Goal: Information Seeking & Learning: Learn about a topic

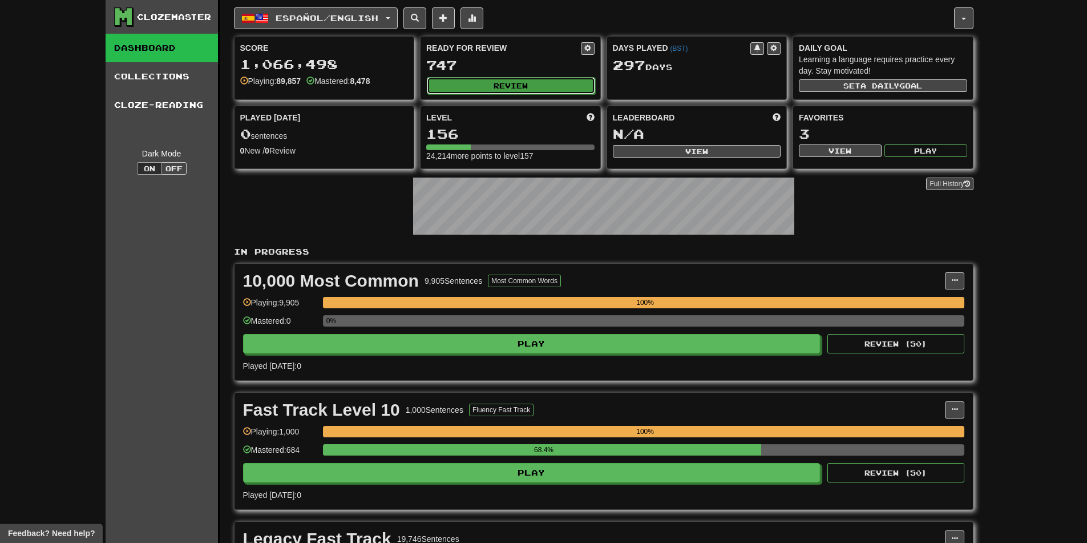
click at [507, 86] on button "Review" at bounding box center [511, 85] width 168 height 17
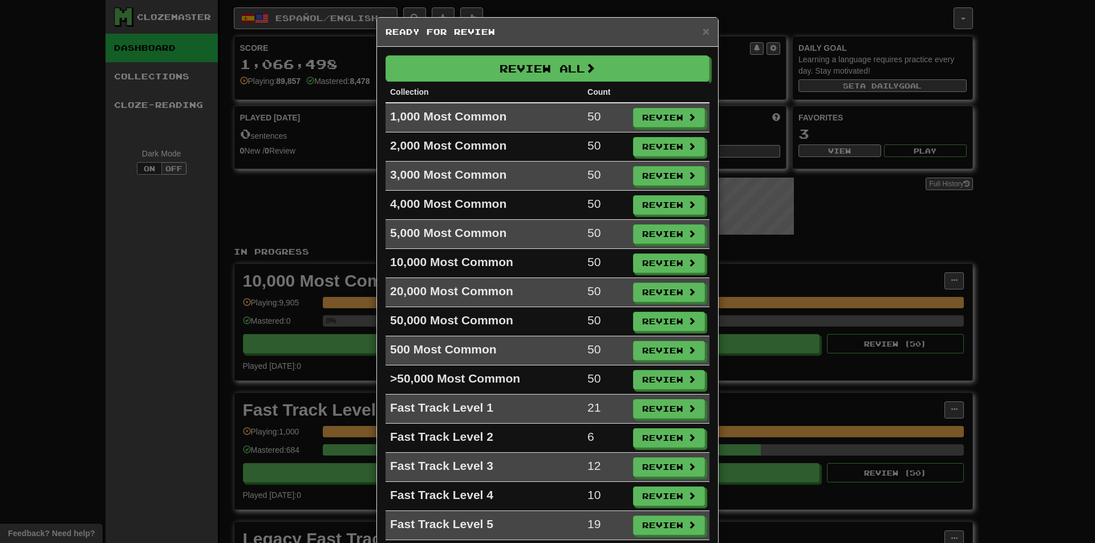
click at [503, 82] on th "Collection" at bounding box center [484, 92] width 197 height 21
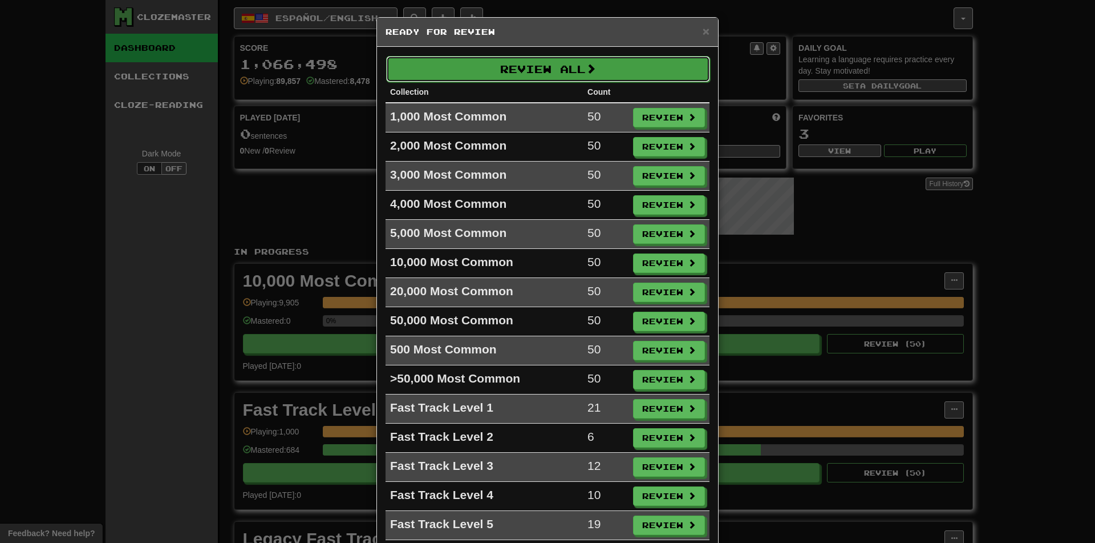
click at [495, 74] on button "Review All" at bounding box center [548, 69] width 324 height 26
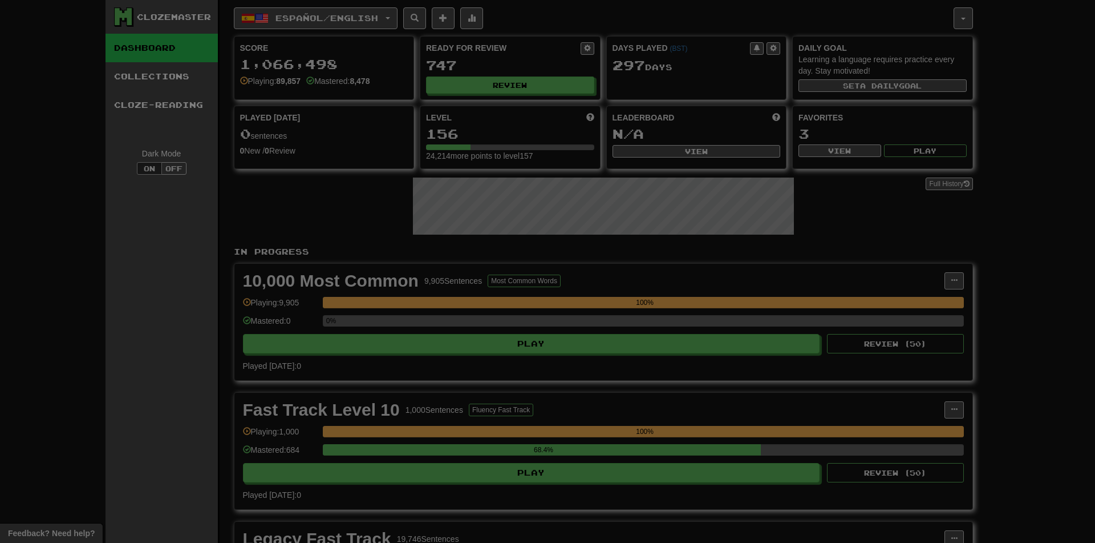
select select "********"
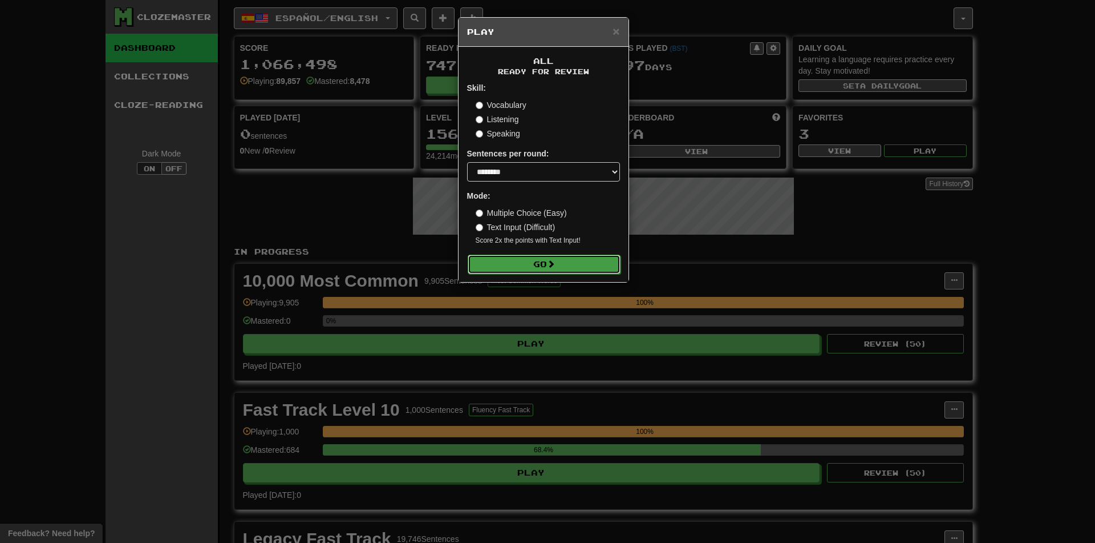
click at [506, 261] on button "Go" at bounding box center [544, 263] width 153 height 19
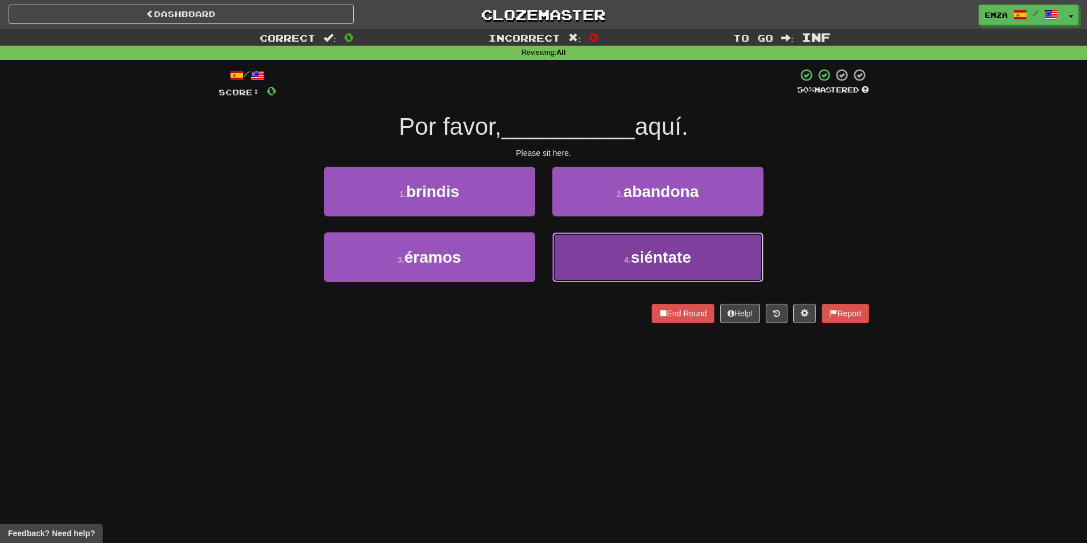
click at [614, 252] on button "4 . siéntate" at bounding box center [657, 257] width 211 height 50
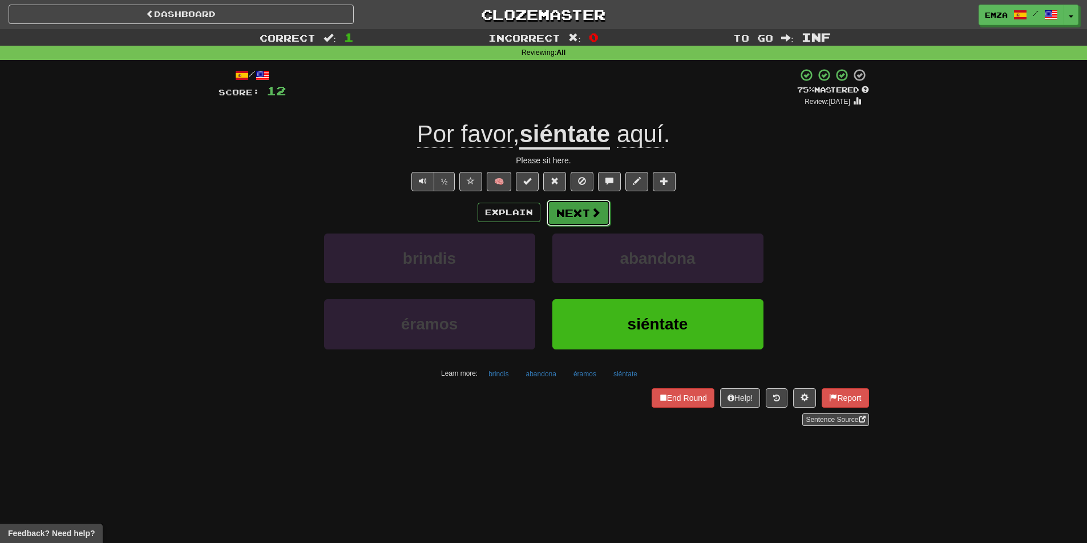
click at [579, 208] on button "Next" at bounding box center [579, 213] width 64 height 26
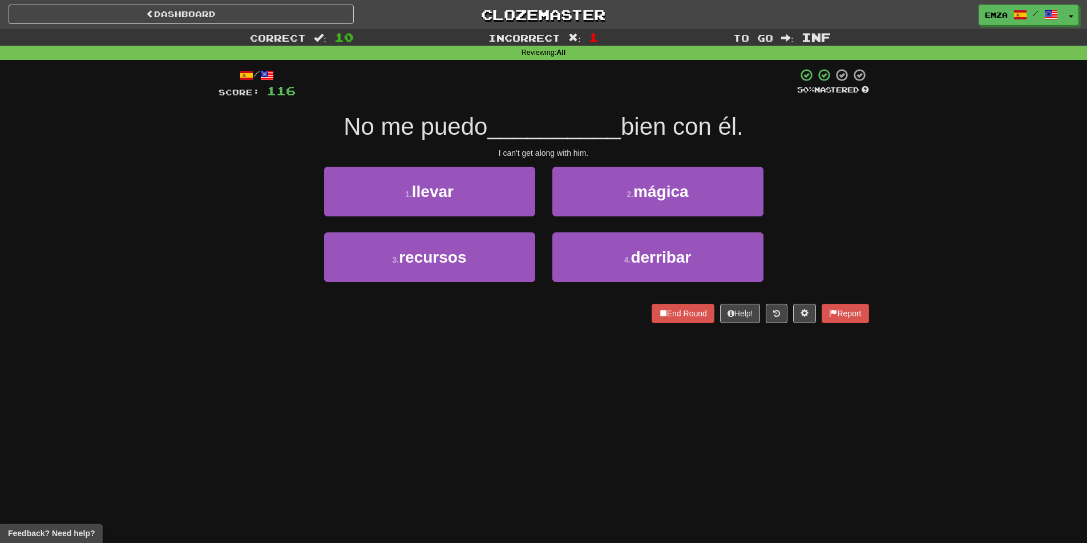
click at [196, 215] on div "Correct : 10 Incorrect : 1 To go : Inf Reviewing : All / Score: 116 50 % Master…" at bounding box center [543, 184] width 1087 height 310
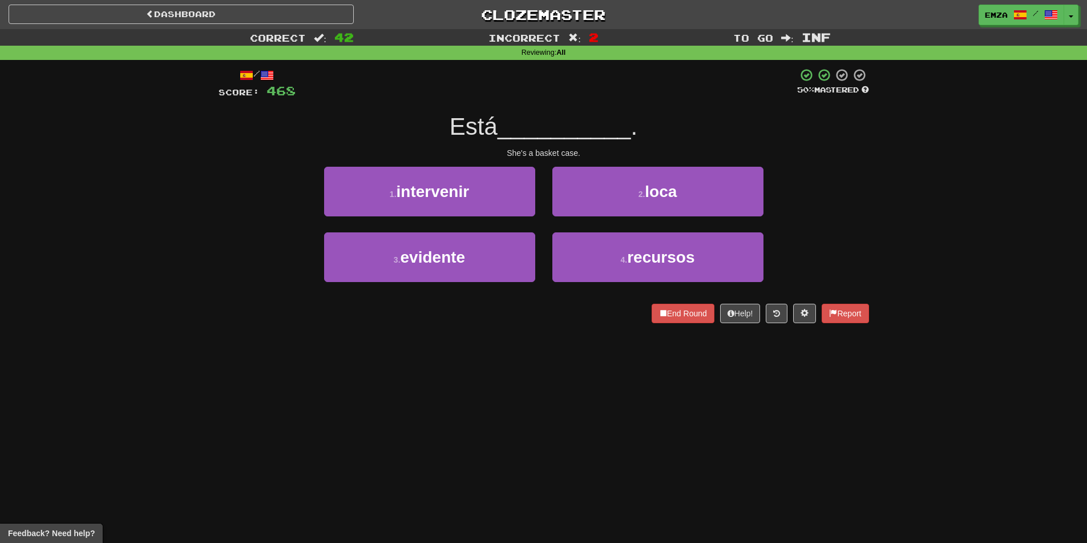
drag, startPoint x: 509, startPoint y: 391, endPoint x: 412, endPoint y: 359, distance: 101.6
click at [412, 359] on div "Dashboard Clozemaster Emza / Toggle Dropdown Dashboard Leaderboard Activity Fee…" at bounding box center [543, 271] width 1087 height 543
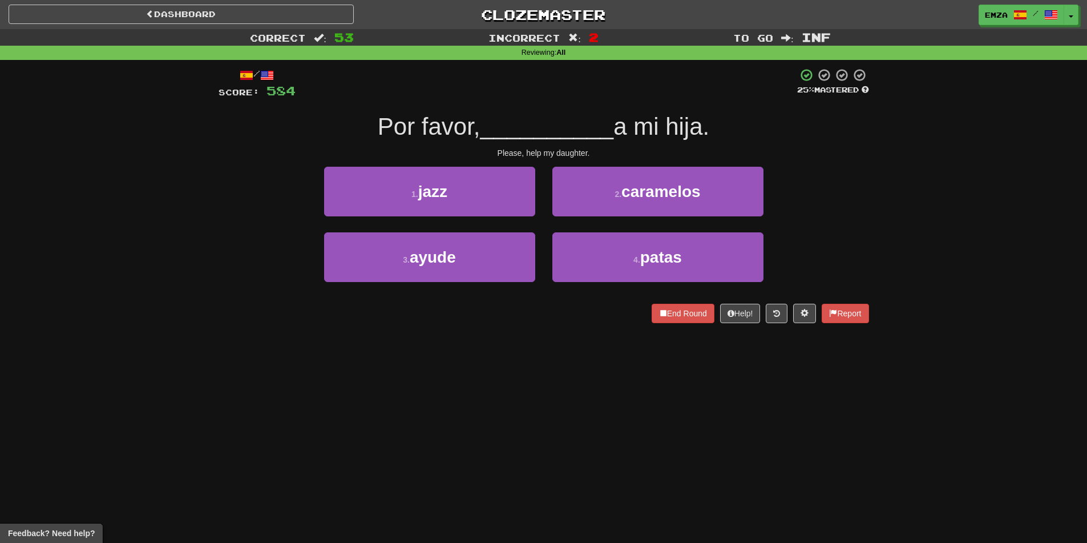
click at [410, 358] on div "Dashboard Clozemaster Emza / Toggle Dropdown Dashboard Leaderboard Activity Fee…" at bounding box center [543, 271] width 1087 height 543
click at [493, 375] on div "Dashboard Clozemaster Emza / Toggle Dropdown Dashboard Leaderboard Activity Fee…" at bounding box center [543, 271] width 1087 height 543
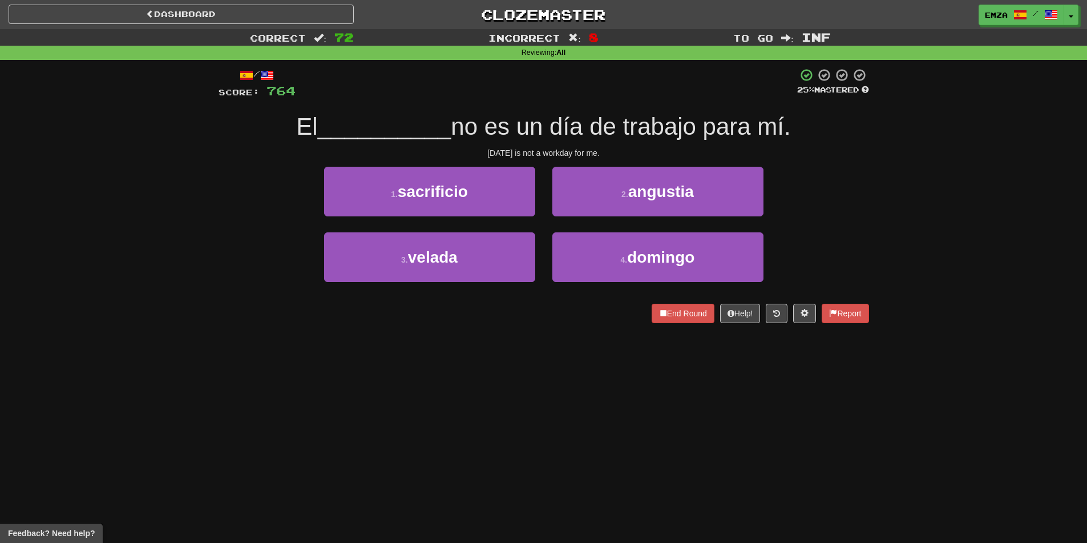
click at [204, 325] on div "Correct : 72 Incorrect : 8 To go : Inf Reviewing : All / Score: 764 25 % Master…" at bounding box center [543, 184] width 1087 height 310
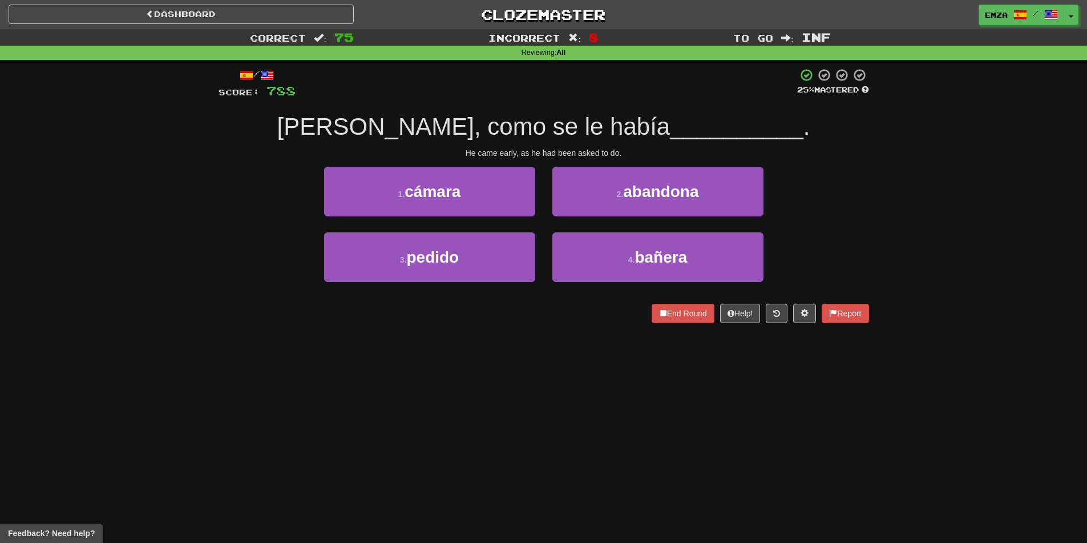
click at [208, 318] on div "Correct : 75 Incorrect : 8 To go : Inf Reviewing : All / Score: 788 25 % Master…" at bounding box center [543, 184] width 1087 height 310
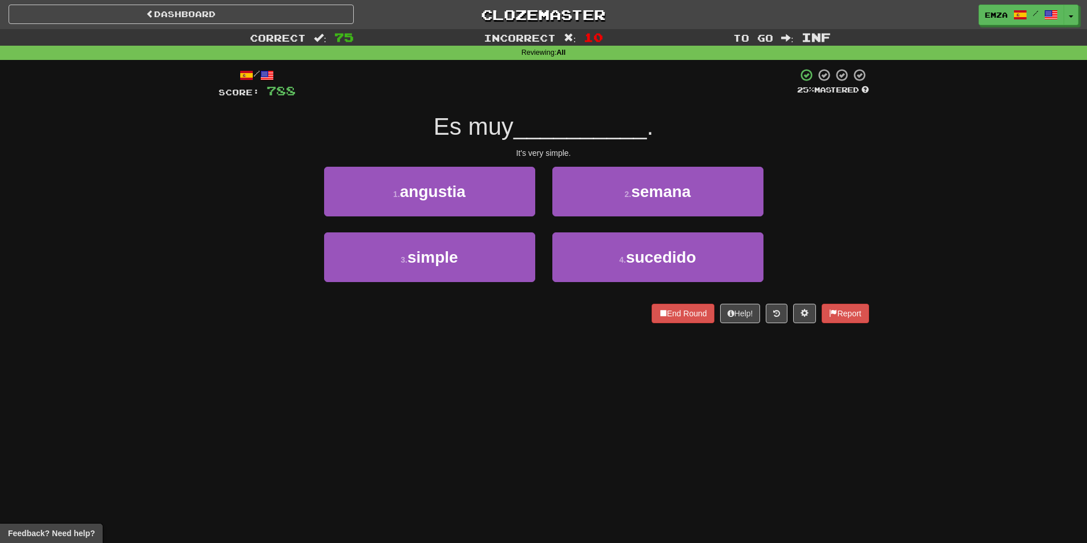
click at [130, 265] on div "Correct : 75 Incorrect : 10 To go : Inf Reviewing : All / Score: 788 25 % Maste…" at bounding box center [543, 184] width 1087 height 310
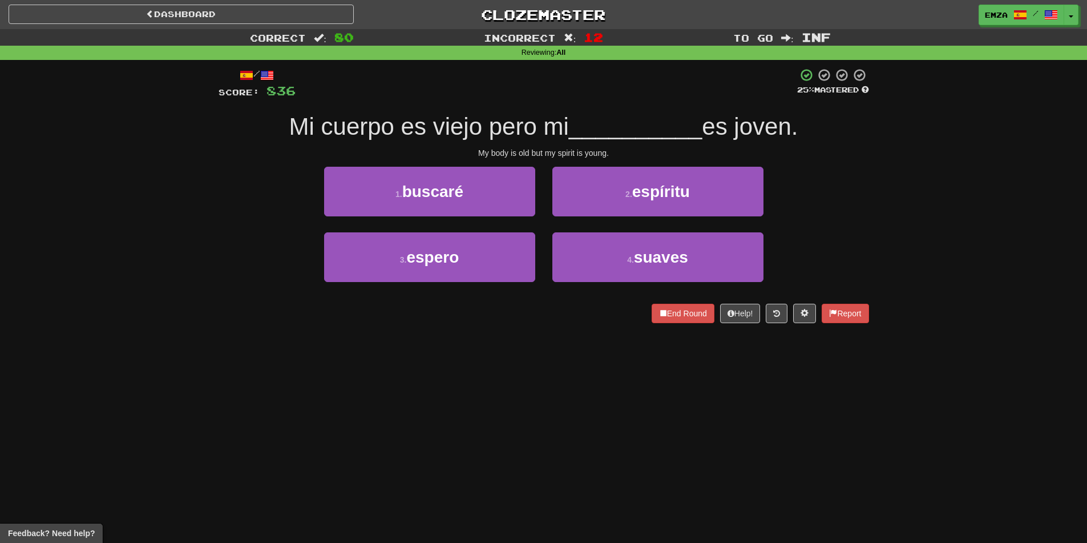
click at [149, 284] on div "Correct : 80 Incorrect : 12 To go : Inf Reviewing : All / Score: 836 25 % Maste…" at bounding box center [543, 184] width 1087 height 310
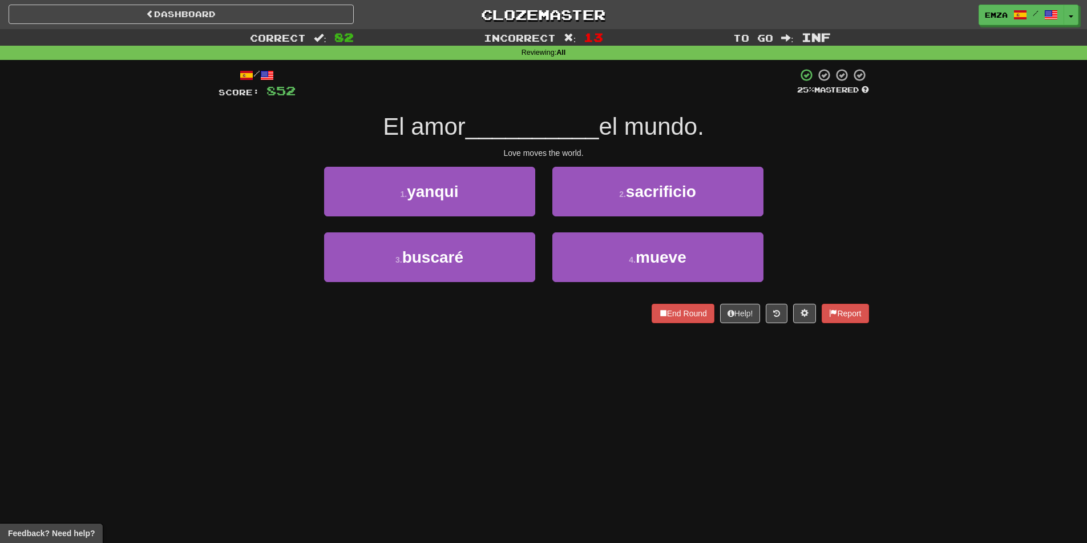
click at [160, 276] on div "Correct : 82 Incorrect : 13 To go : Inf Reviewing : All / Score: 852 25 % Maste…" at bounding box center [543, 184] width 1087 height 310
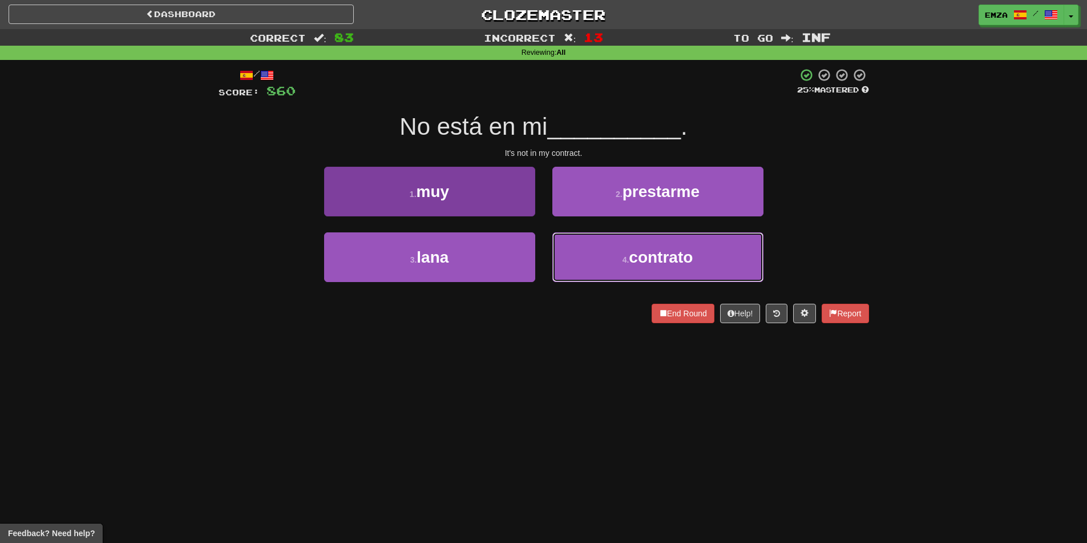
drag, startPoint x: 601, startPoint y: 254, endPoint x: 518, endPoint y: 265, distance: 83.4
click at [597, 254] on button "4 . contrato" at bounding box center [657, 257] width 211 height 50
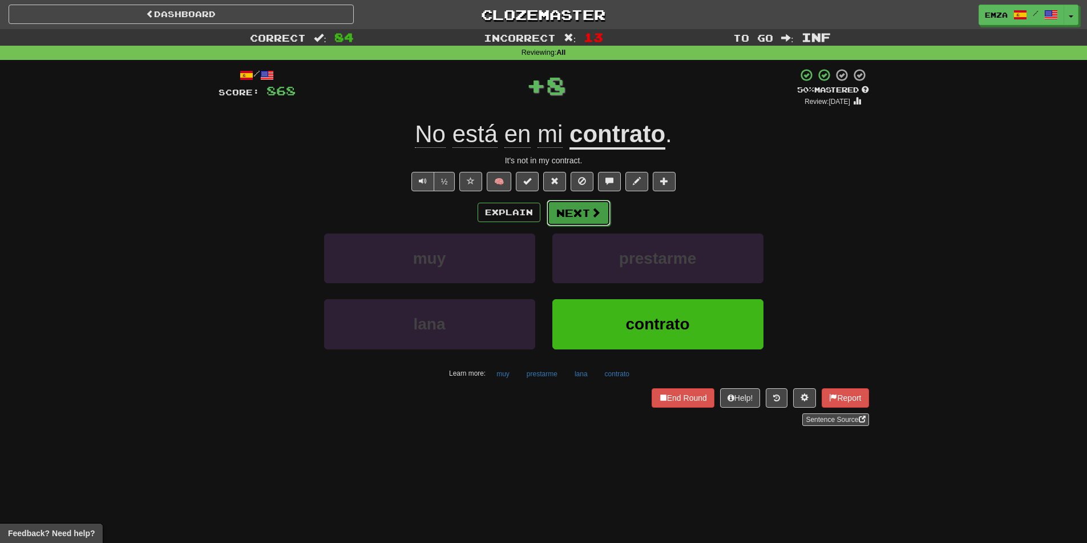
click at [582, 223] on button "Next" at bounding box center [579, 213] width 64 height 26
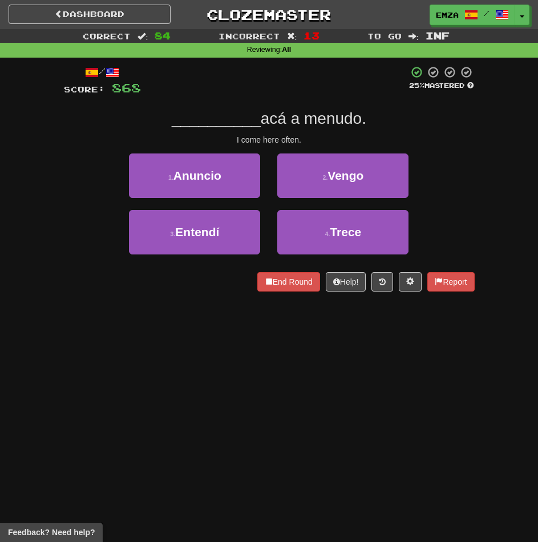
click at [360, 383] on div "Dashboard Clozemaster Emza / Toggle Dropdown Dashboard Leaderboard Activity Fee…" at bounding box center [269, 271] width 538 height 542
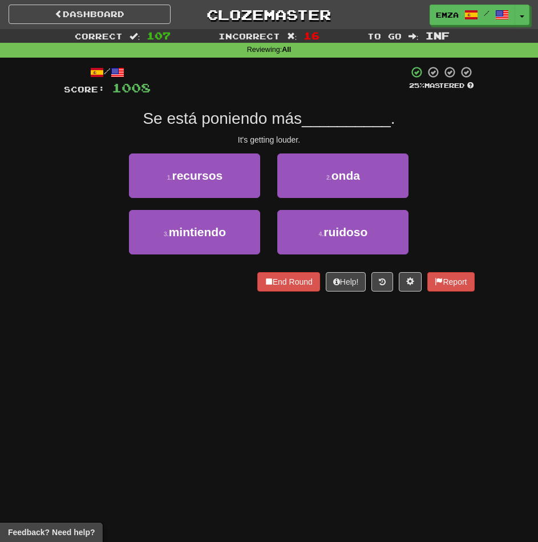
click at [301, 389] on div "Dashboard Clozemaster Emza / Toggle Dropdown Dashboard Leaderboard Activity Fee…" at bounding box center [269, 271] width 538 height 542
click at [391, 366] on div "Dashboard Clozemaster Emza / Toggle Dropdown Dashboard Leaderboard Activity Fee…" at bounding box center [269, 271] width 538 height 542
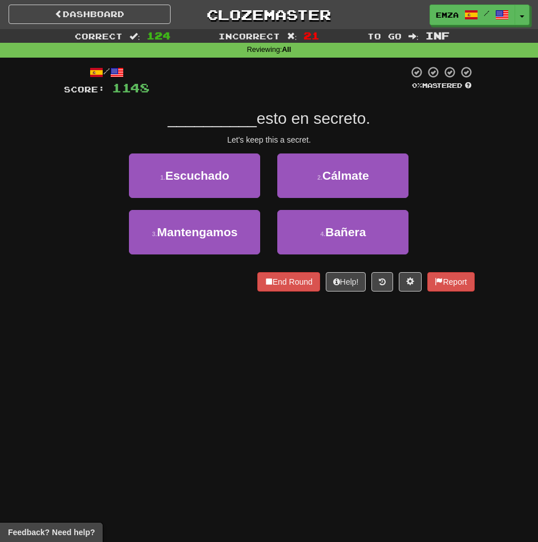
click at [305, 416] on div "Dashboard Clozemaster Emza / Toggle Dropdown Dashboard Leaderboard Activity Fee…" at bounding box center [269, 271] width 538 height 542
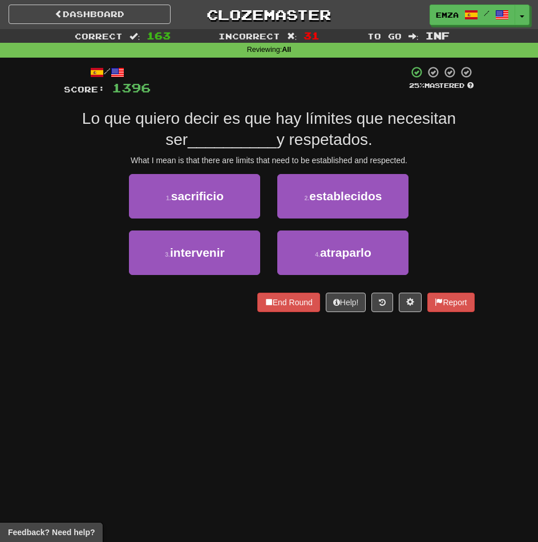
drag, startPoint x: 300, startPoint y: 378, endPoint x: 294, endPoint y: 373, distance: 7.7
click at [295, 379] on div "Dashboard Clozemaster Emza / Toggle Dropdown Dashboard Leaderboard Activity Fee…" at bounding box center [269, 271] width 538 height 542
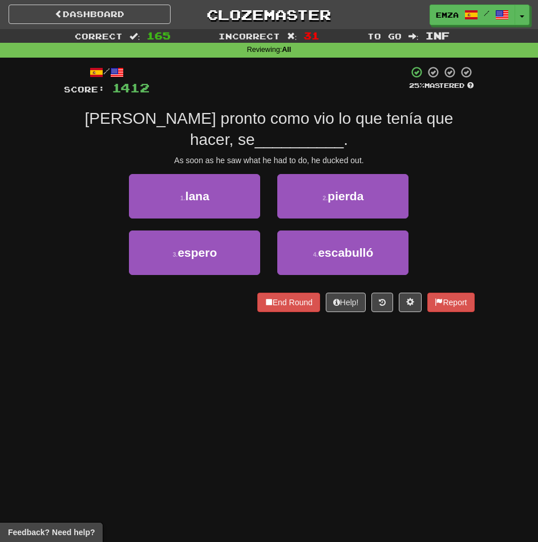
click at [9, 211] on div "Correct : 165 Incorrect : 31 To go : Inf Reviewing : All / Score: 1412 25 % Mas…" at bounding box center [269, 178] width 538 height 299
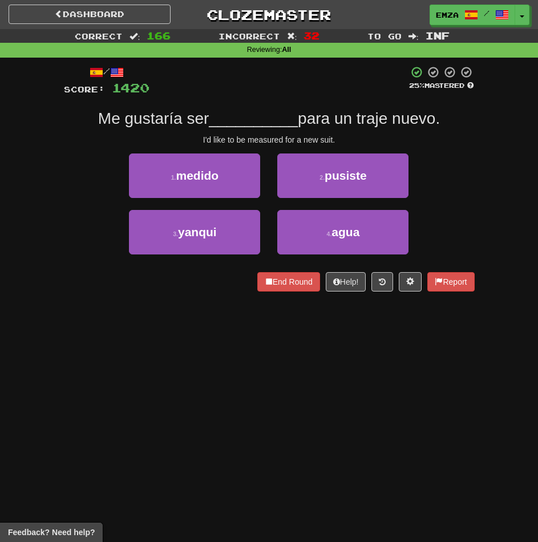
click at [283, 417] on div "Dashboard Clozemaster Emza / Toggle Dropdown Dashboard Leaderboard Activity Fee…" at bounding box center [269, 271] width 538 height 542
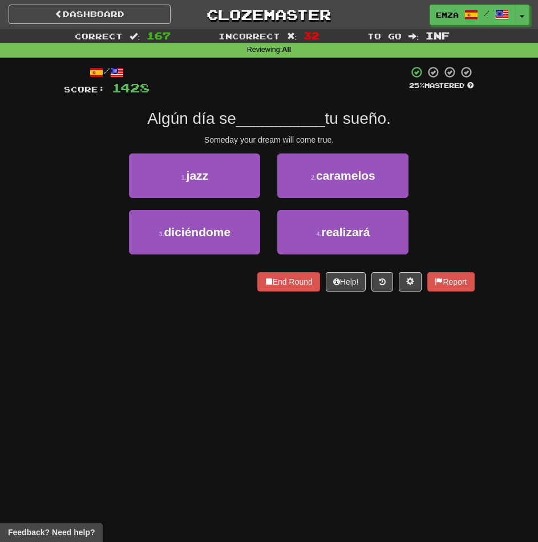
click at [282, 383] on div "Dashboard Clozemaster Emza / Toggle Dropdown Dashboard Leaderboard Activity Fee…" at bounding box center [269, 271] width 538 height 542
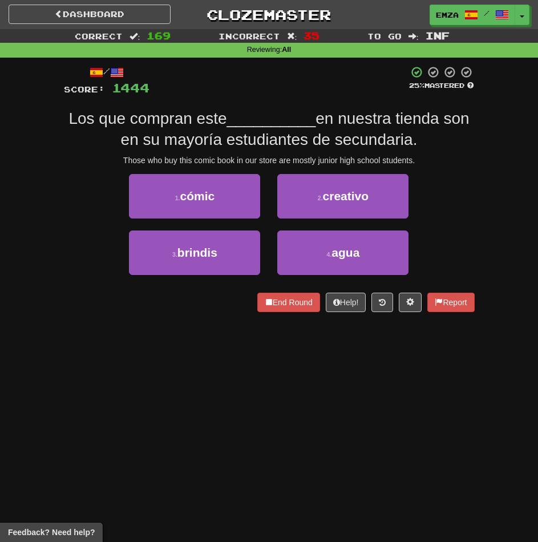
click at [181, 358] on div "Dashboard Clozemaster Emza / Toggle Dropdown Dashboard Leaderboard Activity Fee…" at bounding box center [269, 271] width 538 height 542
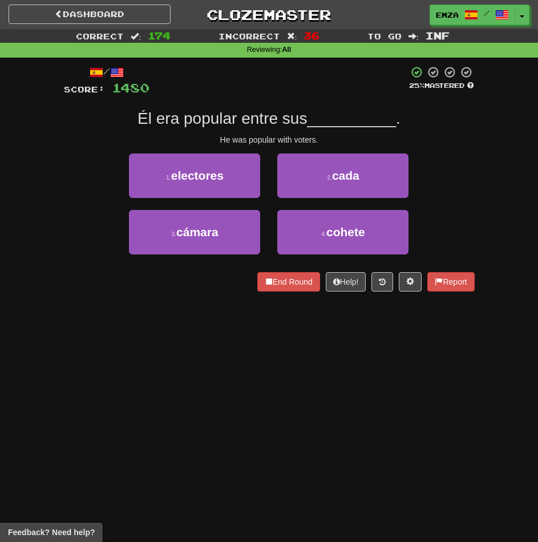
click at [265, 378] on div "Dashboard Clozemaster Emza / Toggle Dropdown Dashboard Leaderboard Activity Fee…" at bounding box center [269, 271] width 538 height 542
click at [264, 347] on div "Dashboard Clozemaster Emza / Toggle Dropdown Dashboard Leaderboard Activity Fee…" at bounding box center [269, 271] width 538 height 542
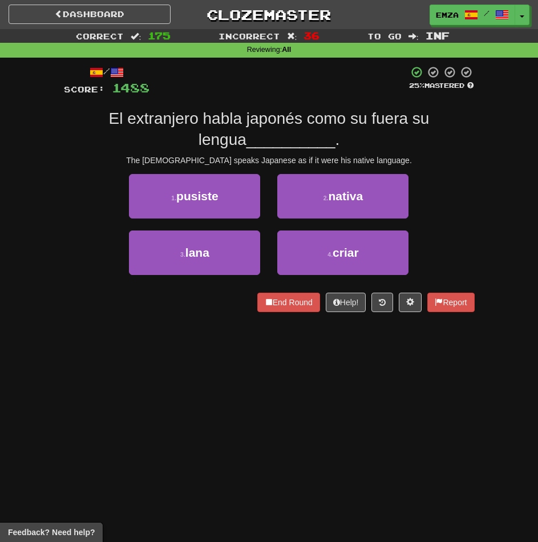
click at [230, 319] on div "/ Score: 1488 25 % Mastered El extranjero habla japonés como su fuera su lengua…" at bounding box center [269, 193] width 411 height 270
click at [227, 370] on div "Dashboard Clozemaster Emza / Toggle Dropdown Dashboard Leaderboard Activity Fee…" at bounding box center [269, 271] width 538 height 542
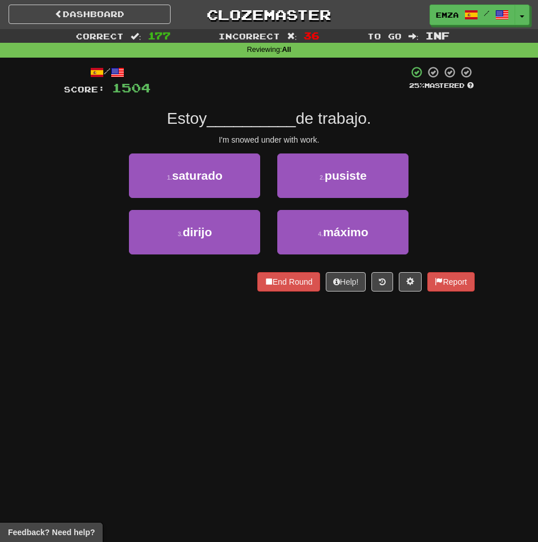
click at [237, 359] on div "Dashboard Clozemaster Emza / Toggle Dropdown Dashboard Leaderboard Activity Fee…" at bounding box center [269, 271] width 538 height 542
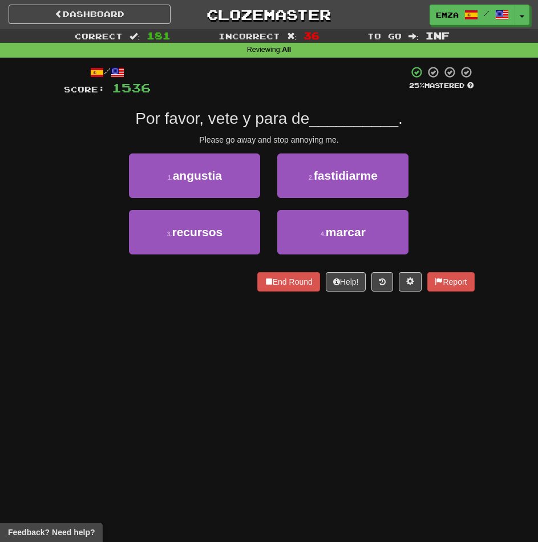
click at [174, 308] on div "Dashboard Clozemaster Emza / Toggle Dropdown Dashboard Leaderboard Activity Fee…" at bounding box center [269, 271] width 538 height 542
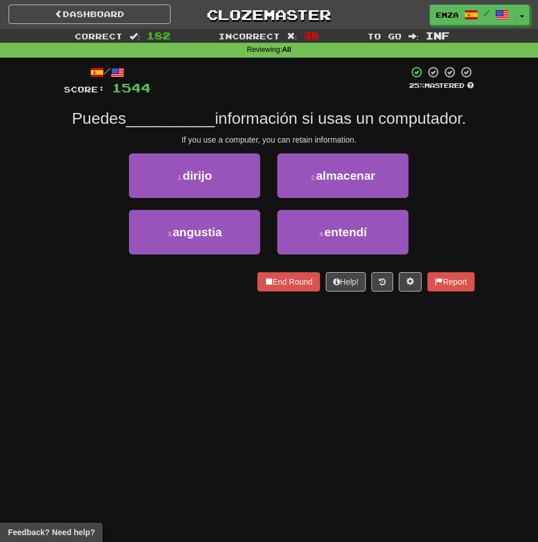
click at [291, 335] on div "Dashboard Clozemaster Emza / Toggle Dropdown Dashboard Leaderboard Activity Fee…" at bounding box center [269, 271] width 538 height 542
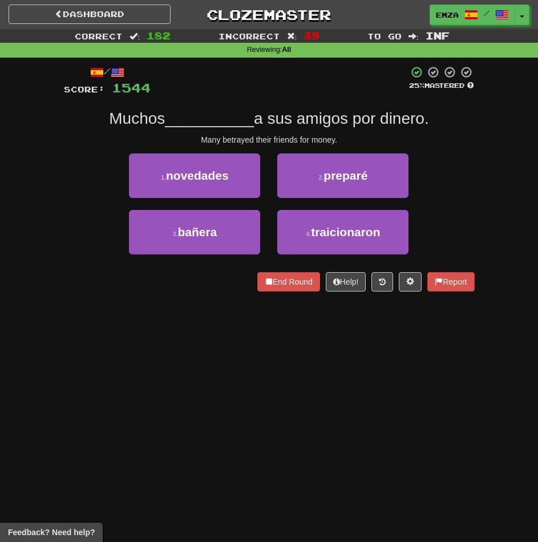
click at [203, 380] on div "Dashboard Clozemaster Emza / Toggle Dropdown Dashboard Leaderboard Activity Fee…" at bounding box center [269, 271] width 538 height 542
click at [246, 382] on div "Dashboard Clozemaster Emza / Toggle Dropdown Dashboard Leaderboard Activity Fee…" at bounding box center [269, 271] width 538 height 542
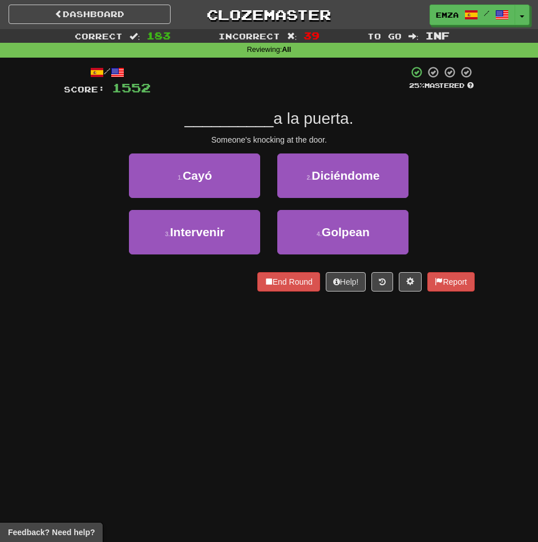
click at [203, 375] on div "Dashboard Clozemaster Emza / Toggle Dropdown Dashboard Leaderboard Activity Fee…" at bounding box center [269, 271] width 538 height 542
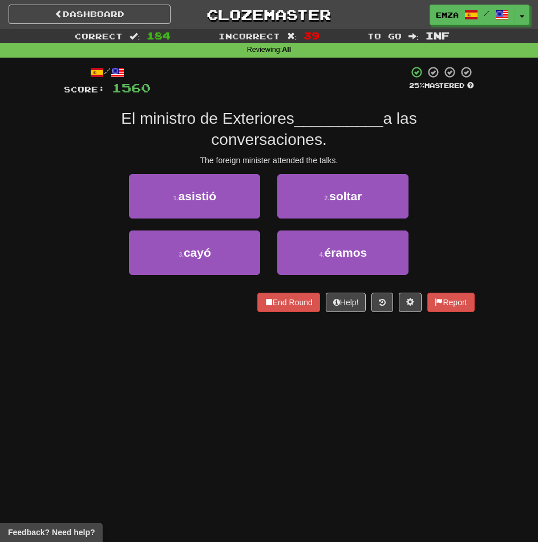
click at [180, 333] on div "Dashboard Clozemaster Emza / Toggle Dropdown Dashboard Leaderboard Activity Fee…" at bounding box center [269, 271] width 538 height 542
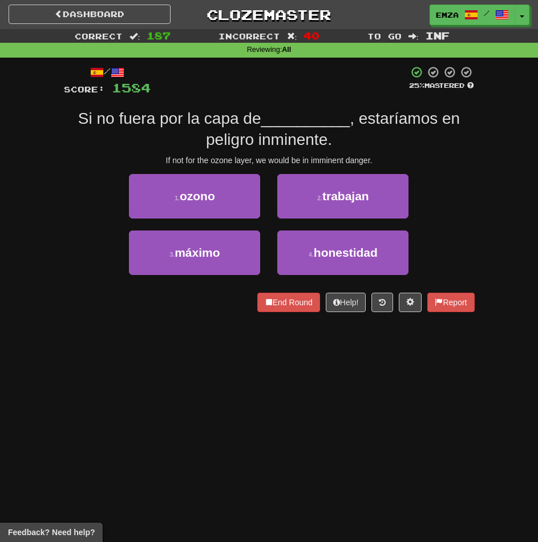
click at [184, 324] on div "/ Score: 1584 25 % Mastered Si no fuera por la capa de __________ , estaríamos …" at bounding box center [269, 193] width 411 height 270
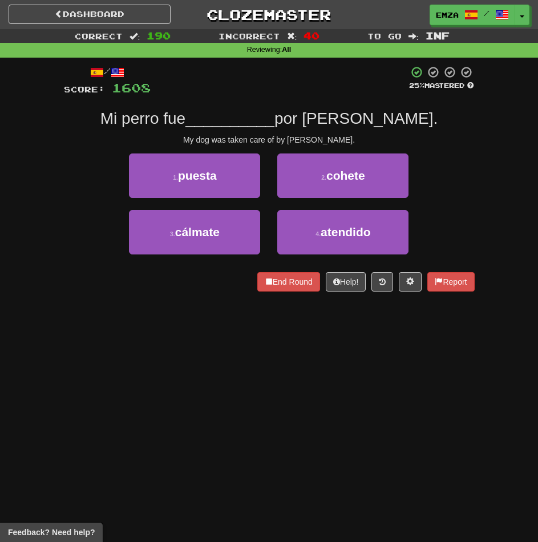
click at [211, 359] on div "Dashboard Clozemaster Emza / Toggle Dropdown Dashboard Leaderboard Activity Fee…" at bounding box center [269, 271] width 538 height 542
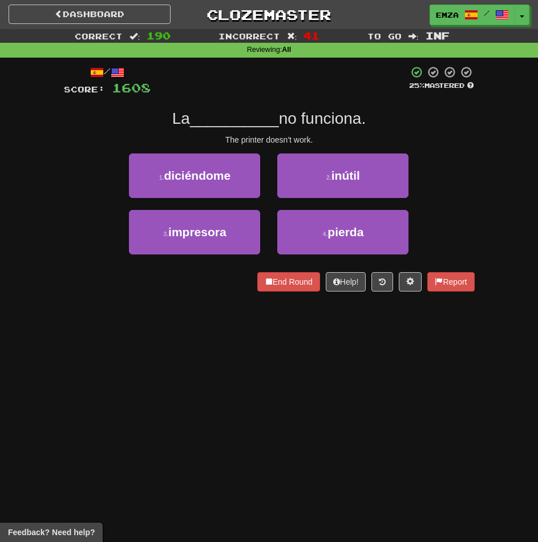
click at [212, 379] on div "Dashboard Clozemaster Emza / Toggle Dropdown Dashboard Leaderboard Activity Fee…" at bounding box center [269, 271] width 538 height 542
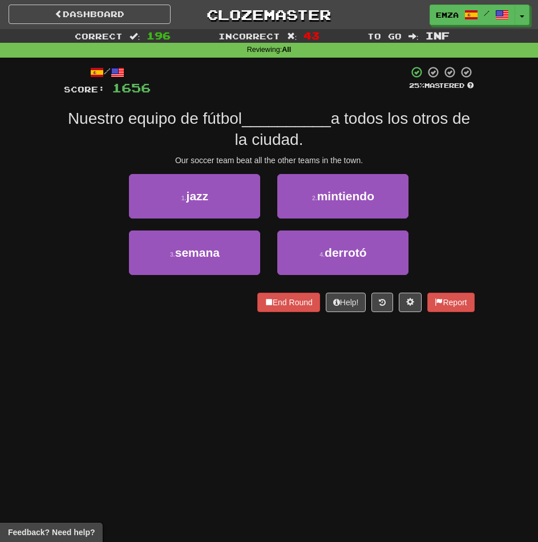
click at [185, 342] on div "Dashboard Clozemaster Emza / Toggle Dropdown Dashboard Leaderboard Activity Fee…" at bounding box center [269, 271] width 538 height 542
click at [257, 381] on div "Dashboard Clozemaster Emza / Toggle Dropdown Dashboard Leaderboard Activity Fee…" at bounding box center [269, 271] width 538 height 542
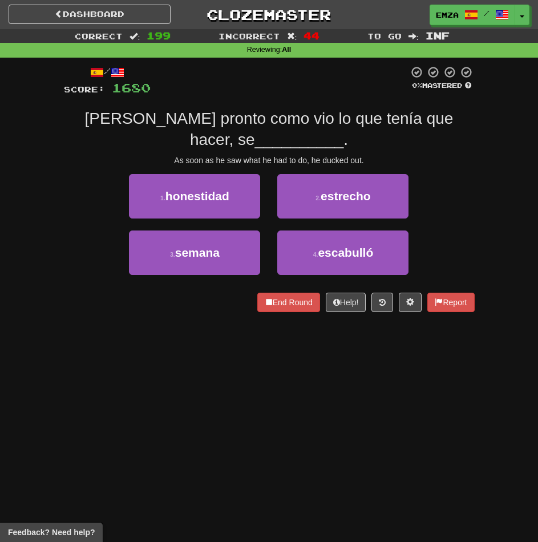
click at [302, 393] on div "Dashboard Clozemaster Emza / Toggle Dropdown Dashboard Leaderboard Activity Fee…" at bounding box center [269, 271] width 538 height 542
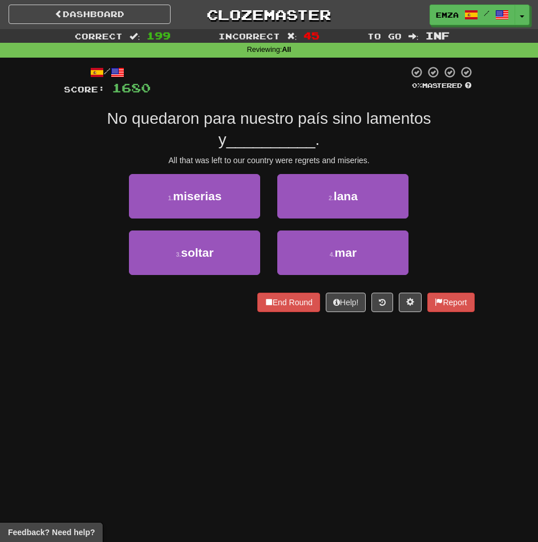
click at [272, 389] on div "Dashboard Clozemaster Emza / Toggle Dropdown Dashboard Leaderboard Activity Fee…" at bounding box center [269, 271] width 538 height 542
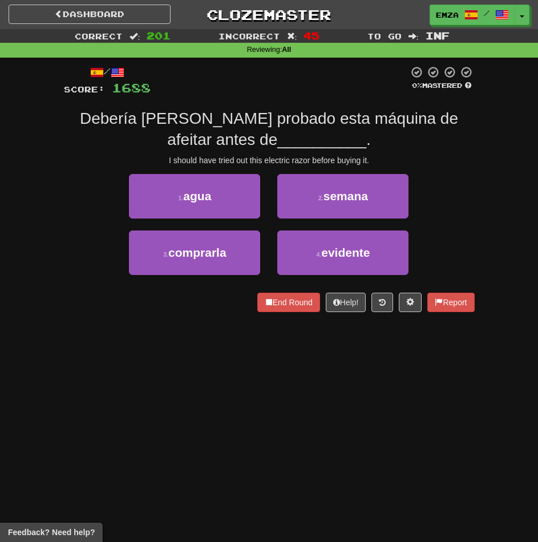
click at [177, 341] on div "Dashboard Clozemaster Emza / Toggle Dropdown Dashboard Leaderboard Activity Fee…" at bounding box center [269, 271] width 538 height 542
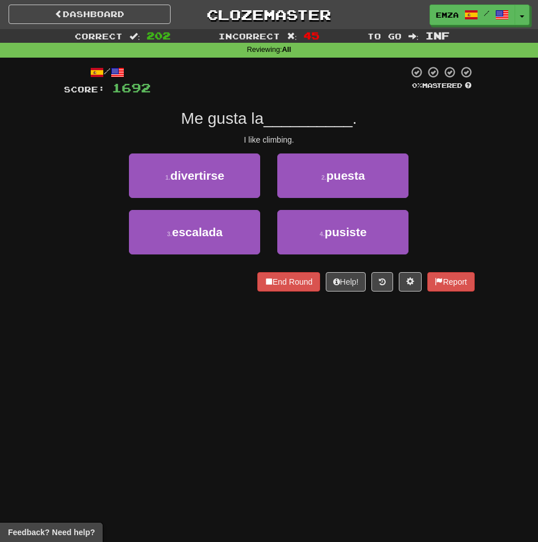
click at [232, 387] on div "Dashboard Clozemaster Emza / Toggle Dropdown Dashboard Leaderboard Activity Fee…" at bounding box center [269, 271] width 538 height 542
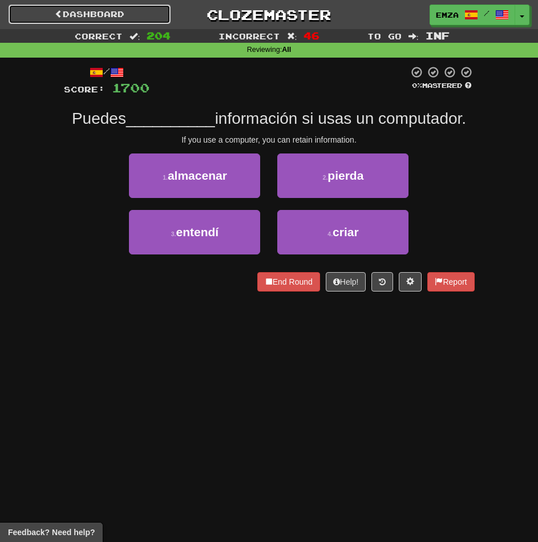
click at [111, 13] on link "Dashboard" at bounding box center [90, 14] width 162 height 19
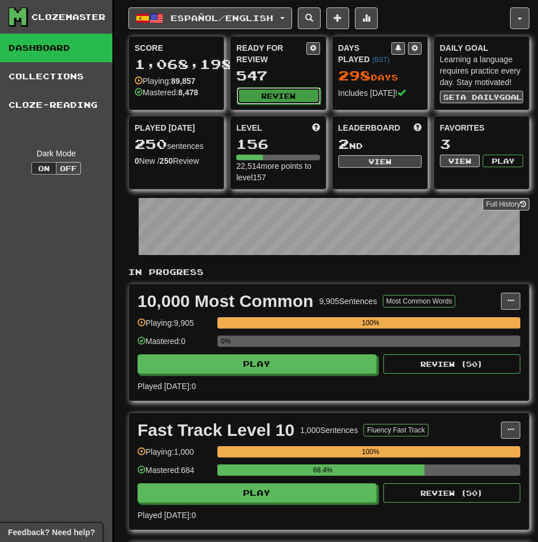
click at [270, 90] on button "Review" at bounding box center [278, 95] width 83 height 17
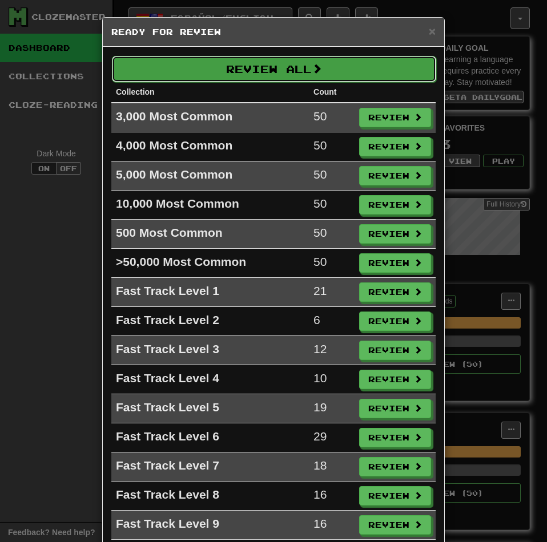
click at [292, 61] on button "Review All" at bounding box center [274, 69] width 324 height 26
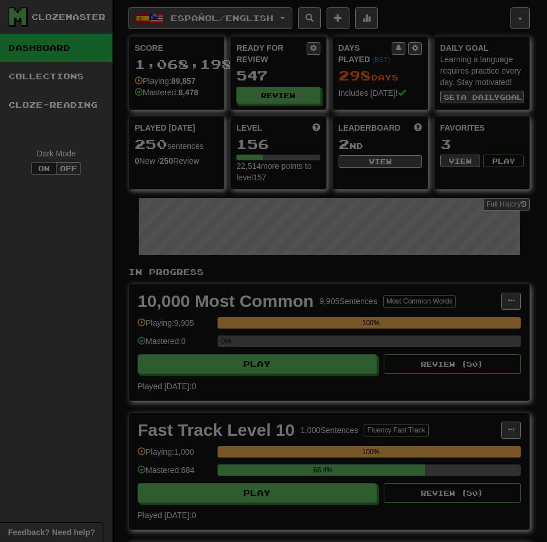
select select "********"
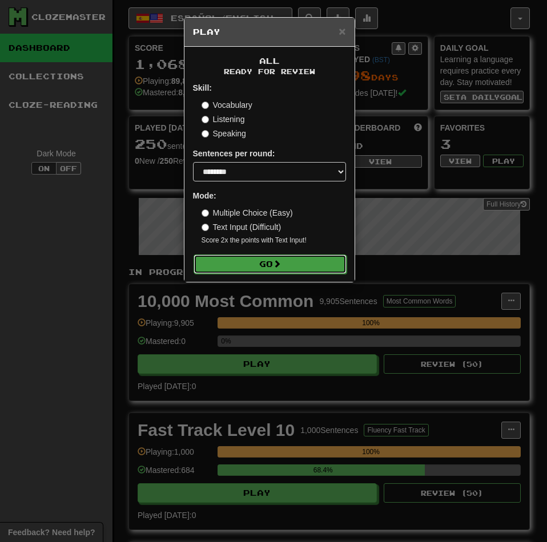
click at [268, 264] on button "Go" at bounding box center [269, 263] width 153 height 19
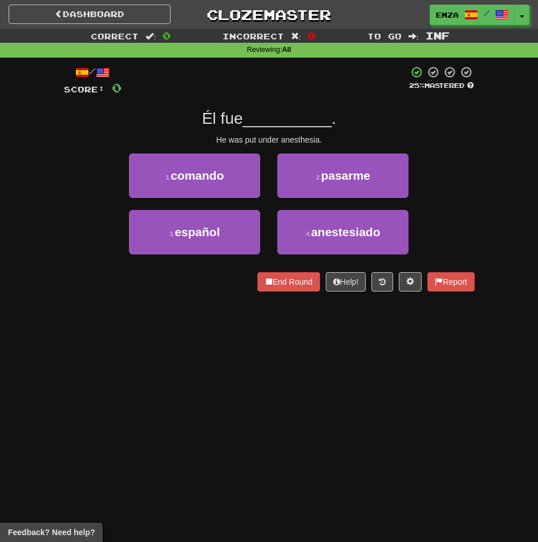
click at [317, 395] on div "Dashboard Clozemaster Emza / Toggle Dropdown Dashboard Leaderboard Activity Fee…" at bounding box center [269, 271] width 538 height 542
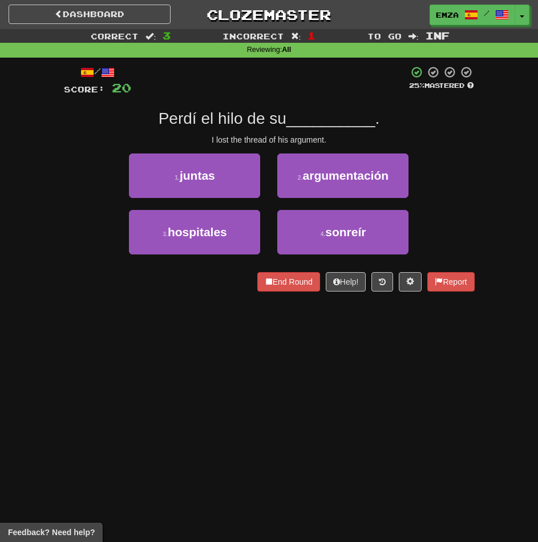
drag, startPoint x: 287, startPoint y: 339, endPoint x: 324, endPoint y: 335, distance: 37.2
click at [287, 339] on div "Dashboard Clozemaster Emza / Toggle Dropdown Dashboard Leaderboard Activity Fee…" at bounding box center [269, 271] width 538 height 542
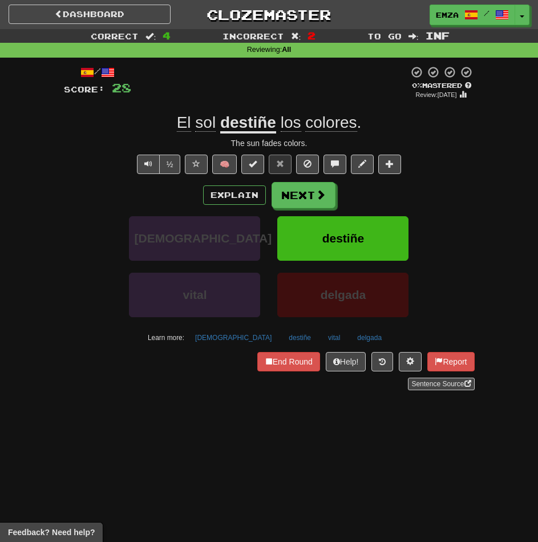
click at [237, 400] on div "/ Score: 28 0 % Mastered Review: 2025-09-21 El sol destiñe los colores . The su…" at bounding box center [269, 232] width 411 height 349
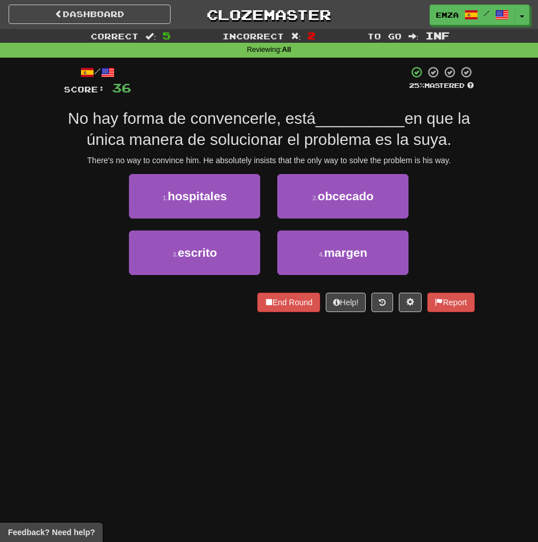
drag, startPoint x: 296, startPoint y: 386, endPoint x: 322, endPoint y: 375, distance: 27.9
click at [297, 386] on div "Dashboard Clozemaster Emza / Toggle Dropdown Dashboard Leaderboard Activity Fee…" at bounding box center [269, 271] width 538 height 542
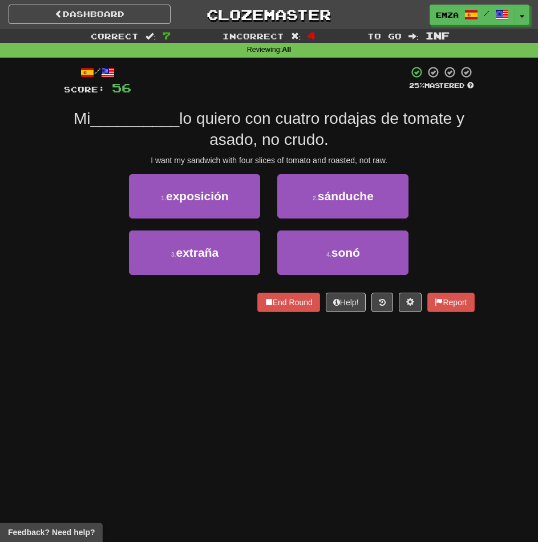
drag, startPoint x: 317, startPoint y: 357, endPoint x: 324, endPoint y: 352, distance: 8.7
click at [317, 355] on div "Dashboard Clozemaster Emza / Toggle Dropdown Dashboard Leaderboard Activity Fee…" at bounding box center [269, 271] width 538 height 542
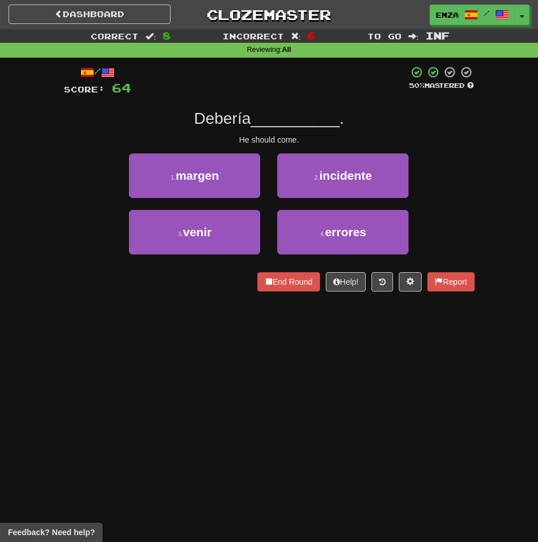
drag, startPoint x: 263, startPoint y: 381, endPoint x: 325, endPoint y: 371, distance: 62.9
click at [266, 380] on div "Dashboard Clozemaster Emza / Toggle Dropdown Dashboard Leaderboard Activity Fee…" at bounding box center [269, 271] width 538 height 542
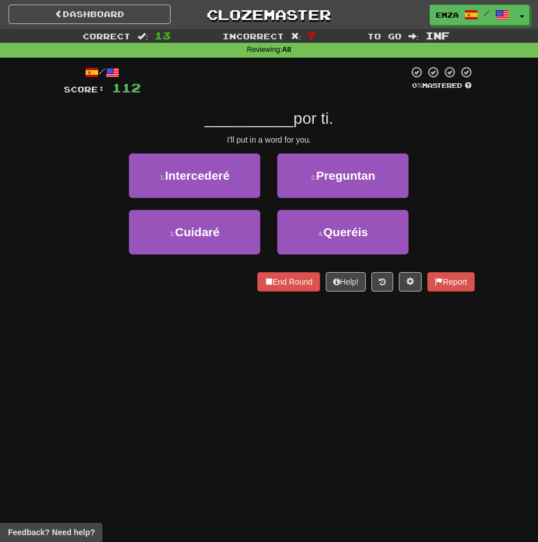
drag, startPoint x: 279, startPoint y: 358, endPoint x: 308, endPoint y: 354, distance: 28.9
click at [279, 358] on div "Dashboard Clozemaster Emza / Toggle Dropdown Dashboard Leaderboard Activity Fee…" at bounding box center [269, 271] width 538 height 542
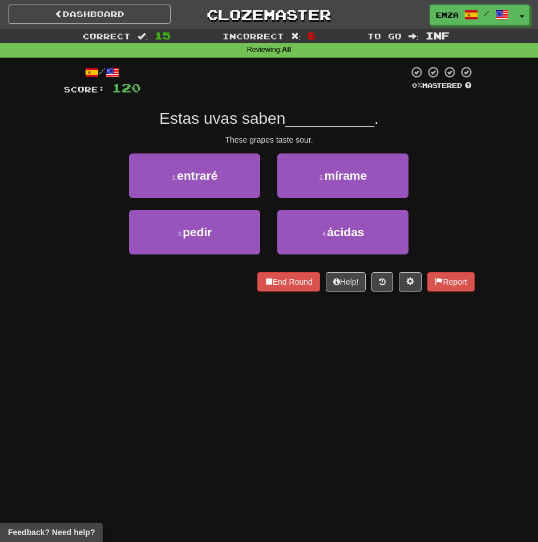
drag, startPoint x: 301, startPoint y: 373, endPoint x: 415, endPoint y: 365, distance: 114.9
click at [302, 372] on div "Dashboard Clozemaster Emza / Toggle Dropdown Dashboard Leaderboard Activity Fee…" at bounding box center [269, 271] width 538 height 542
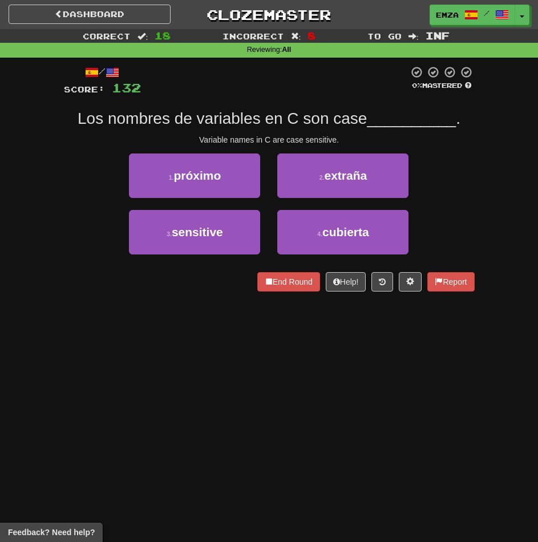
drag, startPoint x: 240, startPoint y: 347, endPoint x: 278, endPoint y: 343, distance: 38.4
click at [240, 347] on div "Dashboard Clozemaster Emza / Toggle Dropdown Dashboard Leaderboard Activity Fee…" at bounding box center [269, 271] width 538 height 542
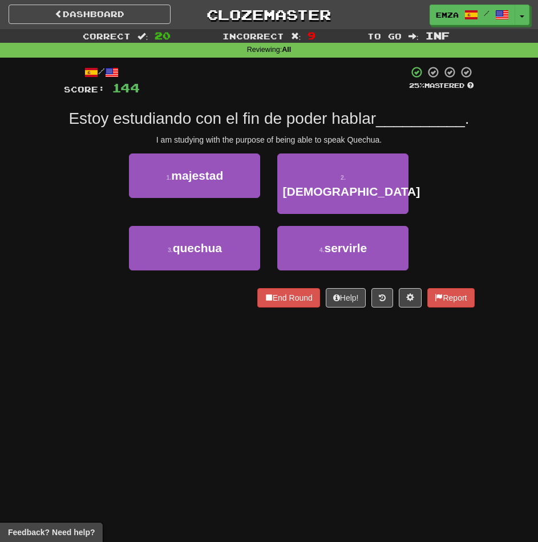
click at [306, 349] on div "Dashboard Clozemaster Emza / Toggle Dropdown Dashboard Leaderboard Activity Fee…" at bounding box center [269, 271] width 538 height 542
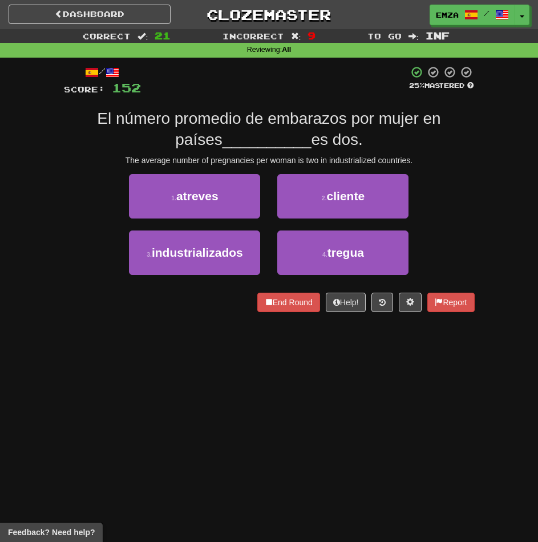
drag, startPoint x: 266, startPoint y: 367, endPoint x: 451, endPoint y: 321, distance: 190.7
click at [270, 365] on div "Dashboard Clozemaster Emza / Toggle Dropdown Dashboard Leaderboard Activity Fee…" at bounding box center [269, 271] width 538 height 542
drag, startPoint x: 272, startPoint y: 345, endPoint x: 318, endPoint y: 334, distance: 47.6
click at [274, 345] on div "Dashboard Clozemaster Emza / Toggle Dropdown Dashboard Leaderboard Activity Fee…" at bounding box center [269, 271] width 538 height 542
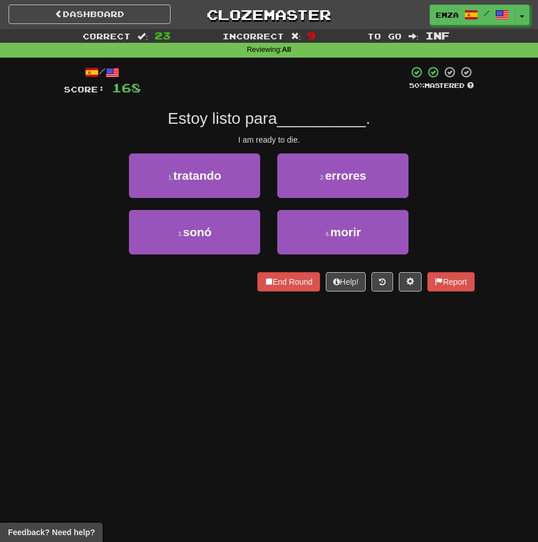
drag, startPoint x: 268, startPoint y: 341, endPoint x: 351, endPoint y: 320, distance: 85.8
click at [275, 337] on div "Dashboard Clozemaster Emza / Toggle Dropdown Dashboard Leaderboard Activity Fee…" at bounding box center [269, 271] width 538 height 542
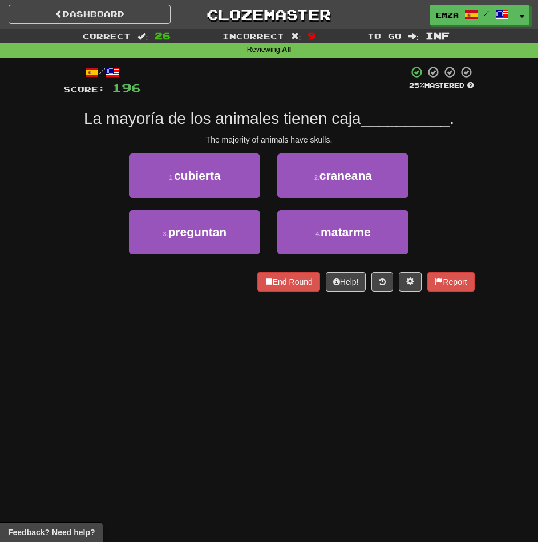
drag, startPoint x: 312, startPoint y: 330, endPoint x: 338, endPoint y: 319, distance: 28.6
click at [316, 329] on div "Dashboard Clozemaster Emza / Toggle Dropdown Dashboard Leaderboard Activity Fee…" at bounding box center [269, 271] width 538 height 542
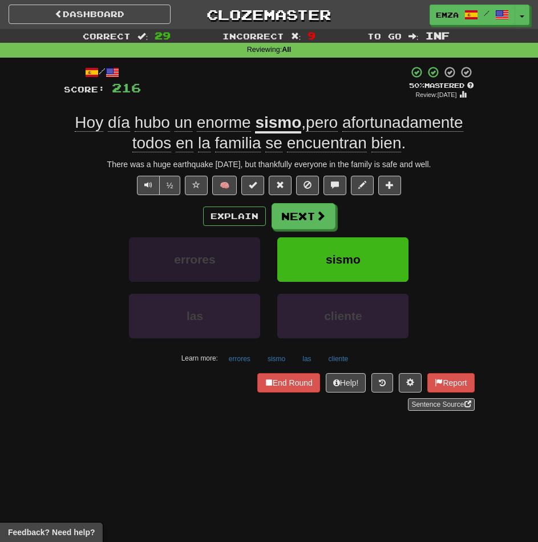
drag, startPoint x: 79, startPoint y: 223, endPoint x: 166, endPoint y: 242, distance: 89.4
click at [90, 224] on div "Explain Next" at bounding box center [269, 216] width 411 height 26
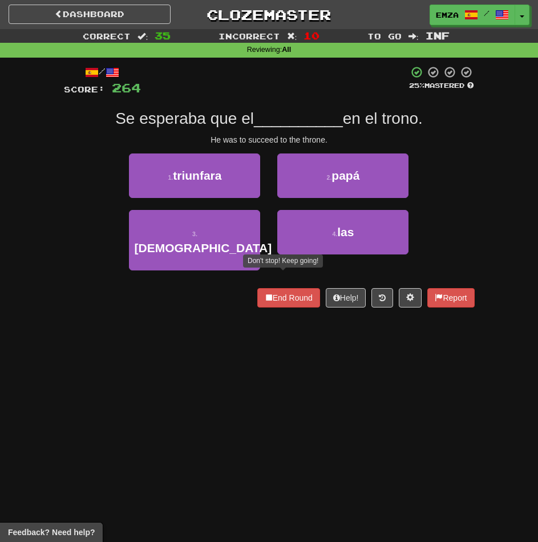
click at [234, 290] on div "End Round Don't stop! Keep going! Help! Report" at bounding box center [269, 297] width 411 height 19
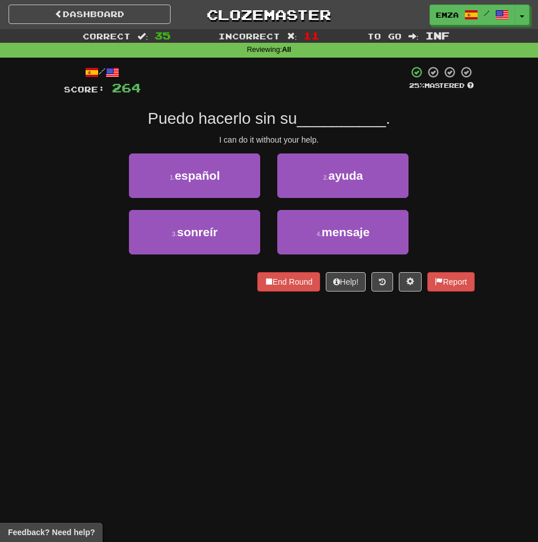
drag, startPoint x: 256, startPoint y: 342, endPoint x: 393, endPoint y: 305, distance: 142.3
click at [260, 340] on div "Dashboard Clozemaster Emza / Toggle Dropdown Dashboard Leaderboard Activity Fee…" at bounding box center [269, 271] width 538 height 542
click at [251, 352] on div "Dashboard Clozemaster Emza / Toggle Dropdown Dashboard Leaderboard Activity Fee…" at bounding box center [269, 271] width 538 height 542
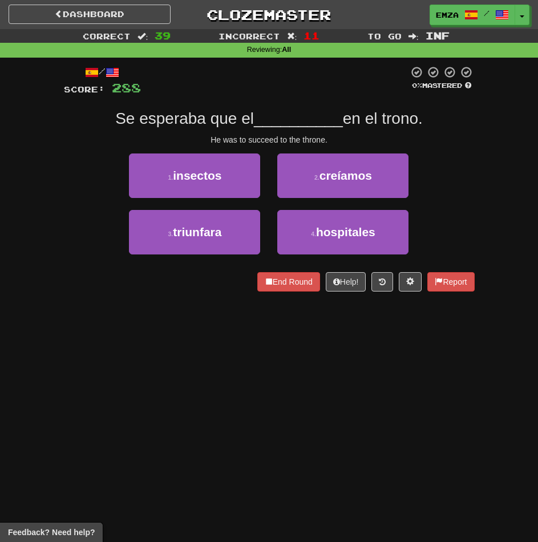
drag, startPoint x: 280, startPoint y: 343, endPoint x: 350, endPoint y: 322, distance: 73.3
click at [285, 341] on div "Dashboard Clozemaster Emza / Toggle Dropdown Dashboard Leaderboard Activity Fee…" at bounding box center [269, 271] width 538 height 542
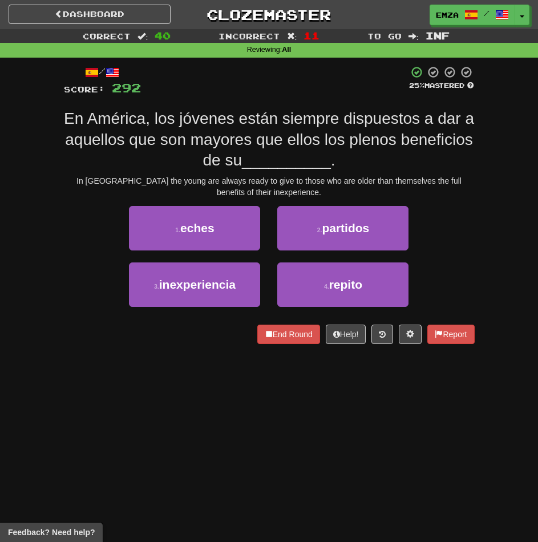
drag, startPoint x: 227, startPoint y: 414, endPoint x: 310, endPoint y: 383, distance: 88.1
click at [236, 410] on div "Dashboard Clozemaster Emza / Toggle Dropdown Dashboard Leaderboard Activity Fee…" at bounding box center [269, 271] width 538 height 542
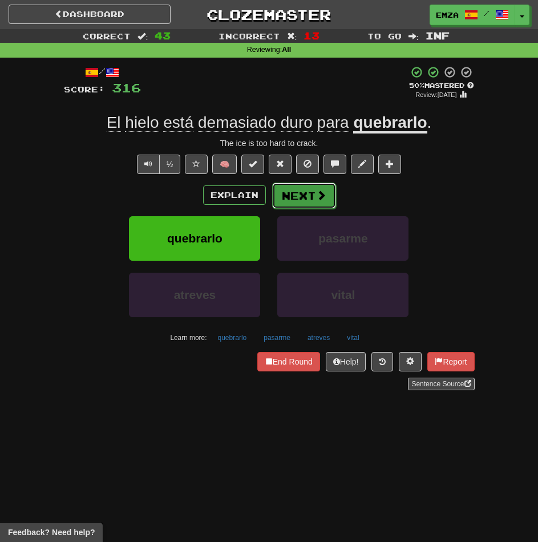
click at [304, 198] on button "Next" at bounding box center [304, 196] width 64 height 26
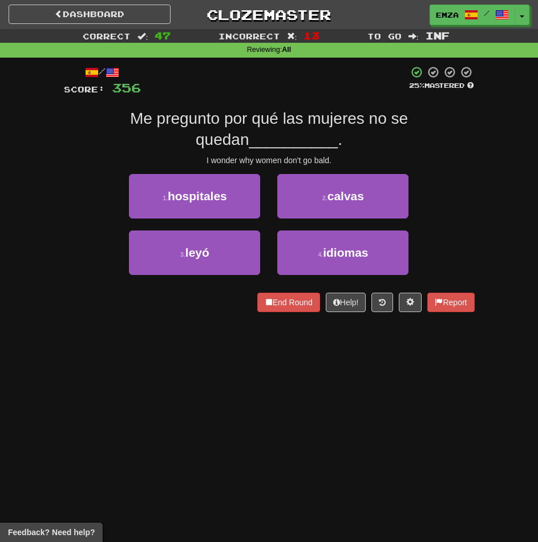
click at [261, 350] on div "Dashboard Clozemaster Emza / Toggle Dropdown Dashboard Leaderboard Activity Fee…" at bounding box center [269, 271] width 538 height 542
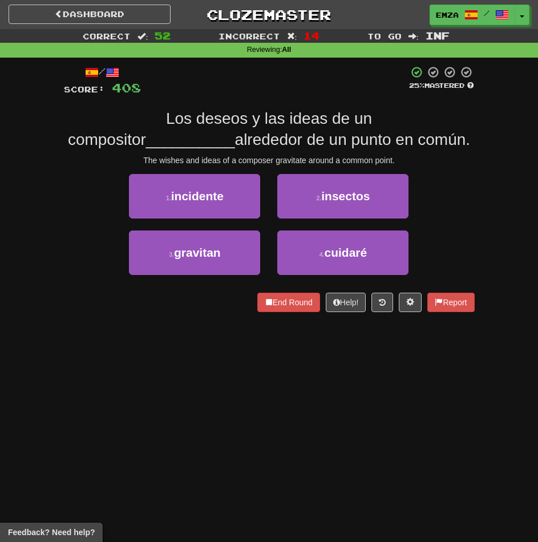
click at [286, 371] on div "Dashboard Clozemaster Emza / Toggle Dropdown Dashboard Leaderboard Activity Fee…" at bounding box center [269, 271] width 538 height 542
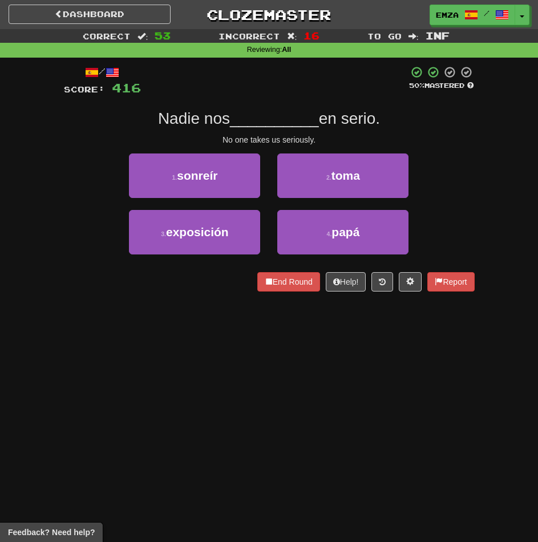
click at [247, 374] on div "Dashboard Clozemaster Emza / Toggle Dropdown Dashboard Leaderboard Activity Fee…" at bounding box center [269, 271] width 538 height 542
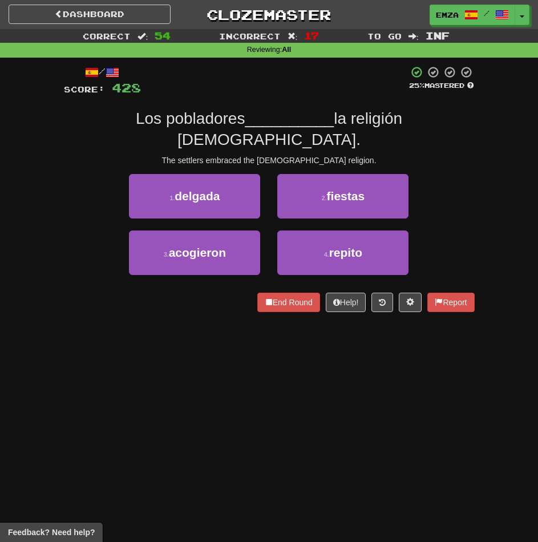
click at [266, 372] on div "Dashboard Clozemaster Emza / Toggle Dropdown Dashboard Leaderboard Activity Fee…" at bounding box center [269, 271] width 538 height 542
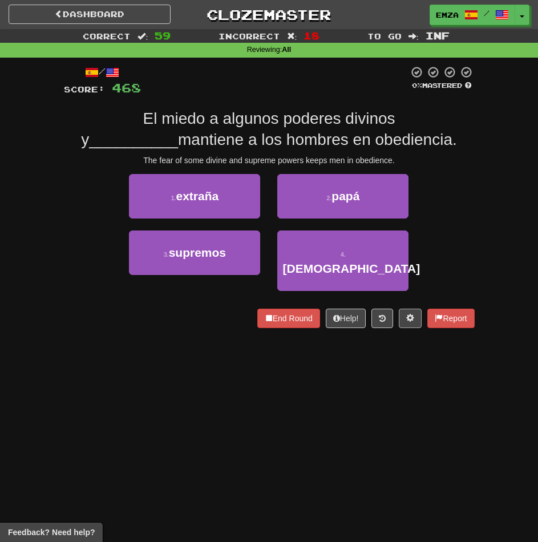
drag, startPoint x: 252, startPoint y: 346, endPoint x: 398, endPoint y: 301, distance: 152.5
click at [256, 343] on div "Dashboard Clozemaster Emza / Toggle Dropdown Dashboard Leaderboard Activity Fee…" at bounding box center [269, 271] width 538 height 542
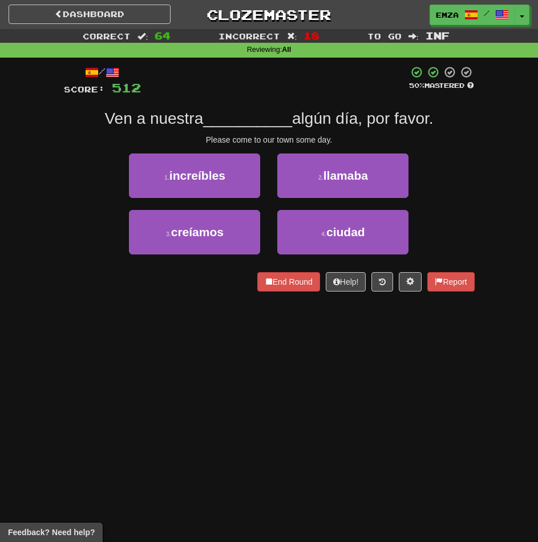
drag, startPoint x: 268, startPoint y: 324, endPoint x: 394, endPoint y: 300, distance: 128.3
click at [276, 322] on div "Dashboard Clozemaster Emza / Toggle Dropdown Dashboard Leaderboard Activity Fee…" at bounding box center [269, 271] width 538 height 542
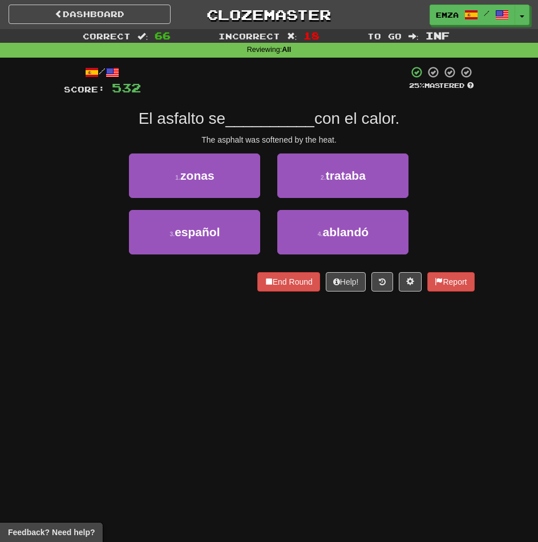
drag, startPoint x: 280, startPoint y: 355, endPoint x: 444, endPoint y: 293, distance: 175.7
click at [288, 349] on div "Dashboard Clozemaster Emza / Toggle Dropdown Dashboard Leaderboard Activity Fee…" at bounding box center [269, 271] width 538 height 542
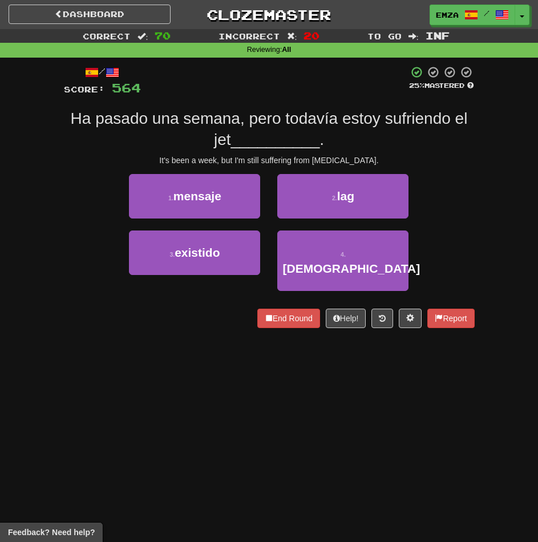
drag, startPoint x: 206, startPoint y: 374, endPoint x: 217, endPoint y: 369, distance: 12.5
click at [209, 372] on div "Dashboard Clozemaster Emza / Toggle Dropdown Dashboard Leaderboard Activity Fee…" at bounding box center [269, 271] width 538 height 542
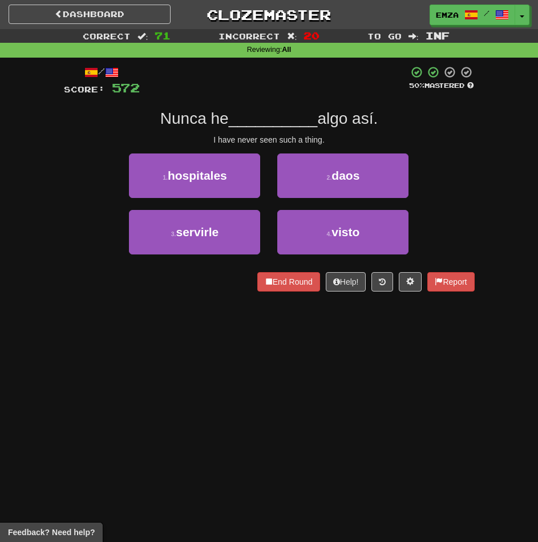
drag, startPoint x: 266, startPoint y: 361, endPoint x: 364, endPoint y: 338, distance: 100.6
click at [274, 357] on div "Dashboard Clozemaster Emza / Toggle Dropdown Dashboard Leaderboard Activity Fee…" at bounding box center [269, 271] width 538 height 542
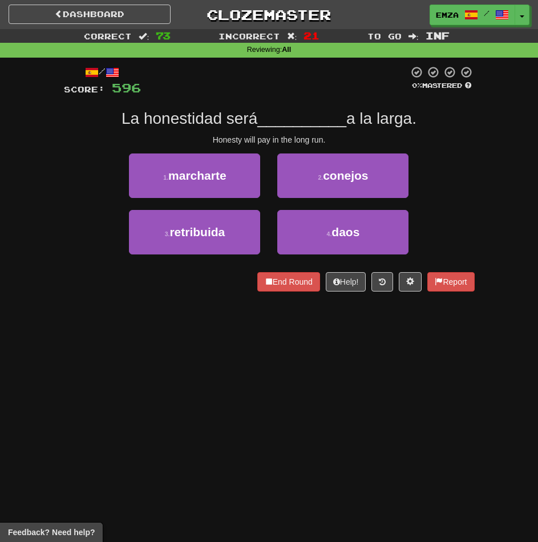
drag, startPoint x: 192, startPoint y: 368, endPoint x: 250, endPoint y: 349, distance: 61.2
click at [212, 360] on div "Dashboard Clozemaster Emza / Toggle Dropdown Dashboard Leaderboard Activity Fee…" at bounding box center [269, 271] width 538 height 542
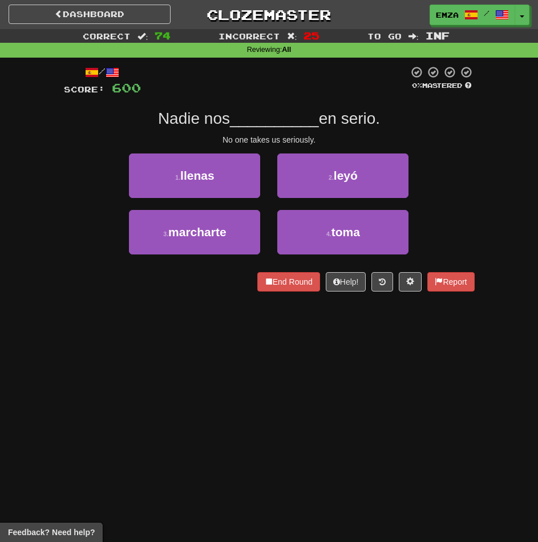
click at [270, 353] on div "Dashboard Clozemaster Emza / Toggle Dropdown Dashboard Leaderboard Activity Fee…" at bounding box center [269, 271] width 538 height 542
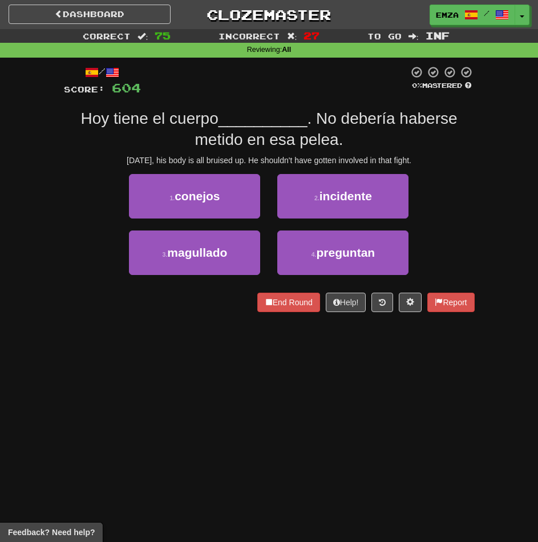
click at [192, 419] on div "Dashboard Clozemaster Emza / Toggle Dropdown Dashboard Leaderboard Activity Fee…" at bounding box center [269, 271] width 538 height 542
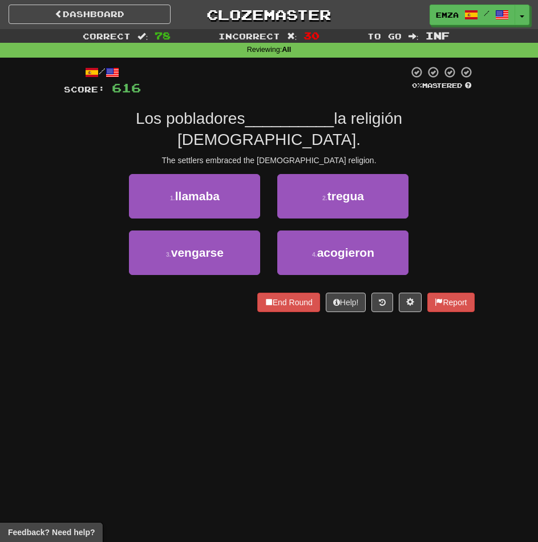
drag, startPoint x: 167, startPoint y: 341, endPoint x: 330, endPoint y: 334, distance: 163.3
click at [211, 340] on div "Dashboard Clozemaster Emza / Toggle Dropdown Dashboard Leaderboard Activity Fee…" at bounding box center [269, 271] width 538 height 542
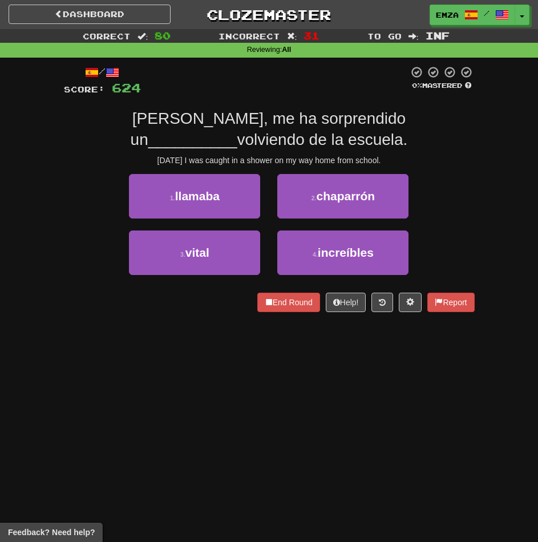
click at [251, 357] on div "Dashboard Clozemaster Emza / Toggle Dropdown Dashboard Leaderboard Activity Fee…" at bounding box center [269, 271] width 538 height 542
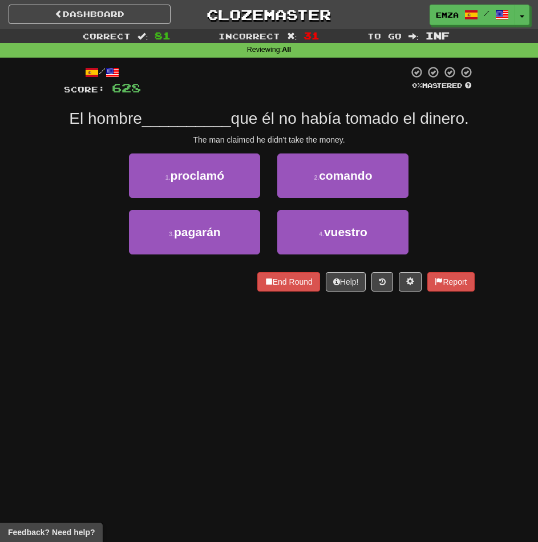
click at [180, 365] on div "Dashboard Clozemaster Emza / Toggle Dropdown Dashboard Leaderboard Activity Fee…" at bounding box center [269, 271] width 538 height 542
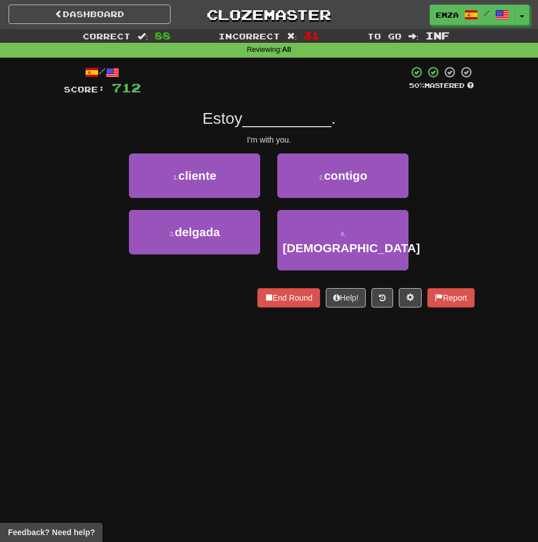
click at [220, 327] on div "Dashboard Clozemaster Emza / Toggle Dropdown Dashboard Leaderboard Activity Fee…" at bounding box center [269, 271] width 538 height 542
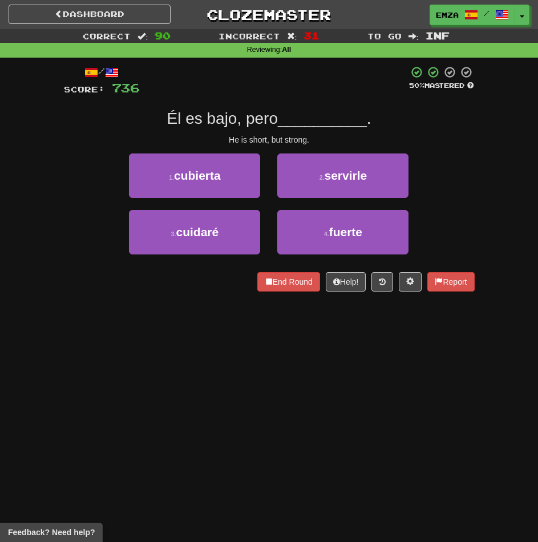
drag, startPoint x: 191, startPoint y: 368, endPoint x: 283, endPoint y: 357, distance: 93.1
click at [200, 366] on div "Dashboard Clozemaster Emza / Toggle Dropdown Dashboard Leaderboard Activity Fee…" at bounding box center [269, 271] width 538 height 542
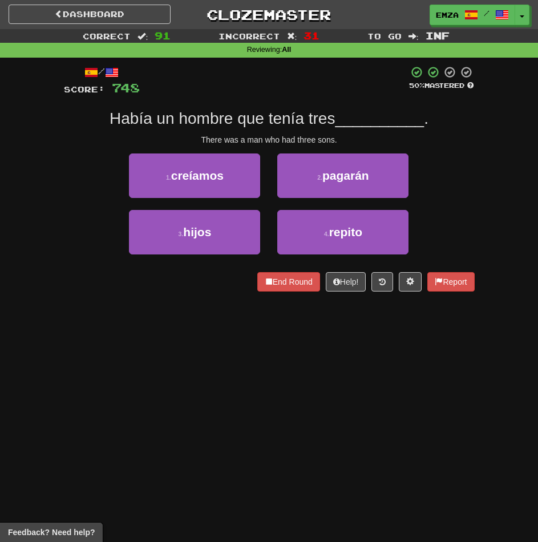
click at [225, 365] on div "Dashboard Clozemaster Emza / Toggle Dropdown Dashboard Leaderboard Activity Fee…" at bounding box center [269, 271] width 538 height 542
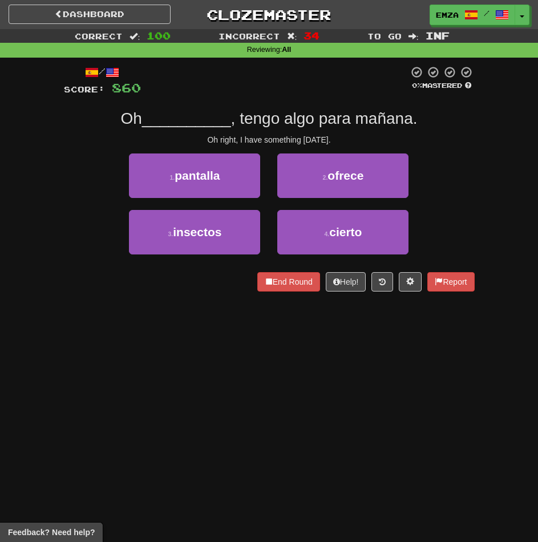
drag, startPoint x: 221, startPoint y: 359, endPoint x: 383, endPoint y: 329, distance: 164.8
click at [221, 359] on div "Dashboard Clozemaster Emza / Toggle Dropdown Dashboard Leaderboard Activity Fee…" at bounding box center [269, 271] width 538 height 542
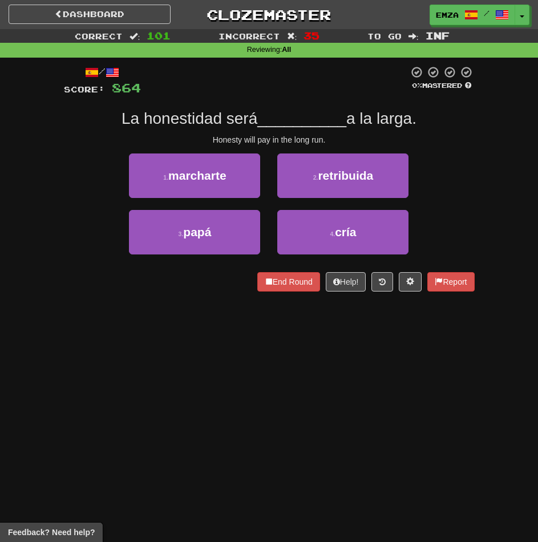
drag, startPoint x: 304, startPoint y: 331, endPoint x: 451, endPoint y: 326, distance: 146.7
click at [309, 333] on div "Dashboard Clozemaster Emza / Toggle Dropdown Dashboard Leaderboard Activity Fee…" at bounding box center [269, 271] width 538 height 542
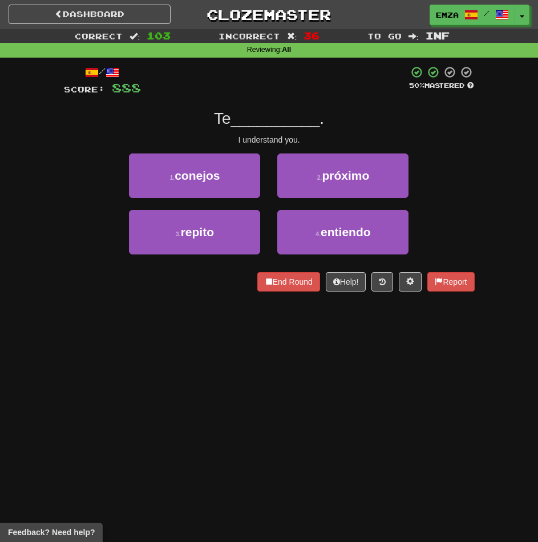
click at [177, 390] on div "Dashboard Clozemaster Emza / Toggle Dropdown Dashboard Leaderboard Activity Fee…" at bounding box center [269, 271] width 538 height 542
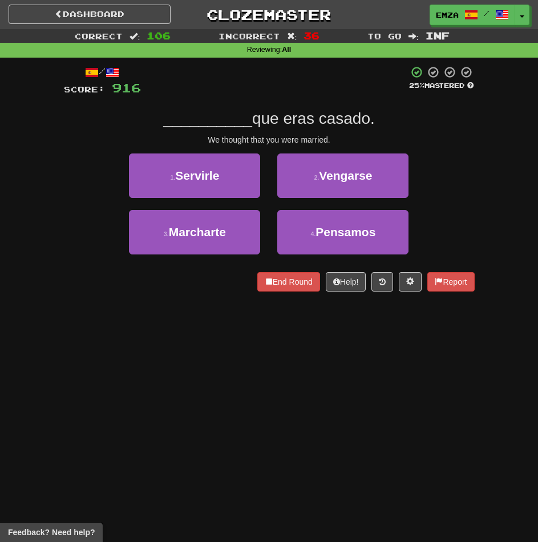
drag, startPoint x: 163, startPoint y: 362, endPoint x: 383, endPoint y: 341, distance: 221.2
click at [186, 361] on div "Dashboard Clozemaster Emza / Toggle Dropdown Dashboard Leaderboard Activity Fee…" at bounding box center [269, 271] width 538 height 542
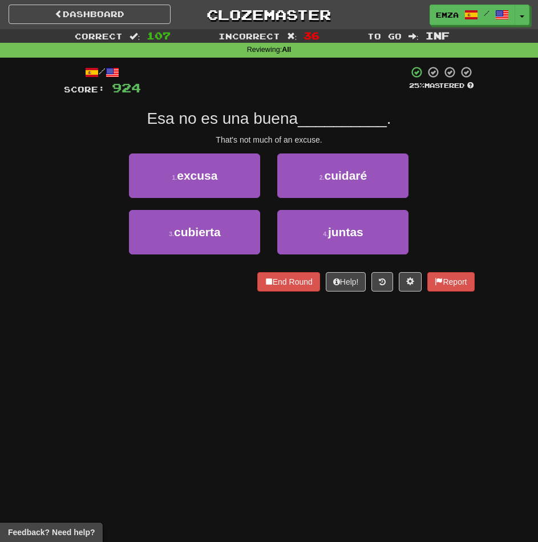
drag, startPoint x: 275, startPoint y: 375, endPoint x: 327, endPoint y: 360, distance: 54.0
click at [277, 374] on div "Dashboard Clozemaster Emza / Toggle Dropdown Dashboard Leaderboard Activity Fee…" at bounding box center [269, 271] width 538 height 542
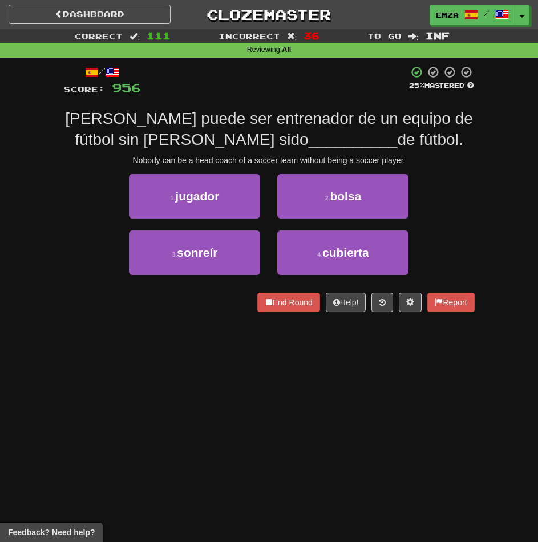
click at [161, 327] on div "Dashboard Clozemaster Emza / Toggle Dropdown Dashboard Leaderboard Activity Fee…" at bounding box center [269, 271] width 538 height 542
drag, startPoint x: 240, startPoint y: 360, endPoint x: 402, endPoint y: 309, distance: 170.0
click at [277, 342] on div "Dashboard Clozemaster Emza / Toggle Dropdown Dashboard Leaderboard Activity Fee…" at bounding box center [269, 271] width 538 height 542
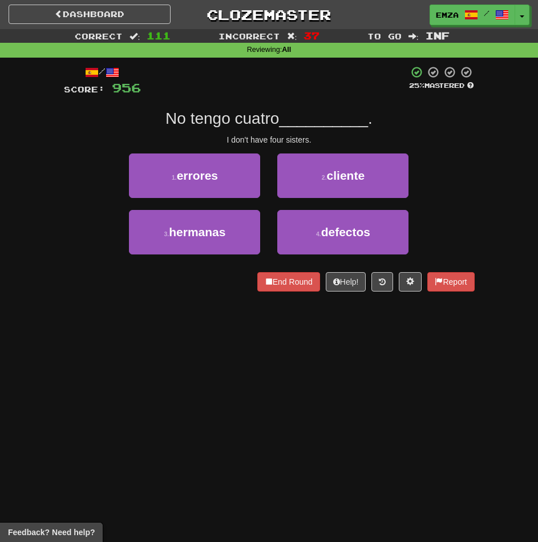
click at [199, 334] on div "Dashboard Clozemaster Emza / Toggle Dropdown Dashboard Leaderboard Activity Fee…" at bounding box center [269, 271] width 538 height 542
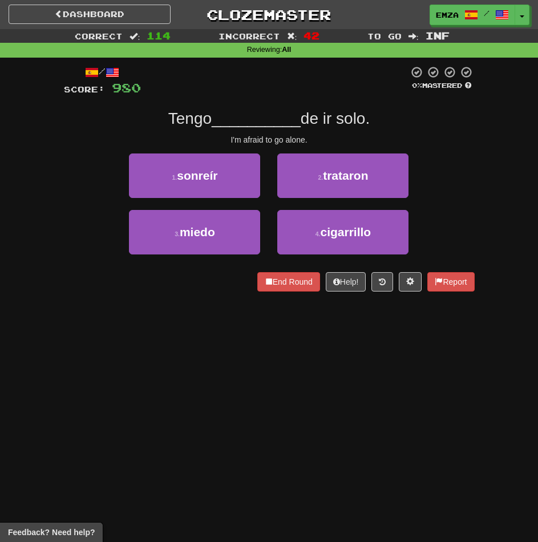
click at [246, 382] on div "Dashboard Clozemaster Emza / Toggle Dropdown Dashboard Leaderboard Activity Fee…" at bounding box center [269, 271] width 538 height 542
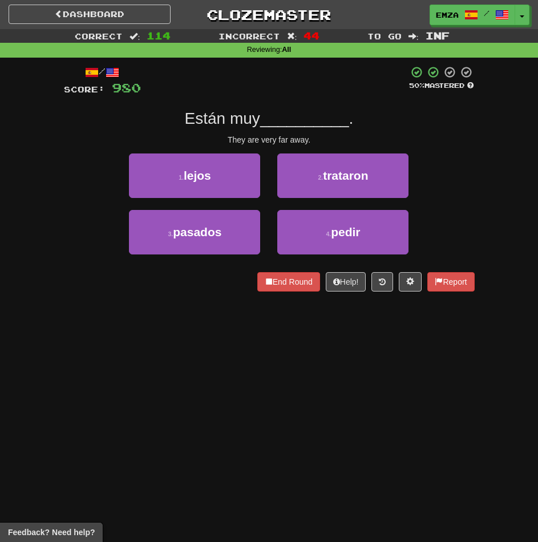
click at [229, 358] on div "Dashboard Clozemaster Emza / Toggle Dropdown Dashboard Leaderboard Activity Fee…" at bounding box center [269, 271] width 538 height 542
drag, startPoint x: 264, startPoint y: 353, endPoint x: 395, endPoint y: 330, distance: 133.2
click at [275, 351] on div "Dashboard Clozemaster Emza / Toggle Dropdown Dashboard Leaderboard Activity Fee…" at bounding box center [269, 271] width 538 height 542
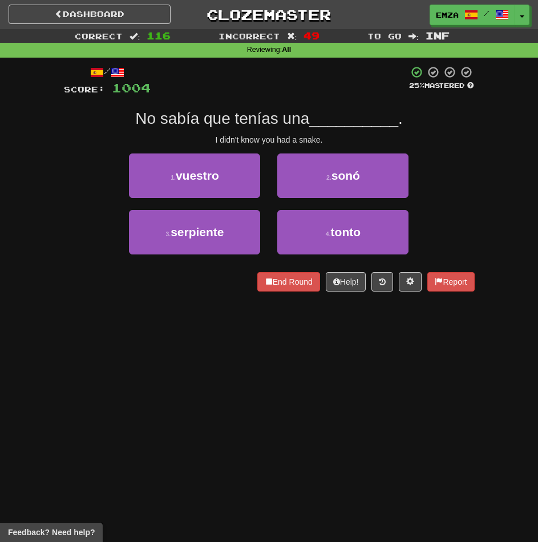
click at [118, 406] on div "Dashboard Clozemaster Emza / Toggle Dropdown Dashboard Leaderboard Activity Fee…" at bounding box center [269, 271] width 538 height 542
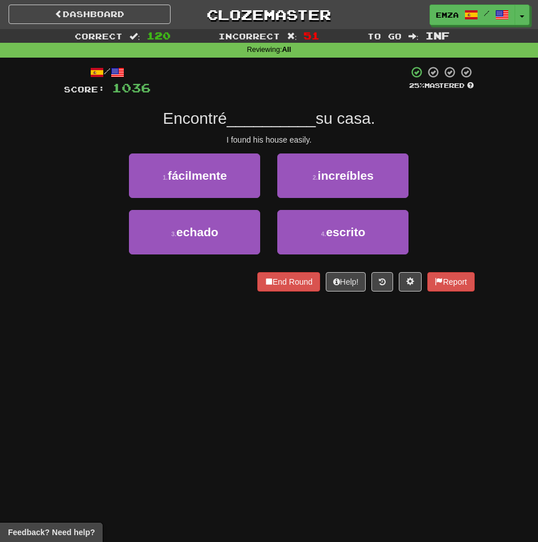
click at [150, 387] on div "Dashboard Clozemaster Emza / Toggle Dropdown Dashboard Leaderboard Activity Fee…" at bounding box center [269, 271] width 538 height 542
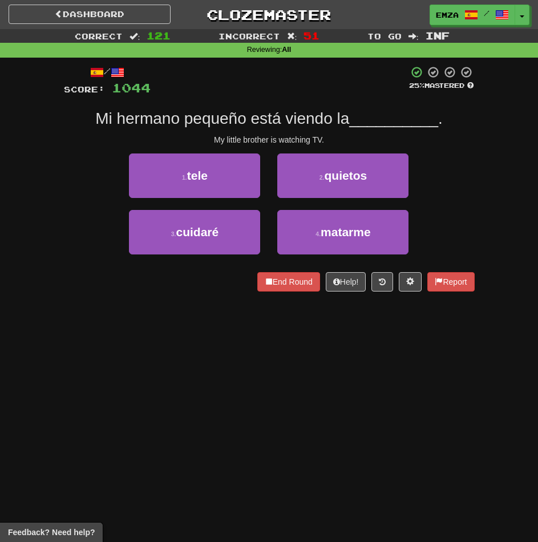
click at [219, 356] on div "Dashboard Clozemaster Emza / Toggle Dropdown Dashboard Leaderboard Activity Fee…" at bounding box center [269, 271] width 538 height 542
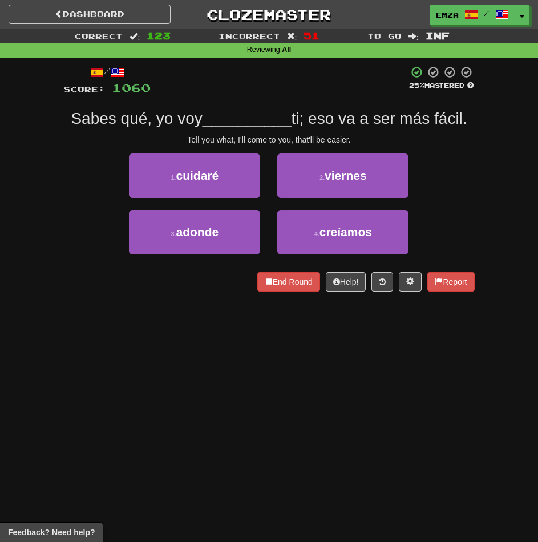
click at [385, 377] on div "Dashboard Clozemaster Emza / Toggle Dropdown Dashboard Leaderboard Activity Fee…" at bounding box center [269, 271] width 538 height 542
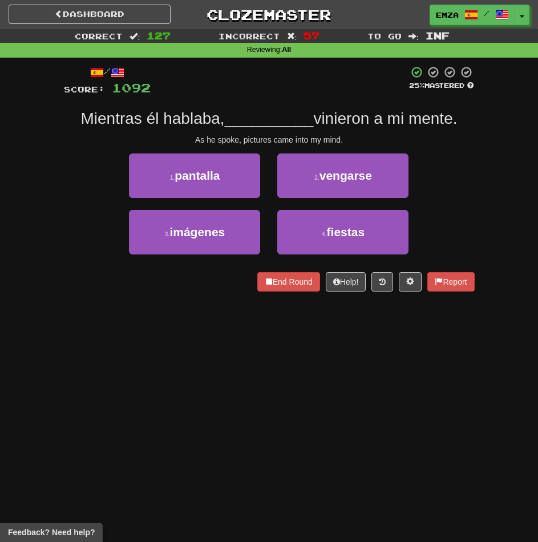
click at [339, 402] on div "Dashboard Clozemaster Emza / Toggle Dropdown Dashboard Leaderboard Activity Fee…" at bounding box center [269, 271] width 538 height 542
click at [260, 367] on div "Dashboard Clozemaster Emza / Toggle Dropdown Dashboard Leaderboard Activity Fee…" at bounding box center [269, 271] width 538 height 542
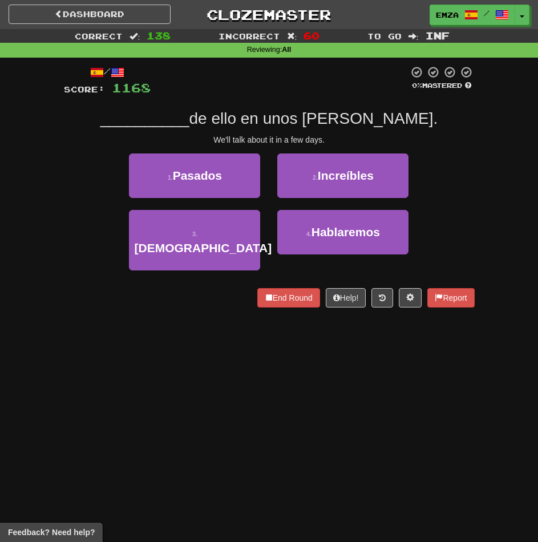
click at [223, 348] on div "Dashboard Clozemaster Emza / Toggle Dropdown Dashboard Leaderboard Activity Fee…" at bounding box center [269, 271] width 538 height 542
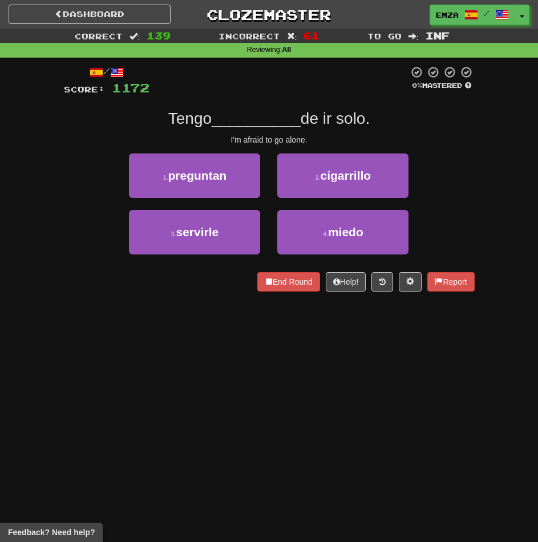
drag, startPoint x: 200, startPoint y: 349, endPoint x: 420, endPoint y: 326, distance: 222.0
click at [207, 348] on div "Dashboard Clozemaster Emza / Toggle Dropdown Dashboard Leaderboard Activity Fee…" at bounding box center [269, 271] width 538 height 542
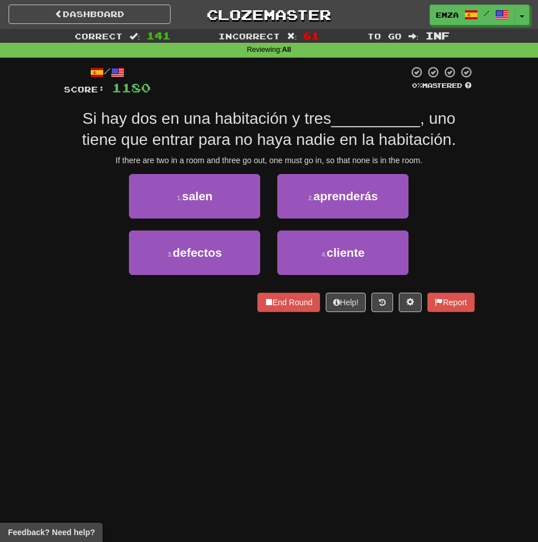
click at [125, 392] on div "Dashboard Clozemaster Emza / Toggle Dropdown Dashboard Leaderboard Activity Fee…" at bounding box center [269, 271] width 538 height 542
drag, startPoint x: 233, startPoint y: 431, endPoint x: 358, endPoint y: 390, distance: 131.5
click at [246, 426] on div "Dashboard Clozemaster Emza / Toggle Dropdown Dashboard Leaderboard Activity Fee…" at bounding box center [269, 271] width 538 height 542
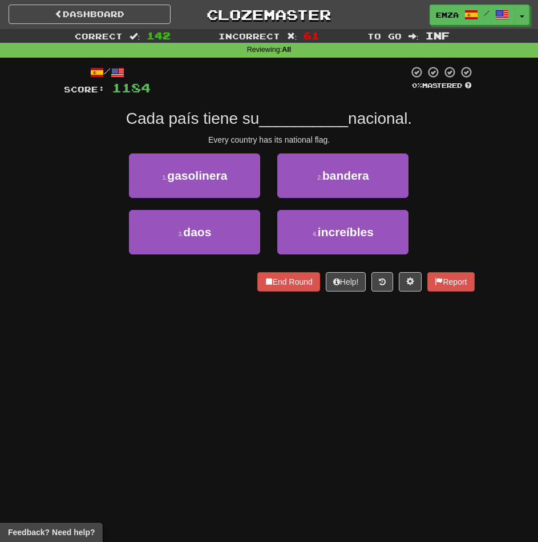
drag, startPoint x: 281, startPoint y: 362, endPoint x: 432, endPoint y: 317, distance: 158.3
click at [301, 354] on div "Dashboard Clozemaster Emza / Toggle Dropdown Dashboard Leaderboard Activity Fee…" at bounding box center [269, 271] width 538 height 542
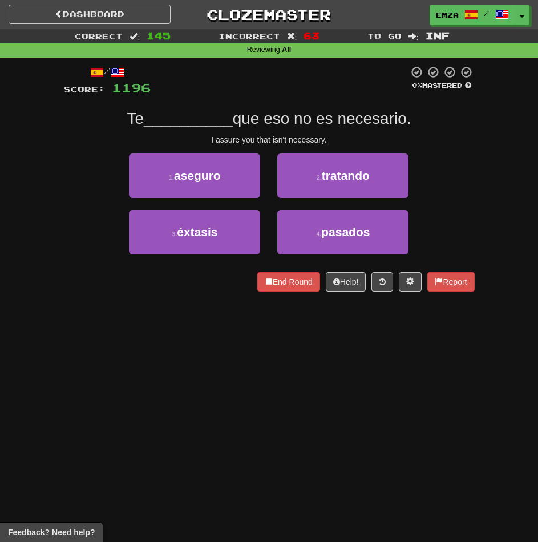
drag, startPoint x: 216, startPoint y: 363, endPoint x: 352, endPoint y: 331, distance: 140.2
click at [249, 360] on div "Dashboard Clozemaster Emza / Toggle Dropdown Dashboard Leaderboard Activity Fee…" at bounding box center [269, 271] width 538 height 542
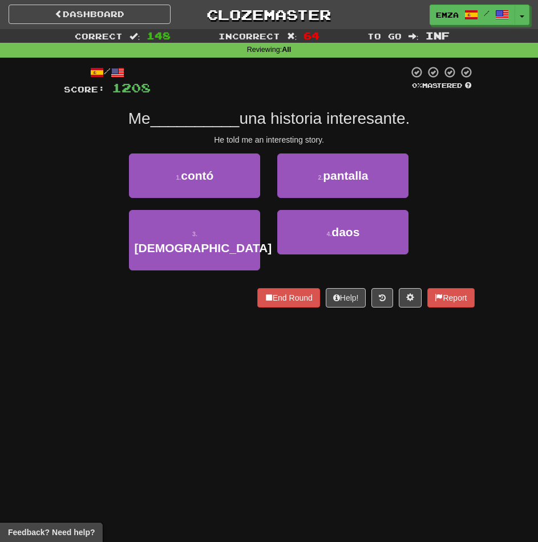
drag, startPoint x: 190, startPoint y: 365, endPoint x: 343, endPoint y: 318, distance: 159.9
click at [204, 358] on div "Dashboard Clozemaster Emza / Toggle Dropdown Dashboard Leaderboard Activity Fee…" at bounding box center [269, 271] width 538 height 542
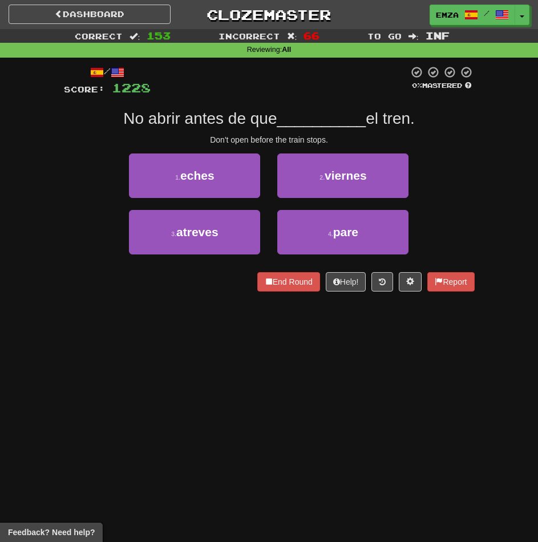
click at [236, 317] on div "Dashboard Clozemaster Emza / Toggle Dropdown Dashboard Leaderboard Activity Fee…" at bounding box center [269, 271] width 538 height 542
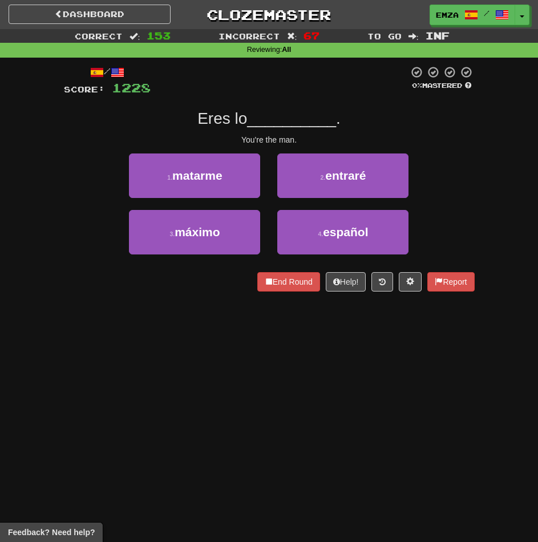
click at [300, 325] on div "Dashboard Clozemaster Emza / Toggle Dropdown Dashboard Leaderboard Activity Fee…" at bounding box center [269, 271] width 538 height 542
drag, startPoint x: 202, startPoint y: 391, endPoint x: 195, endPoint y: 387, distance: 7.7
click at [199, 390] on div "Dashboard Clozemaster Emza / Toggle Dropdown Dashboard Leaderboard Activity Fee…" at bounding box center [269, 271] width 538 height 542
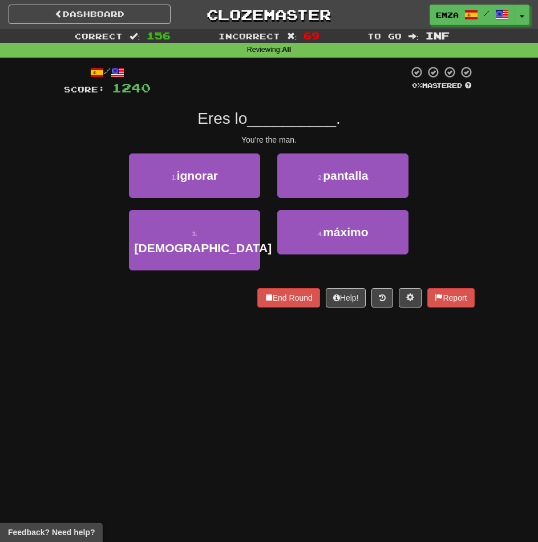
drag, startPoint x: 201, startPoint y: 363, endPoint x: 393, endPoint y: 321, distance: 195.6
click at [228, 357] on div "Dashboard Clozemaster Emza / Toggle Dropdown Dashboard Leaderboard Activity Fee…" at bounding box center [269, 271] width 538 height 542
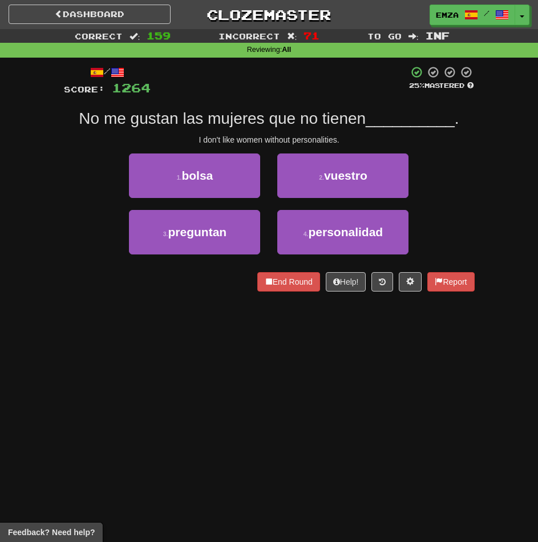
click at [223, 343] on div "Dashboard Clozemaster Emza / Toggle Dropdown Dashboard Leaderboard Activity Fee…" at bounding box center [269, 271] width 538 height 542
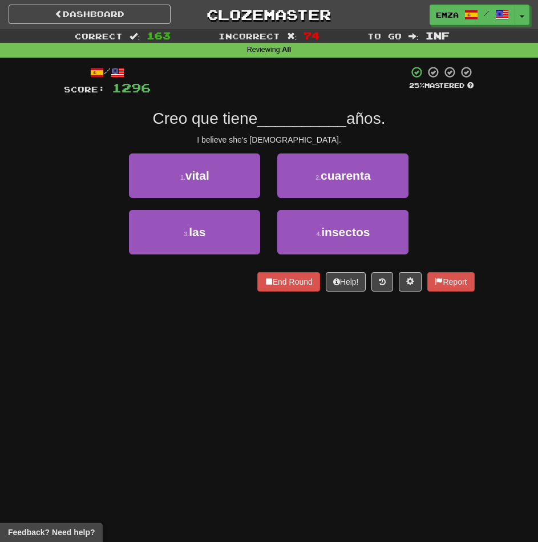
drag, startPoint x: 280, startPoint y: 352, endPoint x: 393, endPoint y: 321, distance: 117.2
click at [293, 346] on div "Dashboard Clozemaster Emza / Toggle Dropdown Dashboard Leaderboard Activity Fee…" at bounding box center [269, 271] width 538 height 542
click at [245, 341] on div "Dashboard Clozemaster Emza / Toggle Dropdown Dashboard Leaderboard Activity Fee…" at bounding box center [269, 271] width 538 height 542
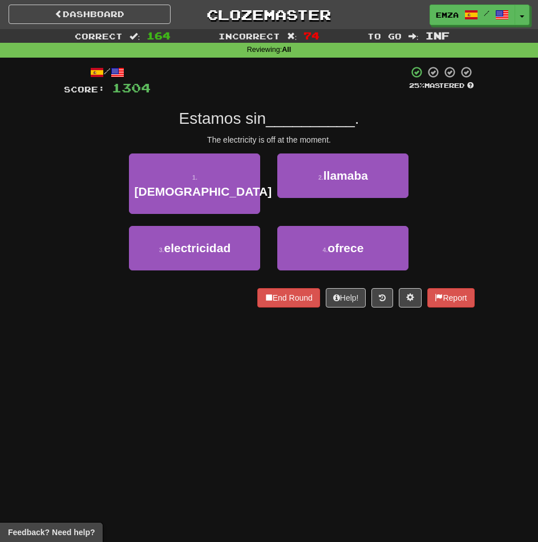
drag, startPoint x: 144, startPoint y: 343, endPoint x: 358, endPoint y: 326, distance: 214.0
click at [153, 346] on div "Dashboard Clozemaster Emza / Toggle Dropdown Dashboard Leaderboard Activity Fee…" at bounding box center [269, 271] width 538 height 542
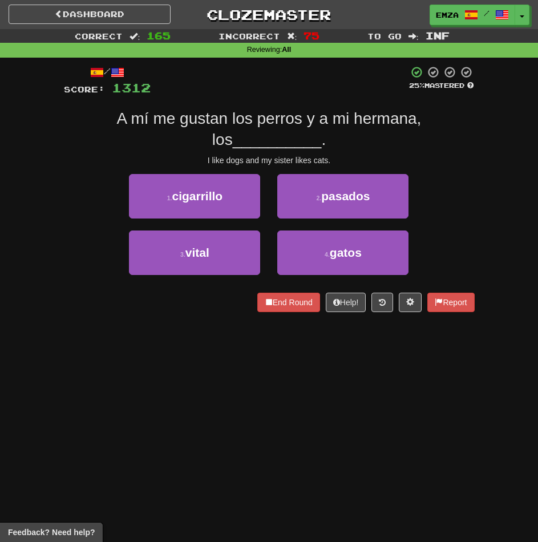
click at [146, 405] on div "Dashboard Clozemaster Emza / Toggle Dropdown Dashboard Leaderboard Activity Fee…" at bounding box center [269, 271] width 538 height 542
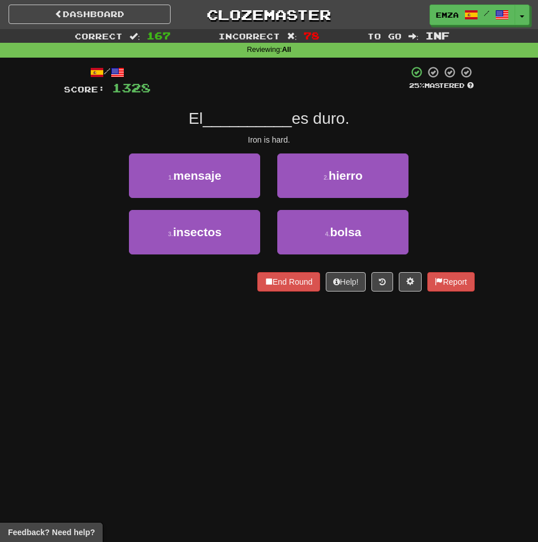
drag, startPoint x: 280, startPoint y: 348, endPoint x: 290, endPoint y: 345, distance: 10.1
click at [284, 347] on div "Dashboard Clozemaster Emza / Toggle Dropdown Dashboard Leaderboard Activity Fee…" at bounding box center [269, 271] width 538 height 542
click at [238, 361] on div "Dashboard Clozemaster Emza / Toggle Dropdown Dashboard Leaderboard Activity Fee…" at bounding box center [269, 271] width 538 height 542
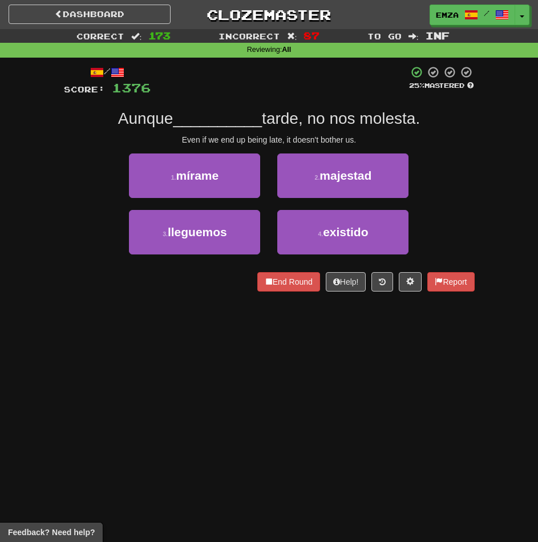
click at [248, 416] on div "Dashboard Clozemaster Emza / Toggle Dropdown Dashboard Leaderboard Activity Fee…" at bounding box center [269, 271] width 538 height 542
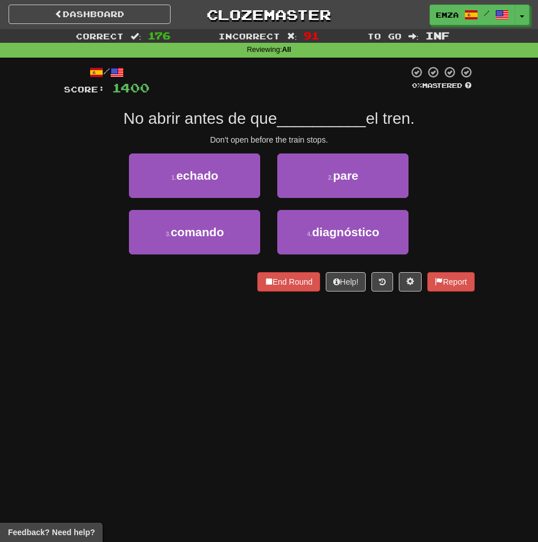
drag, startPoint x: 208, startPoint y: 389, endPoint x: 319, endPoint y: 355, distance: 116.6
click at [219, 382] on div "Dashboard Clozemaster Emza / Toggle Dropdown Dashboard Leaderboard Activity Fee…" at bounding box center [269, 271] width 538 height 542
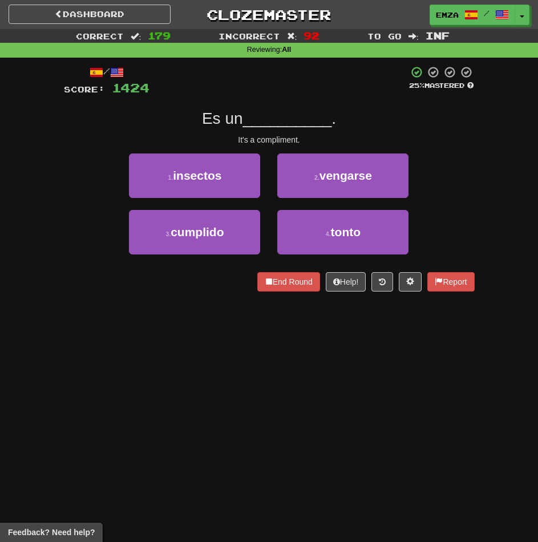
drag, startPoint x: 209, startPoint y: 366, endPoint x: 375, endPoint y: 314, distance: 173.4
click at [218, 363] on div "Dashboard Clozemaster Emza / Toggle Dropdown Dashboard Leaderboard Activity Fee…" at bounding box center [269, 271] width 538 height 542
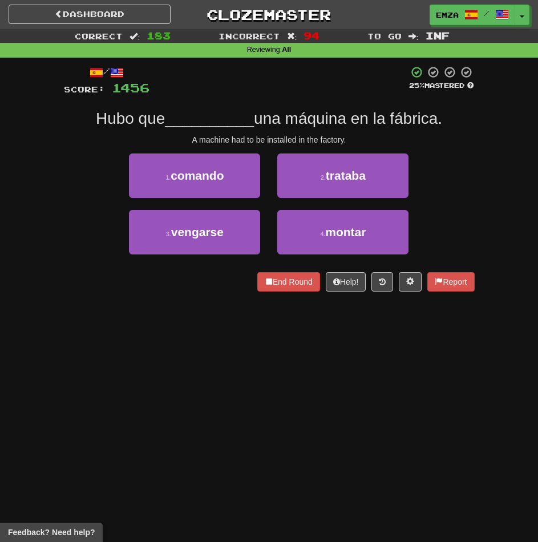
drag, startPoint x: 268, startPoint y: 396, endPoint x: 455, endPoint y: 347, distance: 192.9
click at [284, 390] on div "Dashboard Clozemaster Emza / Toggle Dropdown Dashboard Leaderboard Activity Fee…" at bounding box center [269, 271] width 538 height 542
drag, startPoint x: 239, startPoint y: 354, endPoint x: 334, endPoint y: 329, distance: 98.4
click at [244, 352] on div "Dashboard Clozemaster Emza / Toggle Dropdown Dashboard Leaderboard Activity Fee…" at bounding box center [269, 271] width 538 height 542
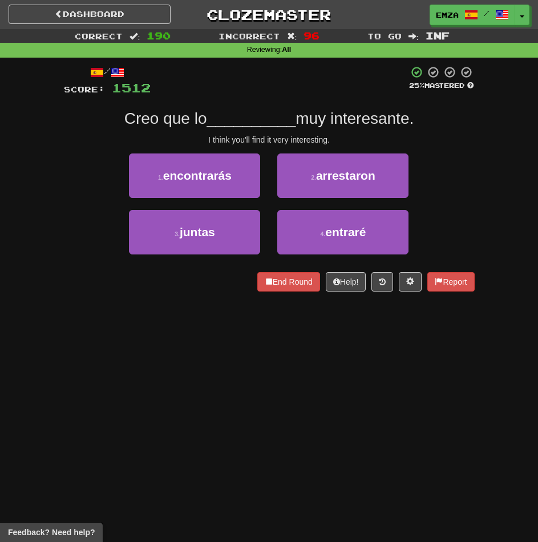
drag, startPoint x: 211, startPoint y: 369, endPoint x: 230, endPoint y: 364, distance: 20.6
click at [215, 367] on div "Dashboard Clozemaster Emza / Toggle Dropdown Dashboard Leaderboard Activity Fee…" at bounding box center [269, 271] width 538 height 542
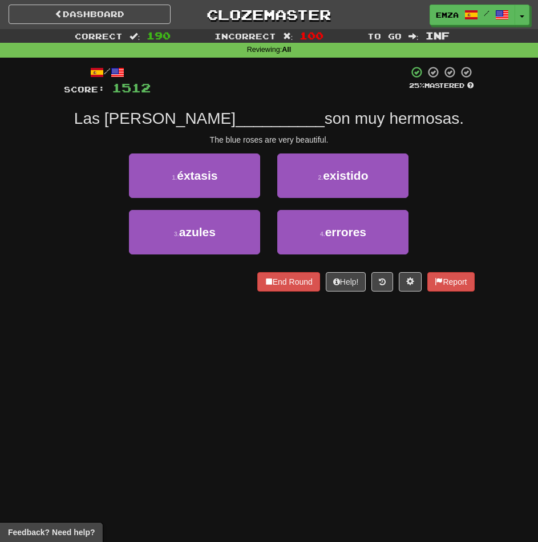
drag, startPoint x: 134, startPoint y: 340, endPoint x: 430, endPoint y: 292, distance: 300.0
click at [168, 335] on div "Dashboard Clozemaster Emza / Toggle Dropdown Dashboard Leaderboard Activity Fee…" at bounding box center [269, 271] width 538 height 542
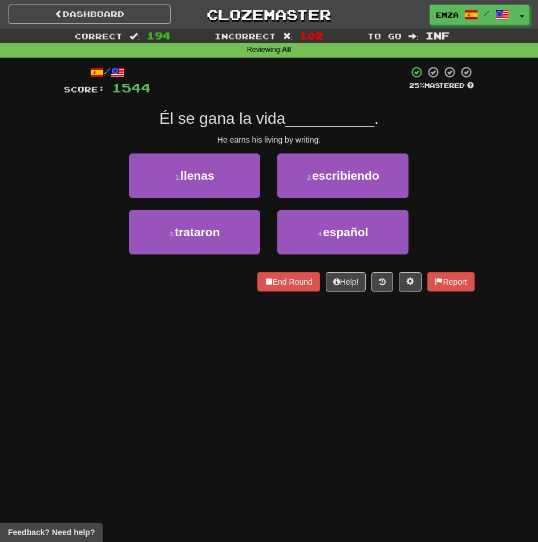
click at [257, 393] on div "Dashboard Clozemaster Emza / Toggle Dropdown Dashboard Leaderboard Activity Fee…" at bounding box center [269, 271] width 538 height 542
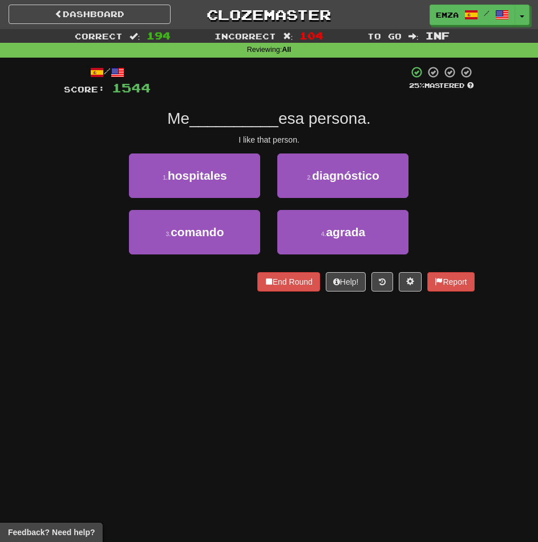
click at [351, 360] on div "Dashboard Clozemaster Emza / Toggle Dropdown Dashboard Leaderboard Activity Fee…" at bounding box center [269, 271] width 538 height 542
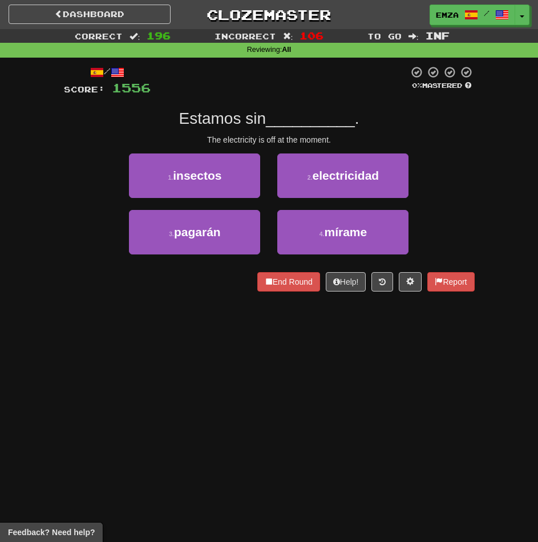
click at [257, 398] on div "Dashboard Clozemaster Emza / Toggle Dropdown Dashboard Leaderboard Activity Fee…" at bounding box center [269, 271] width 538 height 542
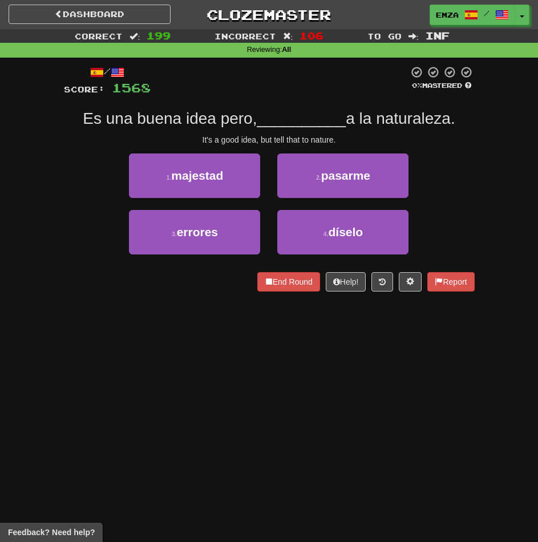
drag, startPoint x: 161, startPoint y: 399, endPoint x: 171, endPoint y: 366, distance: 34.6
click at [163, 375] on div "Dashboard Clozemaster Emza / Toggle Dropdown Dashboard Leaderboard Activity Fee…" at bounding box center [269, 271] width 538 height 542
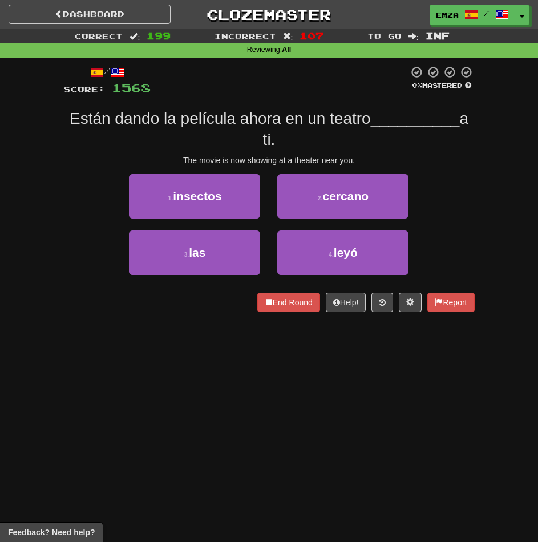
drag, startPoint x: 196, startPoint y: 374, endPoint x: 333, endPoint y: 341, distance: 141.0
click at [195, 374] on div "Dashboard Clozemaster Emza / Toggle Dropdown Dashboard Leaderboard Activity Fee…" at bounding box center [269, 271] width 538 height 542
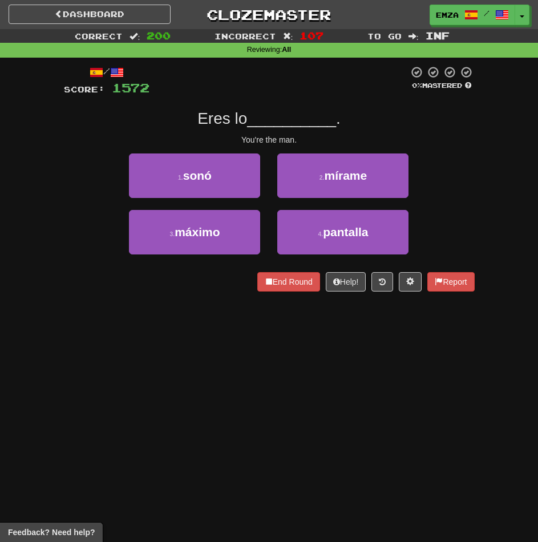
click at [212, 343] on div "Dashboard Clozemaster Emza / Toggle Dropdown Dashboard Leaderboard Activity Fee…" at bounding box center [269, 271] width 538 height 542
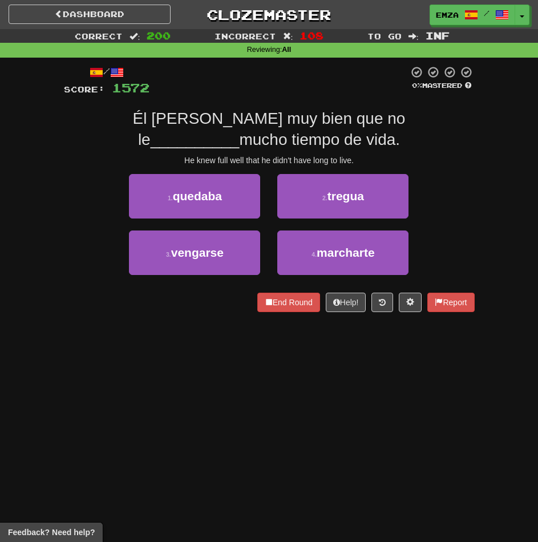
click at [137, 385] on div "Dashboard Clozemaster Emza / Toggle Dropdown Dashboard Leaderboard Activity Fee…" at bounding box center [269, 271] width 538 height 542
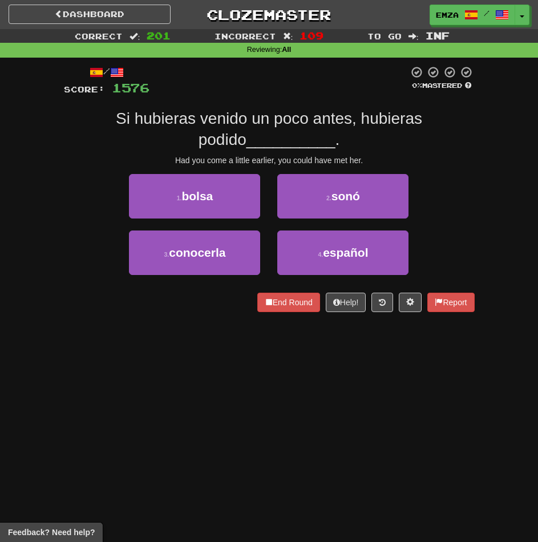
drag, startPoint x: 253, startPoint y: 416, endPoint x: 245, endPoint y: 400, distance: 17.9
click at [250, 408] on div "Dashboard Clozemaster Emza / Toggle Dropdown Dashboard Leaderboard Activity Fee…" at bounding box center [269, 271] width 538 height 542
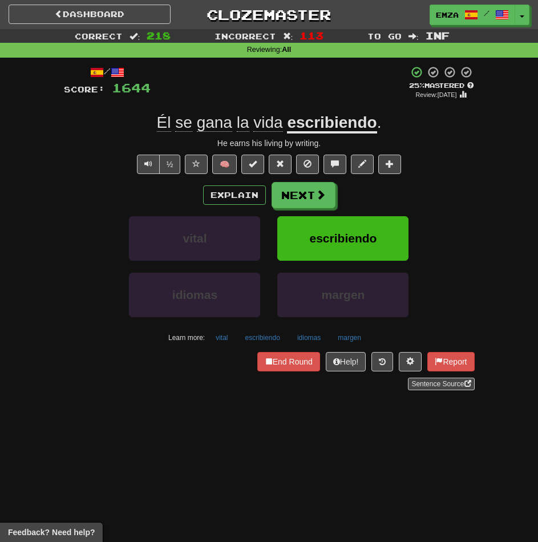
click at [114, 375] on div "End Round Help! Report Sentence Source" at bounding box center [269, 371] width 411 height 38
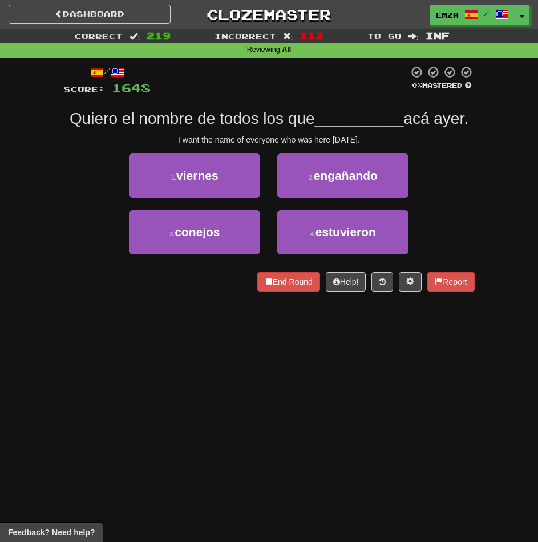
click at [493, 367] on div "Dashboard Clozemaster Emza / Toggle Dropdown Dashboard Leaderboard Activity Fee…" at bounding box center [269, 271] width 538 height 542
click at [159, 424] on div "Dashboard Clozemaster Emza / Toggle Dropdown Dashboard Leaderboard Activity Fee…" at bounding box center [269, 271] width 538 height 542
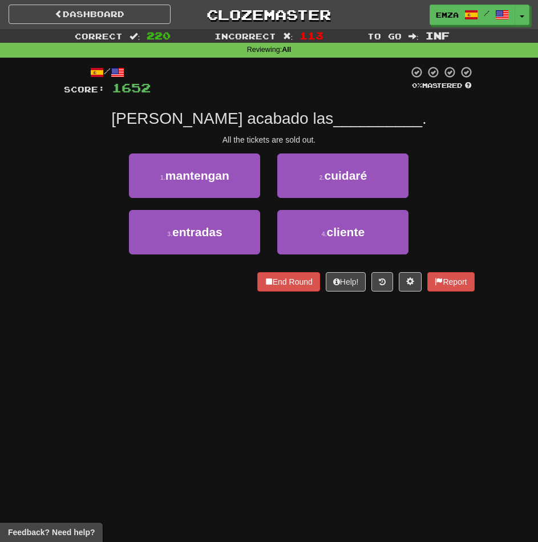
drag, startPoint x: 157, startPoint y: 379, endPoint x: 441, endPoint y: 355, distance: 285.1
click at [157, 379] on div "Dashboard Clozemaster Emza / Toggle Dropdown Dashboard Leaderboard Activity Fee…" at bounding box center [269, 271] width 538 height 542
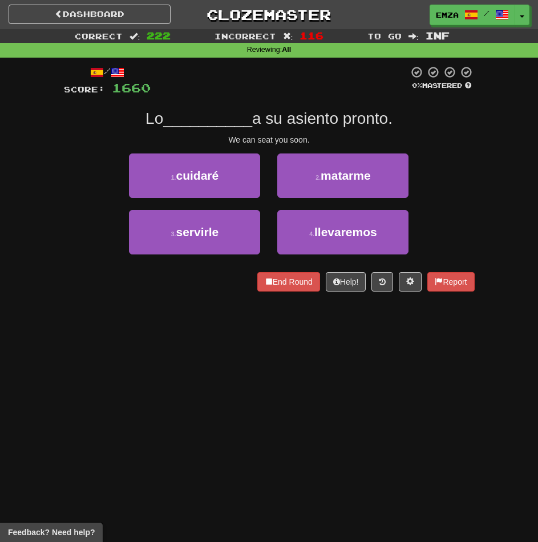
click at [193, 375] on div "Dashboard Clozemaster Emza / Toggle Dropdown Dashboard Leaderboard Activity Fee…" at bounding box center [269, 271] width 538 height 542
click at [222, 355] on div "Dashboard Clozemaster Emza / Toggle Dropdown Dashboard Leaderboard Activity Fee…" at bounding box center [269, 271] width 538 height 542
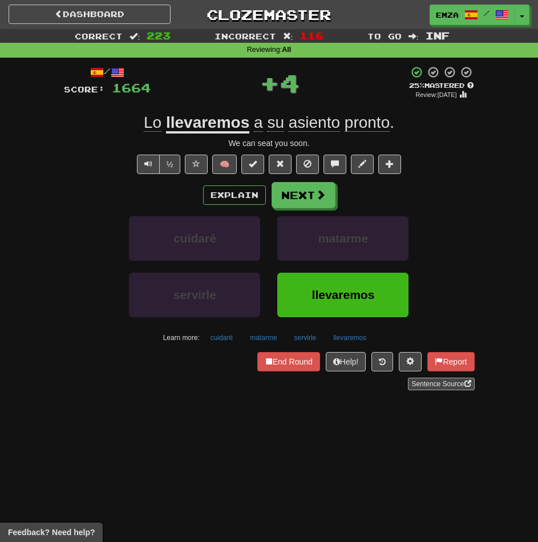
drag, startPoint x: 336, startPoint y: 431, endPoint x: 412, endPoint y: 387, distance: 87.7
click at [336, 431] on div "Dashboard Clozemaster Emza / Toggle Dropdown Dashboard Leaderboard Activity Fee…" at bounding box center [269, 271] width 538 height 542
click at [278, 456] on div "Dashboard Clozemaster Emza / Toggle Dropdown Dashboard Leaderboard Activity Fee…" at bounding box center [269, 271] width 538 height 542
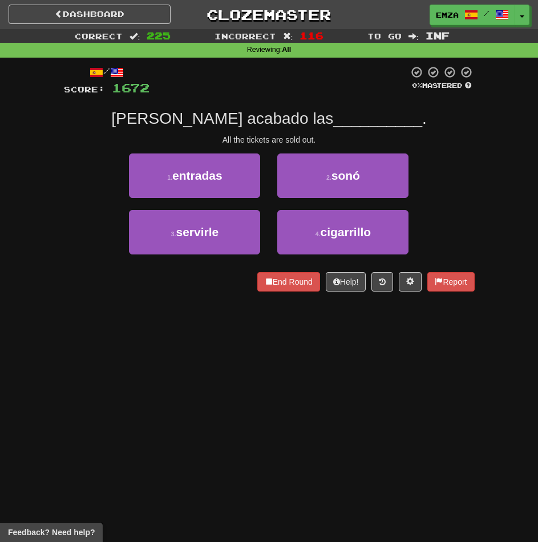
drag, startPoint x: 193, startPoint y: 393, endPoint x: 268, endPoint y: 360, distance: 81.5
click at [220, 380] on div "Dashboard Clozemaster Emza / Toggle Dropdown Dashboard Leaderboard Activity Fee…" at bounding box center [269, 271] width 538 height 542
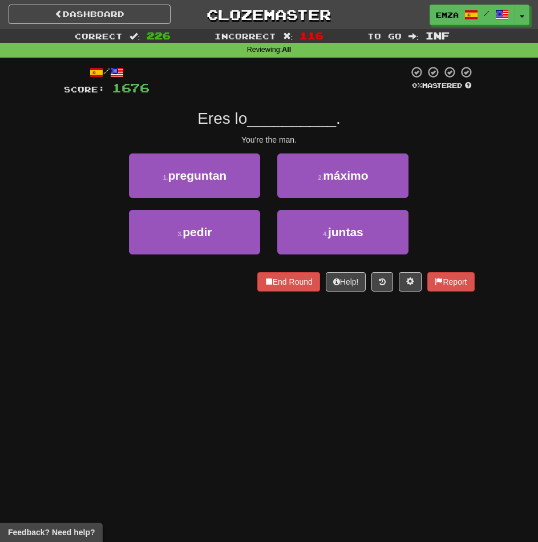
drag, startPoint x: 243, startPoint y: 416, endPoint x: 336, endPoint y: 385, distance: 98.3
click at [252, 412] on div "Dashboard Clozemaster Emza / Toggle Dropdown Dashboard Leaderboard Activity Fee…" at bounding box center [269, 271] width 538 height 542
drag, startPoint x: 151, startPoint y: 380, endPoint x: 379, endPoint y: 317, distance: 236.7
click at [175, 373] on div "Dashboard Clozemaster Emza / Toggle Dropdown Dashboard Leaderboard Activity Fee…" at bounding box center [269, 271] width 538 height 542
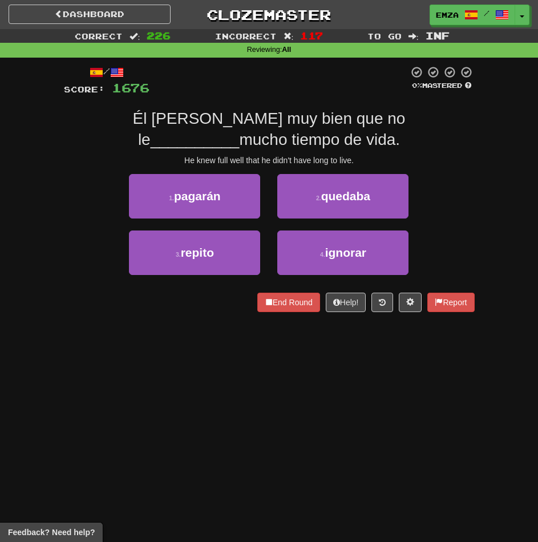
drag, startPoint x: 143, startPoint y: 398, endPoint x: 243, endPoint y: 376, distance: 102.7
click at [153, 395] on div "Dashboard Clozemaster Emza / Toggle Dropdown Dashboard Leaderboard Activity Fee…" at bounding box center [269, 271] width 538 height 542
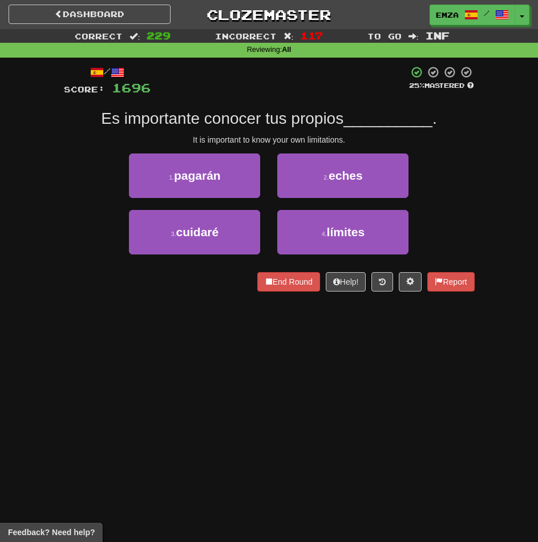
drag, startPoint x: 217, startPoint y: 385, endPoint x: 369, endPoint y: 333, distance: 160.9
click at [237, 375] on div "Dashboard Clozemaster Emza / Toggle Dropdown Dashboard Leaderboard Activity Fee…" at bounding box center [269, 271] width 538 height 542
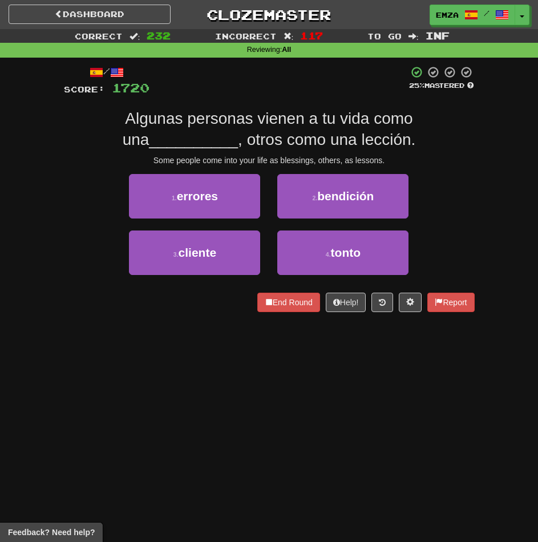
click at [290, 377] on div "Dashboard Clozemaster Emza / Toggle Dropdown Dashboard Leaderboard Activity Fee…" at bounding box center [269, 271] width 538 height 542
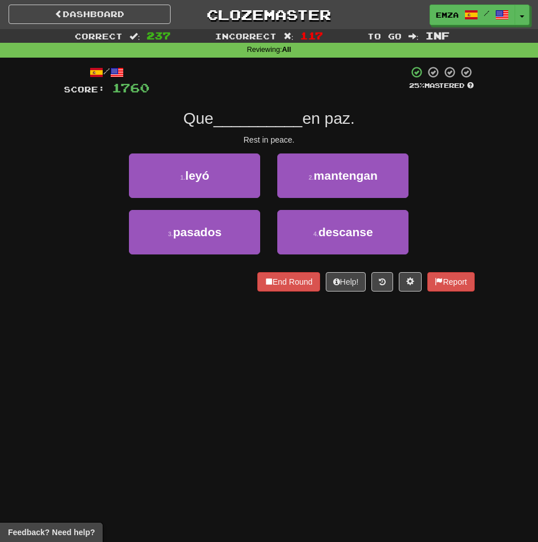
drag, startPoint x: 186, startPoint y: 407, endPoint x: 386, endPoint y: 349, distance: 208.5
click at [197, 402] on div "Dashboard Clozemaster Emza / Toggle Dropdown Dashboard Leaderboard Activity Fee…" at bounding box center [269, 271] width 538 height 542
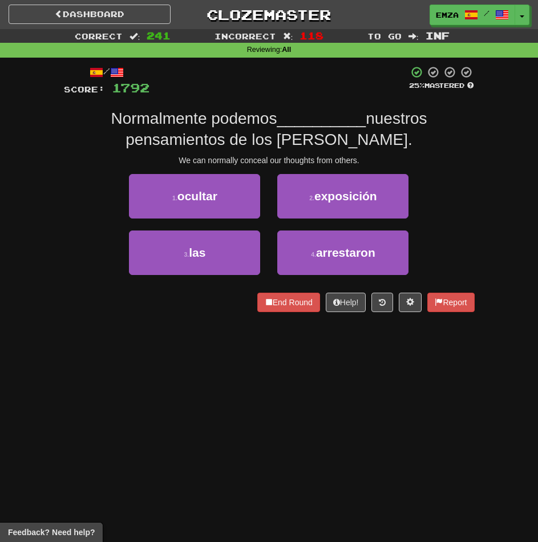
click at [261, 366] on div "Dashboard Clozemaster Emza / Toggle Dropdown Dashboard Leaderboard Activity Fee…" at bounding box center [269, 271] width 538 height 542
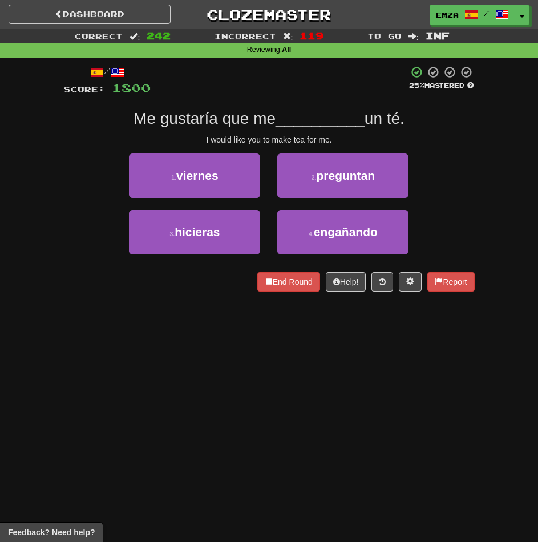
drag, startPoint x: 260, startPoint y: 422, endPoint x: 441, endPoint y: 354, distance: 193.4
click at [270, 418] on div "Dashboard Clozemaster Emza / Toggle Dropdown Dashboard Leaderboard Activity Fee…" at bounding box center [269, 271] width 538 height 542
drag, startPoint x: 233, startPoint y: 413, endPoint x: 346, endPoint y: 369, distance: 121.2
click at [250, 406] on div "Dashboard Clozemaster Emza / Toggle Dropdown Dashboard Leaderboard Activity Fee…" at bounding box center [269, 271] width 538 height 542
drag, startPoint x: 225, startPoint y: 401, endPoint x: 275, endPoint y: 383, distance: 52.9
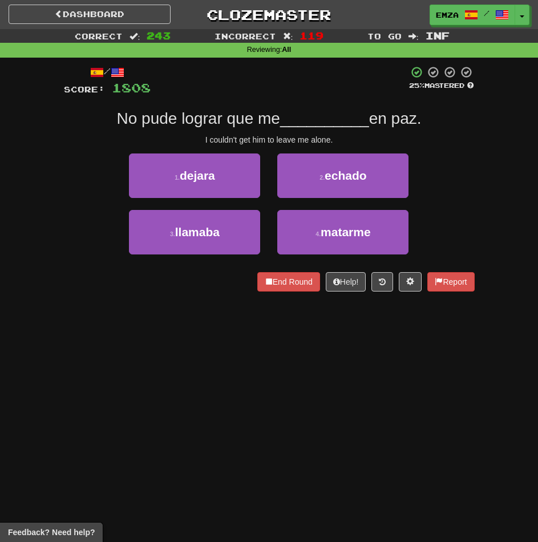
click at [273, 383] on div "Dashboard Clozemaster Emza / Toggle Dropdown Dashboard Leaderboard Activity Fee…" at bounding box center [269, 271] width 538 height 542
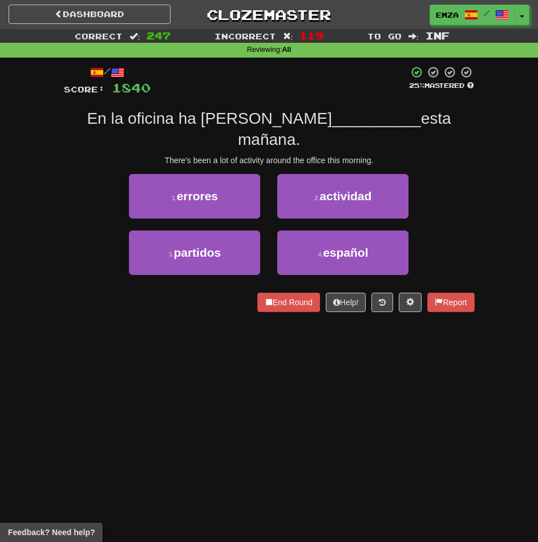
drag, startPoint x: 148, startPoint y: 413, endPoint x: 398, endPoint y: 342, distance: 259.7
click at [175, 407] on div "Dashboard Clozemaster Emza / Toggle Dropdown Dashboard Leaderboard Activity Fee…" at bounding box center [269, 271] width 538 height 542
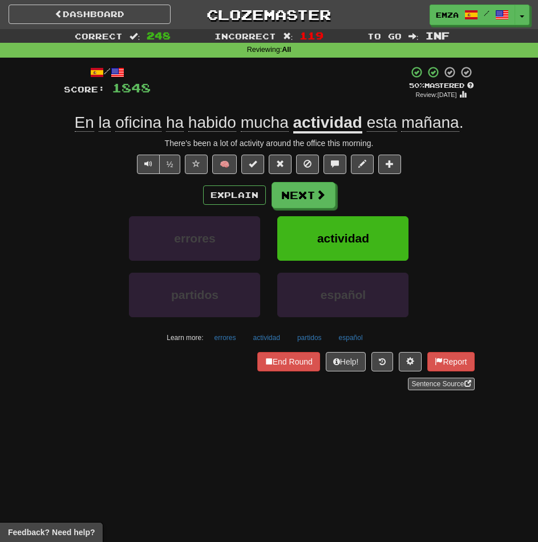
drag, startPoint x: 236, startPoint y: 455, endPoint x: 360, endPoint y: 407, distance: 132.5
click at [259, 445] on div "Dashboard Clozemaster Emza / Toggle Dropdown Dashboard Leaderboard Activity Fee…" at bounding box center [269, 271] width 538 height 542
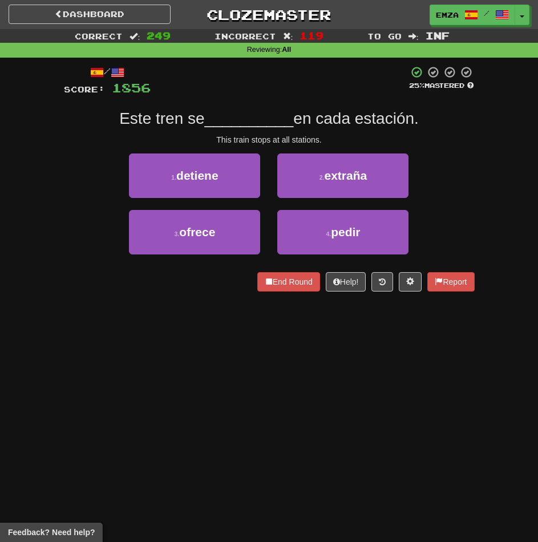
drag, startPoint x: 176, startPoint y: 415, endPoint x: 383, endPoint y: 346, distance: 218.3
click at [229, 401] on div "Dashboard Clozemaster Emza / Toggle Dropdown Dashboard Leaderboard Activity Fee…" at bounding box center [269, 271] width 538 height 542
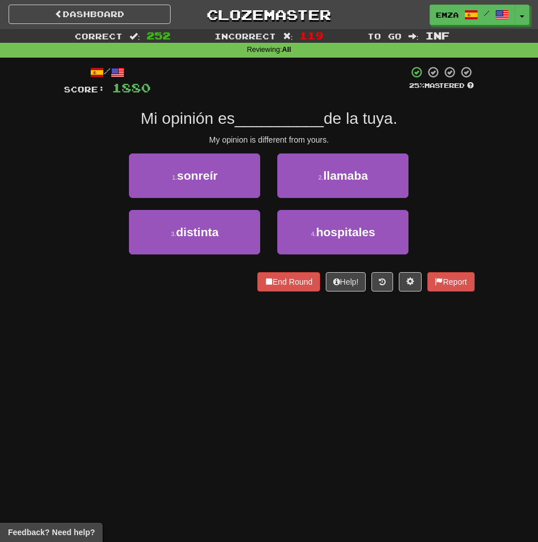
drag, startPoint x: 127, startPoint y: 343, endPoint x: 397, endPoint y: 292, distance: 274.6
click at [135, 341] on div "Dashboard Clozemaster Emza / Toggle Dropdown Dashboard Leaderboard Activity Fee…" at bounding box center [269, 271] width 538 height 542
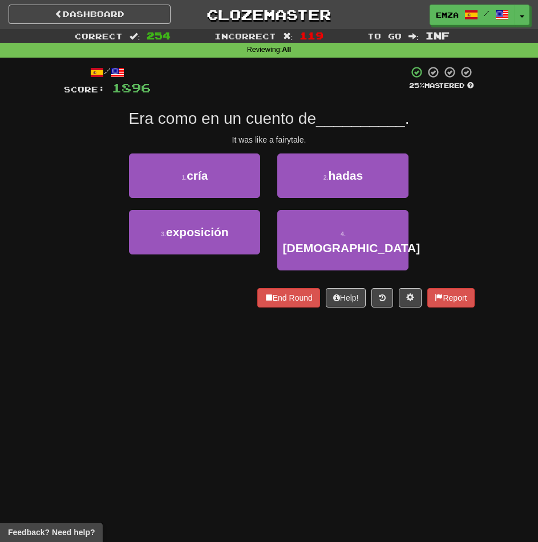
drag, startPoint x: 153, startPoint y: 368, endPoint x: 342, endPoint y: 323, distance: 194.0
click at [167, 367] on div "Dashboard Clozemaster Emza / Toggle Dropdown Dashboard Leaderboard Activity Fee…" at bounding box center [269, 271] width 538 height 542
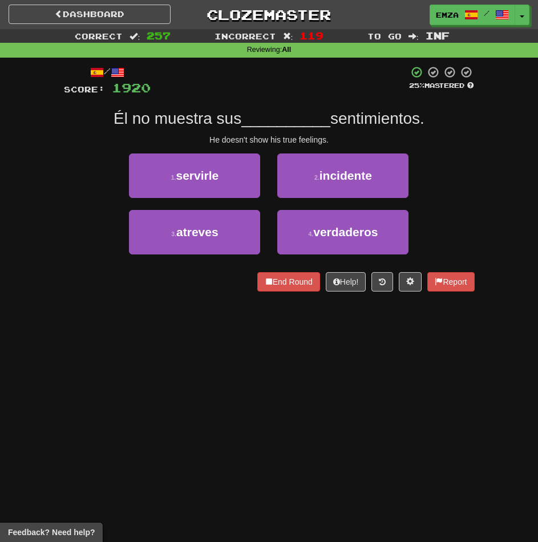
drag, startPoint x: 233, startPoint y: 411, endPoint x: 321, endPoint y: 380, distance: 92.8
click at [238, 408] on div "Dashboard Clozemaster Emza / Toggle Dropdown Dashboard Leaderboard Activity Fee…" at bounding box center [269, 271] width 538 height 542
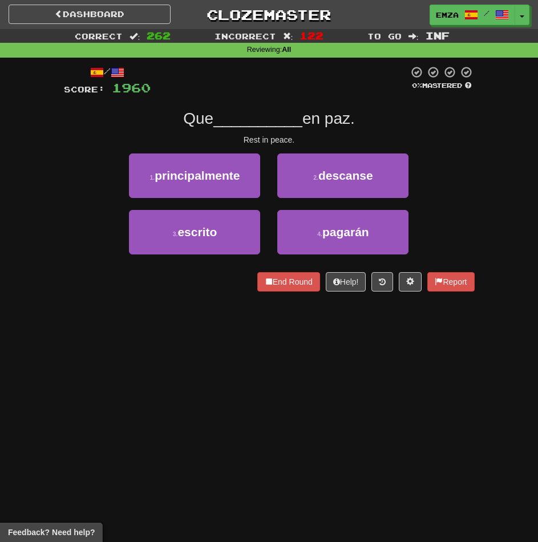
drag, startPoint x: 270, startPoint y: 361, endPoint x: 407, endPoint y: 354, distance: 136.6
click at [274, 359] on div "Dashboard Clozemaster Emza / Toggle Dropdown Dashboard Leaderboard Activity Fee…" at bounding box center [269, 271] width 538 height 542
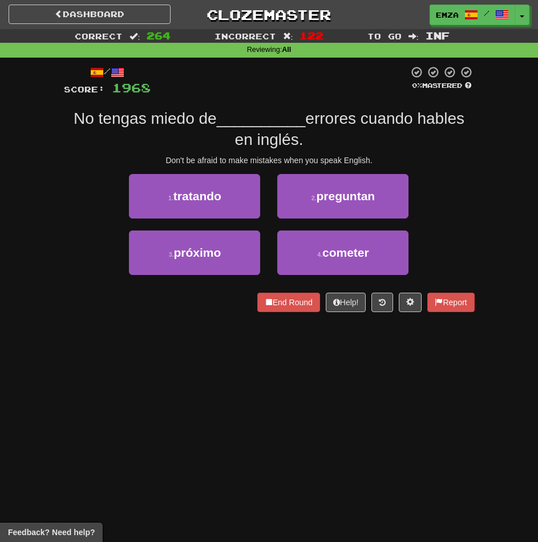
drag, startPoint x: 157, startPoint y: 373, endPoint x: 232, endPoint y: 353, distance: 76.7
click at [193, 365] on div "Dashboard Clozemaster Emza / Toggle Dropdown Dashboard Leaderboard Activity Fee…" at bounding box center [269, 271] width 538 height 542
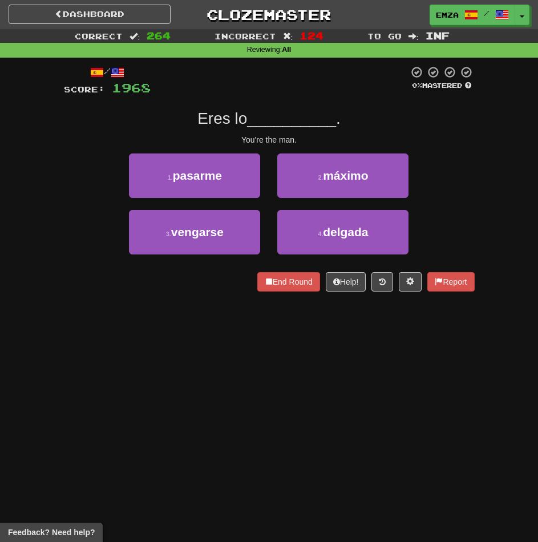
drag, startPoint x: 163, startPoint y: 353, endPoint x: 333, endPoint y: 327, distance: 171.3
click at [170, 352] on div "Dashboard Clozemaster Emza / Toggle Dropdown Dashboard Leaderboard Activity Fee…" at bounding box center [269, 271] width 538 height 542
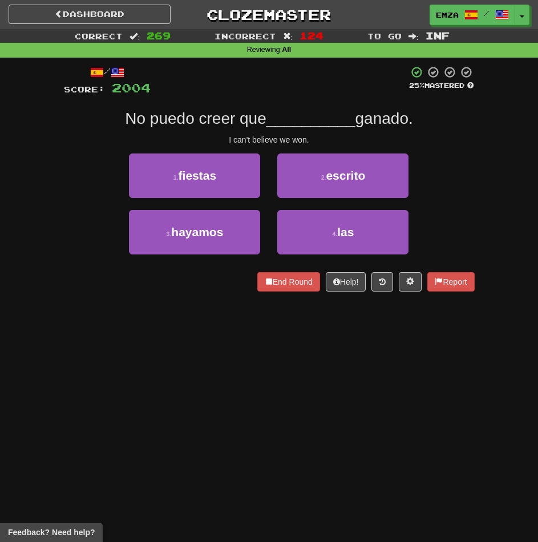
click at [260, 342] on div "Dashboard Clozemaster Emza / Toggle Dropdown Dashboard Leaderboard Activity Fee…" at bounding box center [269, 271] width 538 height 542
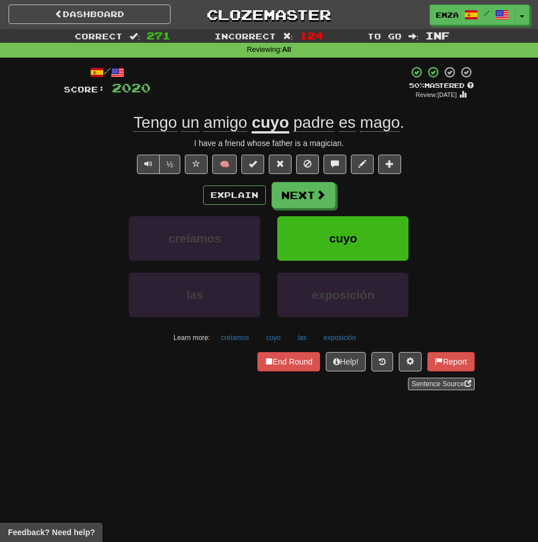
click at [161, 424] on div "Dashboard Clozemaster Emza / Toggle Dropdown Dashboard Leaderboard Activity Fee…" at bounding box center [269, 271] width 538 height 542
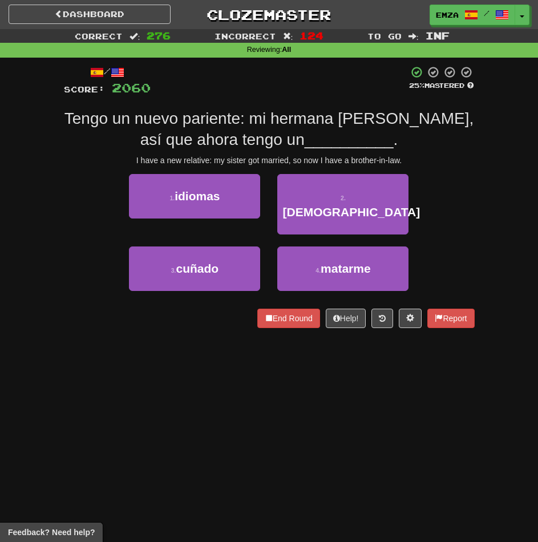
drag, startPoint x: 200, startPoint y: 412, endPoint x: 435, endPoint y: 361, distance: 240.7
click at [205, 411] on div "Dashboard Clozemaster Emza / Toggle Dropdown Dashboard Leaderboard Activity Fee…" at bounding box center [269, 271] width 538 height 542
drag, startPoint x: 211, startPoint y: 317, endPoint x: 280, endPoint y: 304, distance: 69.7
click at [210, 318] on div "/ Score: 2060 25 % Mastered Tengo un nuevo pariente: mi hermana se casó, así qu…" at bounding box center [269, 201] width 411 height 286
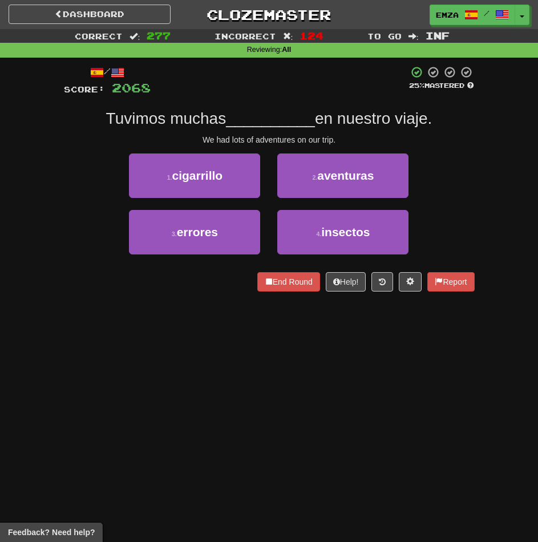
drag, startPoint x: 298, startPoint y: 313, endPoint x: 377, endPoint y: 302, distance: 79.0
click at [300, 314] on div "Dashboard Clozemaster Emza / Toggle Dropdown Dashboard Leaderboard Activity Fee…" at bounding box center [269, 271] width 538 height 542
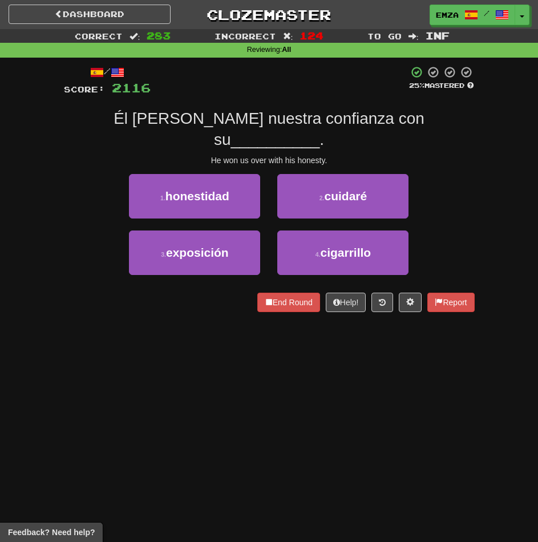
drag, startPoint x: 210, startPoint y: 378, endPoint x: 313, endPoint y: 377, distance: 102.7
click at [211, 378] on div "Dashboard Clozemaster Emza / Toggle Dropdown Dashboard Leaderboard Activity Fee…" at bounding box center [269, 271] width 538 height 542
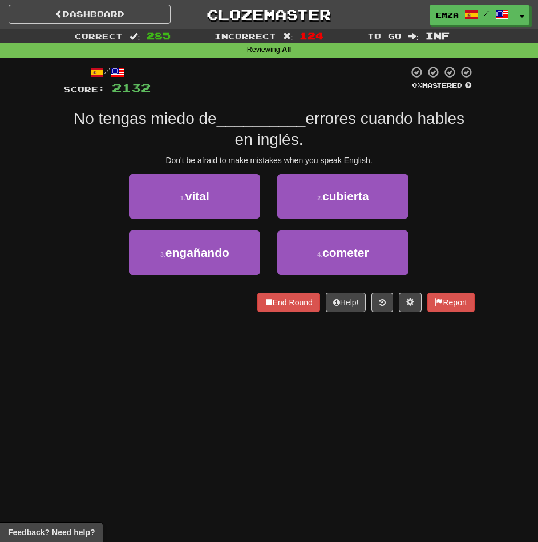
click at [412, 334] on div "Dashboard Clozemaster Emza / Toggle Dropdown Dashboard Leaderboard Activity Fee…" at bounding box center [269, 271] width 538 height 542
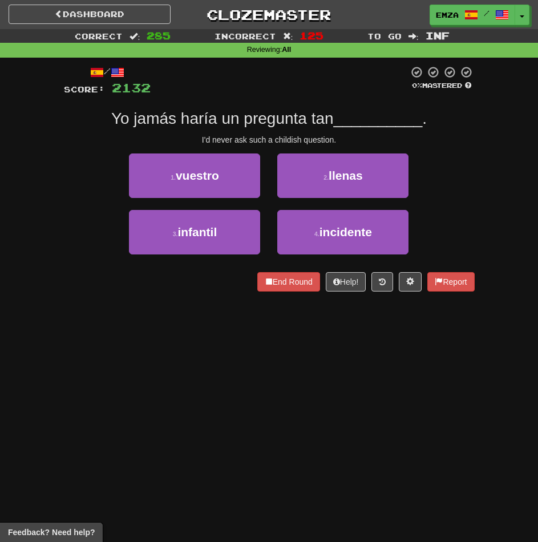
click at [253, 377] on div "Dashboard Clozemaster Emza / Toggle Dropdown Dashboard Leaderboard Activity Fee…" at bounding box center [269, 271] width 538 height 542
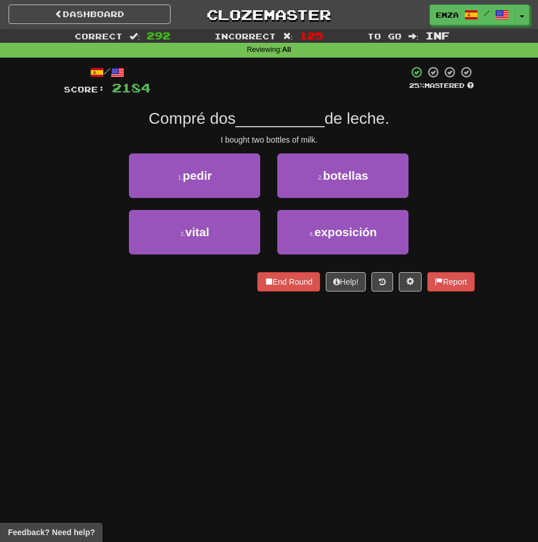
drag, startPoint x: 191, startPoint y: 390, endPoint x: 497, endPoint y: 355, distance: 307.7
click at [191, 389] on div "Dashboard Clozemaster Emza / Toggle Dropdown Dashboard Leaderboard Activity Fee…" at bounding box center [269, 271] width 538 height 542
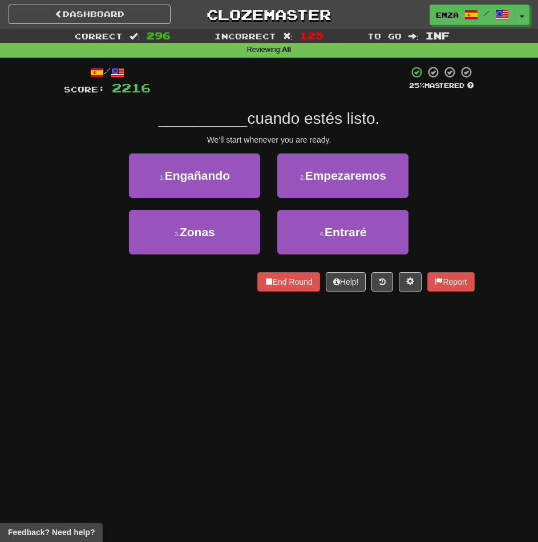
drag, startPoint x: 147, startPoint y: 358, endPoint x: 186, endPoint y: 355, distance: 38.9
click at [168, 355] on div "Dashboard Clozemaster Emza / Toggle Dropdown Dashboard Leaderboard Activity Fee…" at bounding box center [269, 271] width 538 height 542
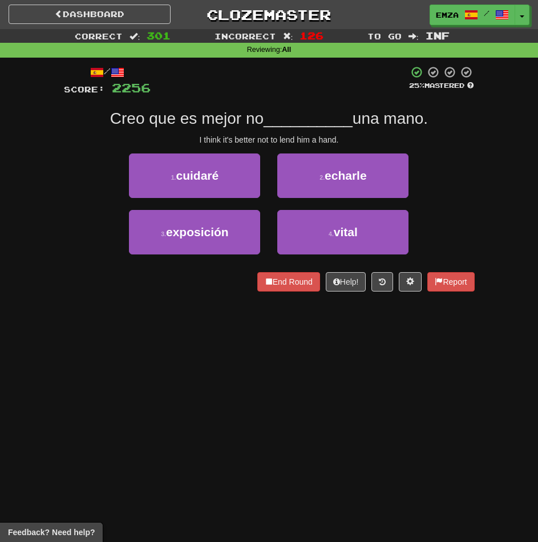
drag, startPoint x: 298, startPoint y: 395, endPoint x: 343, endPoint y: 377, distance: 48.6
click at [317, 387] on div "Dashboard Clozemaster Emza / Toggle Dropdown Dashboard Leaderboard Activity Fee…" at bounding box center [269, 271] width 538 height 542
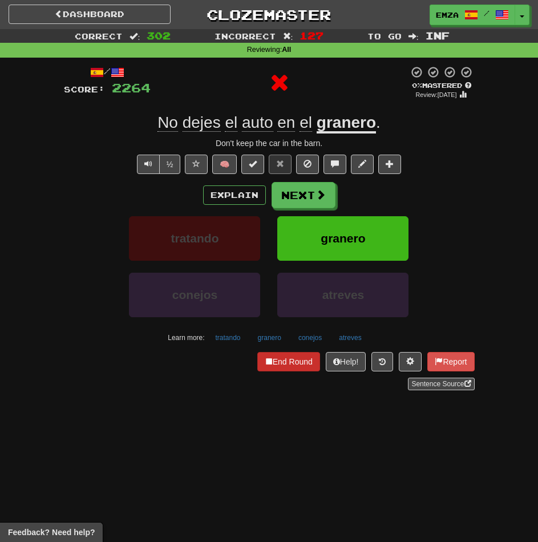
drag, startPoint x: 87, startPoint y: 408, endPoint x: 257, endPoint y: 367, distance: 175.0
click at [106, 402] on div "Dashboard Clozemaster Emza / Toggle Dropdown Dashboard Leaderboard Activity Fee…" at bounding box center [269, 271] width 538 height 542
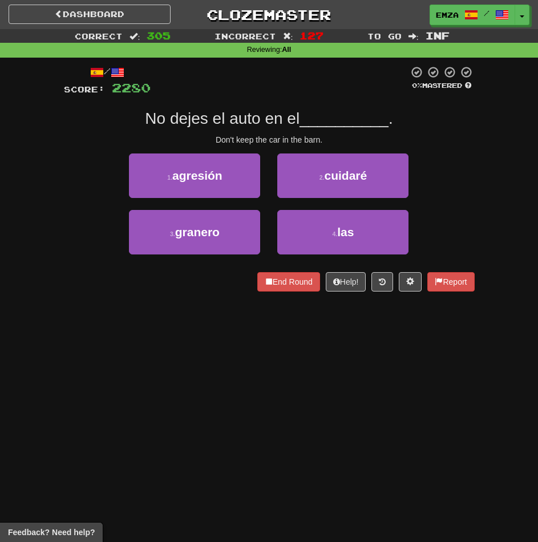
click at [201, 395] on div "Dashboard Clozemaster Emza / Toggle Dropdown Dashboard Leaderboard Activity Fee…" at bounding box center [269, 271] width 538 height 542
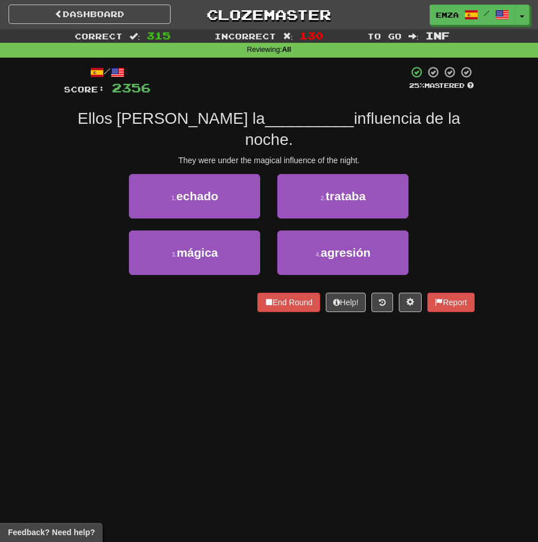
click at [197, 329] on div "Dashboard Clozemaster Emza / Toggle Dropdown Dashboard Leaderboard Activity Fee…" at bounding box center [269, 271] width 538 height 542
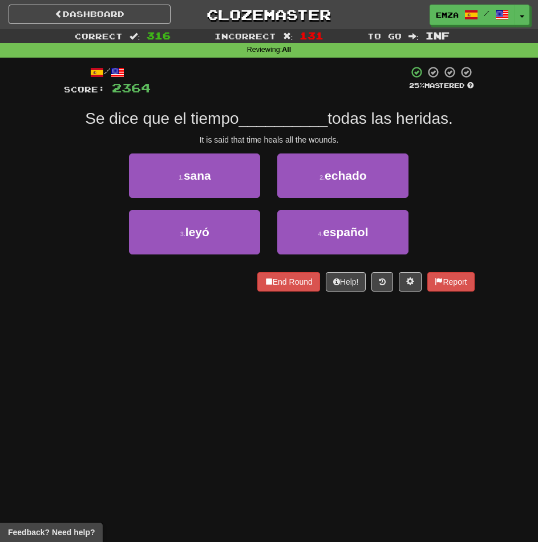
click at [273, 372] on div "Dashboard Clozemaster Emza / Toggle Dropdown Dashboard Leaderboard Activity Fee…" at bounding box center [269, 271] width 538 height 542
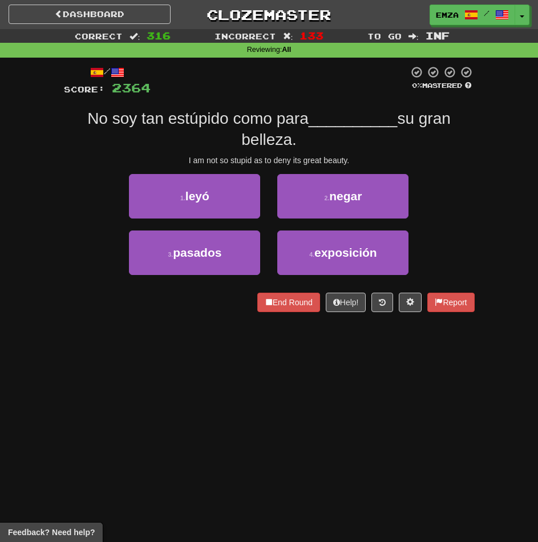
drag, startPoint x: 283, startPoint y: 406, endPoint x: 479, endPoint y: 361, distance: 200.8
click at [284, 402] on div "Dashboard Clozemaster Emza / Toggle Dropdown Dashboard Leaderboard Activity Fee…" at bounding box center [269, 271] width 538 height 542
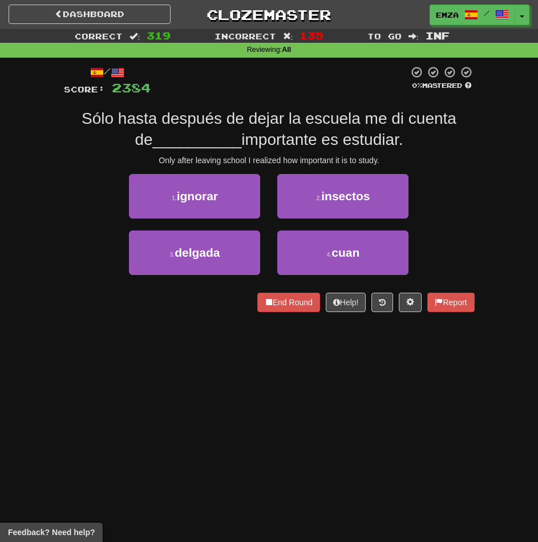
click at [309, 382] on div "Dashboard Clozemaster Emza / Toggle Dropdown Dashboard Leaderboard Activity Fee…" at bounding box center [269, 271] width 538 height 542
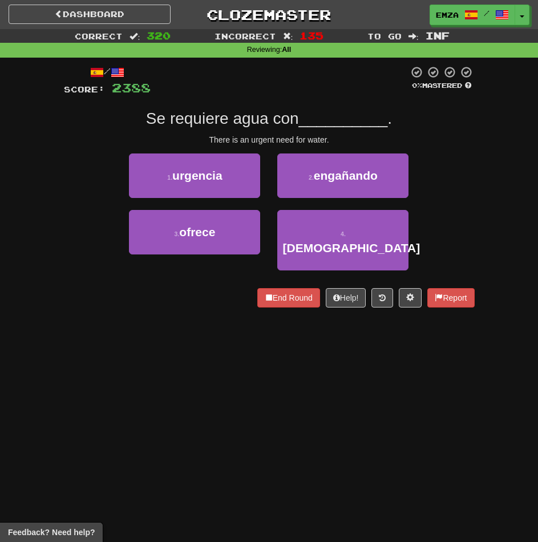
click at [443, 375] on div "Dashboard Clozemaster Emza / Toggle Dropdown Dashboard Leaderboard Activity Fee…" at bounding box center [269, 271] width 538 height 542
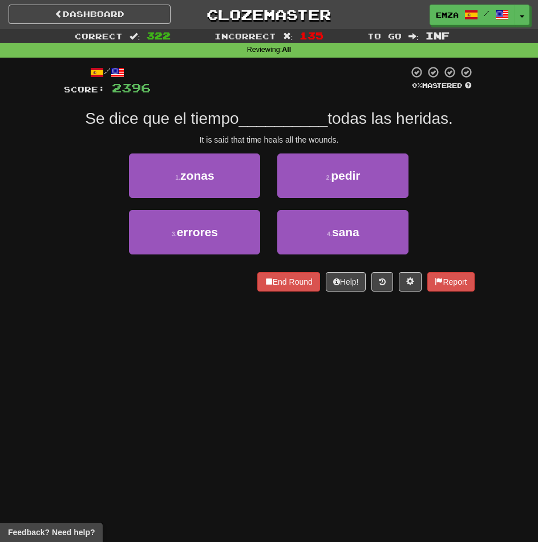
click at [124, 366] on div "Dashboard Clozemaster Emza / Toggle Dropdown Dashboard Leaderboard Activity Fee…" at bounding box center [269, 271] width 538 height 542
drag, startPoint x: 180, startPoint y: 338, endPoint x: 314, endPoint y: 335, distance: 133.5
click at [188, 338] on div "Dashboard Clozemaster Emza / Toggle Dropdown Dashboard Leaderboard Activity Fee…" at bounding box center [269, 271] width 538 height 542
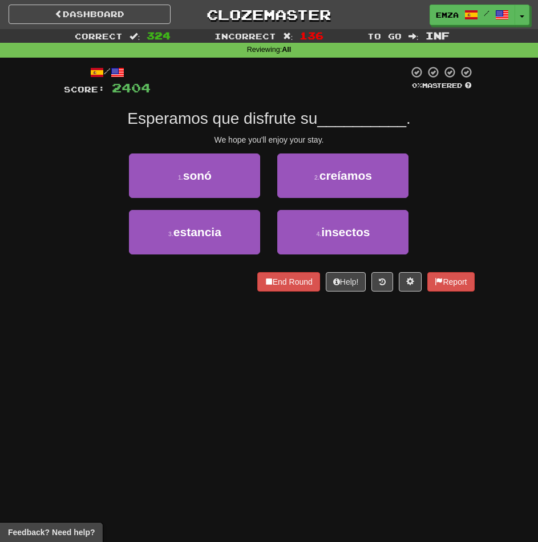
drag, startPoint x: 192, startPoint y: 338, endPoint x: 519, endPoint y: 322, distance: 327.3
click at [194, 339] on div "Dashboard Clozemaster Emza / Toggle Dropdown Dashboard Leaderboard Activity Fee…" at bounding box center [269, 271] width 538 height 542
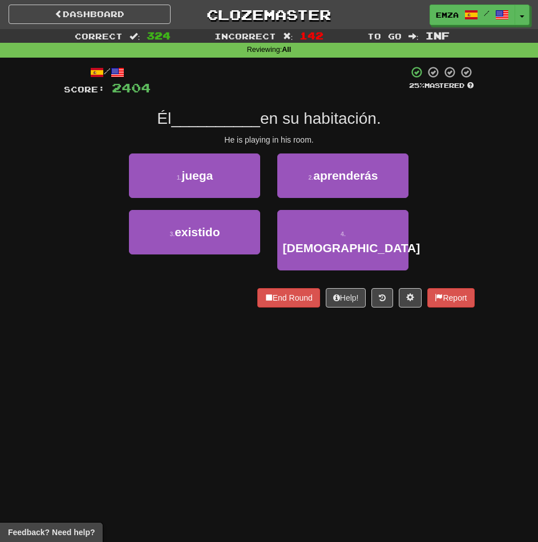
drag, startPoint x: 310, startPoint y: 351, endPoint x: 343, endPoint y: 345, distance: 33.6
click at [312, 350] on div "Dashboard Clozemaster Emza / Toggle Dropdown Dashboard Leaderboard Activity Fee…" at bounding box center [269, 271] width 538 height 542
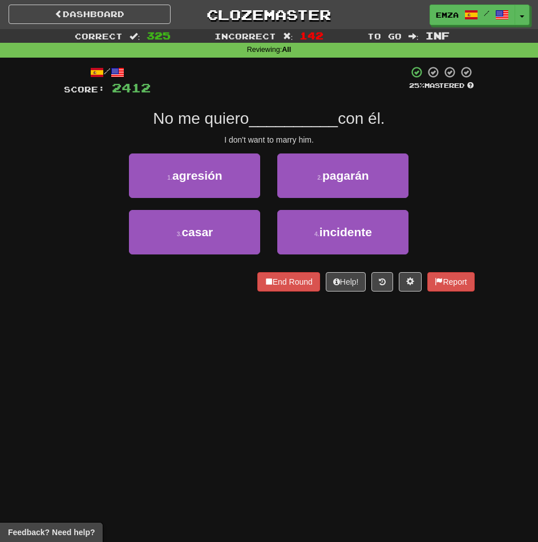
click at [168, 338] on div "Dashboard Clozemaster Emza / Toggle Dropdown Dashboard Leaderboard Activity Fee…" at bounding box center [269, 271] width 538 height 542
drag, startPoint x: 110, startPoint y: 312, endPoint x: 150, endPoint y: 309, distance: 40.6
click at [124, 312] on div "Dashboard Clozemaster Emza / Toggle Dropdown Dashboard Leaderboard Activity Fee…" at bounding box center [269, 271] width 538 height 542
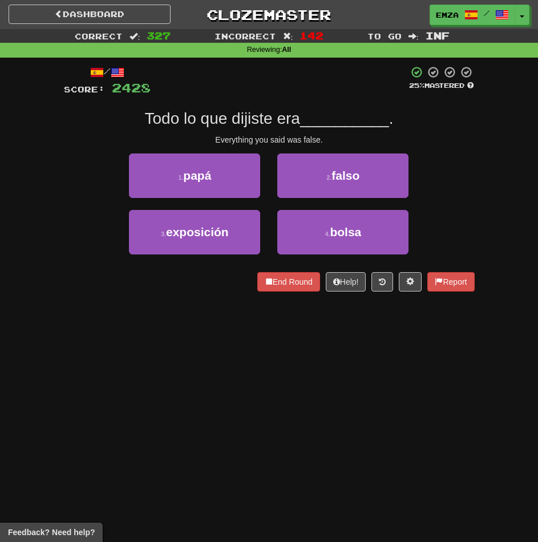
drag, startPoint x: 211, startPoint y: 383, endPoint x: 455, endPoint y: 332, distance: 250.1
click at [238, 380] on div "Dashboard Clozemaster Emza / Toggle Dropdown Dashboard Leaderboard Activity Fee…" at bounding box center [269, 271] width 538 height 542
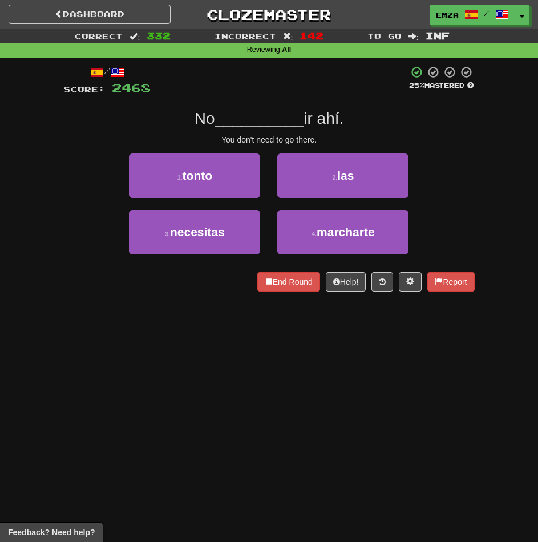
drag, startPoint x: 227, startPoint y: 455, endPoint x: 276, endPoint y: 425, distance: 56.8
click at [227, 455] on div "Dashboard Clozemaster Emza / Toggle Dropdown Dashboard Leaderboard Activity Fee…" at bounding box center [269, 271] width 538 height 542
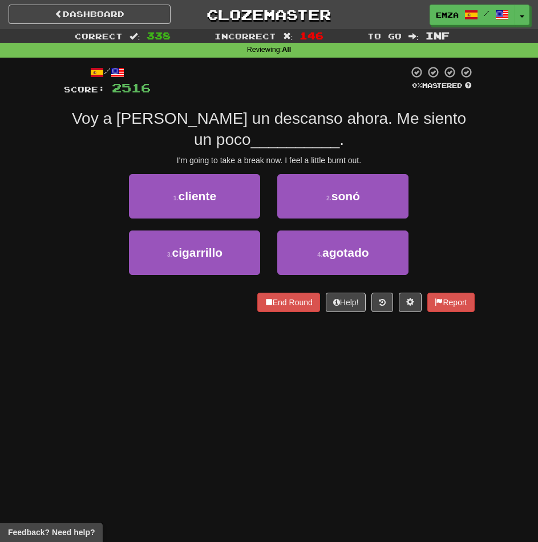
drag, startPoint x: 192, startPoint y: 360, endPoint x: 286, endPoint y: 345, distance: 95.4
click at [203, 356] on div "Dashboard Clozemaster Emza / Toggle Dropdown Dashboard Leaderboard Activity Fee…" at bounding box center [269, 271] width 538 height 542
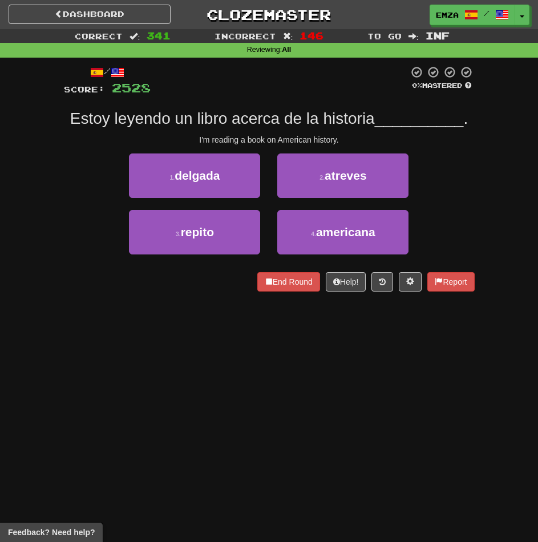
drag, startPoint x: 186, startPoint y: 387, endPoint x: 519, endPoint y: 333, distance: 337.0
click at [185, 387] on div "Dashboard Clozemaster Emza / Toggle Dropdown Dashboard Leaderboard Activity Fee…" at bounding box center [269, 271] width 538 height 542
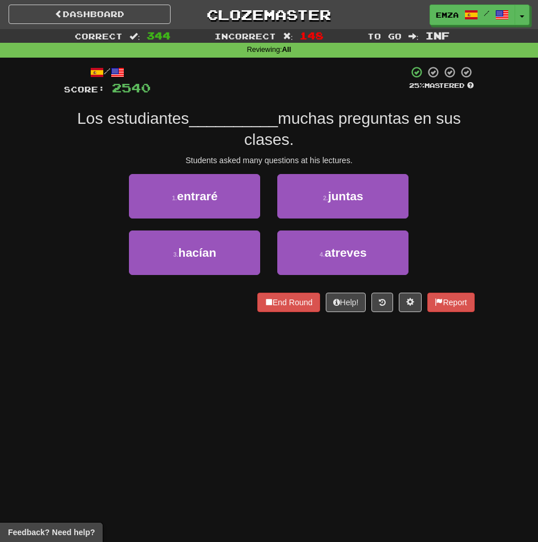
drag, startPoint x: 164, startPoint y: 345, endPoint x: 208, endPoint y: 340, distance: 43.6
click at [183, 343] on div "Dashboard Clozemaster Emza / Toggle Dropdown Dashboard Leaderboard Activity Fee…" at bounding box center [269, 271] width 538 height 542
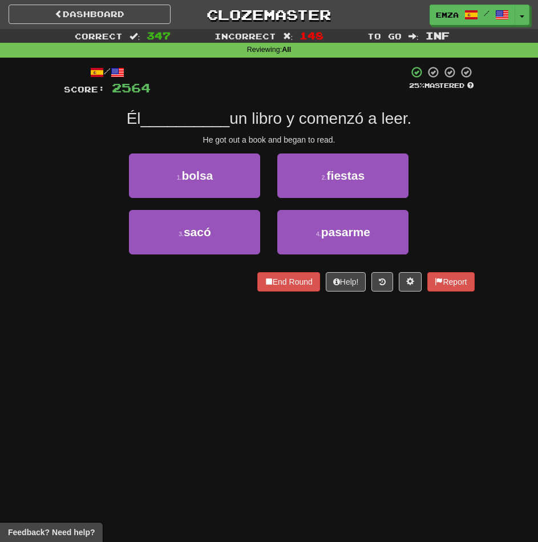
drag, startPoint x: 218, startPoint y: 407, endPoint x: 289, endPoint y: 390, distance: 72.9
click at [238, 400] on div "Dashboard Clozemaster Emza / Toggle Dropdown Dashboard Leaderboard Activity Fee…" at bounding box center [269, 271] width 538 height 542
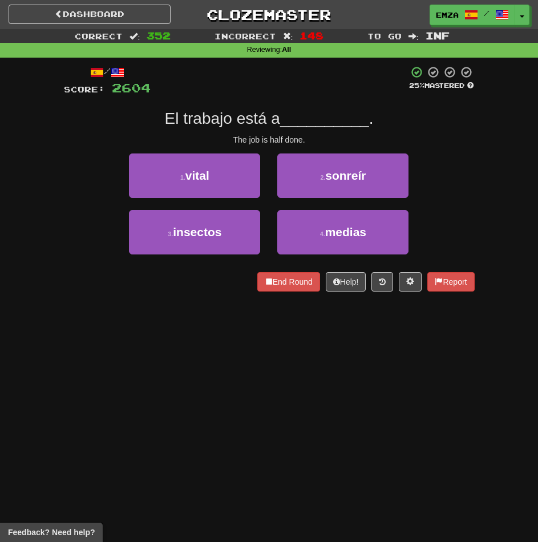
drag, startPoint x: 245, startPoint y: 366, endPoint x: 521, endPoint y: 295, distance: 285.7
click at [252, 364] on div "Dashboard Clozemaster Emza / Toggle Dropdown Dashboard Leaderboard Activity Fee…" at bounding box center [269, 271] width 538 height 542
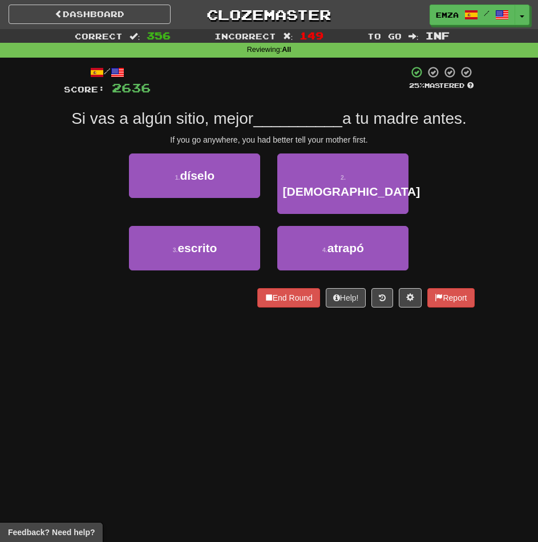
drag, startPoint x: 239, startPoint y: 359, endPoint x: 317, endPoint y: 338, distance: 80.4
click at [258, 353] on div "Dashboard Clozemaster Emza / Toggle Dropdown Dashboard Leaderboard Activity Fee…" at bounding box center [269, 271] width 538 height 542
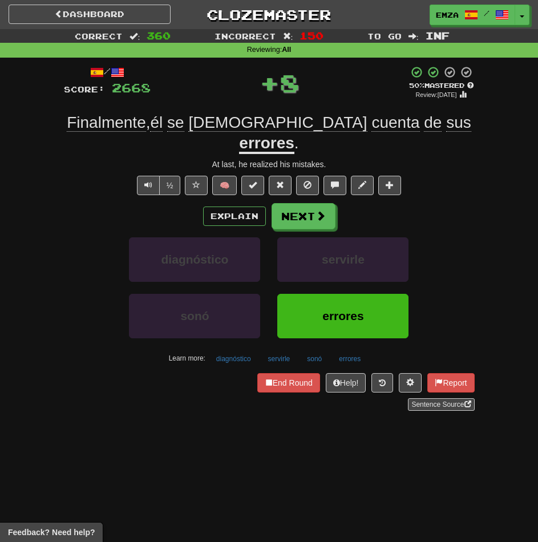
click at [201, 438] on div "Dashboard Clozemaster Emza / Toggle Dropdown Dashboard Leaderboard Activity Fee…" at bounding box center [269, 271] width 538 height 542
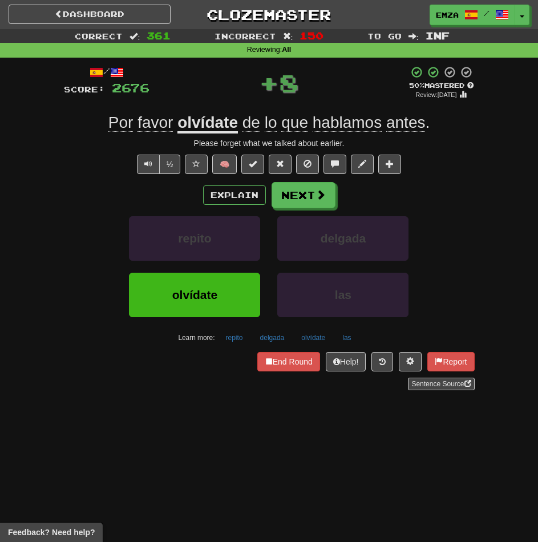
drag, startPoint x: 198, startPoint y: 458, endPoint x: 410, endPoint y: 395, distance: 220.6
click at [217, 452] on div "Dashboard Clozemaster Emza / Toggle Dropdown Dashboard Leaderboard Activity Fee…" at bounding box center [269, 271] width 538 height 542
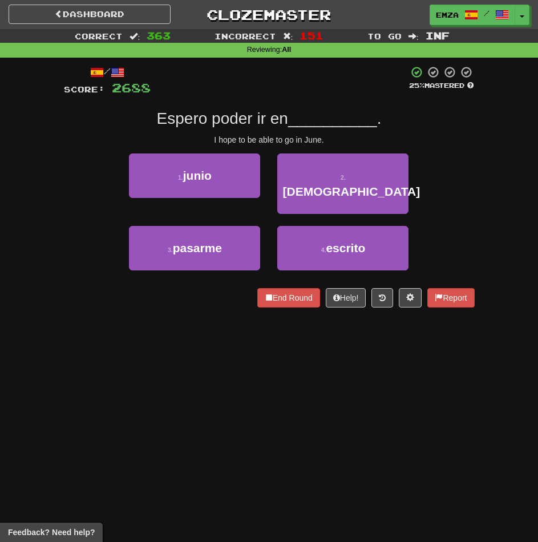
drag, startPoint x: 266, startPoint y: 366, endPoint x: 354, endPoint y: 341, distance: 91.0
click at [277, 363] on div "Dashboard Clozemaster Emza / Toggle Dropdown Dashboard Leaderboard Activity Fee…" at bounding box center [269, 271] width 538 height 542
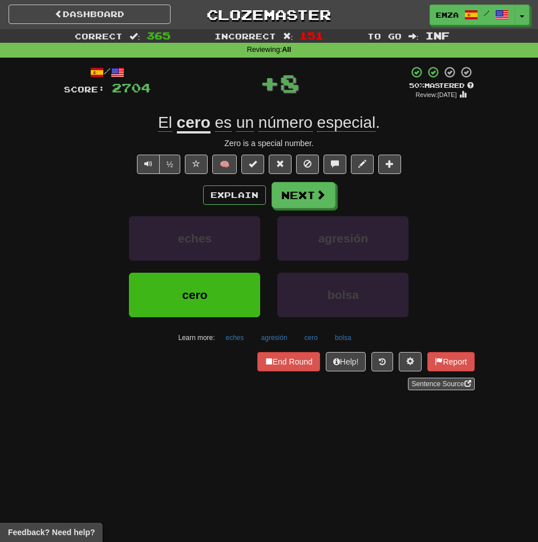
drag, startPoint x: 195, startPoint y: 423, endPoint x: 209, endPoint y: 417, distance: 15.4
click at [205, 418] on div "Dashboard Clozemaster Emza / Toggle Dropdown Dashboard Leaderboard Activity Fee…" at bounding box center [269, 271] width 538 height 542
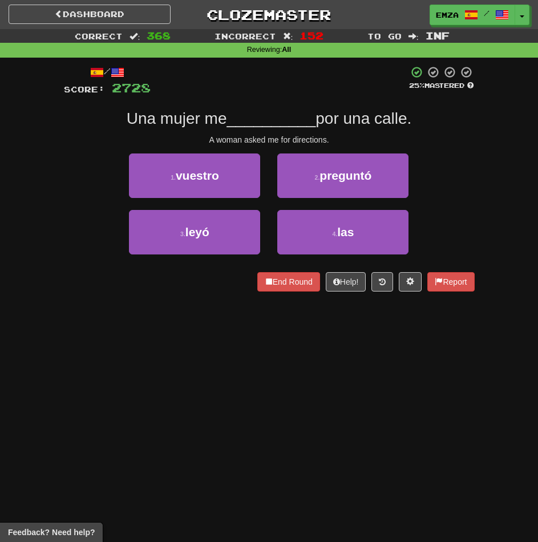
click at [305, 356] on div "Dashboard Clozemaster Emza / Toggle Dropdown Dashboard Leaderboard Activity Fee…" at bounding box center [269, 271] width 538 height 542
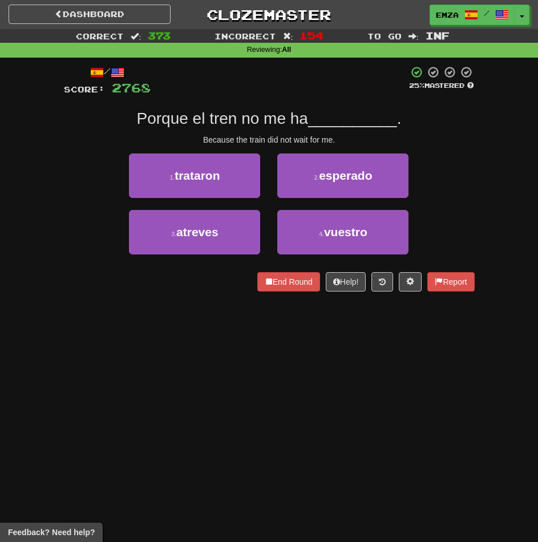
click at [310, 356] on div "Dashboard Clozemaster Emza / Toggle Dropdown Dashboard Leaderboard Activity Fee…" at bounding box center [269, 271] width 538 height 542
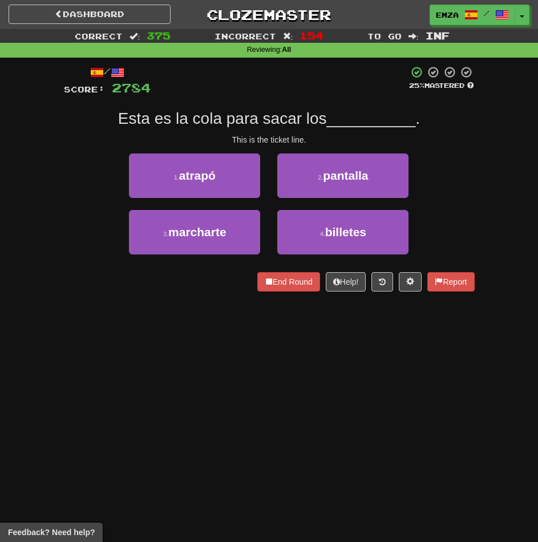
click at [295, 365] on div "Dashboard Clozemaster Emza / Toggle Dropdown Dashboard Leaderboard Activity Fee…" at bounding box center [269, 271] width 538 height 542
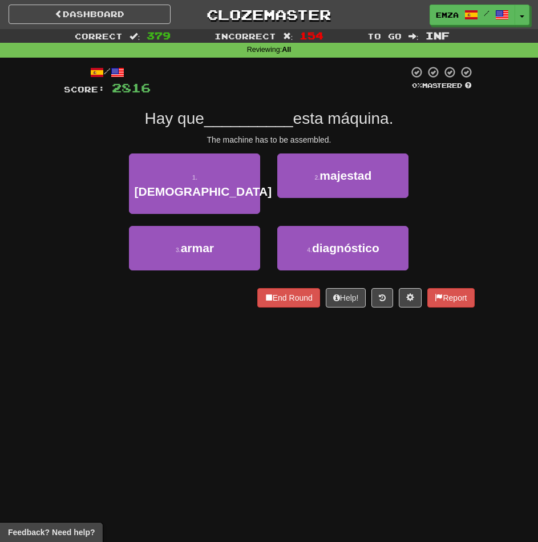
drag, startPoint x: 204, startPoint y: 408, endPoint x: 278, endPoint y: 394, distance: 75.0
click at [217, 409] on div "Dashboard Clozemaster Emza / Toggle Dropdown Dashboard Leaderboard Activity Fee…" at bounding box center [269, 271] width 538 height 542
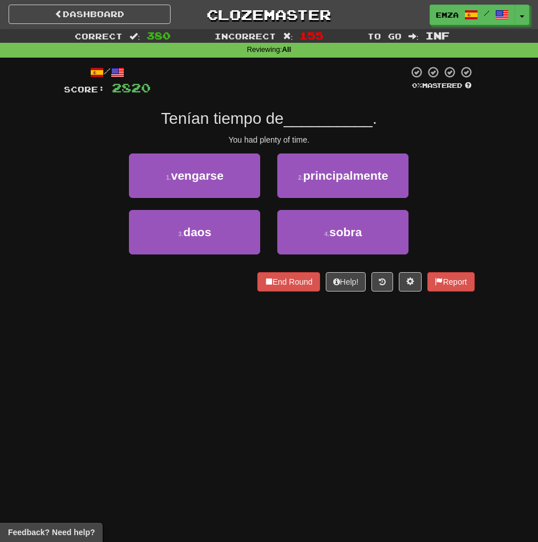
click at [335, 400] on div "Dashboard Clozemaster Emza / Toggle Dropdown Dashboard Leaderboard Activity Fee…" at bounding box center [269, 271] width 538 height 542
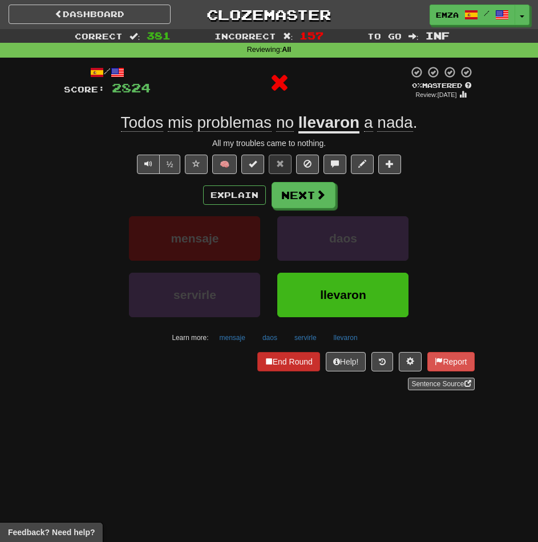
drag, startPoint x: 176, startPoint y: 410, endPoint x: 314, endPoint y: 367, distance: 144.9
click at [186, 406] on div "Dashboard Clozemaster Emza / Toggle Dropdown Dashboard Leaderboard Activity Fee…" at bounding box center [269, 271] width 538 height 542
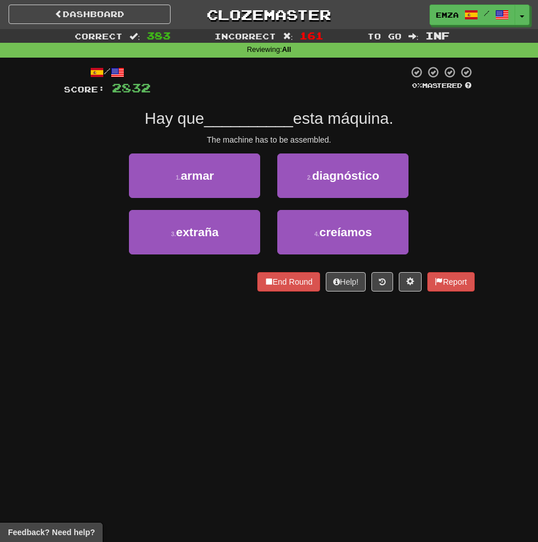
drag, startPoint x: 252, startPoint y: 373, endPoint x: 281, endPoint y: 367, distance: 30.2
click at [265, 370] on div "Dashboard Clozemaster Emza / Toggle Dropdown Dashboard Leaderboard Activity Fee…" at bounding box center [269, 271] width 538 height 542
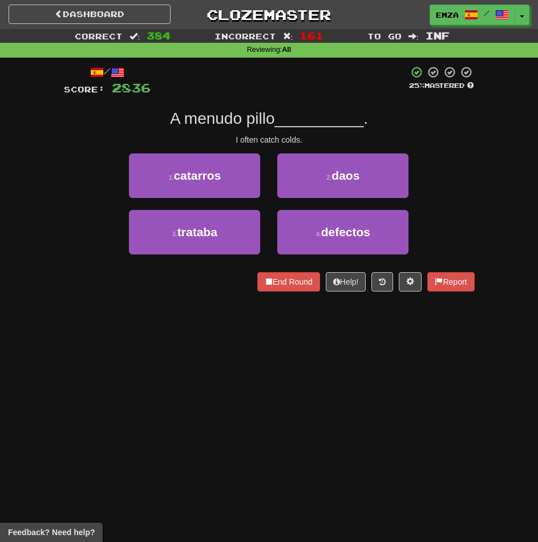
drag, startPoint x: 212, startPoint y: 377, endPoint x: 229, endPoint y: 373, distance: 18.0
click at [226, 374] on div "Dashboard Clozemaster Emza / Toggle Dropdown Dashboard Leaderboard Activity Fee…" at bounding box center [269, 271] width 538 height 542
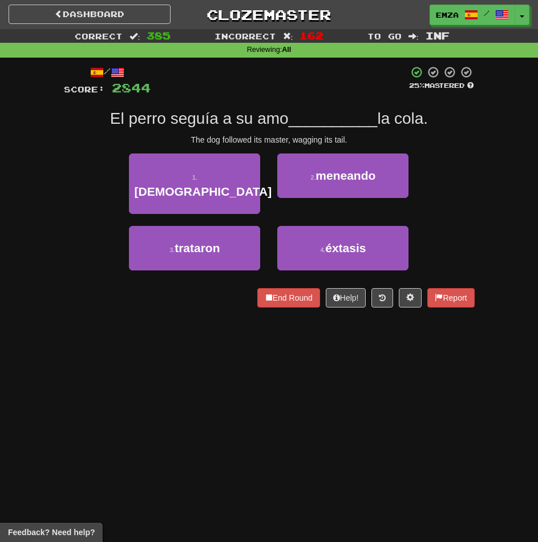
click at [181, 394] on div "Dashboard Clozemaster Emza / Toggle Dropdown Dashboard Leaderboard Activity Fee…" at bounding box center [269, 271] width 538 height 542
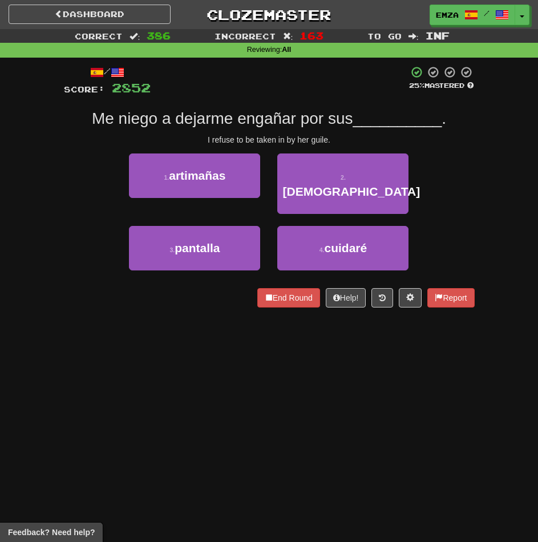
drag, startPoint x: 257, startPoint y: 384, endPoint x: 264, endPoint y: 383, distance: 6.9
click at [262, 384] on div "Dashboard Clozemaster Emza / Toggle Dropdown Dashboard Leaderboard Activity Fee…" at bounding box center [269, 271] width 538 height 542
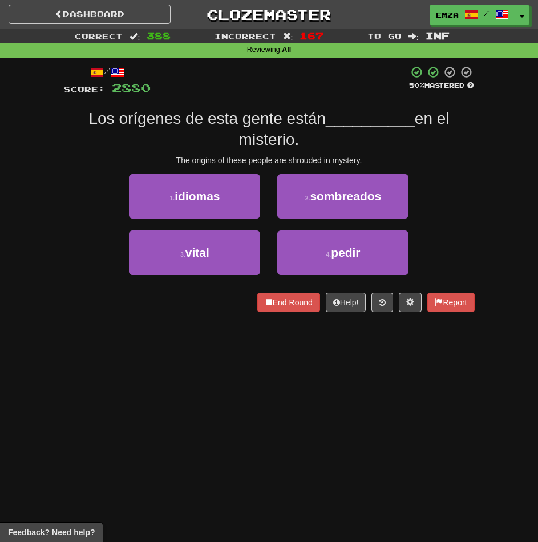
drag, startPoint x: 267, startPoint y: 357, endPoint x: 482, endPoint y: 302, distance: 221.5
click at [280, 354] on div "Dashboard Clozemaster Emza / Toggle Dropdown Dashboard Leaderboard Activity Fee…" at bounding box center [269, 271] width 538 height 542
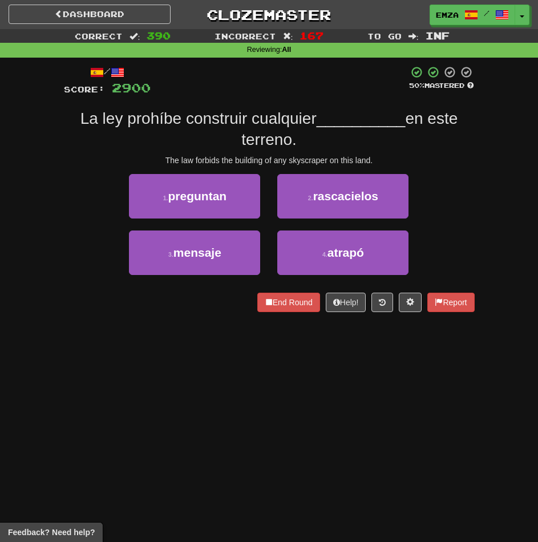
drag, startPoint x: 248, startPoint y: 401, endPoint x: 407, endPoint y: 358, distance: 165.2
click at [262, 397] on div "Dashboard Clozemaster Emza / Toggle Dropdown Dashboard Leaderboard Activity Fee…" at bounding box center [269, 271] width 538 height 542
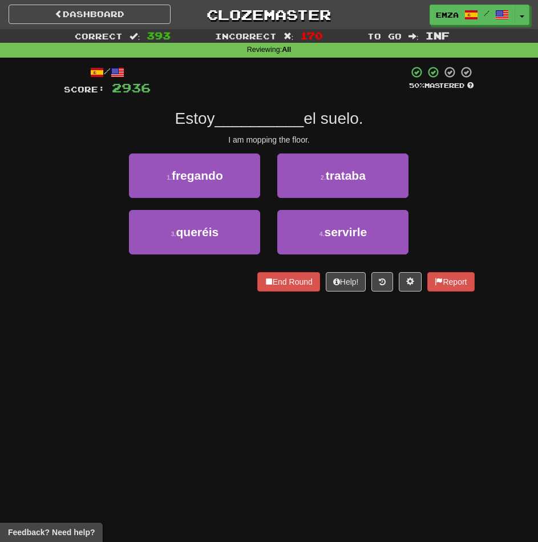
drag, startPoint x: 292, startPoint y: 392, endPoint x: 472, endPoint y: 340, distance: 187.6
click at [306, 387] on div "Dashboard Clozemaster Emza / Toggle Dropdown Dashboard Leaderboard Activity Fee…" at bounding box center [269, 271] width 538 height 542
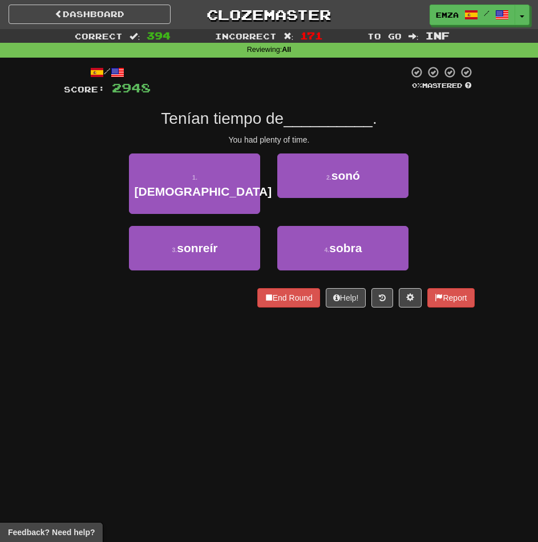
click at [240, 327] on div "Dashboard Clozemaster Emza / Toggle Dropdown Dashboard Leaderboard Activity Fee…" at bounding box center [269, 271] width 538 height 542
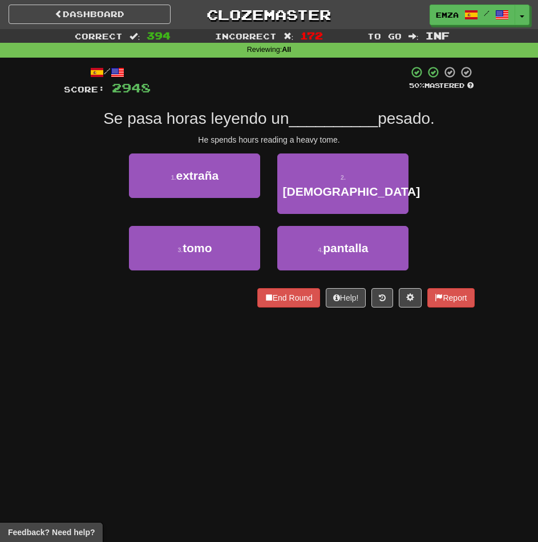
click at [222, 381] on div "Dashboard Clozemaster Emza / Toggle Dropdown Dashboard Leaderboard Activity Fee…" at bounding box center [269, 271] width 538 height 542
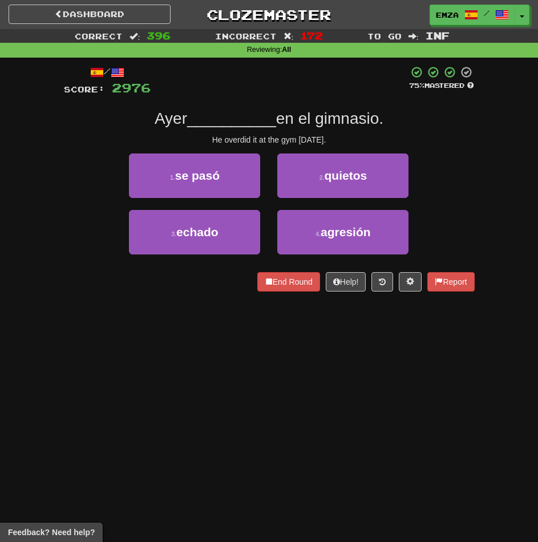
drag, startPoint x: 179, startPoint y: 387, endPoint x: 365, endPoint y: 328, distance: 195.8
click at [195, 380] on div "Dashboard Clozemaster Emza / Toggle Dropdown Dashboard Leaderboard Activity Fee…" at bounding box center [269, 271] width 538 height 542
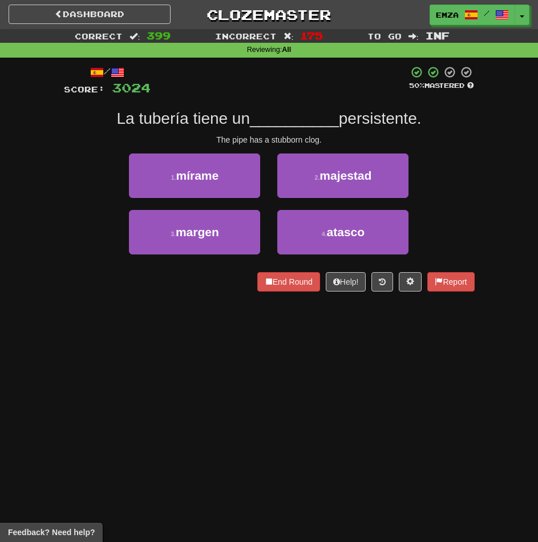
drag, startPoint x: 305, startPoint y: 360, endPoint x: 410, endPoint y: 339, distance: 106.5
click at [312, 358] on div "Dashboard Clozemaster Emza / Toggle Dropdown Dashboard Leaderboard Activity Fee…" at bounding box center [269, 271] width 538 height 542
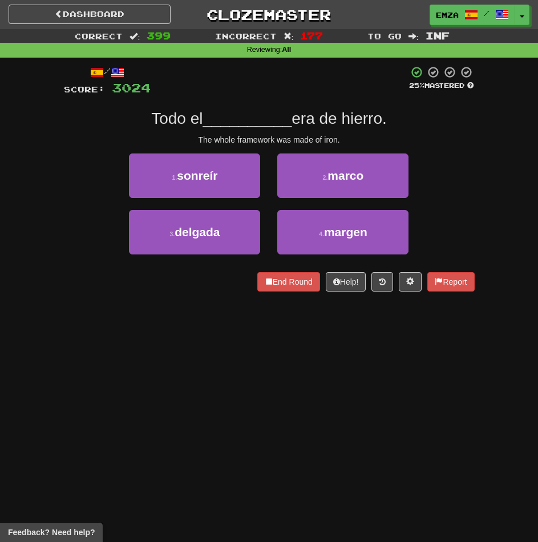
drag, startPoint x: 221, startPoint y: 350, endPoint x: 297, endPoint y: 338, distance: 76.8
click at [237, 349] on div "Dashboard Clozemaster Emza / Toggle Dropdown Dashboard Leaderboard Activity Fee…" at bounding box center [269, 271] width 538 height 542
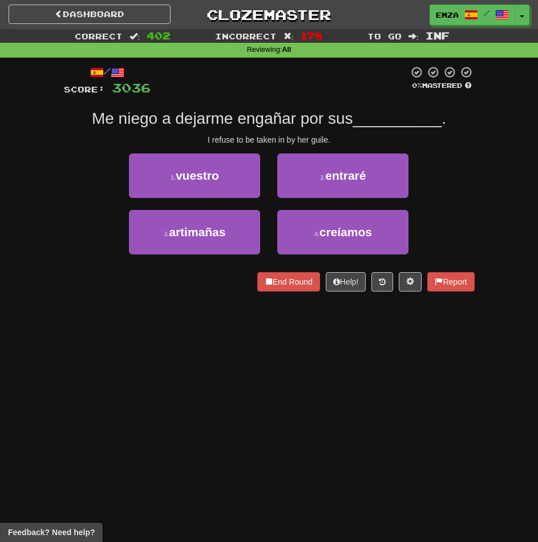
drag, startPoint x: 234, startPoint y: 332, endPoint x: 386, endPoint y: 306, distance: 153.4
click at [270, 327] on div "Dashboard Clozemaster Emza / Toggle Dropdown Dashboard Leaderboard Activity Fee…" at bounding box center [269, 271] width 538 height 542
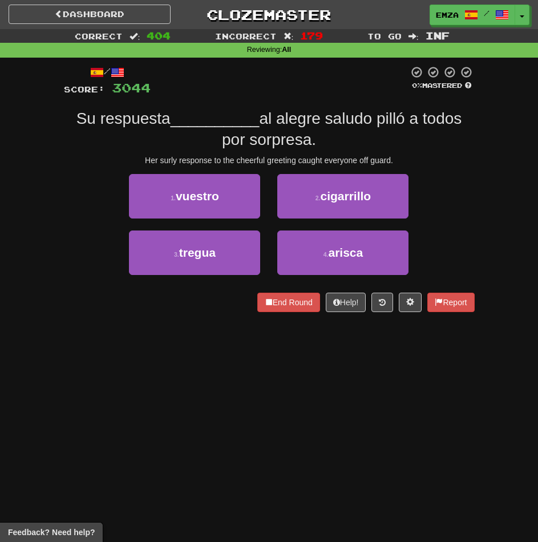
click at [177, 316] on div "/ Score: 3044 0 % Mastered Su respuesta __________ al alegre saludo pilló a tod…" at bounding box center [269, 193] width 411 height 270
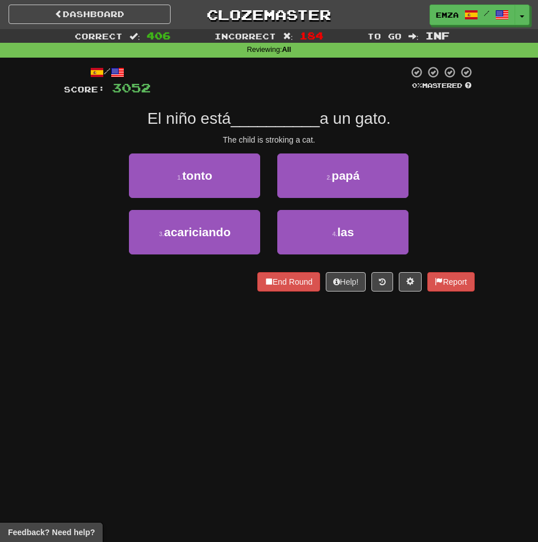
drag, startPoint x: 168, startPoint y: 350, endPoint x: 373, endPoint y: 310, distance: 208.2
click at [176, 349] on div "Dashboard Clozemaster Emza / Toggle Dropdown Dashboard Leaderboard Activity Fee…" at bounding box center [269, 271] width 538 height 542
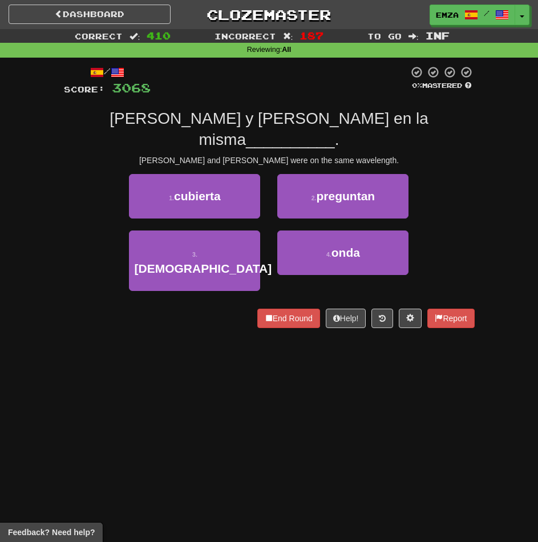
drag, startPoint x: 92, startPoint y: 390, endPoint x: 288, endPoint y: 371, distance: 196.0
click at [135, 388] on div "Dashboard Clozemaster Emza / Toggle Dropdown Dashboard Leaderboard Activity Fee…" at bounding box center [269, 271] width 538 height 542
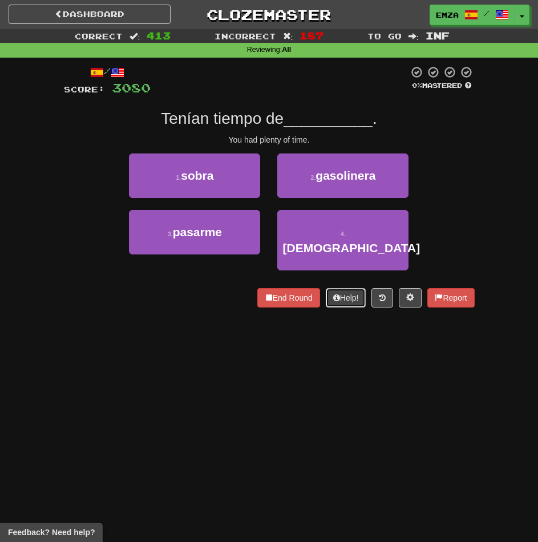
click at [340, 288] on button "Help!" at bounding box center [346, 297] width 41 height 19
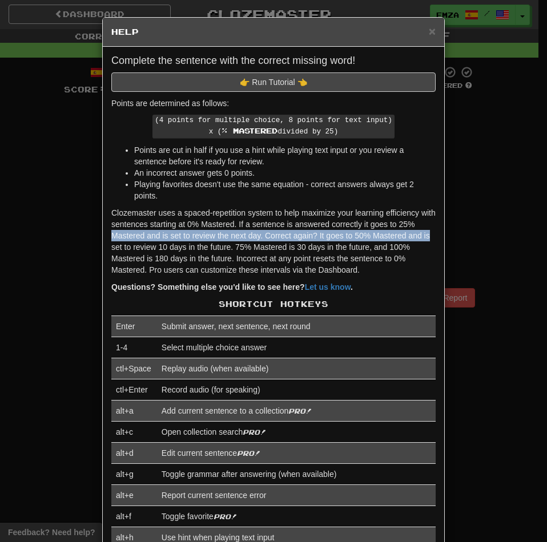
click at [499, 228] on div "× Help Complete the sentence with the correct missing word! 👉 Run Tutorial 👈 Po…" at bounding box center [273, 271] width 547 height 542
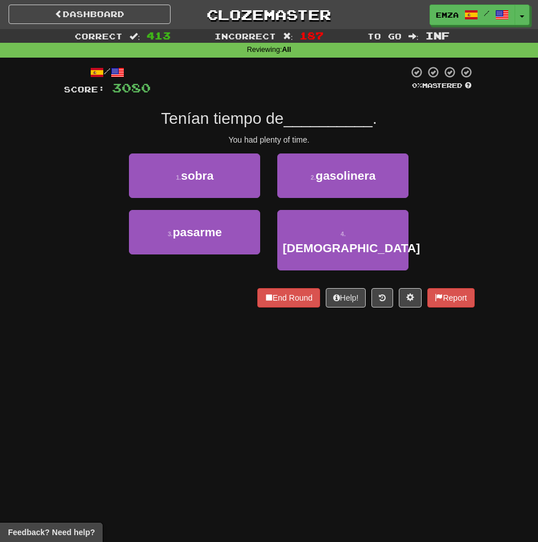
click at [430, 379] on div "Dashboard Clozemaster Emza / Toggle Dropdown Dashboard Leaderboard Activity Fee…" at bounding box center [269, 271] width 538 height 542
drag, startPoint x: 433, startPoint y: 374, endPoint x: 423, endPoint y: 380, distance: 11.7
click at [423, 379] on div "Dashboard Clozemaster Emza / Toggle Dropdown Dashboard Leaderboard Activity Fee…" at bounding box center [269, 271] width 538 height 542
click at [191, 412] on div "Dashboard Clozemaster Emza / Toggle Dropdown Dashboard Leaderboard Activity Fee…" at bounding box center [269, 271] width 538 height 542
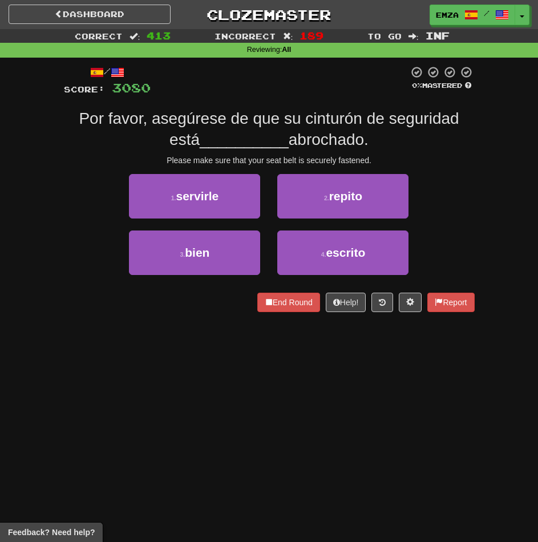
click at [242, 382] on div "Dashboard Clozemaster Emza / Toggle Dropdown Dashboard Leaderboard Activity Fee…" at bounding box center [269, 271] width 538 height 542
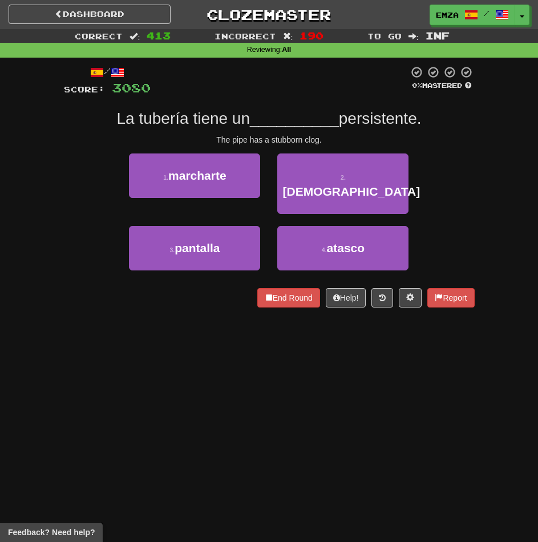
drag, startPoint x: 176, startPoint y: 349, endPoint x: 347, endPoint y: 330, distance: 172.1
click at [193, 343] on div "Dashboard Clozemaster Emza / Toggle Dropdown Dashboard Leaderboard Activity Fee…" at bounding box center [269, 271] width 538 height 542
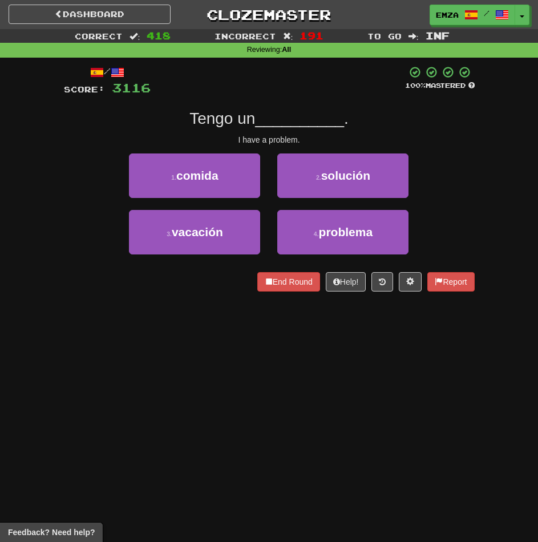
drag, startPoint x: 181, startPoint y: 356, endPoint x: 520, endPoint y: 324, distance: 340.4
click at [195, 354] on div "Dashboard Clozemaster Emza / Toggle Dropdown Dashboard Leaderboard Activity Fee…" at bounding box center [269, 271] width 538 height 542
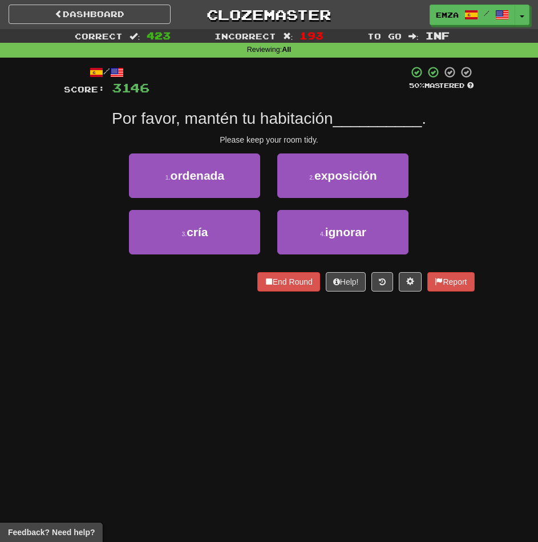
drag, startPoint x: 263, startPoint y: 404, endPoint x: 272, endPoint y: 401, distance: 9.4
click at [269, 402] on div "Dashboard Clozemaster Emza / Toggle Dropdown Dashboard Leaderboard Activity Fee…" at bounding box center [269, 271] width 538 height 542
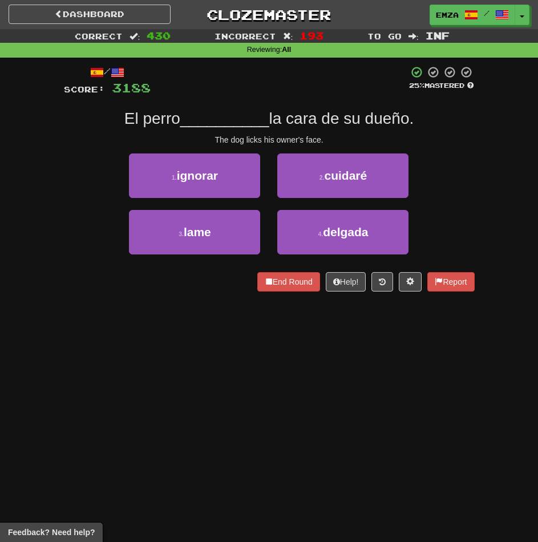
drag, startPoint x: 218, startPoint y: 355, endPoint x: 248, endPoint y: 352, distance: 29.9
click at [219, 355] on div "Dashboard Clozemaster Emza / Toggle Dropdown Dashboard Leaderboard Activity Fee…" at bounding box center [269, 271] width 538 height 542
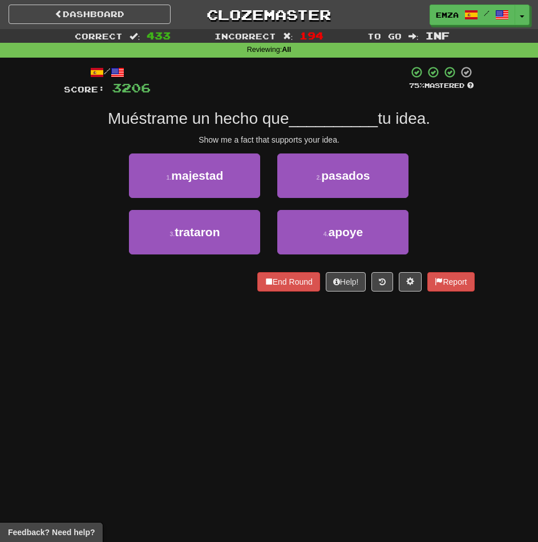
drag, startPoint x: 277, startPoint y: 341, endPoint x: 378, endPoint y: 315, distance: 104.2
click at [286, 338] on div "Dashboard Clozemaster Emza / Toggle Dropdown Dashboard Leaderboard Activity Fee…" at bounding box center [269, 271] width 538 height 542
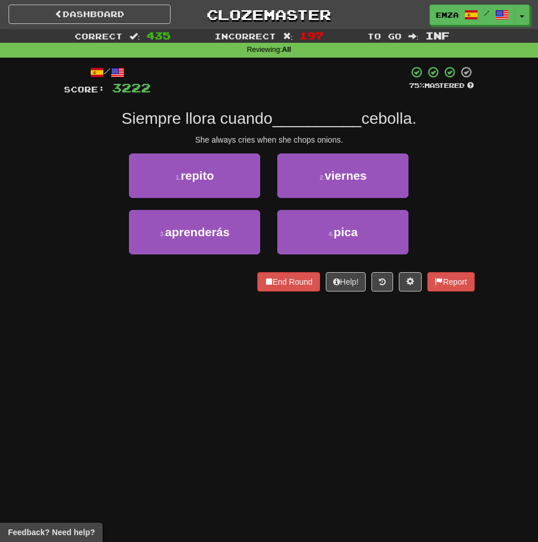
drag, startPoint x: 134, startPoint y: 357, endPoint x: 120, endPoint y: 358, distance: 13.1
click at [120, 358] on div "Dashboard Clozemaster Emza / Toggle Dropdown Dashboard Leaderboard Activity Fee…" at bounding box center [269, 271] width 538 height 542
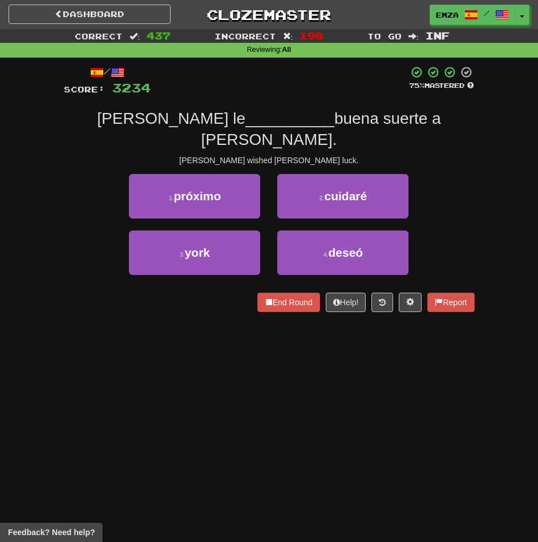
drag, startPoint x: 171, startPoint y: 363, endPoint x: 416, endPoint y: 345, distance: 246.0
click at [176, 363] on div "Dashboard Clozemaster Emza / Toggle Dropdown Dashboard Leaderboard Activity Fee…" at bounding box center [269, 271] width 538 height 542
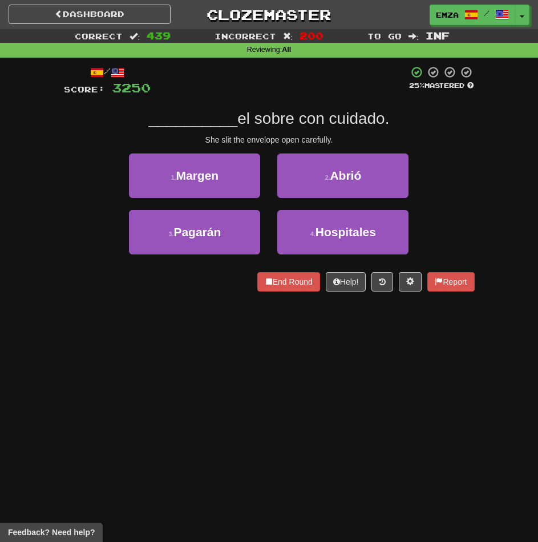
drag, startPoint x: 177, startPoint y: 342, endPoint x: 262, endPoint y: 329, distance: 85.4
click at [178, 342] on div "Dashboard Clozemaster Emza / Toggle Dropdown Dashboard Leaderboard Activity Fee…" at bounding box center [269, 271] width 538 height 542
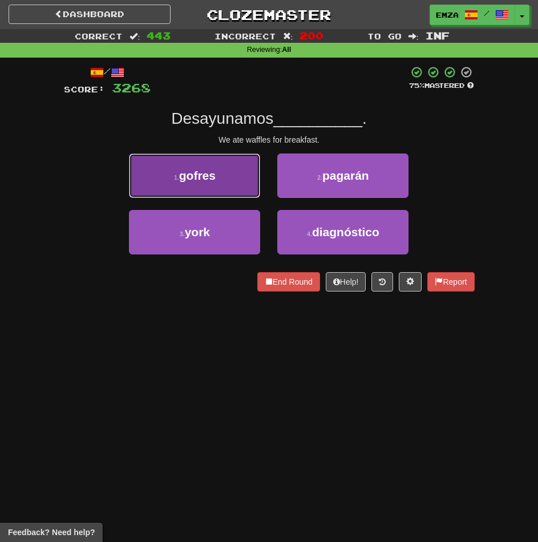
click at [217, 179] on button "1 . gofres" at bounding box center [194, 175] width 131 height 45
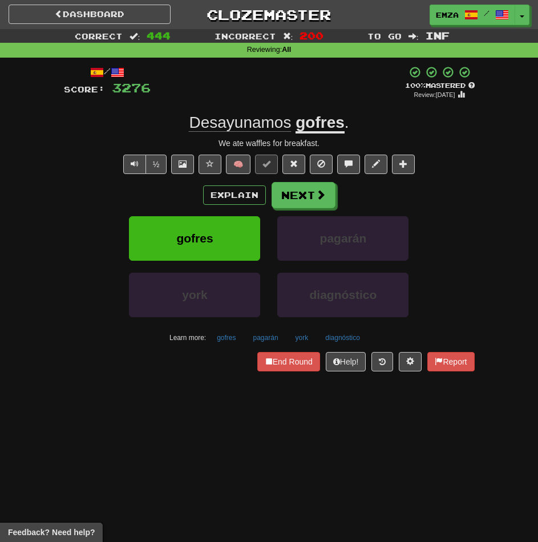
click at [153, 430] on div "Dashboard Clozemaster Emza / Toggle Dropdown Dashboard Leaderboard Activity Fee…" at bounding box center [269, 271] width 538 height 542
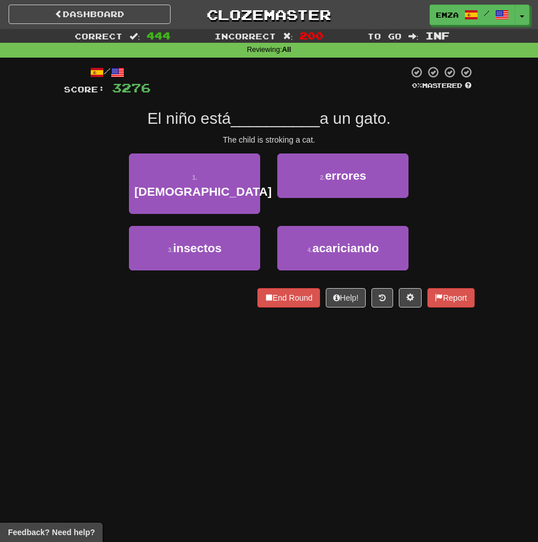
drag, startPoint x: 199, startPoint y: 386, endPoint x: 415, endPoint y: 371, distance: 216.8
click at [199, 386] on div "Dashboard Clozemaster Emza / Toggle Dropdown Dashboard Leaderboard Activity Fee…" at bounding box center [269, 271] width 538 height 542
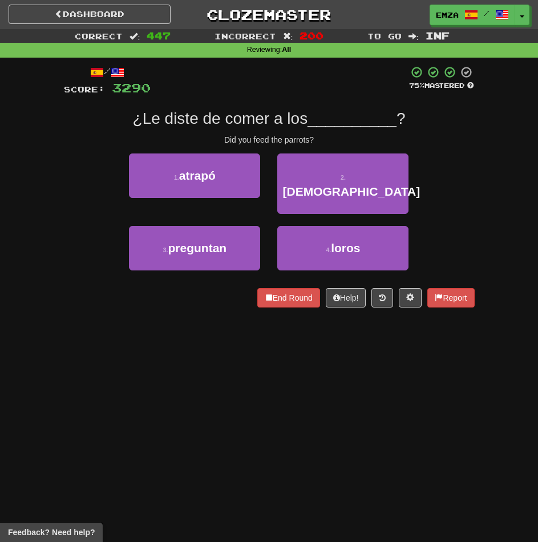
click at [232, 344] on div "Dashboard Clozemaster Emza / Toggle Dropdown Dashboard Leaderboard Activity Fee…" at bounding box center [269, 271] width 538 height 542
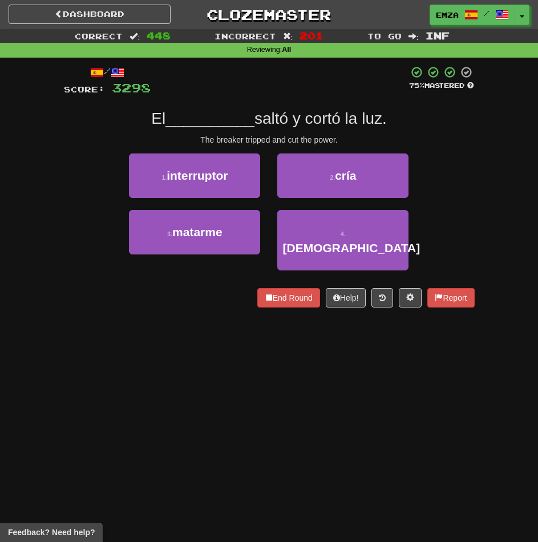
click at [408, 377] on div "Dashboard Clozemaster Emza / Toggle Dropdown Dashboard Leaderboard Activity Fee…" at bounding box center [269, 271] width 538 height 542
click at [242, 380] on div "Dashboard Clozemaster Emza / Toggle Dropdown Dashboard Leaderboard Activity Fee…" at bounding box center [269, 271] width 538 height 542
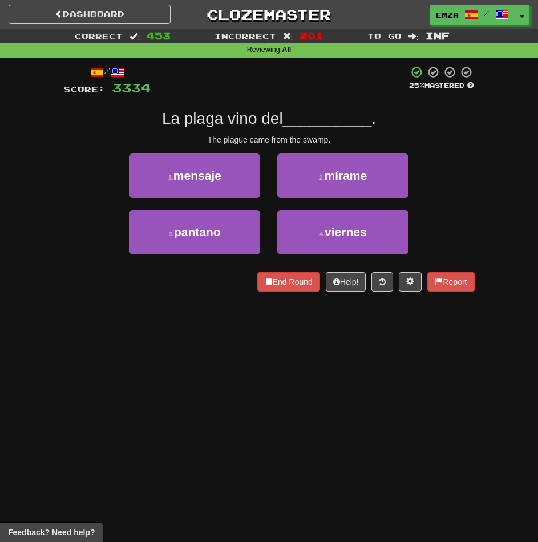
drag, startPoint x: 219, startPoint y: 346, endPoint x: 242, endPoint y: 345, distance: 22.8
click at [230, 346] on div "Dashboard Clozemaster Emza / Toggle Dropdown Dashboard Leaderboard Activity Fee…" at bounding box center [269, 271] width 538 height 542
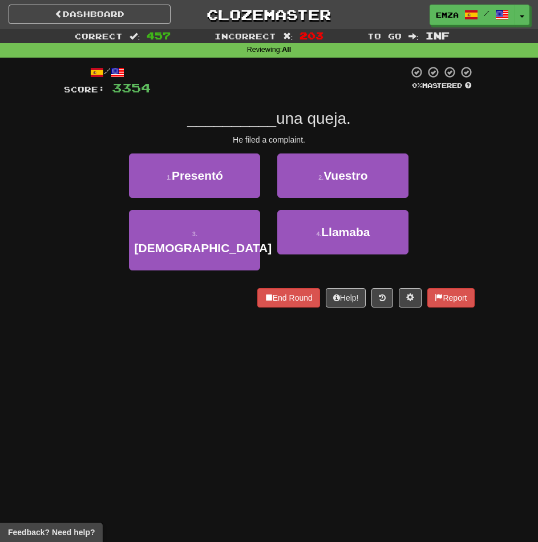
click at [180, 367] on div "Dashboard Clozemaster Emza / Toggle Dropdown Dashboard Leaderboard Activity Fee…" at bounding box center [269, 271] width 538 height 542
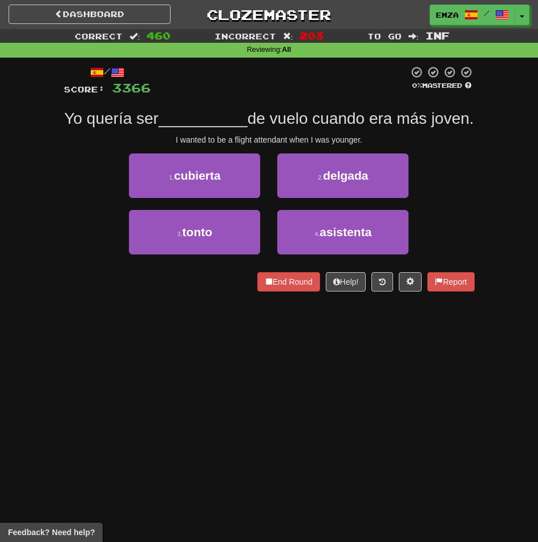
click at [249, 390] on div "Dashboard Clozemaster Emza / Toggle Dropdown Dashboard Leaderboard Activity Fee…" at bounding box center [269, 271] width 538 height 542
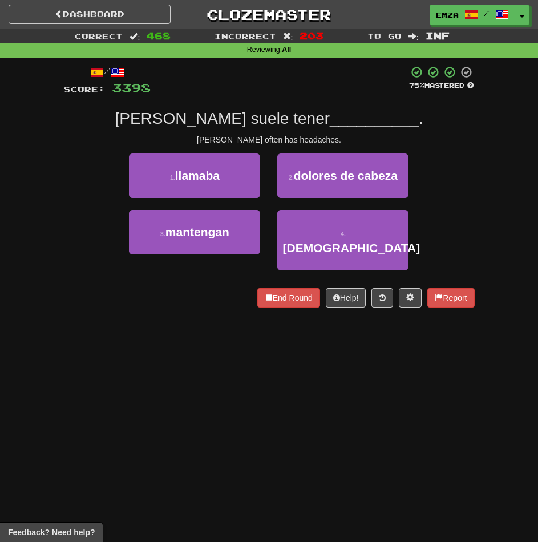
click at [456, 135] on div "Tom often has headaches." at bounding box center [269, 139] width 411 height 11
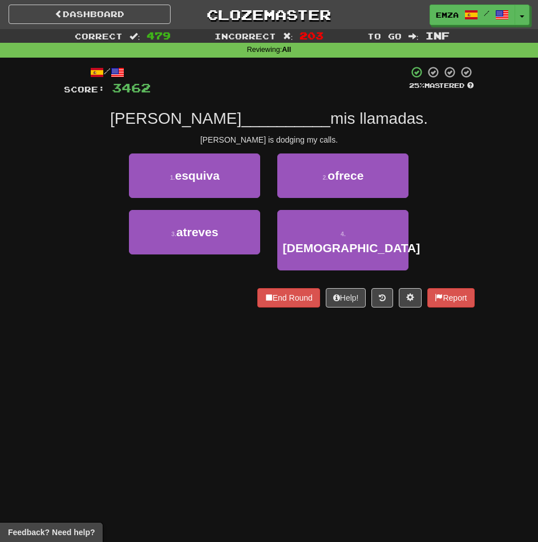
click at [84, 376] on div "Dashboard Clozemaster Emza / Toggle Dropdown Dashboard Leaderboard Activity Fee…" at bounding box center [269, 271] width 538 height 542
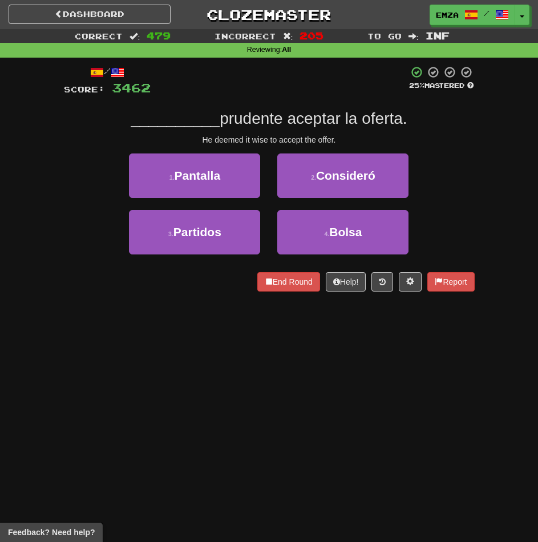
click at [319, 418] on div "Dashboard Clozemaster Emza / Toggle Dropdown Dashboard Leaderboard Activity Fee…" at bounding box center [269, 271] width 538 height 542
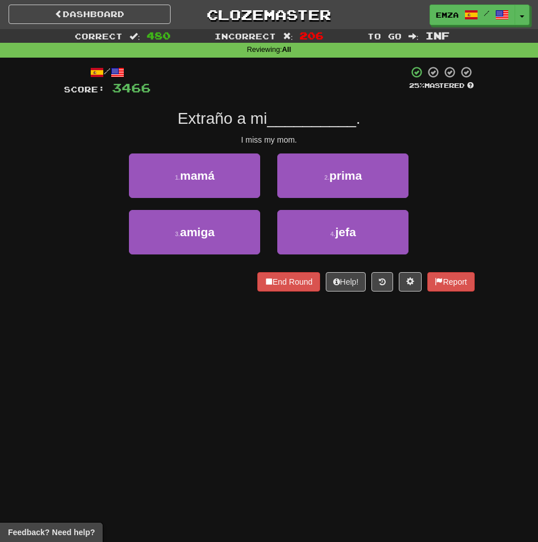
click at [365, 367] on div "Dashboard Clozemaster Emza / Toggle Dropdown Dashboard Leaderboard Activity Fee…" at bounding box center [269, 271] width 538 height 542
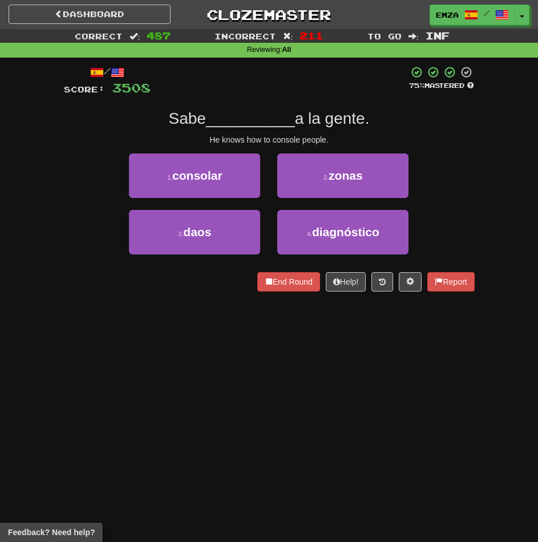
click at [173, 405] on div "Dashboard Clozemaster Emza / Toggle Dropdown Dashboard Leaderboard Activity Fee…" at bounding box center [269, 271] width 538 height 542
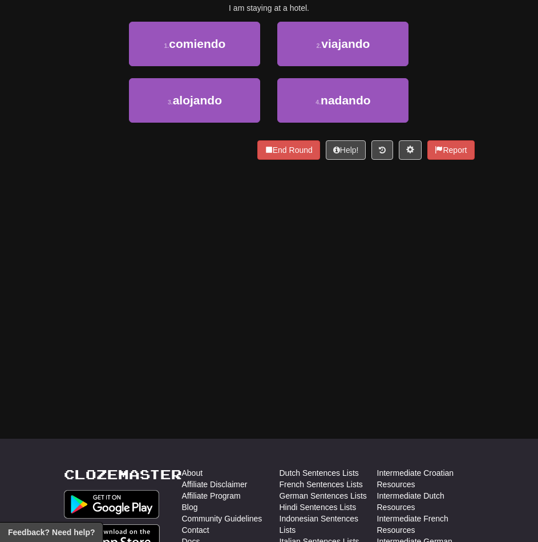
scroll to position [18, 0]
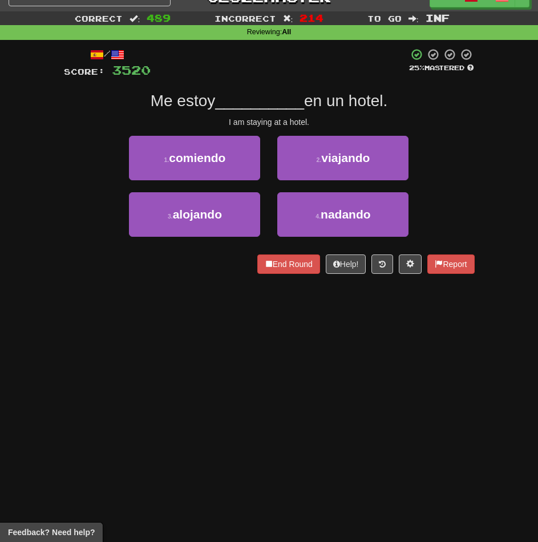
click at [68, 297] on div "Dashboard Clozemaster Emza / Toggle Dropdown Dashboard Leaderboard Activity Fee…" at bounding box center [269, 253] width 538 height 542
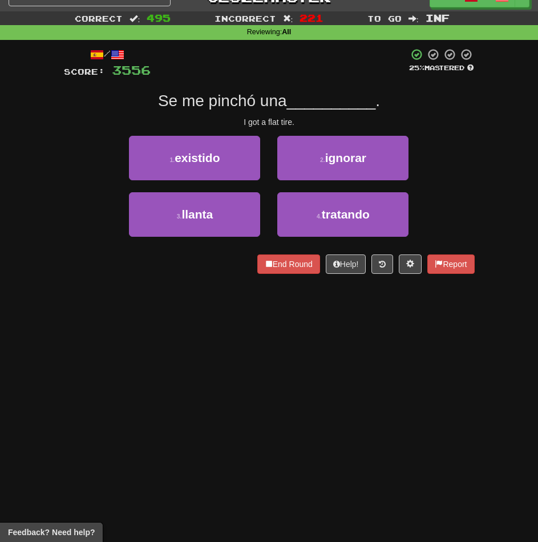
click at [55, 245] on div "/ Score: 3556 25 % Mastered Se me pinchó una __________ . I got a flat tire. 1 …" at bounding box center [269, 165] width 428 height 250
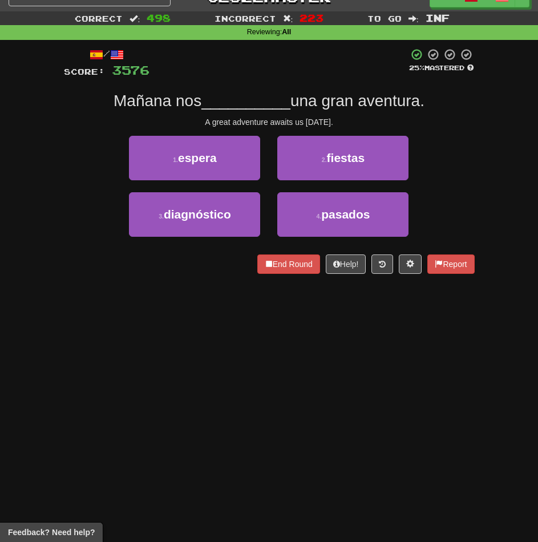
click at [216, 326] on div "Dashboard Clozemaster Emza / Toggle Dropdown Dashboard Leaderboard Activity Fee…" at bounding box center [269, 253] width 538 height 542
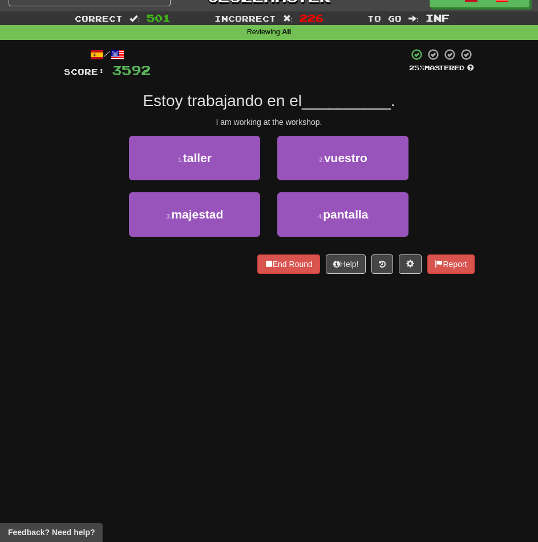
click at [351, 86] on div "/ Score: 3592 25 % Mastered Estoy trabajando en el __________ . I am working at…" at bounding box center [269, 161] width 411 height 226
click at [183, 334] on div "Dashboard Clozemaster Emza / Toggle Dropdown Dashboard Leaderboard Activity Fee…" at bounding box center [269, 253] width 538 height 542
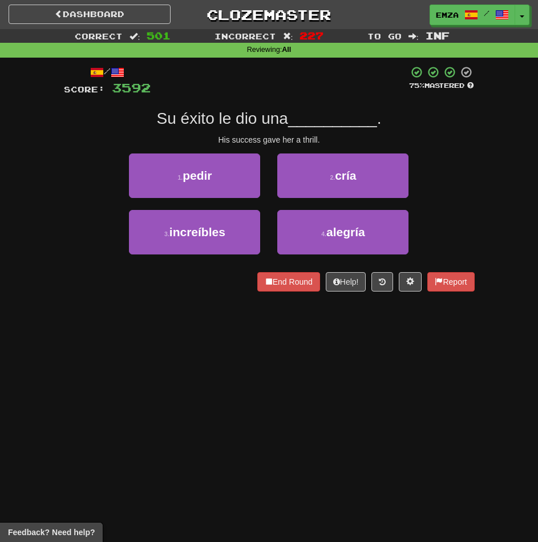
scroll to position [57, 0]
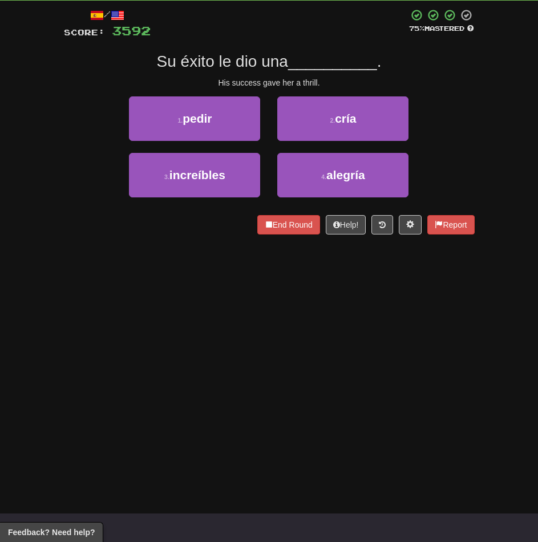
click at [179, 261] on div "Dashboard Clozemaster Emza / Toggle Dropdown Dashboard Leaderboard Activity Fee…" at bounding box center [269, 214] width 538 height 542
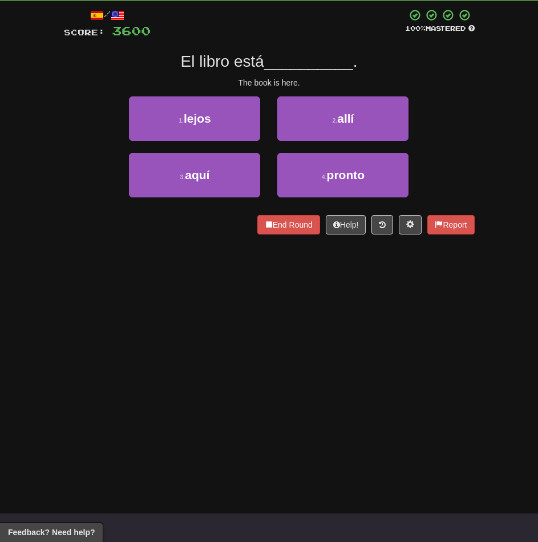
click at [364, 348] on div "Dashboard Clozemaster Emza / Toggle Dropdown Dashboard Leaderboard Activity Fee…" at bounding box center [269, 214] width 538 height 542
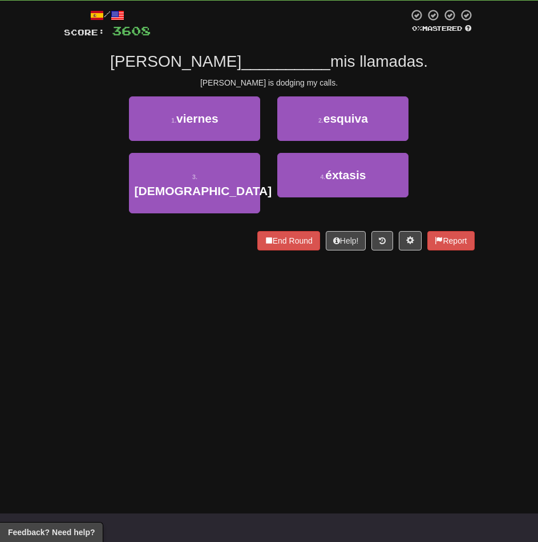
click at [168, 337] on div "Dashboard Clozemaster Emza / Toggle Dropdown Dashboard Leaderboard Activity Fee…" at bounding box center [269, 214] width 538 height 542
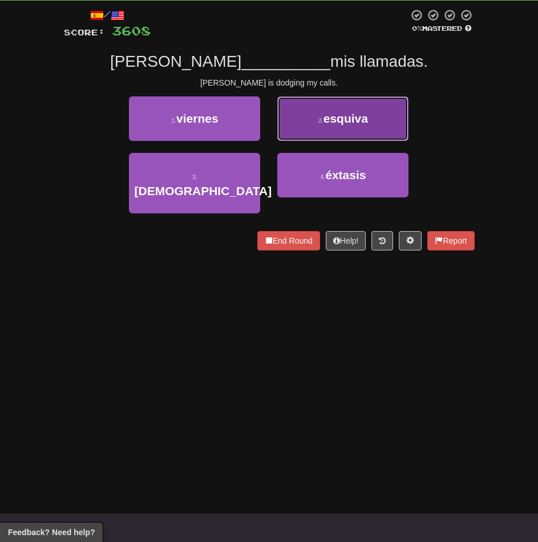
click at [346, 126] on button "2 . esquiva" at bounding box center [342, 118] width 131 height 45
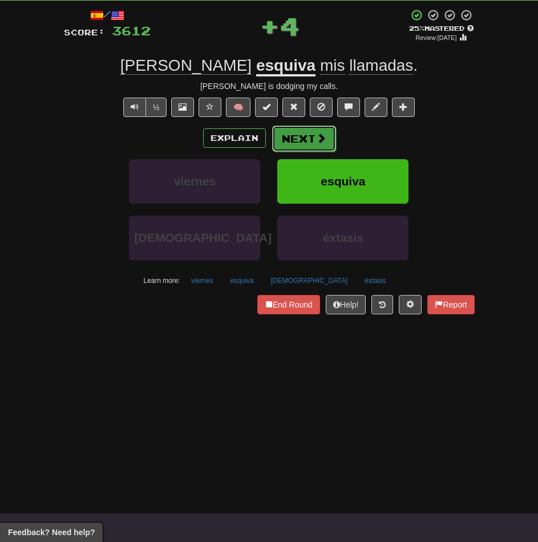
click at [318, 143] on span at bounding box center [321, 138] width 10 height 10
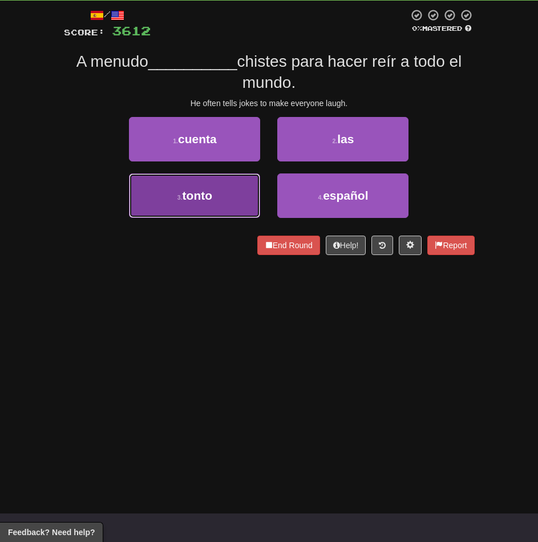
click at [217, 201] on button "3 . tonto" at bounding box center [194, 195] width 131 height 45
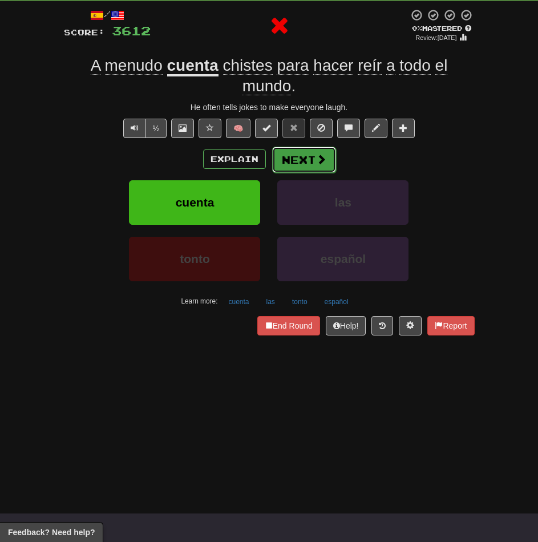
click at [300, 164] on button "Next" at bounding box center [304, 160] width 64 height 26
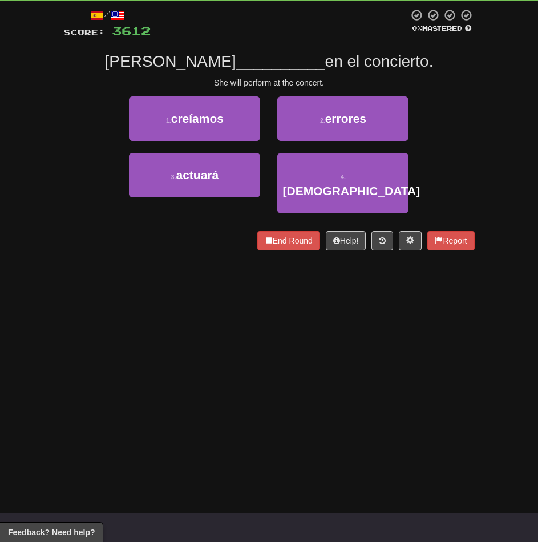
click at [313, 385] on div "Dashboard Clozemaster Emza / Toggle Dropdown Dashboard Leaderboard Activity Fee…" at bounding box center [269, 214] width 538 height 542
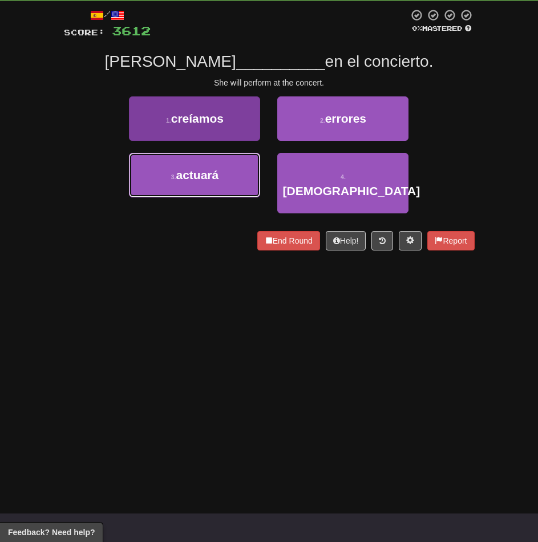
click at [176, 168] on span "actuará" at bounding box center [197, 174] width 43 height 13
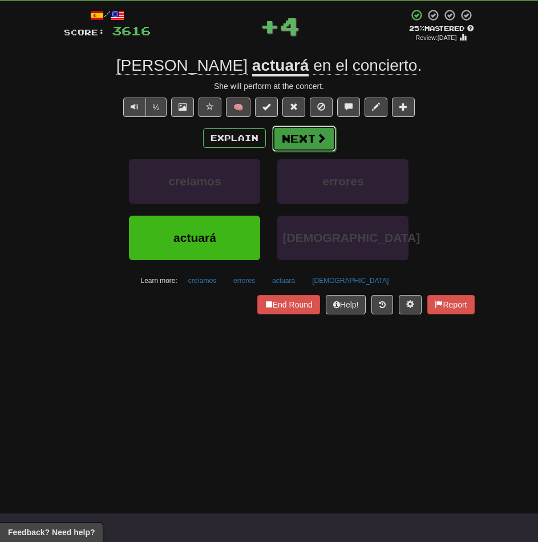
click at [309, 144] on button "Next" at bounding box center [304, 139] width 64 height 26
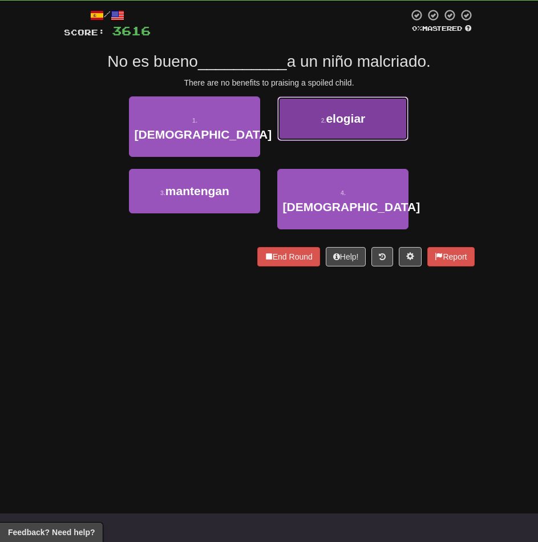
click at [317, 123] on button "2 . elogiar" at bounding box center [342, 118] width 131 height 45
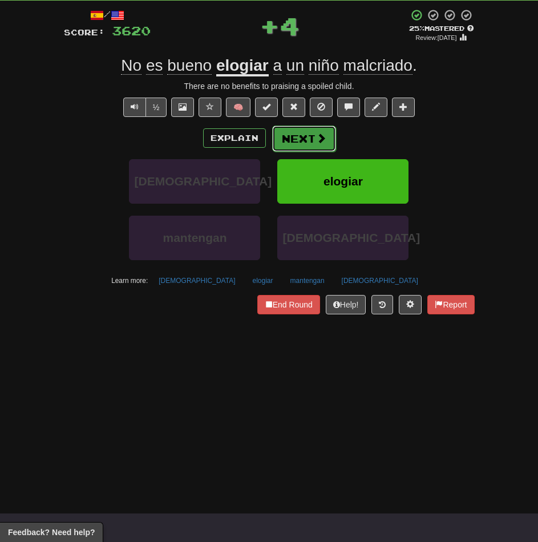
click at [300, 137] on button "Next" at bounding box center [304, 139] width 64 height 26
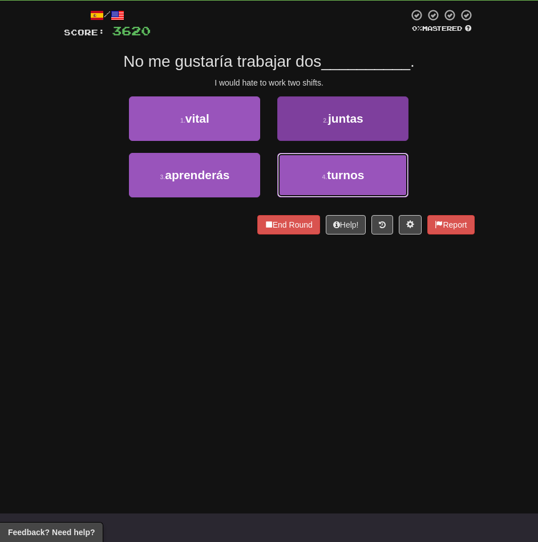
drag, startPoint x: 325, startPoint y: 186, endPoint x: 319, endPoint y: 185, distance: 5.7
click at [325, 185] on button "4 . turnos" at bounding box center [342, 175] width 131 height 45
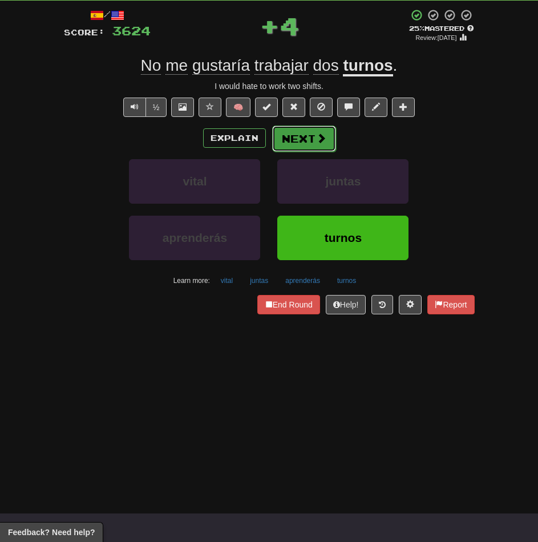
click at [300, 135] on button "Next" at bounding box center [304, 139] width 64 height 26
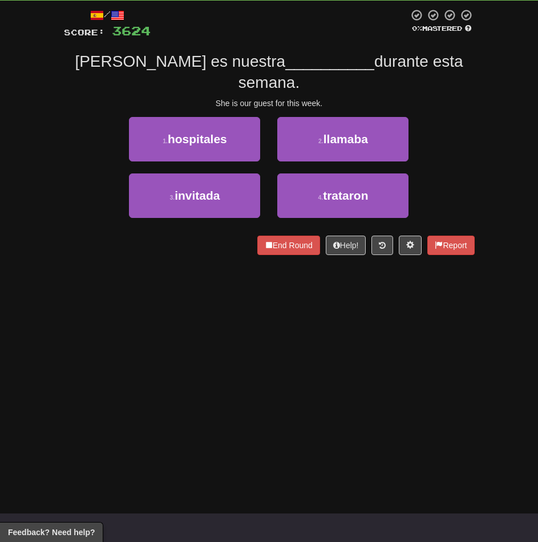
drag, startPoint x: 219, startPoint y: 331, endPoint x: 470, endPoint y: 347, distance: 251.5
click at [230, 336] on div "Dashboard Clozemaster Emza / Toggle Dropdown Dashboard Leaderboard Activity Fee…" at bounding box center [269, 214] width 538 height 542
drag, startPoint x: 249, startPoint y: 334, endPoint x: 257, endPoint y: 330, distance: 9.2
click at [254, 331] on div "Dashboard Clozemaster Emza / Toggle Dropdown Dashboard Leaderboard Activity Fee…" at bounding box center [269, 214] width 538 height 542
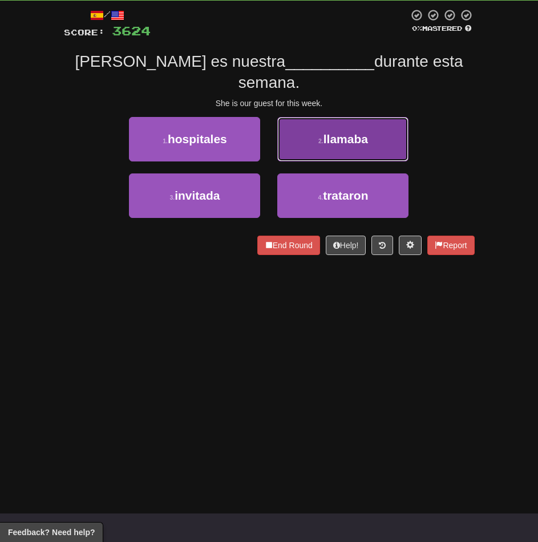
click at [365, 132] on span "llamaba" at bounding box center [345, 138] width 45 height 13
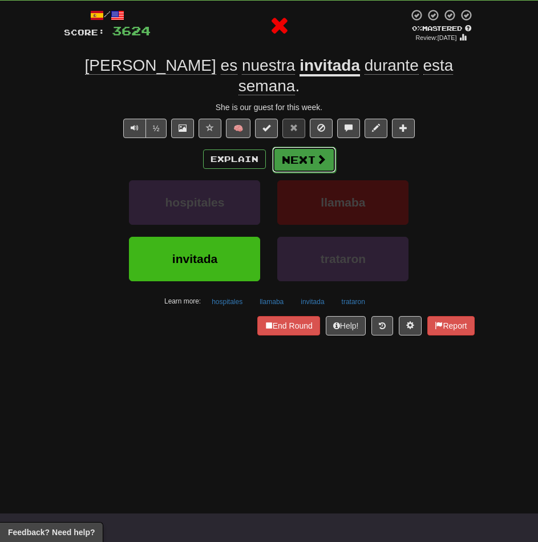
click at [309, 147] on button "Next" at bounding box center [304, 160] width 64 height 26
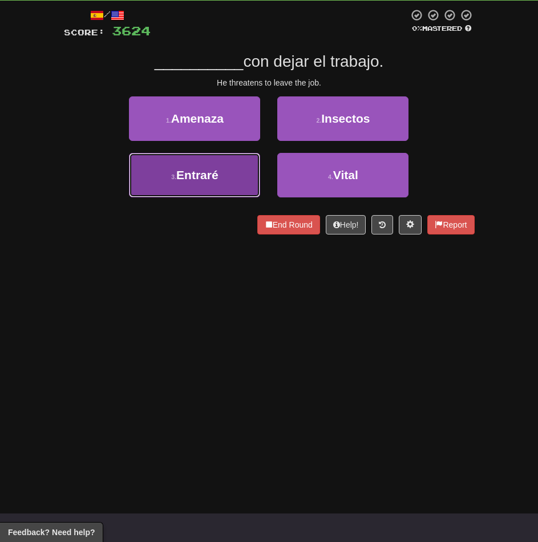
click at [221, 191] on button "3 . Entraré" at bounding box center [194, 175] width 131 height 45
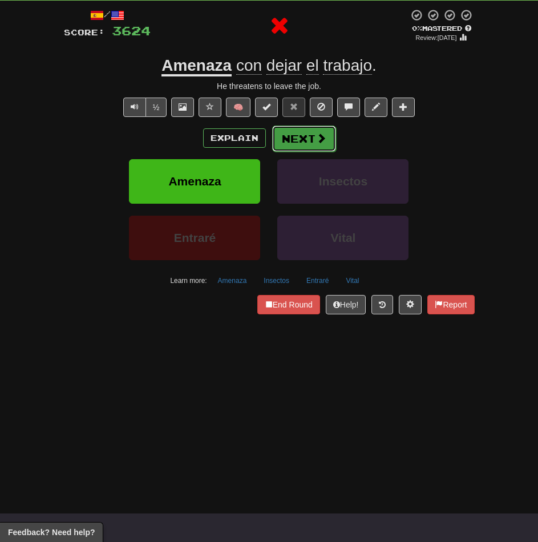
click at [309, 135] on button "Next" at bounding box center [304, 139] width 64 height 26
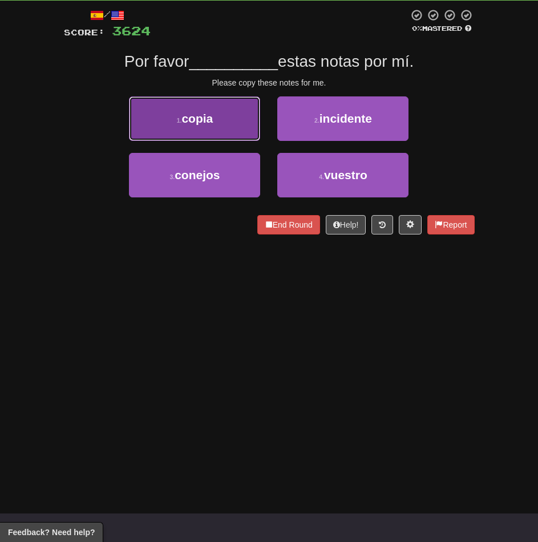
click at [204, 117] on span "copia" at bounding box center [196, 118] width 31 height 13
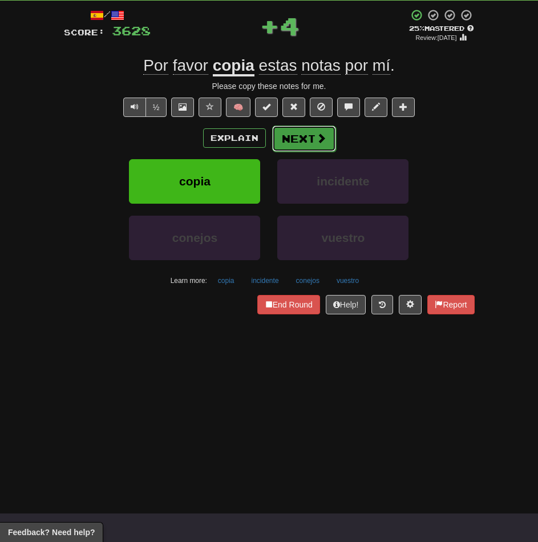
click at [326, 134] on button "Next" at bounding box center [304, 139] width 64 height 26
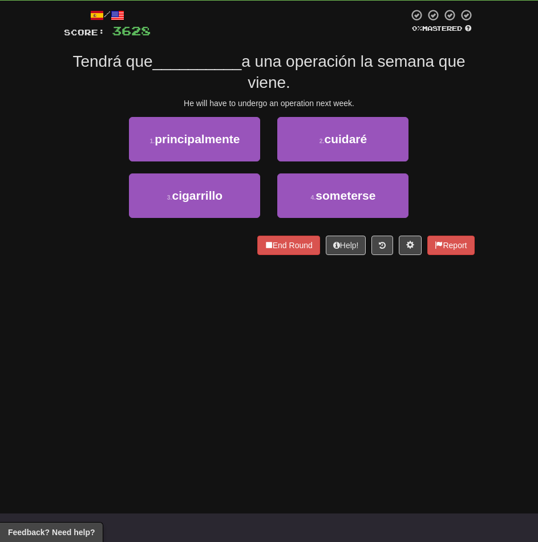
click at [184, 318] on div "Dashboard Clozemaster Emza / Toggle Dropdown Dashboard Leaderboard Activity Fee…" at bounding box center [269, 214] width 538 height 542
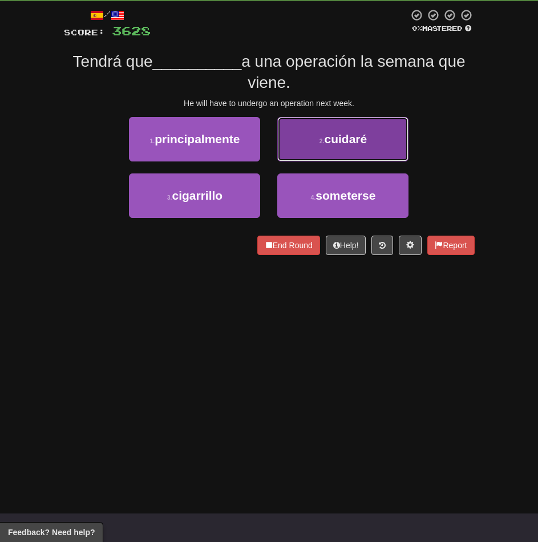
click at [323, 148] on button "2 . cuidaré" at bounding box center [342, 139] width 131 height 45
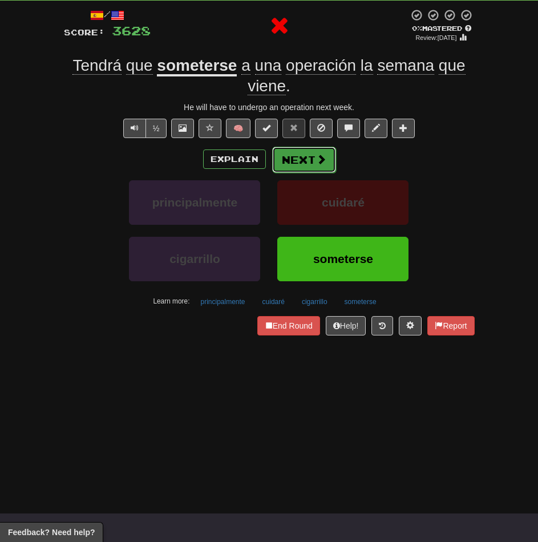
click at [304, 166] on button "Next" at bounding box center [304, 160] width 64 height 26
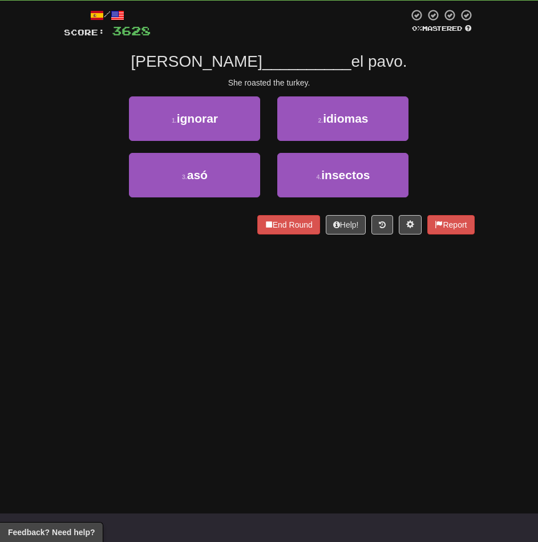
drag, startPoint x: 238, startPoint y: 334, endPoint x: 286, endPoint y: 330, distance: 48.1
click at [239, 334] on div "Dashboard Clozemaster Emza / Toggle Dropdown Dashboard Leaderboard Activity Fee…" at bounding box center [269, 214] width 538 height 542
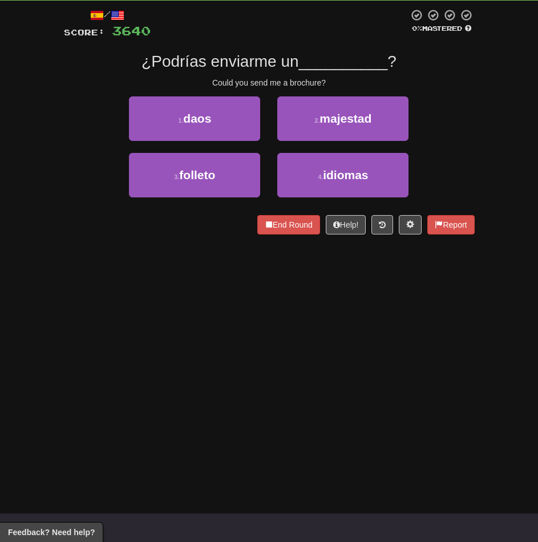
drag, startPoint x: 180, startPoint y: 316, endPoint x: 330, endPoint y: 288, distance: 153.2
click at [216, 312] on div "Dashboard Clozemaster Emza / Toggle Dropdown Dashboard Leaderboard Activity Fee…" at bounding box center [269, 214] width 538 height 542
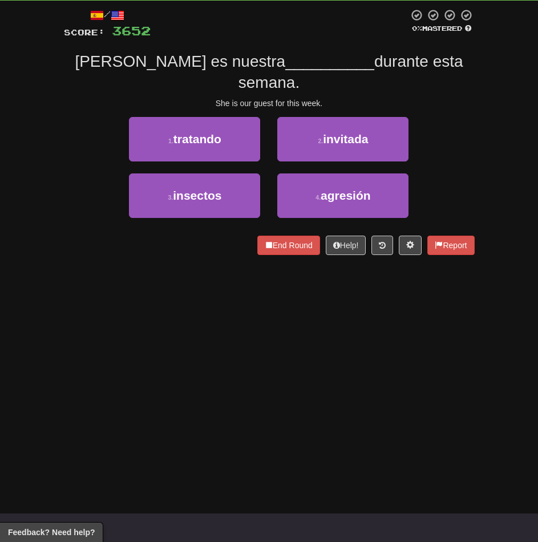
drag, startPoint x: 222, startPoint y: 341, endPoint x: 330, endPoint y: 325, distance: 109.7
click at [233, 341] on div "Dashboard Clozemaster Emza / Toggle Dropdown Dashboard Leaderboard Activity Fee…" at bounding box center [269, 214] width 538 height 542
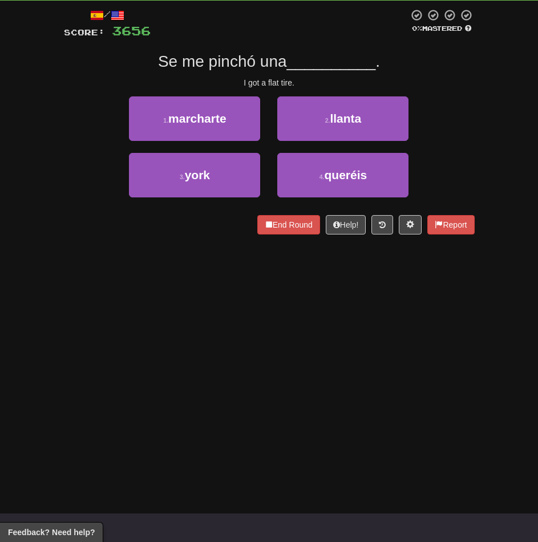
drag, startPoint x: 106, startPoint y: 331, endPoint x: 290, endPoint y: 296, distance: 188.1
click at [103, 330] on div "Dashboard Clozemaster Emza / Toggle Dropdown Dashboard Leaderboard Activity Fee…" at bounding box center [269, 214] width 538 height 542
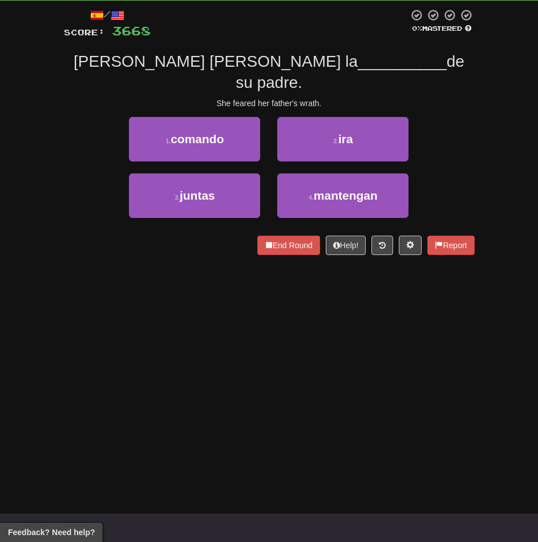
drag, startPoint x: 299, startPoint y: 331, endPoint x: 414, endPoint y: 314, distance: 116.5
click at [320, 329] on div "Dashboard Clozemaster Emza / Toggle Dropdown Dashboard Leaderboard Activity Fee…" at bounding box center [269, 214] width 538 height 542
drag, startPoint x: 385, startPoint y: 305, endPoint x: 545, endPoint y: 276, distance: 162.3
click at [404, 298] on div "Dashboard Clozemaster Emza / Toggle Dropdown Dashboard Leaderboard Activity Fee…" at bounding box center [269, 214] width 538 height 542
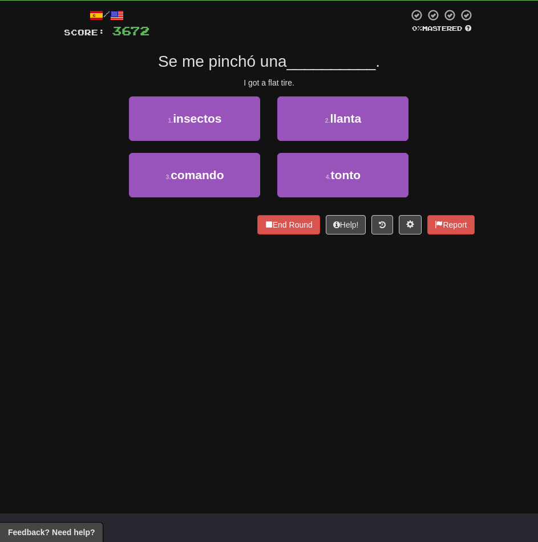
drag, startPoint x: 197, startPoint y: 313, endPoint x: 456, endPoint y: 275, distance: 262.3
click at [209, 311] on div "Dashboard Clozemaster Emza / Toggle Dropdown Dashboard Leaderboard Activity Fee…" at bounding box center [269, 214] width 538 height 542
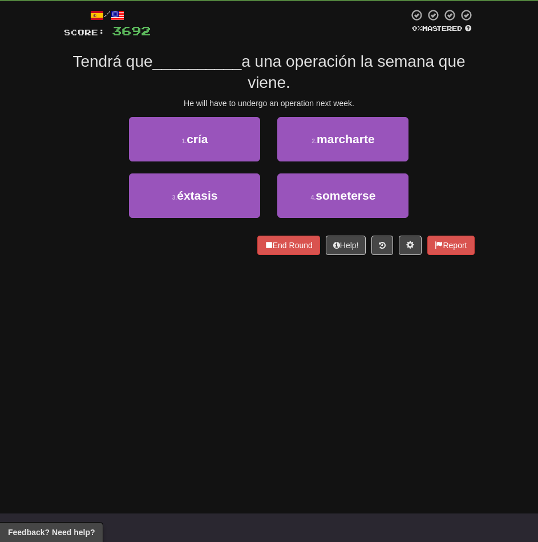
drag, startPoint x: 223, startPoint y: 315, endPoint x: 419, endPoint y: 276, distance: 200.6
click at [244, 313] on div "Dashboard Clozemaster Emza / Toggle Dropdown Dashboard Leaderboard Activity Fee…" at bounding box center [269, 214] width 538 height 542
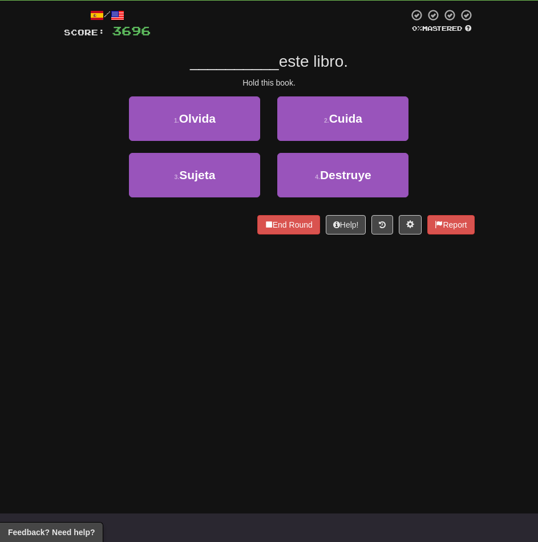
scroll to position [0, 0]
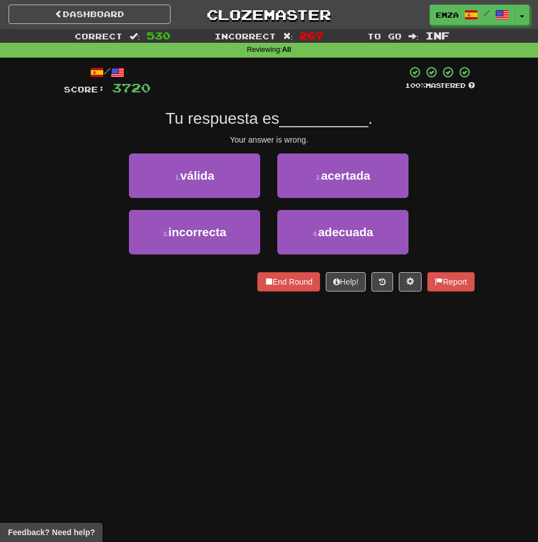
click at [261, 344] on div "Dashboard Clozemaster Emza / Toggle Dropdown Dashboard Leaderboard Activity Fee…" at bounding box center [269, 271] width 538 height 542
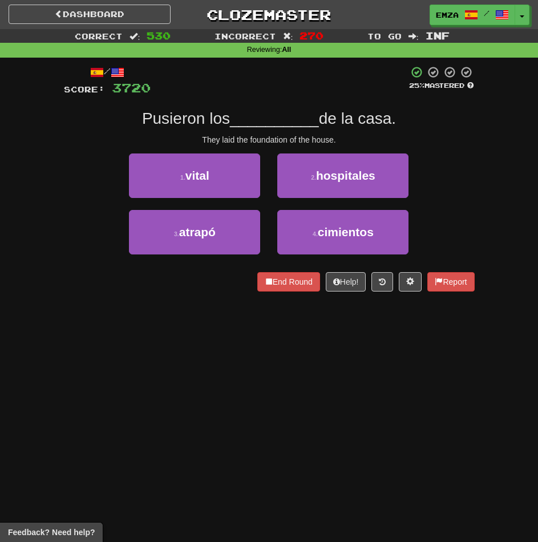
click at [255, 336] on div "Dashboard Clozemaster Emza / Toggle Dropdown Dashboard Leaderboard Activity Fee…" at bounding box center [269, 271] width 538 height 542
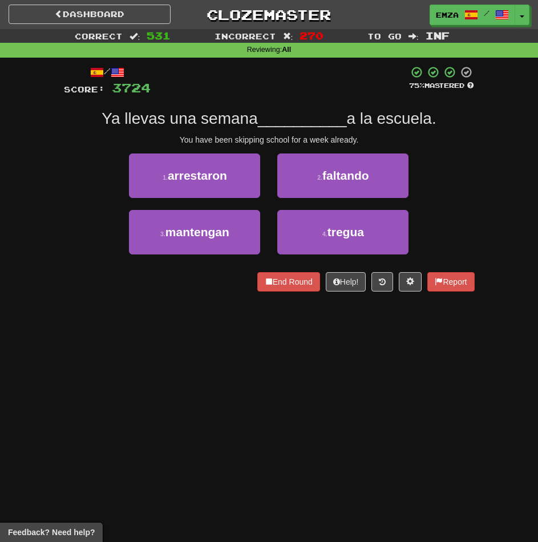
drag, startPoint x: 180, startPoint y: 341, endPoint x: 333, endPoint y: 323, distance: 153.9
click at [183, 340] on div "Dashboard Clozemaster Emza / Toggle Dropdown Dashboard Leaderboard Activity Fee…" at bounding box center [269, 271] width 538 height 542
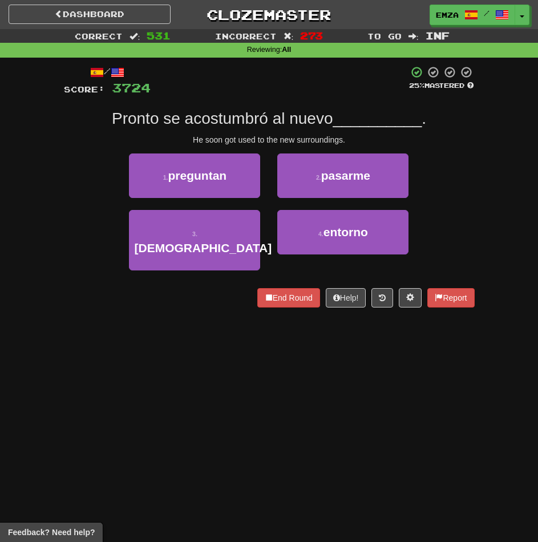
click at [277, 375] on div "Dashboard Clozemaster Emza / Toggle Dropdown Dashboard Leaderboard Activity Fee…" at bounding box center [269, 271] width 538 height 542
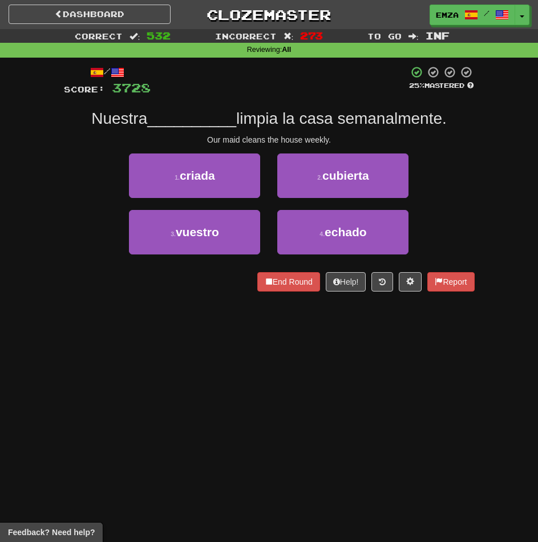
click at [220, 363] on div "Dashboard Clozemaster Emza / Toggle Dropdown Dashboard Leaderboard Activity Fee…" at bounding box center [269, 271] width 538 height 542
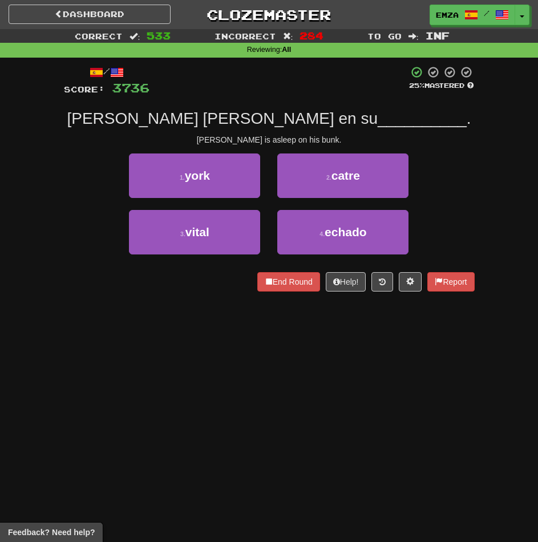
drag, startPoint x: 191, startPoint y: 403, endPoint x: 331, endPoint y: 344, distance: 152.2
click at [205, 393] on div "Dashboard Clozemaster Emza / Toggle Dropdown Dashboard Leaderboard Activity Fee…" at bounding box center [269, 271] width 538 height 542
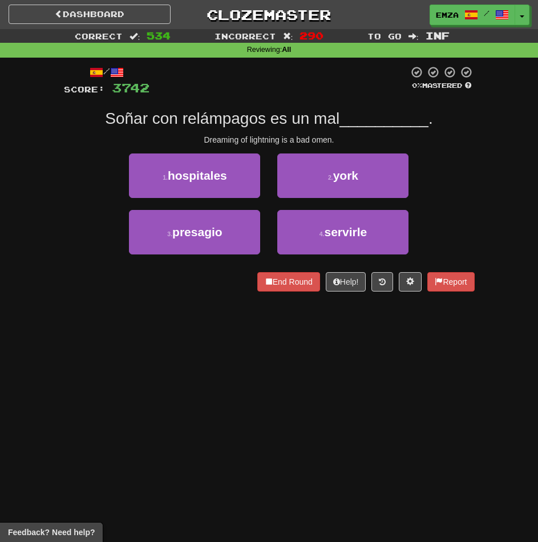
click at [188, 355] on div "Dashboard Clozemaster Emza / Toggle Dropdown Dashboard Leaderboard Activity Fee…" at bounding box center [269, 271] width 538 height 542
drag, startPoint x: 198, startPoint y: 411, endPoint x: 335, endPoint y: 397, distance: 138.3
click at [208, 407] on div "Dashboard Clozemaster Emza / Toggle Dropdown Dashboard Leaderboard Activity Fee…" at bounding box center [269, 271] width 538 height 542
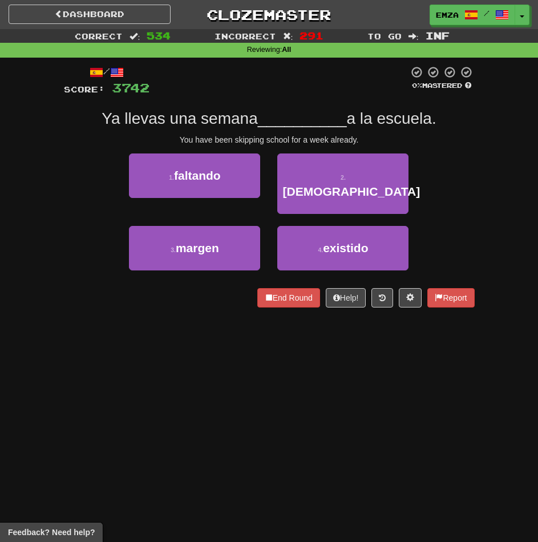
drag, startPoint x: 219, startPoint y: 363, endPoint x: 255, endPoint y: 357, distance: 37.1
click at [218, 361] on div "Dashboard Clozemaster Emza / Toggle Dropdown Dashboard Leaderboard Activity Fee…" at bounding box center [269, 271] width 538 height 542
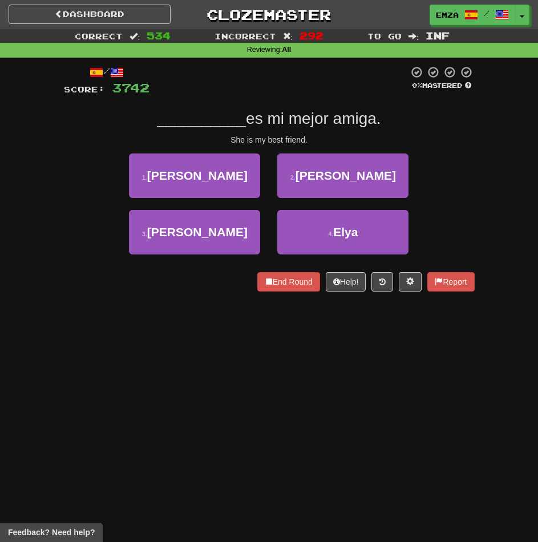
drag, startPoint x: 249, startPoint y: 361, endPoint x: 385, endPoint y: 365, distance: 135.3
click at [249, 360] on div "Dashboard Clozemaster Emza / Toggle Dropdown Dashboard Leaderboard Activity Fee…" at bounding box center [269, 271] width 538 height 542
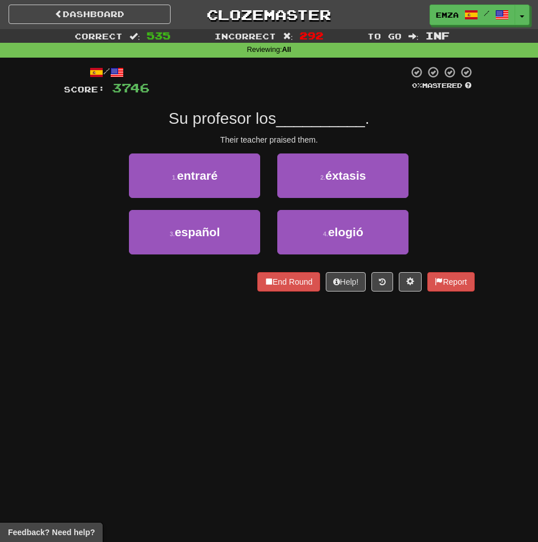
click at [132, 418] on div "Dashboard Clozemaster Emza / Toggle Dropdown Dashboard Leaderboard Activity Fee…" at bounding box center [269, 271] width 538 height 542
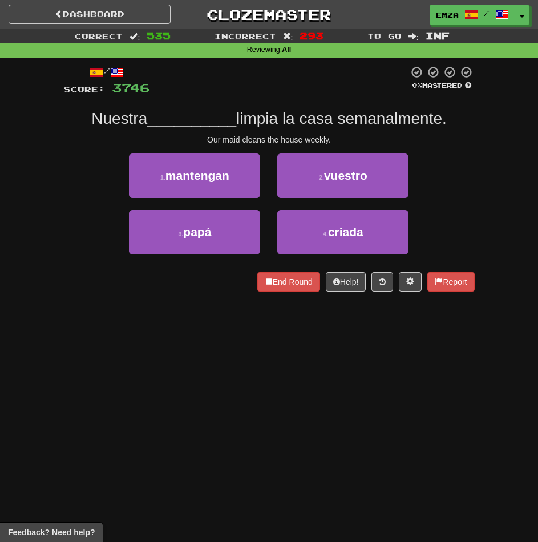
click at [183, 383] on div "Dashboard Clozemaster Emza / Toggle Dropdown Dashboard Leaderboard Activity Fee…" at bounding box center [269, 271] width 538 height 542
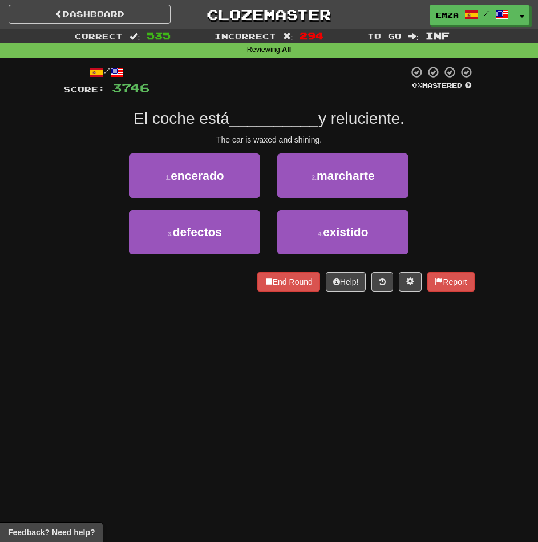
click at [200, 387] on div "Dashboard Clozemaster Emza / Toggle Dropdown Dashboard Leaderboard Activity Fee…" at bounding box center [269, 271] width 538 height 542
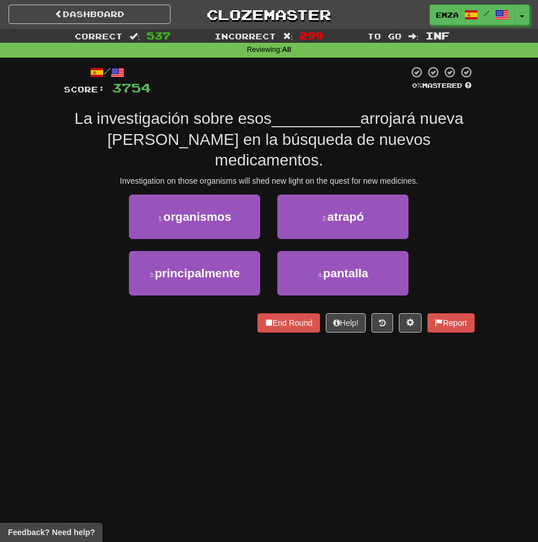
click at [147, 340] on div "Dashboard Clozemaster Emza / Toggle Dropdown Dashboard Leaderboard Activity Fee…" at bounding box center [269, 271] width 538 height 542
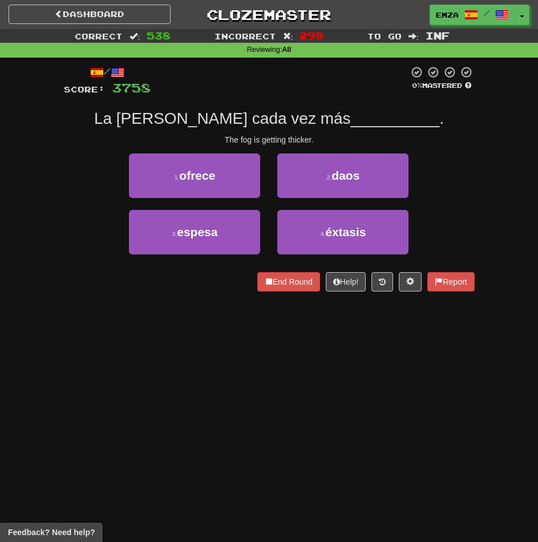
drag, startPoint x: 181, startPoint y: 363, endPoint x: 197, endPoint y: 365, distance: 16.1
click at [183, 363] on div "Dashboard Clozemaster Emza / Toggle Dropdown Dashboard Leaderboard Activity Fee…" at bounding box center [269, 271] width 538 height 542
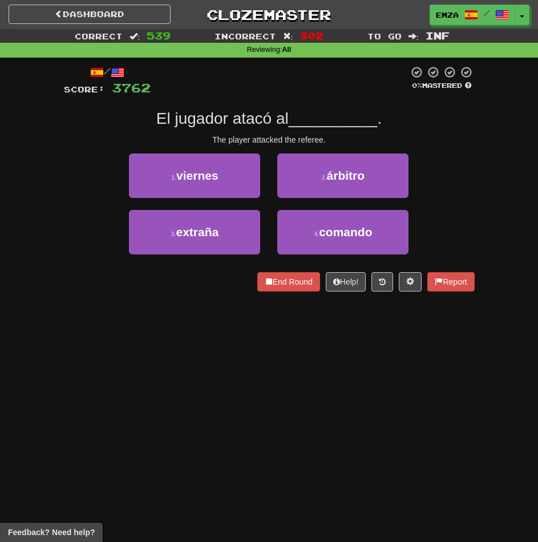
drag, startPoint x: 210, startPoint y: 368, endPoint x: 206, endPoint y: 373, distance: 6.1
click at [206, 373] on div "Dashboard Clozemaster Emza / Toggle Dropdown Dashboard Leaderboard Activity Fee…" at bounding box center [269, 271] width 538 height 542
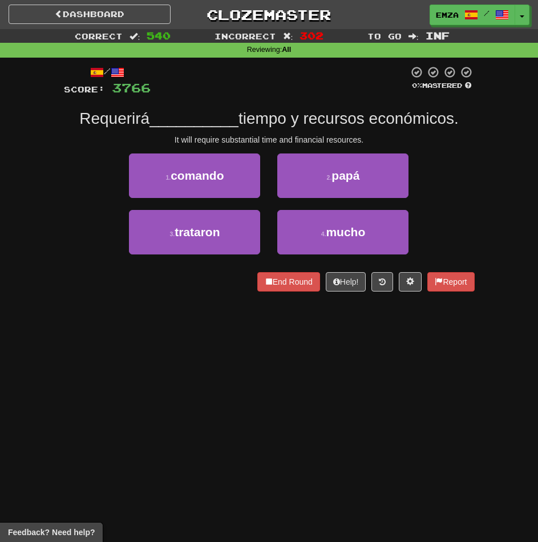
drag, startPoint x: 224, startPoint y: 402, endPoint x: 229, endPoint y: 401, distance: 5.8
click at [226, 401] on div "Dashboard Clozemaster Emza / Toggle Dropdown Dashboard Leaderboard Activity Fee…" at bounding box center [269, 271] width 538 height 542
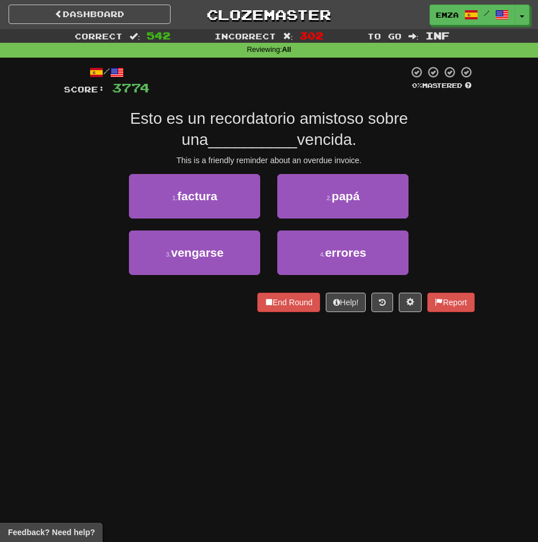
click at [260, 379] on div "Dashboard Clozemaster Emza / Toggle Dropdown Dashboard Leaderboard Activity Fee…" at bounding box center [269, 271] width 538 height 542
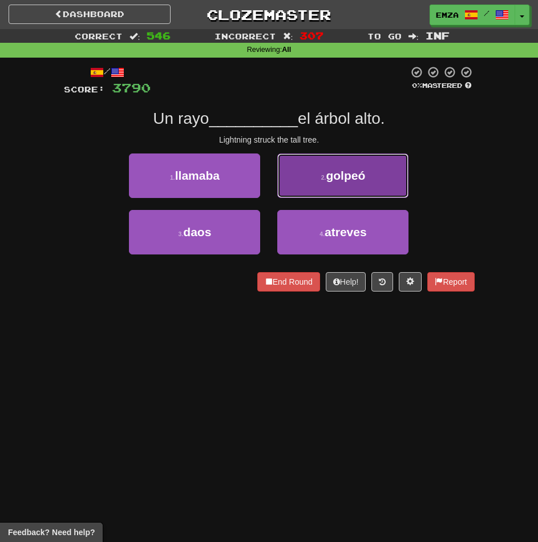
click at [307, 185] on button "2 . golpeó" at bounding box center [342, 175] width 131 height 45
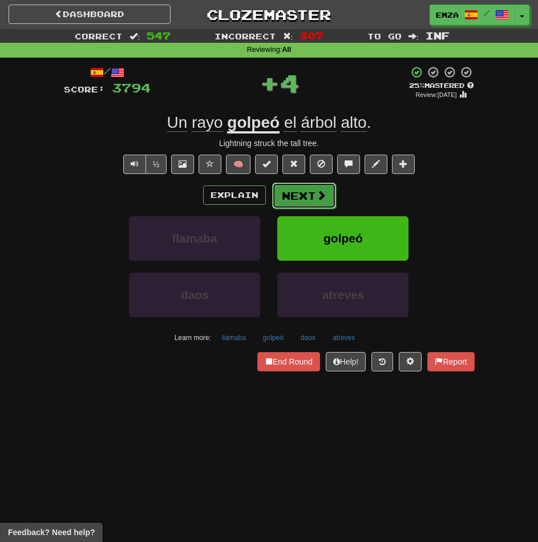
click at [294, 205] on button "Next" at bounding box center [304, 196] width 64 height 26
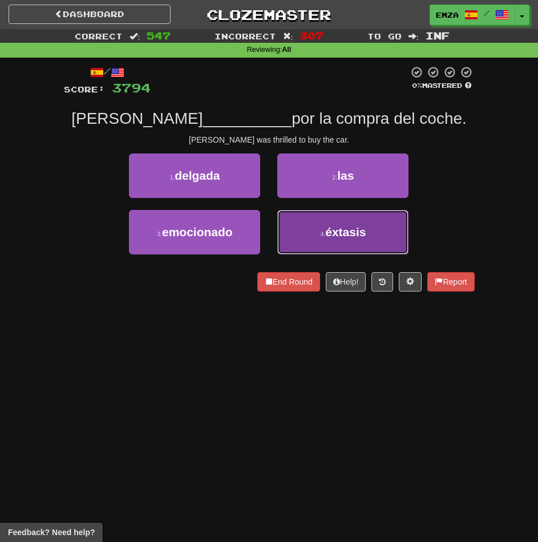
click at [321, 229] on button "4 . éxtasis" at bounding box center [342, 232] width 131 height 45
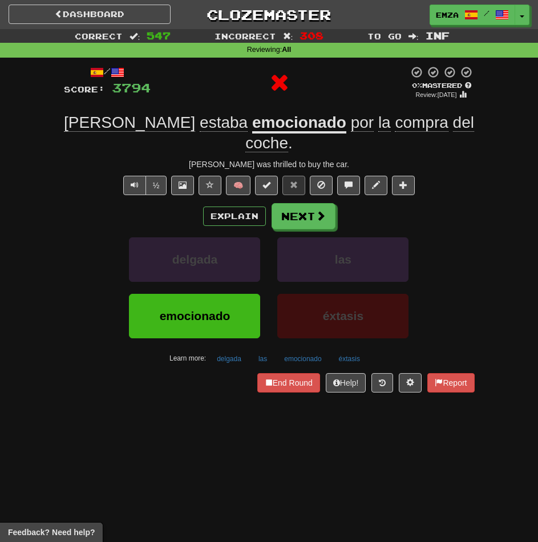
click at [309, 211] on div "Explain Next delgada las emocionado éxtasis Learn more: delgada las emocionado …" at bounding box center [269, 285] width 411 height 164
click at [304, 204] on button "Next" at bounding box center [304, 217] width 64 height 26
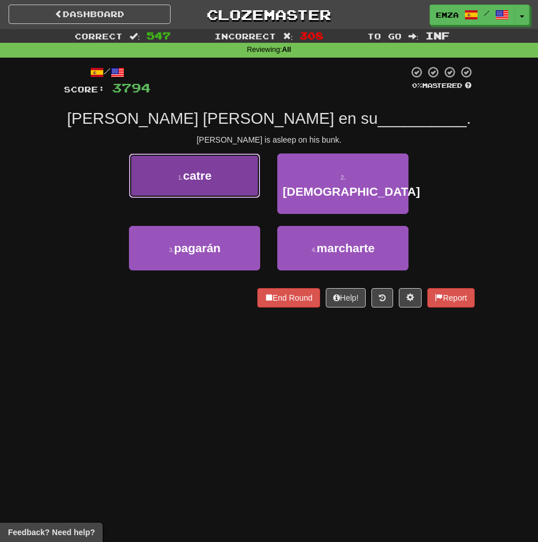
click at [231, 177] on button "1 . catre" at bounding box center [194, 175] width 131 height 45
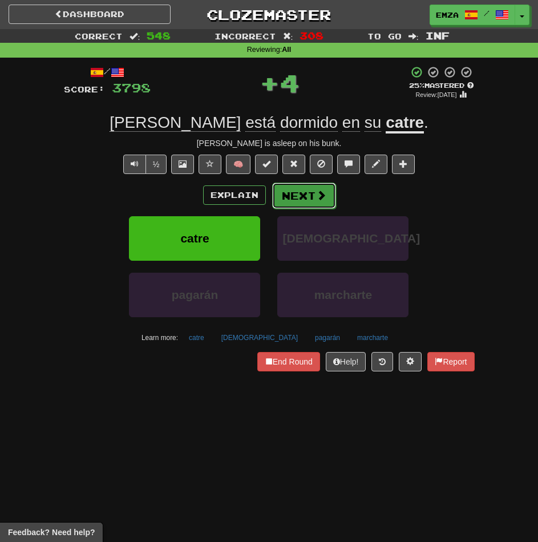
click at [332, 195] on button "Next" at bounding box center [304, 196] width 64 height 26
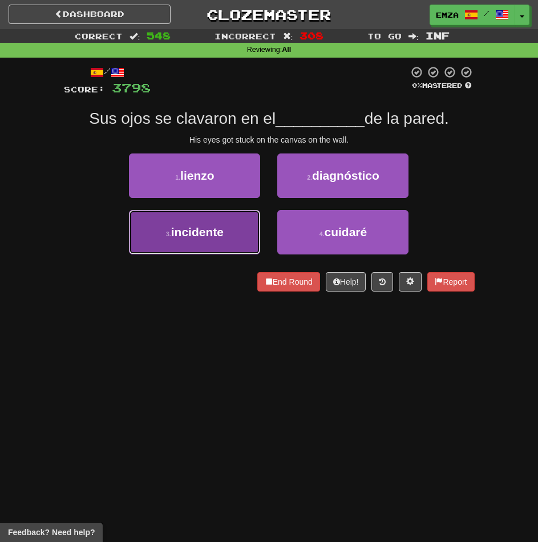
click at [229, 220] on button "3 . incidente" at bounding box center [194, 232] width 131 height 45
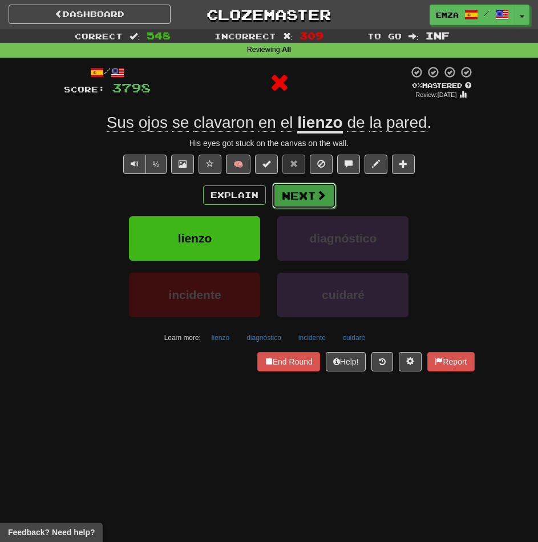
click at [301, 187] on button "Next" at bounding box center [304, 196] width 64 height 26
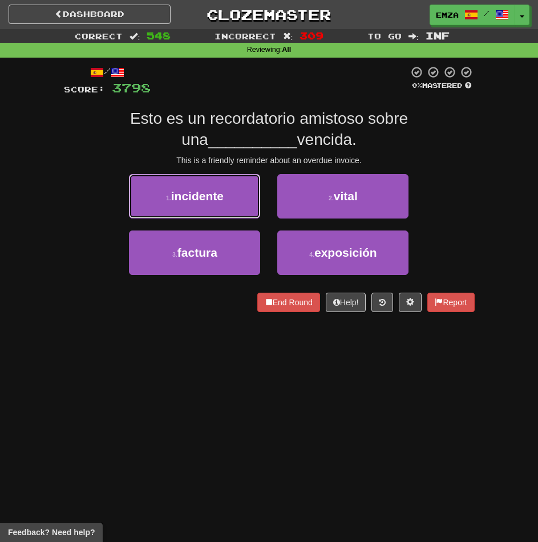
click at [157, 199] on button "1 . incidente" at bounding box center [194, 196] width 131 height 45
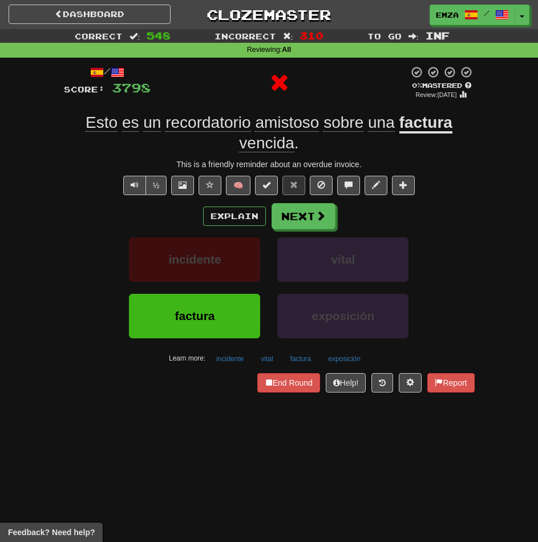
click at [338, 216] on div "Explain Next" at bounding box center [269, 216] width 411 height 26
click at [274, 221] on button "Next" at bounding box center [304, 217] width 64 height 26
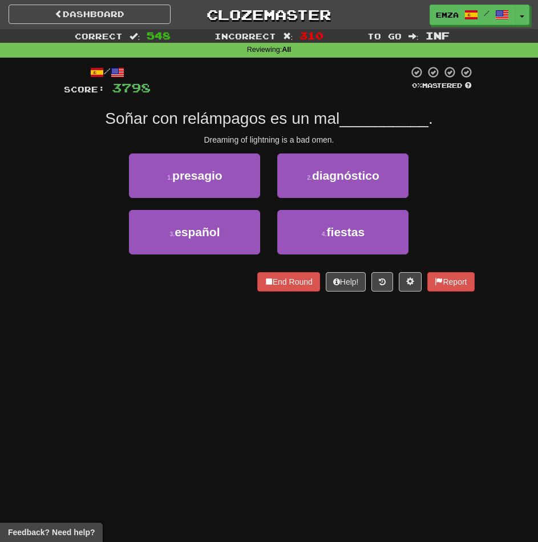
click at [181, 406] on div "Dashboard Clozemaster Emza / Toggle Dropdown Dashboard Leaderboard Activity Fee…" at bounding box center [269, 271] width 538 height 542
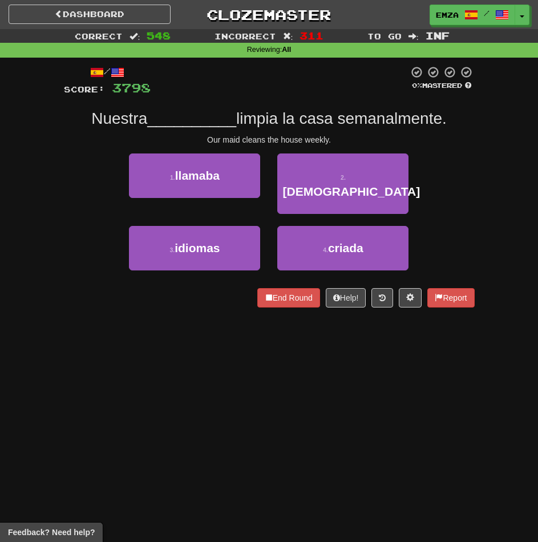
drag, startPoint x: 117, startPoint y: 415, endPoint x: 130, endPoint y: 409, distance: 14.0
click at [119, 415] on div "Dashboard Clozemaster Emza / Toggle Dropdown Dashboard Leaderboard Activity Fee…" at bounding box center [269, 271] width 538 height 542
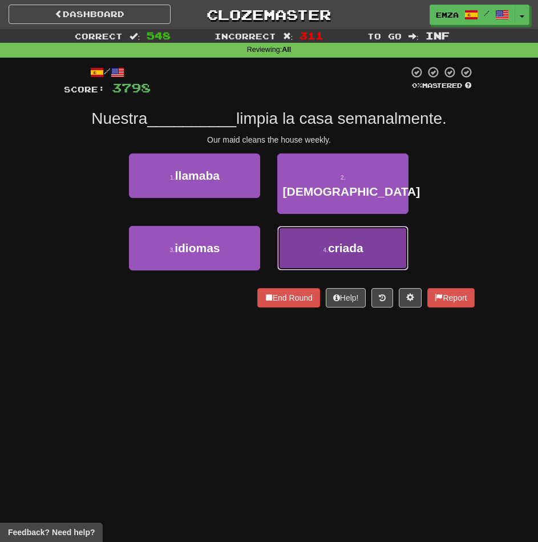
click at [320, 240] on button "4 . criada" at bounding box center [342, 248] width 131 height 45
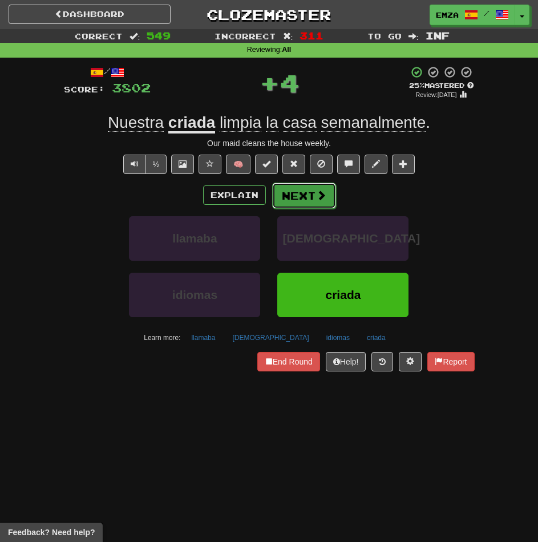
click at [318, 200] on span at bounding box center [321, 195] width 10 height 10
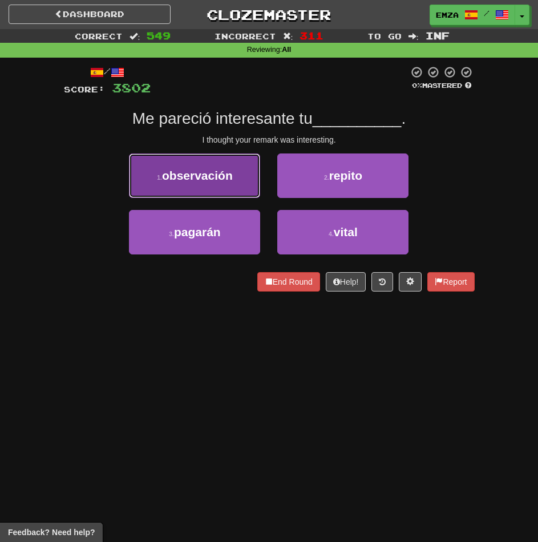
click at [248, 191] on button "1 . observación" at bounding box center [194, 175] width 131 height 45
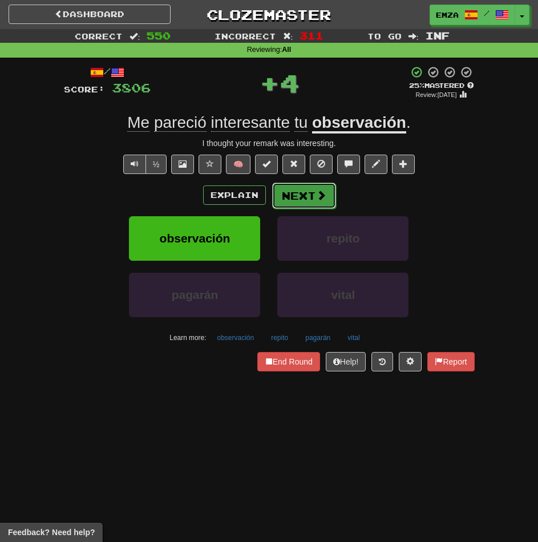
click at [324, 194] on span at bounding box center [321, 195] width 10 height 10
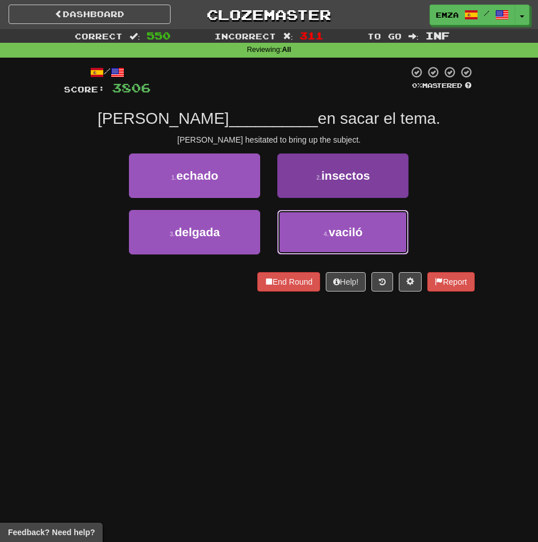
click at [338, 239] on button "4 . vaciló" at bounding box center [342, 232] width 131 height 45
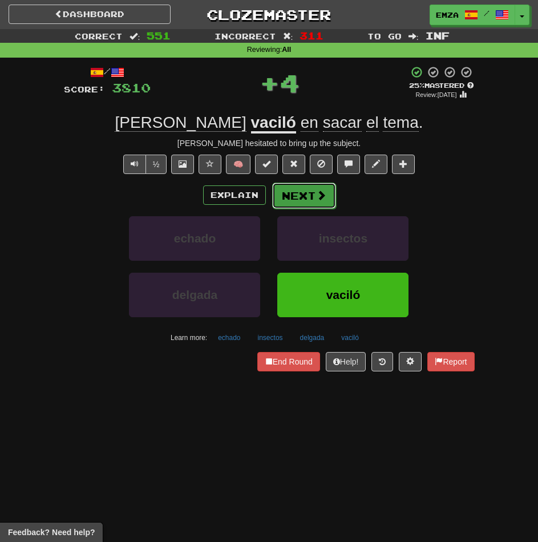
click at [303, 194] on button "Next" at bounding box center [304, 196] width 64 height 26
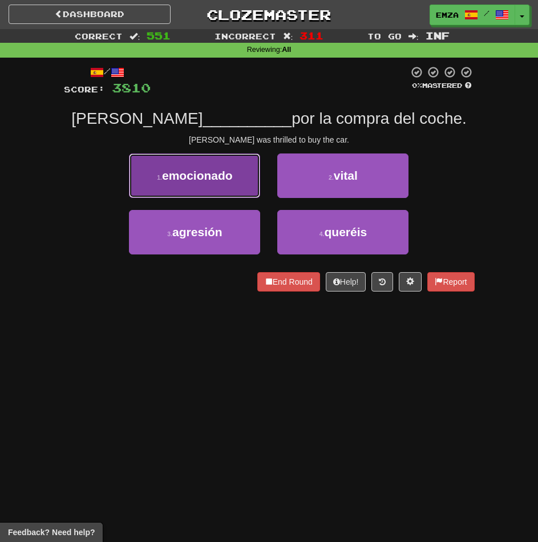
click at [224, 194] on button "1 . emocionado" at bounding box center [194, 175] width 131 height 45
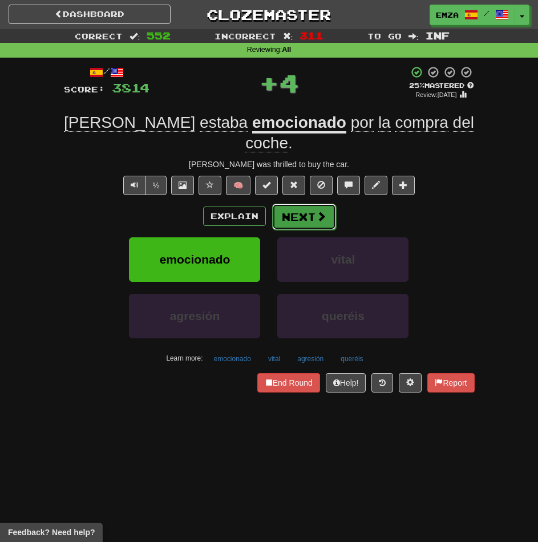
click at [312, 204] on button "Next" at bounding box center [304, 217] width 64 height 26
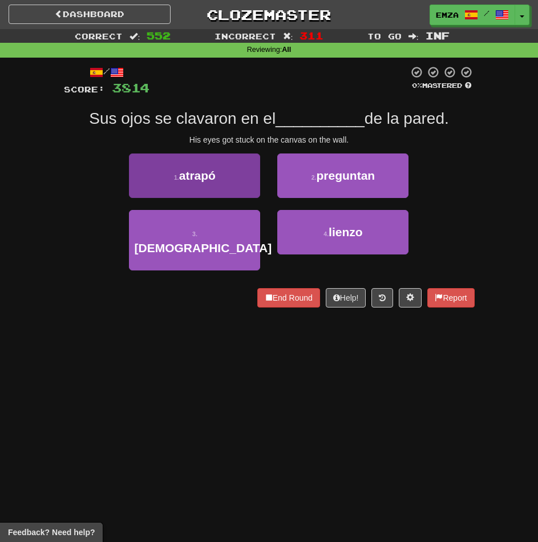
click at [197, 196] on div "1 . atrapó" at bounding box center [194, 181] width 148 height 56
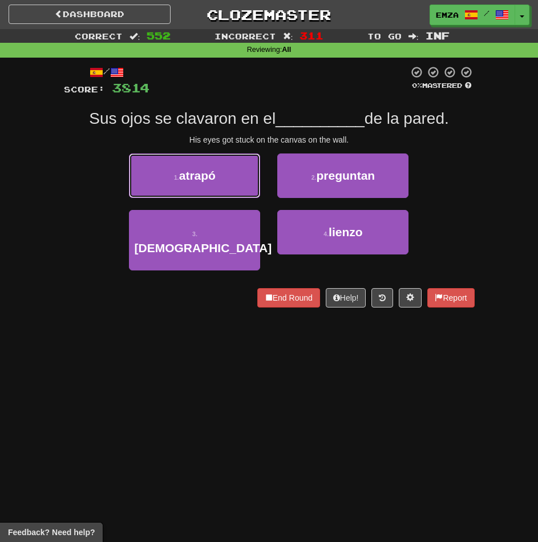
drag, startPoint x: 202, startPoint y: 180, endPoint x: 211, endPoint y: 181, distance: 9.2
click at [207, 180] on button "1 . atrapó" at bounding box center [194, 175] width 131 height 45
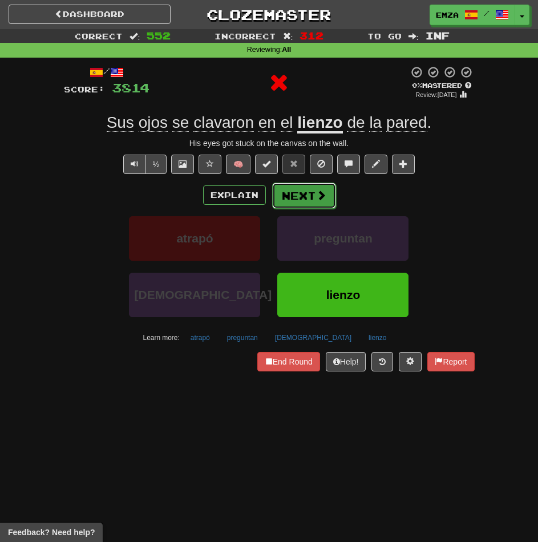
click at [305, 196] on button "Next" at bounding box center [304, 196] width 64 height 26
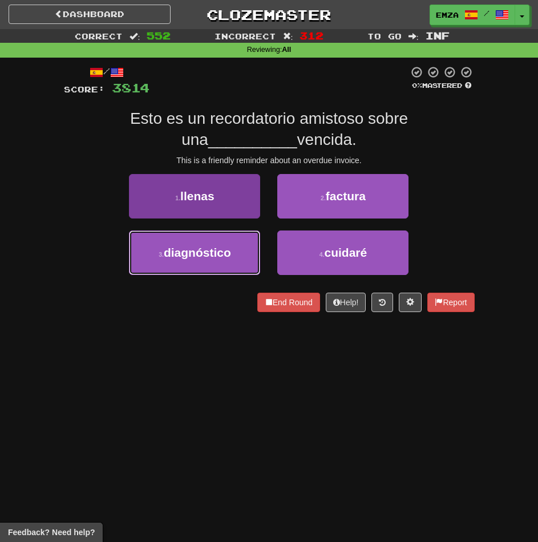
click at [213, 256] on span "diagnóstico" at bounding box center [197, 252] width 67 height 13
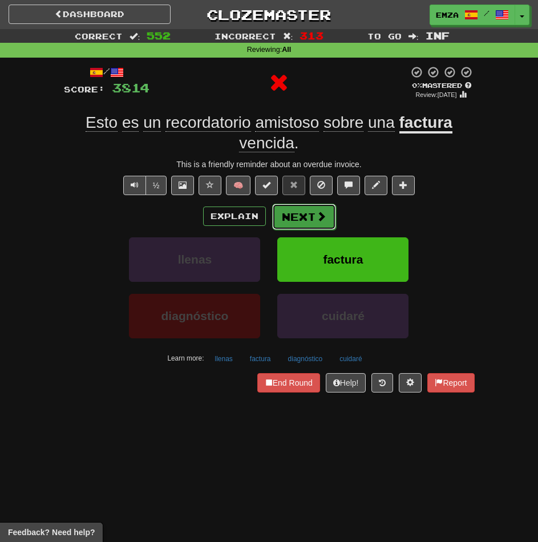
click at [300, 219] on button "Next" at bounding box center [304, 217] width 64 height 26
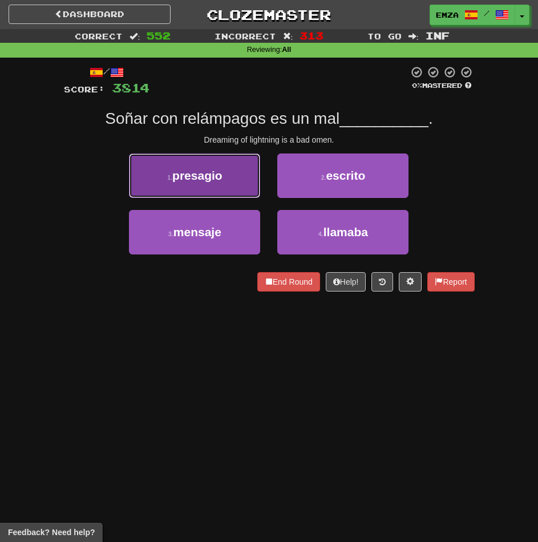
click at [209, 180] on span "presagio" at bounding box center [197, 175] width 50 height 13
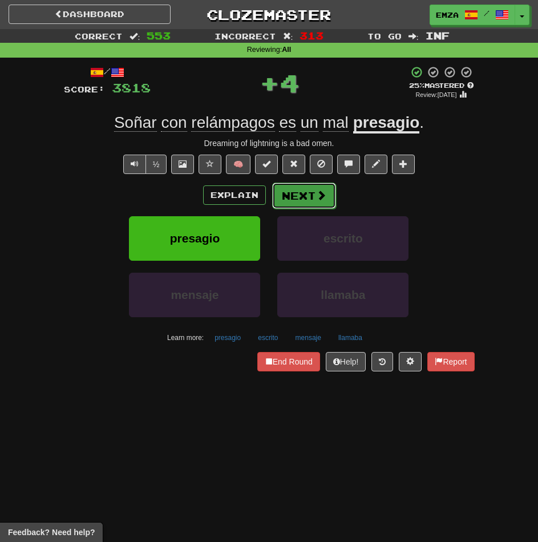
click at [310, 191] on button "Next" at bounding box center [304, 196] width 64 height 26
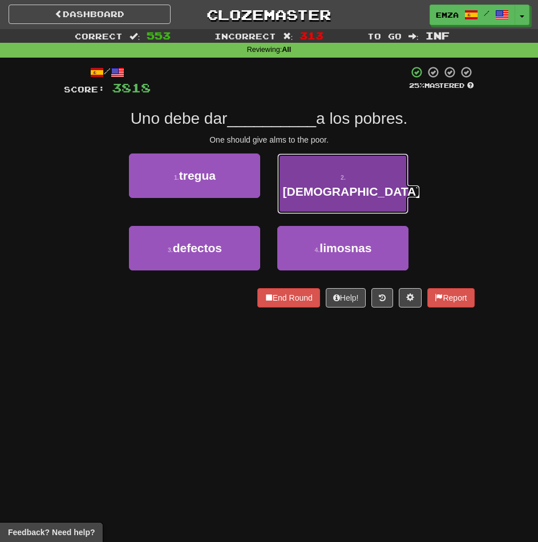
click at [319, 191] on button "2 . dios" at bounding box center [342, 183] width 131 height 60
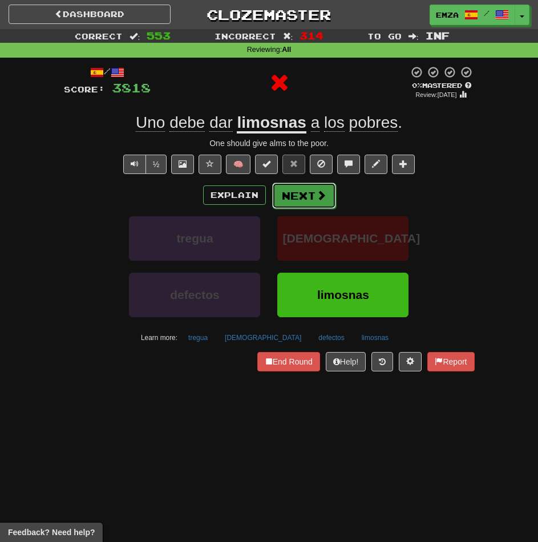
click at [303, 202] on button "Next" at bounding box center [304, 196] width 64 height 26
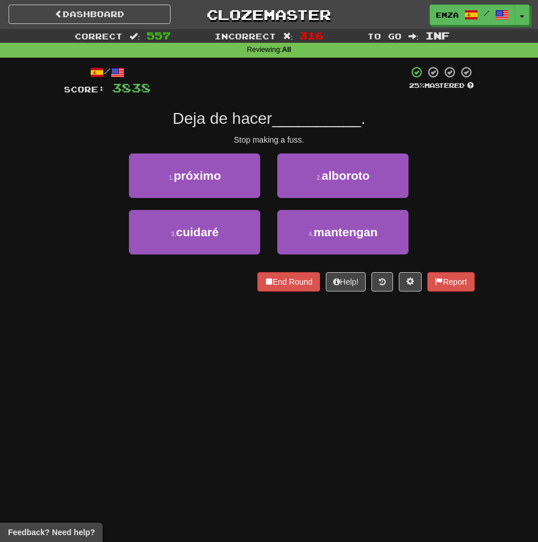
click at [175, 353] on div "Dashboard Clozemaster Emza / Toggle Dropdown Dashboard Leaderboard Activity Fee…" at bounding box center [269, 271] width 538 height 542
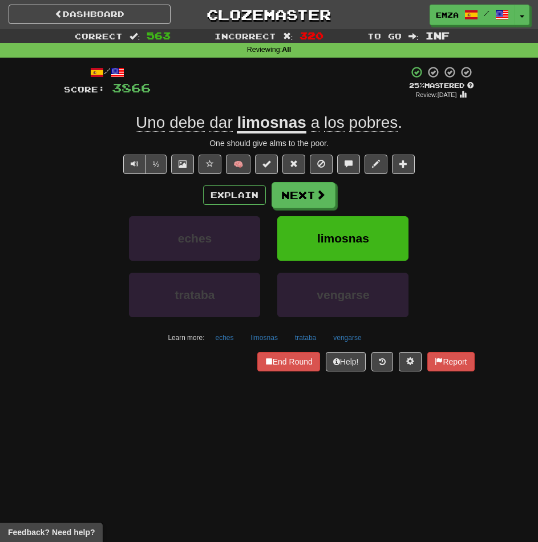
drag, startPoint x: 139, startPoint y: 419, endPoint x: 225, endPoint y: 393, distance: 90.1
click at [147, 415] on div "Dashboard Clozemaster Emza / Toggle Dropdown Dashboard Leaderboard Activity Fee…" at bounding box center [269, 271] width 538 height 542
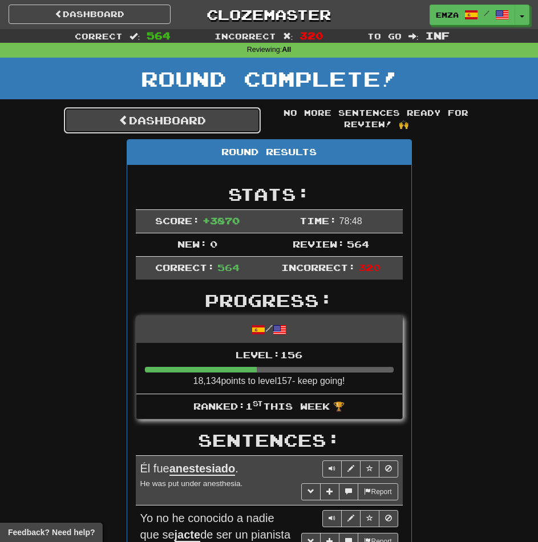
drag, startPoint x: 174, startPoint y: 122, endPoint x: 181, endPoint y: 124, distance: 7.1
click at [174, 122] on link "Dashboard" at bounding box center [162, 120] width 197 height 26
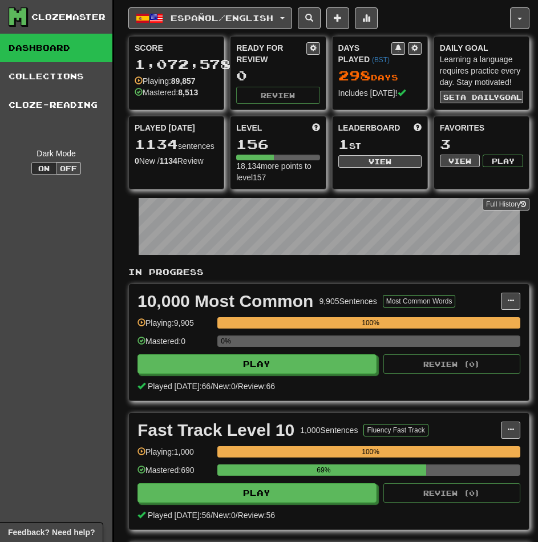
click at [41, 353] on div "Clozemaster Dashboard Collections Cloze-Reading Dark Mode On Off" at bounding box center [57, 362] width 114 height 725
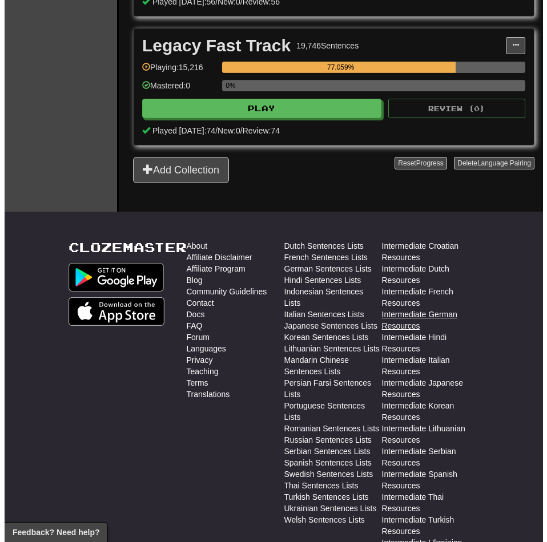
scroll to position [399, 0]
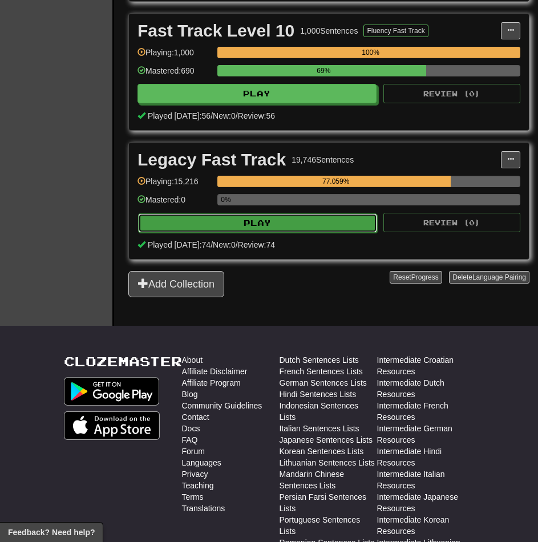
click at [312, 227] on button "Play" at bounding box center [257, 222] width 239 height 19
select select "********"
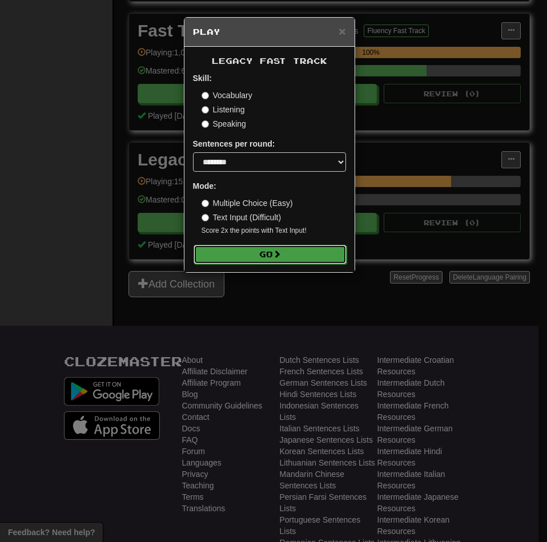
click at [294, 259] on button "Go" at bounding box center [269, 254] width 153 height 19
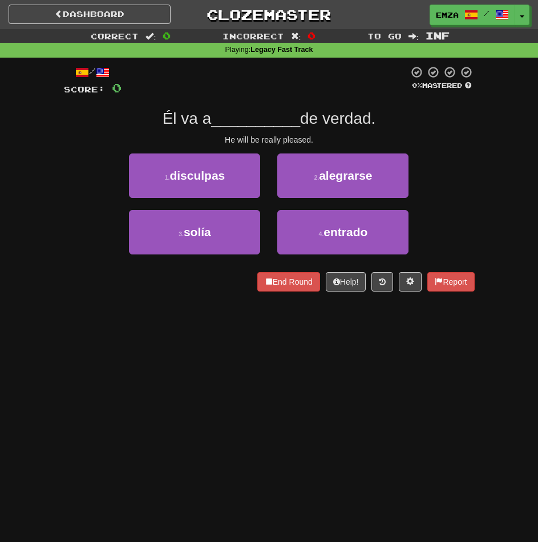
drag, startPoint x: 201, startPoint y: 398, endPoint x: 285, endPoint y: 378, distance: 86.2
click at [228, 390] on div "Dashboard Clozemaster Emza / Toggle Dropdown Dashboard Leaderboard Activity Fee…" at bounding box center [269, 271] width 538 height 542
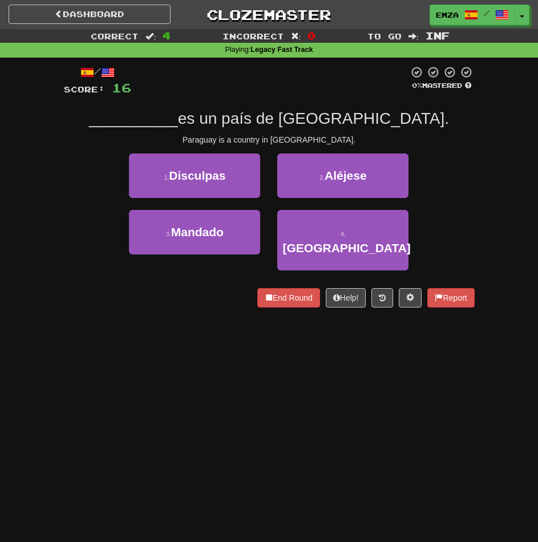
drag, startPoint x: 133, startPoint y: 355, endPoint x: 297, endPoint y: 339, distance: 164.5
click at [136, 355] on div "Dashboard Clozemaster Emza / Toggle Dropdown Dashboard Leaderboard Activity Fee…" at bounding box center [269, 271] width 538 height 542
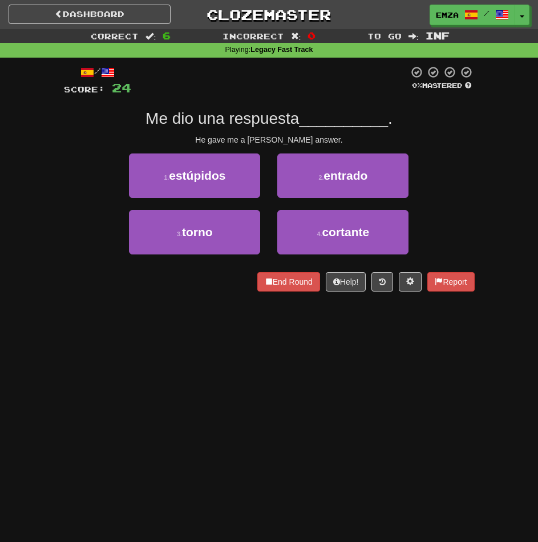
click at [230, 382] on div "Dashboard Clozemaster Emza / Toggle Dropdown Dashboard Leaderboard Activity Fee…" at bounding box center [269, 271] width 538 height 542
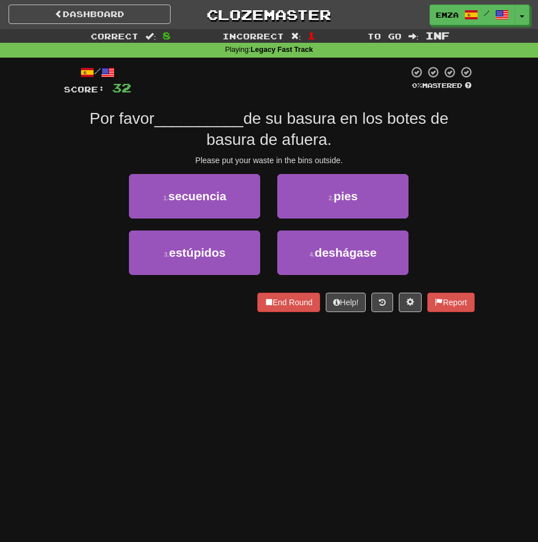
click at [191, 348] on div "Dashboard Clozemaster Emza / Toggle Dropdown Dashboard Leaderboard Activity Fee…" at bounding box center [269, 271] width 538 height 542
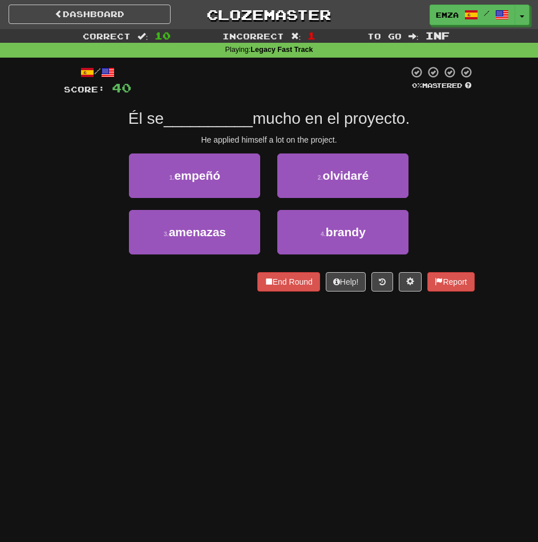
drag, startPoint x: 182, startPoint y: 348, endPoint x: 436, endPoint y: 312, distance: 257.1
click at [206, 344] on div "Dashboard Clozemaster Emza / Toggle Dropdown Dashboard Leaderboard Activity Fee…" at bounding box center [269, 271] width 538 height 542
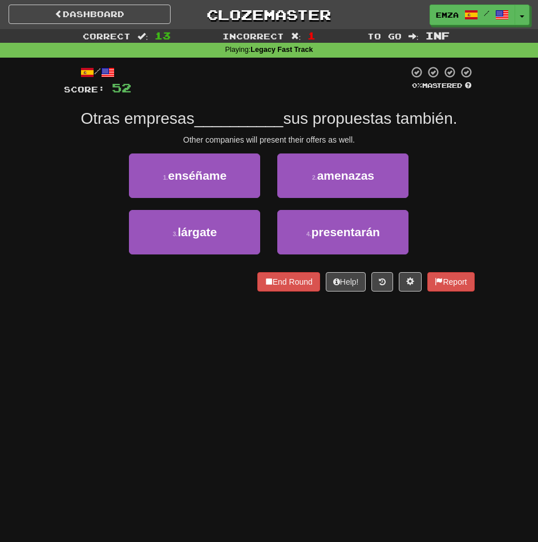
click at [180, 360] on div "Dashboard Clozemaster Emza / Toggle Dropdown Dashboard Leaderboard Activity Fee…" at bounding box center [269, 271] width 538 height 542
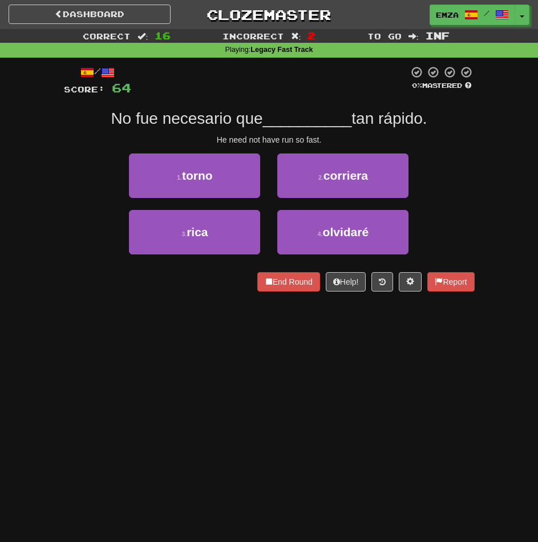
click at [122, 345] on div "Dashboard Clozemaster Emza / Toggle Dropdown Dashboard Leaderboard Activity Fee…" at bounding box center [269, 271] width 538 height 542
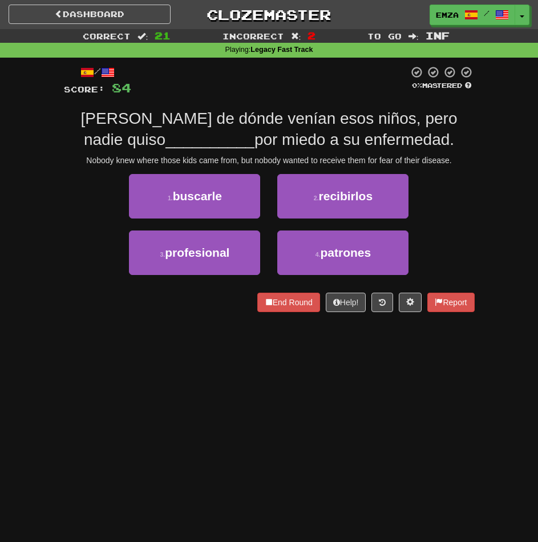
drag, startPoint x: 234, startPoint y: 408, endPoint x: 272, endPoint y: 397, distance: 39.3
click at [258, 401] on div "Dashboard Clozemaster Emza / Toggle Dropdown Dashboard Leaderboard Activity Fee…" at bounding box center [269, 271] width 538 height 542
click at [213, 383] on div "Dashboard Clozemaster Emza / Toggle Dropdown Dashboard Leaderboard Activity Fee…" at bounding box center [269, 271] width 538 height 542
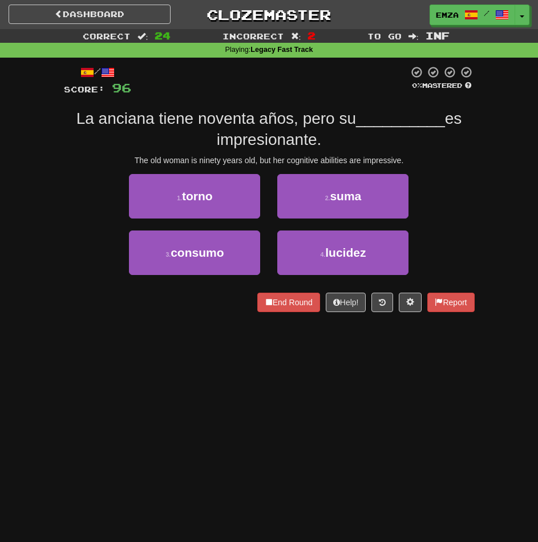
drag, startPoint x: 148, startPoint y: 348, endPoint x: 254, endPoint y: 324, distance: 108.2
click at [153, 347] on div "Dashboard Clozemaster Emza / Toggle Dropdown Dashboard Leaderboard Activity Fee…" at bounding box center [269, 271] width 538 height 542
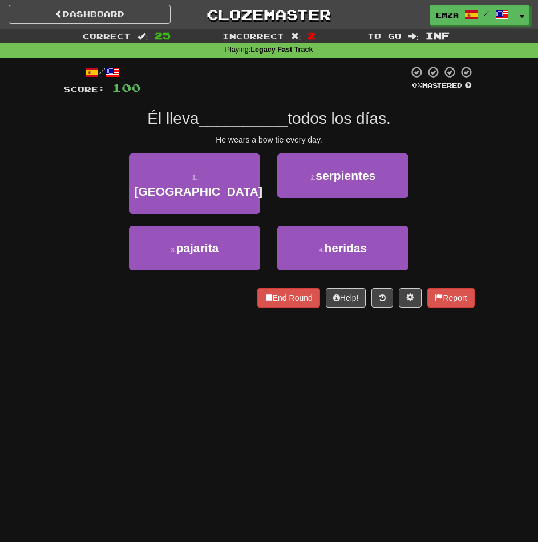
click at [122, 368] on div "Dashboard Clozemaster Emza / Toggle Dropdown Dashboard Leaderboard Activity Fee…" at bounding box center [269, 271] width 538 height 542
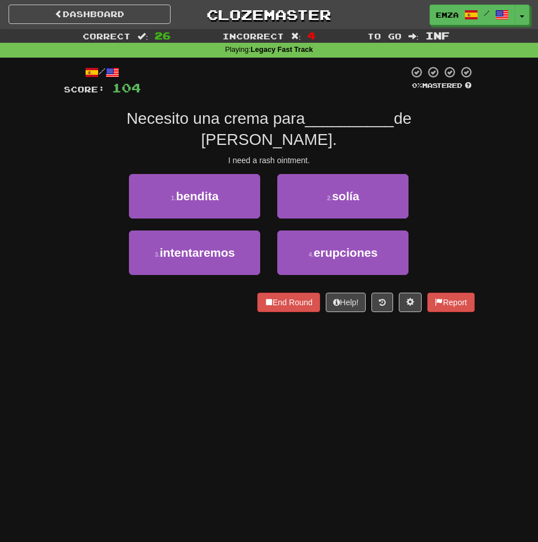
click at [182, 367] on div "Dashboard Clozemaster Emza / Toggle Dropdown Dashboard Leaderboard Activity Fee…" at bounding box center [269, 271] width 538 height 542
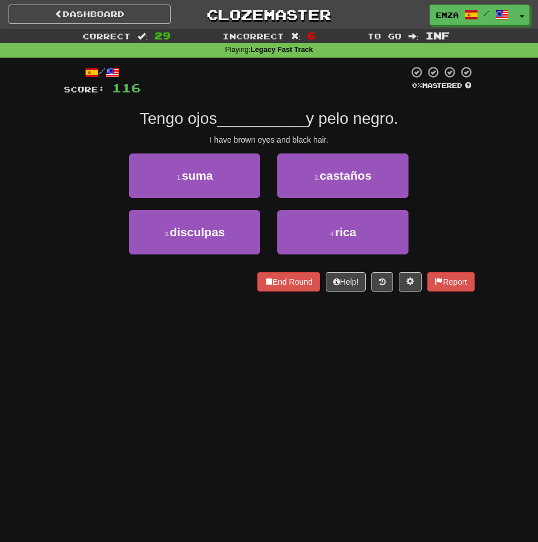
drag, startPoint x: 187, startPoint y: 387, endPoint x: 340, endPoint y: 338, distance: 161.1
click at [205, 376] on div "Dashboard Clozemaster Emza / Toggle Dropdown Dashboard Leaderboard Activity Fee…" at bounding box center [269, 271] width 538 height 542
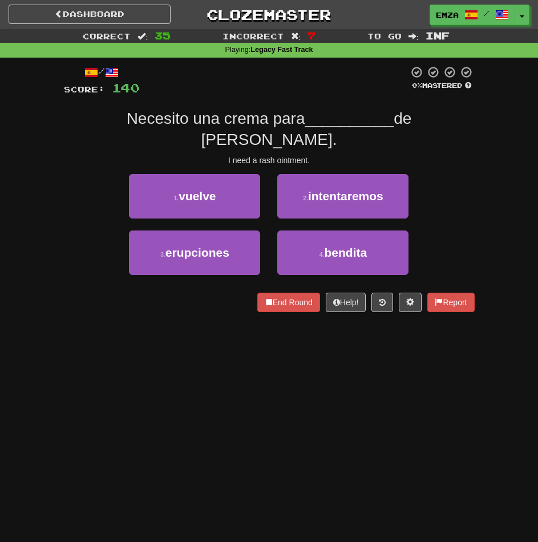
drag, startPoint x: 184, startPoint y: 354, endPoint x: 392, endPoint y: 316, distance: 211.6
click at [252, 341] on div "Dashboard Clozemaster Emza / Toggle Dropdown Dashboard Leaderboard Activity Fee…" at bounding box center [269, 271] width 538 height 542
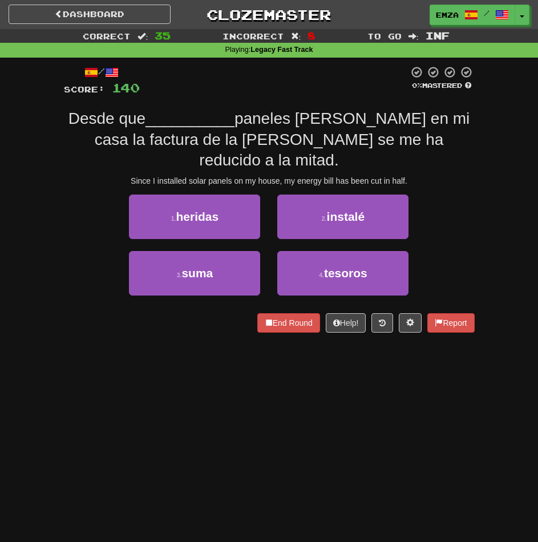
drag, startPoint x: 220, startPoint y: 359, endPoint x: 261, endPoint y: 349, distance: 41.8
click at [224, 356] on div "Dashboard Clozemaster Emza / Toggle Dropdown Dashboard Leaderboard Activity Fee…" at bounding box center [269, 271] width 538 height 542
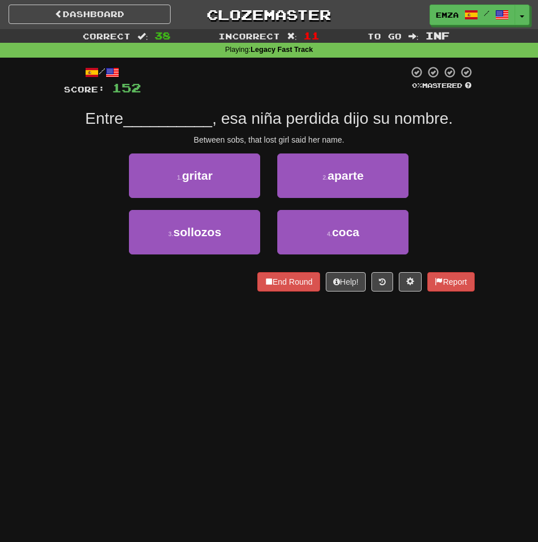
click at [204, 327] on div "Dashboard Clozemaster Emza / Toggle Dropdown Dashboard Leaderboard Activity Fee…" at bounding box center [269, 271] width 538 height 542
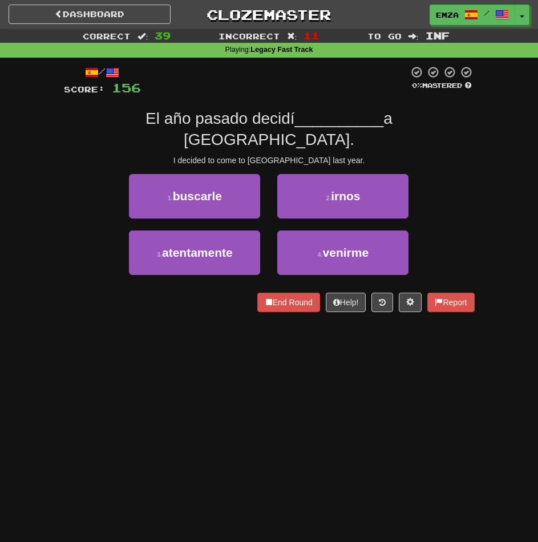
click at [275, 374] on div "Dashboard Clozemaster Emza / Toggle Dropdown Dashboard Leaderboard Activity Fee…" at bounding box center [269, 271] width 538 height 542
click at [171, 397] on div "Dashboard Clozemaster Emza / Toggle Dropdown Dashboard Leaderboard Activity Fee…" at bounding box center [269, 271] width 538 height 542
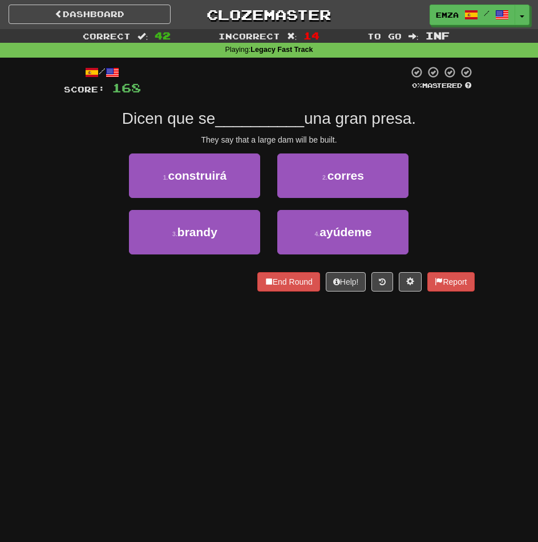
drag, startPoint x: 301, startPoint y: 341, endPoint x: 347, endPoint y: 322, distance: 49.9
click at [303, 339] on div "Dashboard Clozemaster Emza / Toggle Dropdown Dashboard Leaderboard Activity Fee…" at bounding box center [269, 271] width 538 height 542
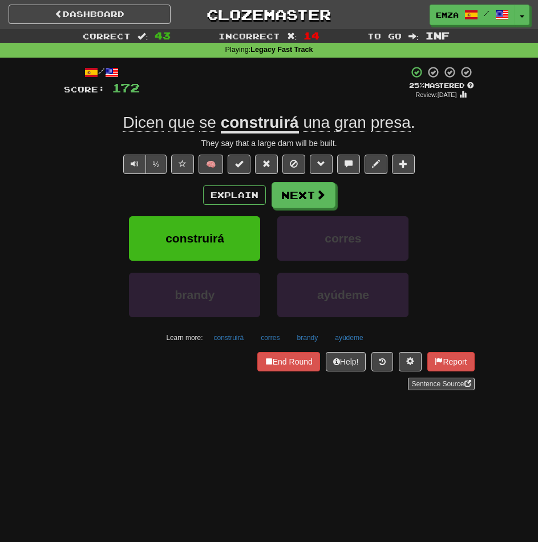
click at [202, 419] on div "Dashboard Clozemaster Emza / Toggle Dropdown Dashboard Leaderboard Activity Fee…" at bounding box center [269, 271] width 538 height 542
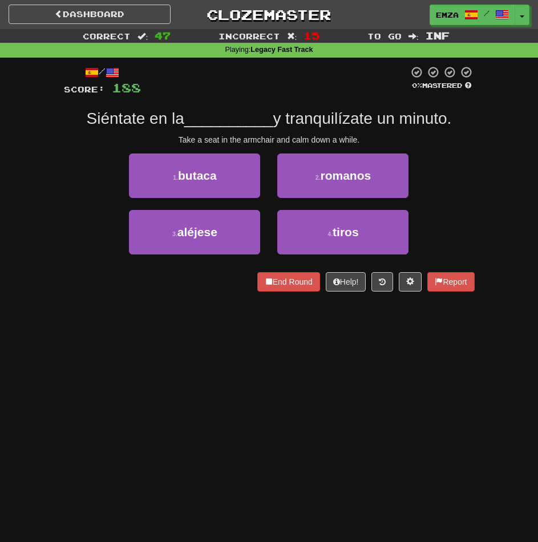
click at [201, 361] on div "Dashboard Clozemaster Emza / Toggle Dropdown Dashboard Leaderboard Activity Fee…" at bounding box center [269, 271] width 538 height 542
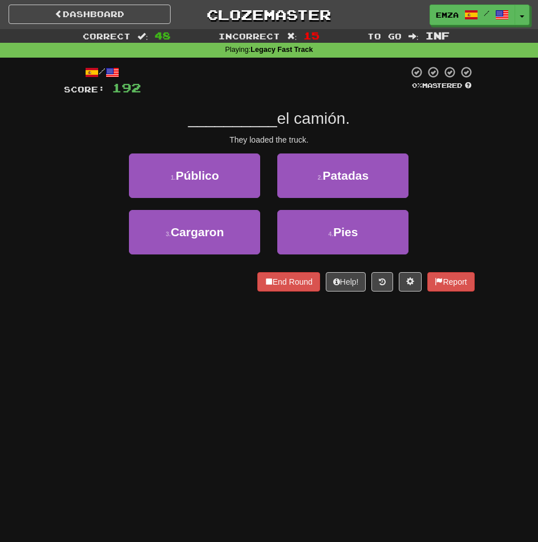
drag, startPoint x: 281, startPoint y: 419, endPoint x: 367, endPoint y: 410, distance: 86.6
click at [281, 419] on div "Dashboard Clozemaster Emza / Toggle Dropdown Dashboard Leaderboard Activity Fee…" at bounding box center [269, 271] width 538 height 542
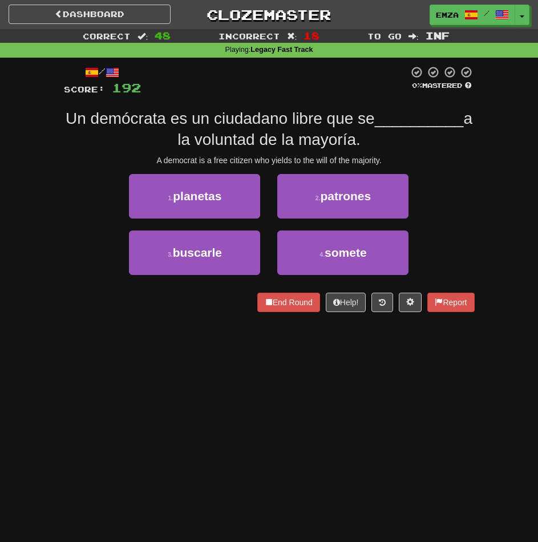
click at [415, 381] on div "Dashboard Clozemaster Emza / Toggle Dropdown Dashboard Leaderboard Activity Fee…" at bounding box center [269, 271] width 538 height 542
click at [209, 333] on div "Dashboard Clozemaster Emza / Toggle Dropdown Dashboard Leaderboard Activity Fee…" at bounding box center [269, 271] width 538 height 542
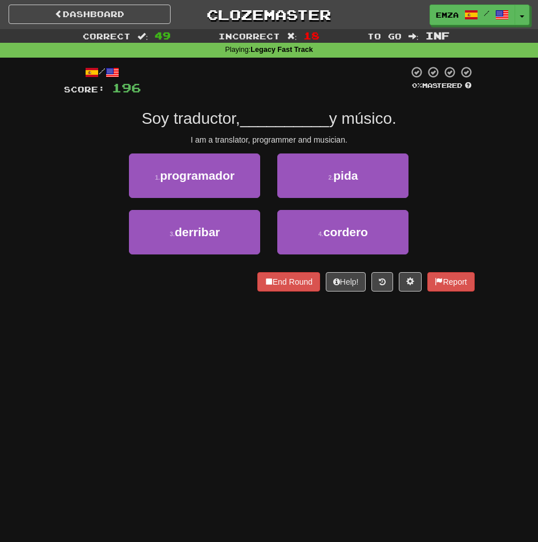
click at [290, 357] on div "Dashboard Clozemaster Emza / Toggle Dropdown Dashboard Leaderboard Activity Fee…" at bounding box center [269, 271] width 538 height 542
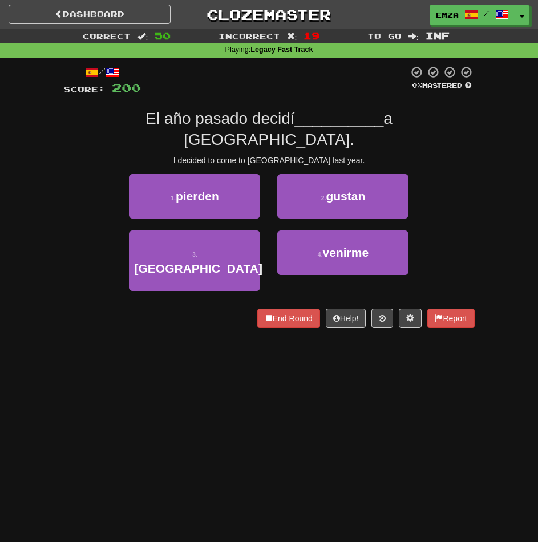
drag, startPoint x: 156, startPoint y: 362, endPoint x: 207, endPoint y: 346, distance: 53.4
click at [182, 353] on div "Dashboard Clozemaster Emza / Toggle Dropdown Dashboard Leaderboard Activity Fee…" at bounding box center [269, 271] width 538 height 542
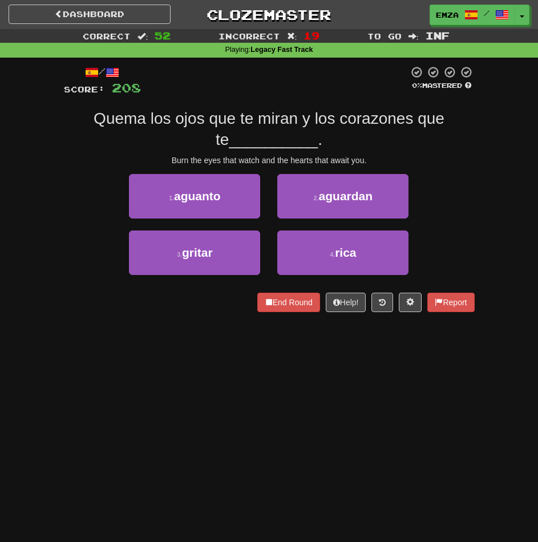
drag, startPoint x: 209, startPoint y: 387, endPoint x: 399, endPoint y: 345, distance: 195.1
click at [233, 385] on div "Dashboard Clozemaster Emza / Toggle Dropdown Dashboard Leaderboard Activity Fee…" at bounding box center [269, 271] width 538 height 542
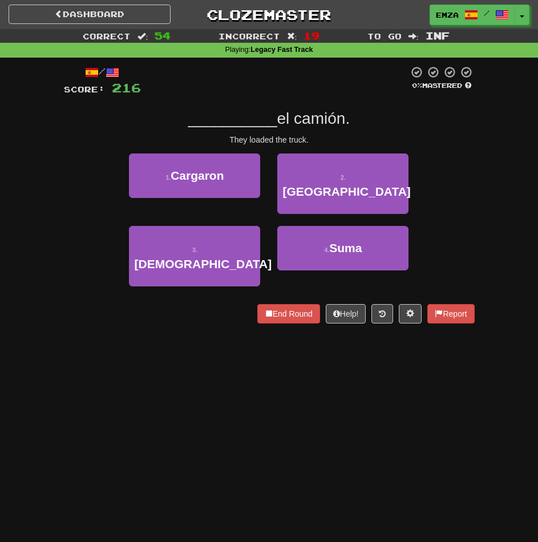
drag, startPoint x: 227, startPoint y: 355, endPoint x: 300, endPoint y: 335, distance: 75.2
click at [265, 345] on div "Dashboard Clozemaster Emza / Toggle Dropdown Dashboard Leaderboard Activity Fee…" at bounding box center [269, 271] width 538 height 542
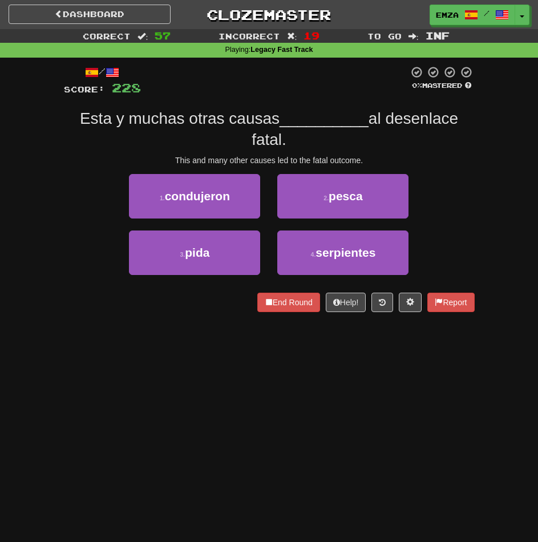
drag, startPoint x: 276, startPoint y: 386, endPoint x: 445, endPoint y: 353, distance: 172.5
click at [331, 378] on div "Dashboard Clozemaster Emza / Toggle Dropdown Dashboard Leaderboard Activity Fee…" at bounding box center [269, 271] width 538 height 542
drag, startPoint x: 219, startPoint y: 375, endPoint x: 373, endPoint y: 335, distance: 159.3
click at [264, 364] on div "Dashboard Clozemaster Emza / Toggle Dropdown Dashboard Leaderboard Activity Fee…" at bounding box center [269, 271] width 538 height 542
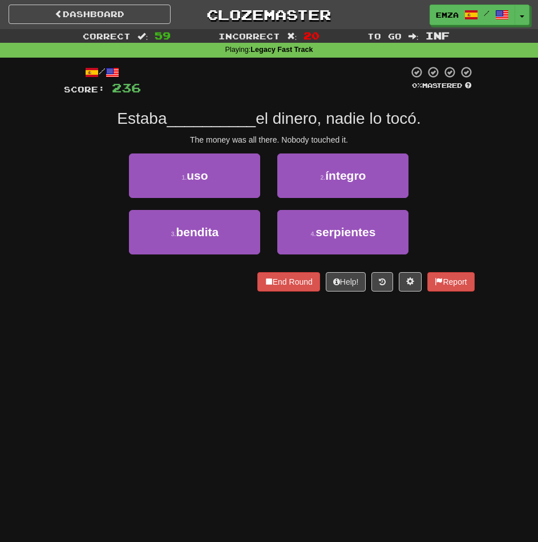
drag, startPoint x: 256, startPoint y: 365, endPoint x: 293, endPoint y: 359, distance: 36.9
click at [257, 365] on div "Dashboard Clozemaster Emza / Toggle Dropdown Dashboard Leaderboard Activity Fee…" at bounding box center [269, 271] width 538 height 542
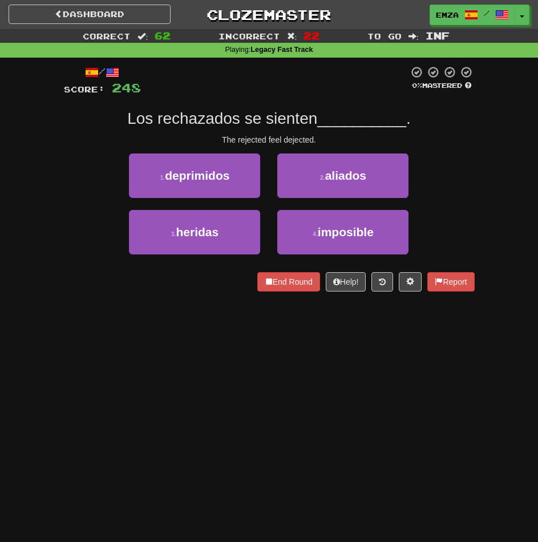
drag, startPoint x: 292, startPoint y: 384, endPoint x: 478, endPoint y: 337, distance: 191.9
click at [321, 377] on div "Dashboard Clozemaster Emza / Toggle Dropdown Dashboard Leaderboard Activity Fee…" at bounding box center [269, 271] width 538 height 542
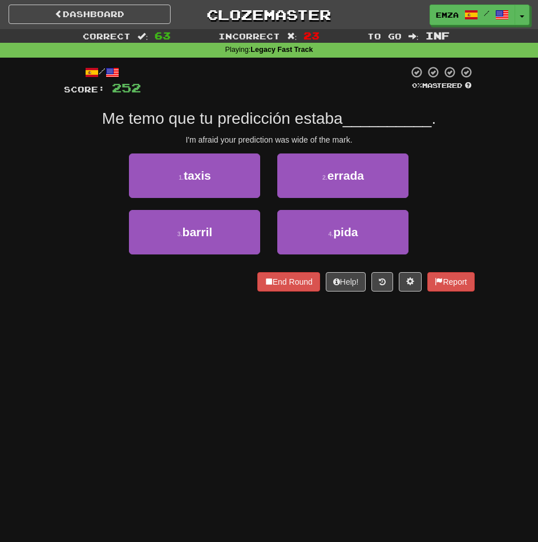
drag, startPoint x: 244, startPoint y: 387, endPoint x: 510, endPoint y: 322, distance: 274.4
click at [256, 382] on div "Dashboard Clozemaster Emza / Toggle Dropdown Dashboard Leaderboard Activity Fee…" at bounding box center [269, 271] width 538 height 542
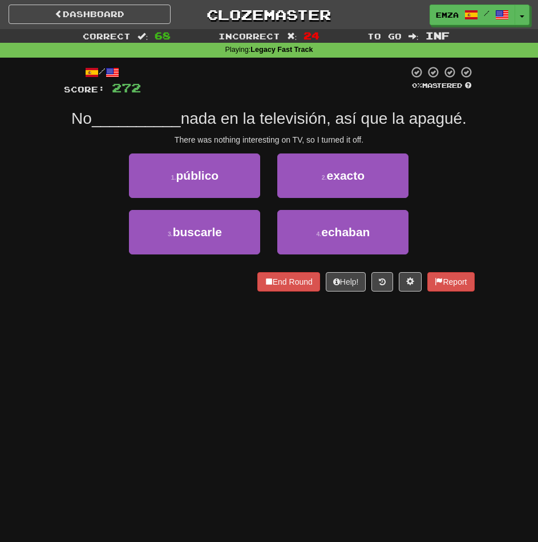
drag, startPoint x: 372, startPoint y: 398, endPoint x: 355, endPoint y: 403, distance: 17.9
click at [366, 399] on div "Dashboard Clozemaster Emza / Toggle Dropdown Dashboard Leaderboard Activity Fee…" at bounding box center [269, 271] width 538 height 542
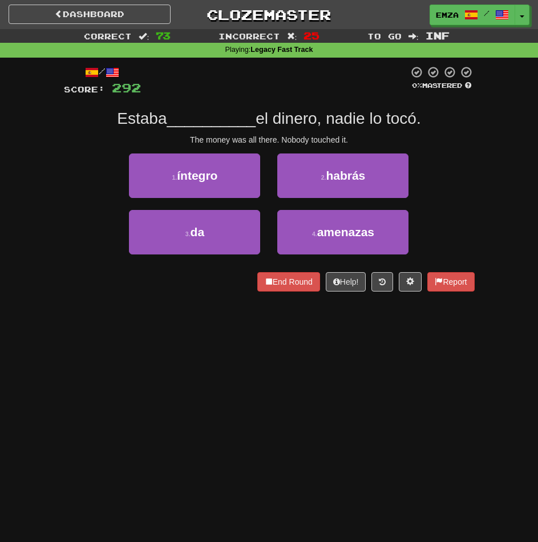
click at [124, 354] on div "Dashboard Clozemaster Emza / Toggle Dropdown Dashboard Leaderboard Activity Fee…" at bounding box center [269, 271] width 538 height 542
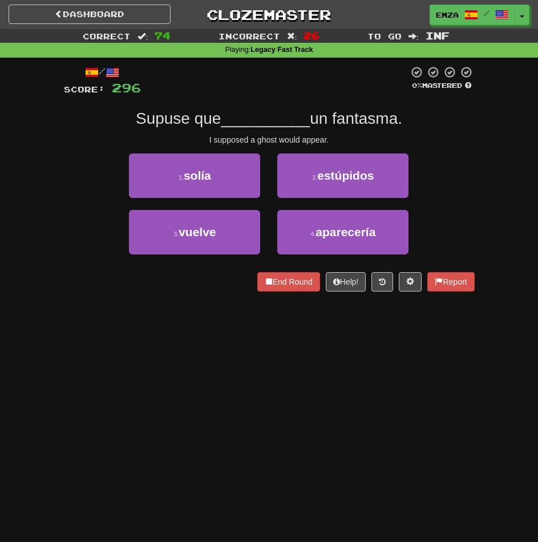
drag, startPoint x: 170, startPoint y: 354, endPoint x: 354, endPoint y: 310, distance: 189.6
click at [189, 350] on div "Dashboard Clozemaster Emza / Toggle Dropdown Dashboard Leaderboard Activity Fee…" at bounding box center [269, 271] width 538 height 542
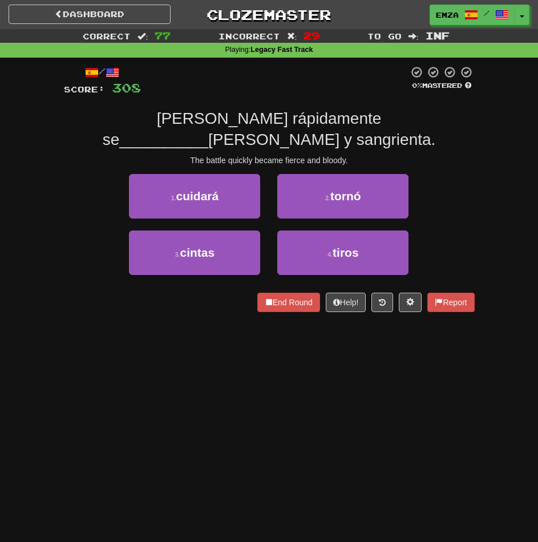
drag, startPoint x: 262, startPoint y: 371, endPoint x: 330, endPoint y: 352, distance: 71.0
click at [272, 366] on div "Dashboard Clozemaster Emza / Toggle Dropdown Dashboard Leaderboard Activity Fee…" at bounding box center [269, 271] width 538 height 542
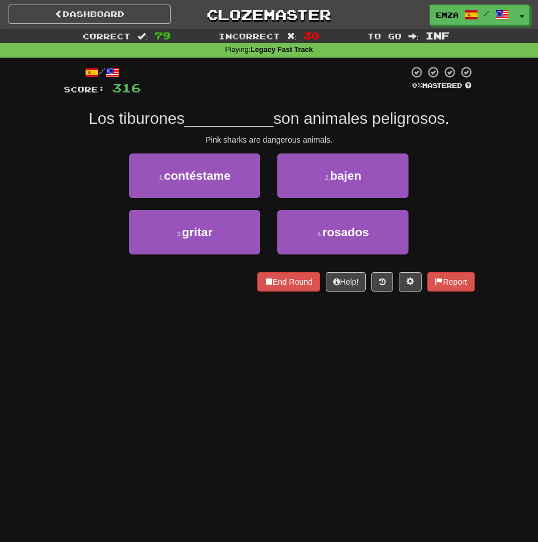
drag, startPoint x: 230, startPoint y: 357, endPoint x: 390, endPoint y: 322, distance: 164.0
click at [236, 355] on div "Dashboard Clozemaster Emza / Toggle Dropdown Dashboard Leaderboard Activity Fee…" at bounding box center [269, 271] width 538 height 542
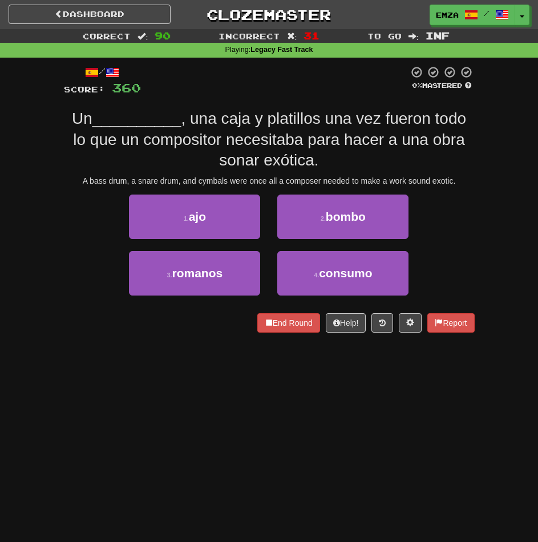
drag, startPoint x: 219, startPoint y: 404, endPoint x: 390, endPoint y: 374, distance: 173.7
click at [234, 397] on div "Dashboard Clozemaster Emza / Toggle Dropdown Dashboard Leaderboard Activity Fee…" at bounding box center [269, 271] width 538 height 542
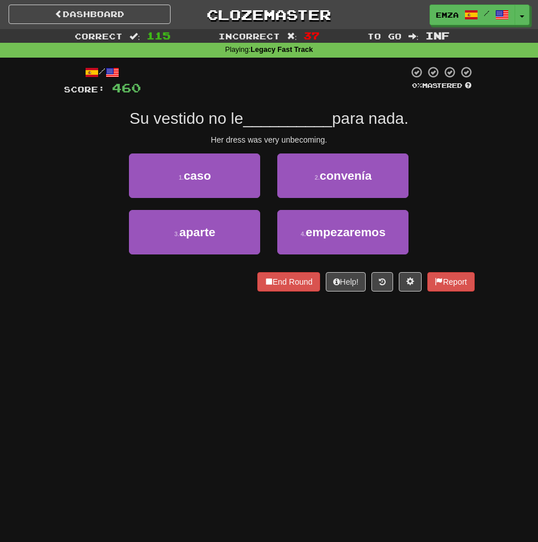
drag, startPoint x: 251, startPoint y: 347, endPoint x: 317, endPoint y: 322, distance: 70.2
click at [263, 340] on div "Dashboard Clozemaster Emza / Toggle Dropdown Dashboard Leaderboard Activity Fee…" at bounding box center [269, 271] width 538 height 542
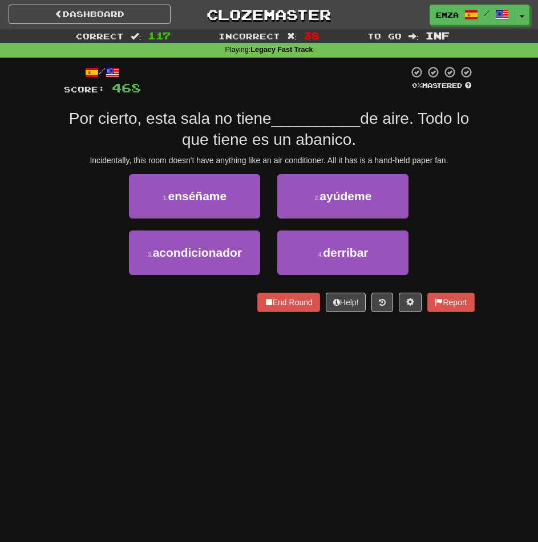
click at [524, 249] on div "Correct : 117 Incorrect : 38 To go : Inf Playing : Legacy Fast Track / Score: 4…" at bounding box center [269, 178] width 538 height 299
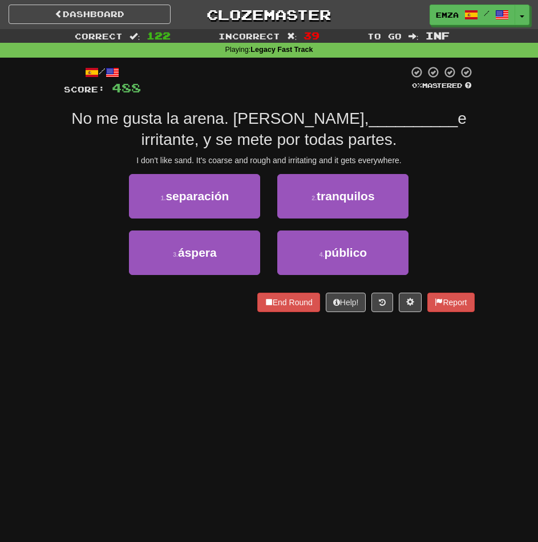
drag, startPoint x: 282, startPoint y: 415, endPoint x: 351, endPoint y: 392, distance: 72.9
click at [286, 414] on div "Dashboard Clozemaster Emza / Toggle Dropdown Dashboard Leaderboard Activity Fee…" at bounding box center [269, 271] width 538 height 542
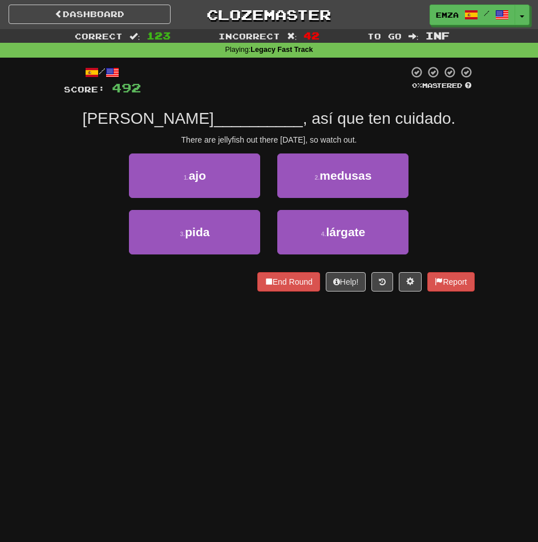
click at [273, 348] on div "Dashboard Clozemaster Emza / Toggle Dropdown Dashboard Leaderboard Activity Fee…" at bounding box center [269, 271] width 538 height 542
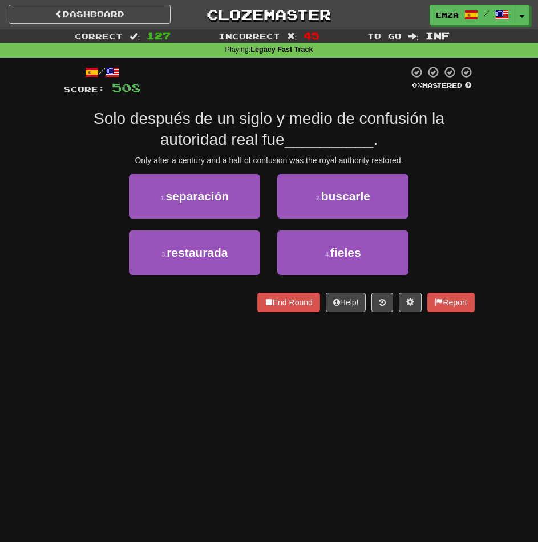
click at [242, 394] on div "Dashboard Clozemaster Emza / Toggle Dropdown Dashboard Leaderboard Activity Fee…" at bounding box center [269, 271] width 538 height 542
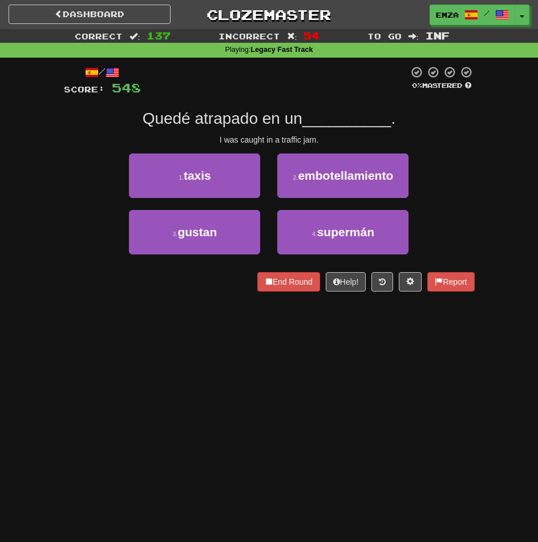
click at [233, 403] on div "Dashboard Clozemaster Emza / Toggle Dropdown Dashboard Leaderboard Activity Fee…" at bounding box center [269, 271] width 538 height 542
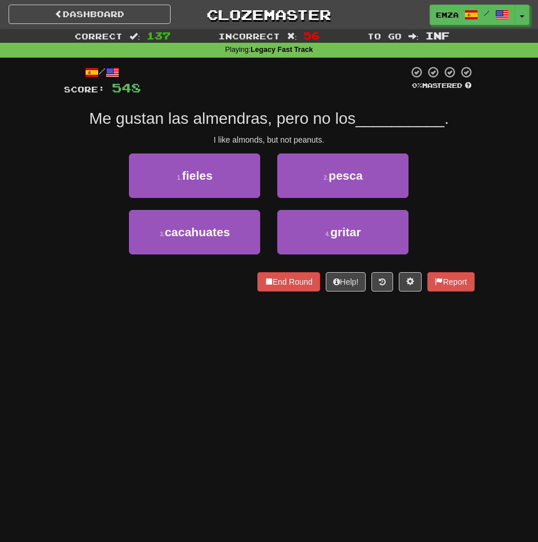
click at [188, 409] on div "Dashboard Clozemaster Emza / Toggle Dropdown Dashboard Leaderboard Activity Fee…" at bounding box center [269, 271] width 538 height 542
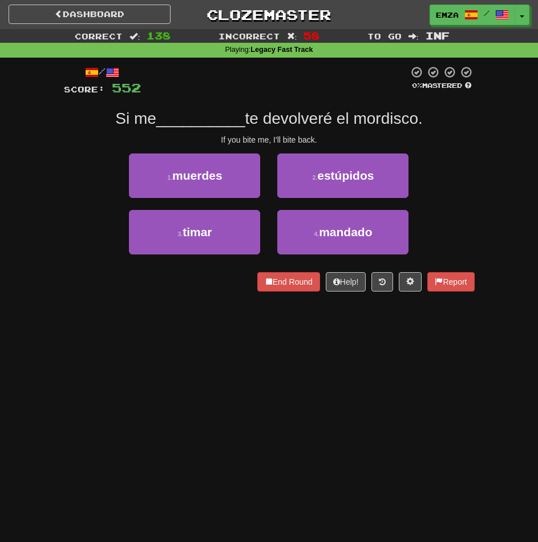
click at [341, 369] on div "Dashboard Clozemaster Emza / Toggle Dropdown Dashboard Leaderboard Activity Fee…" at bounding box center [269, 271] width 538 height 542
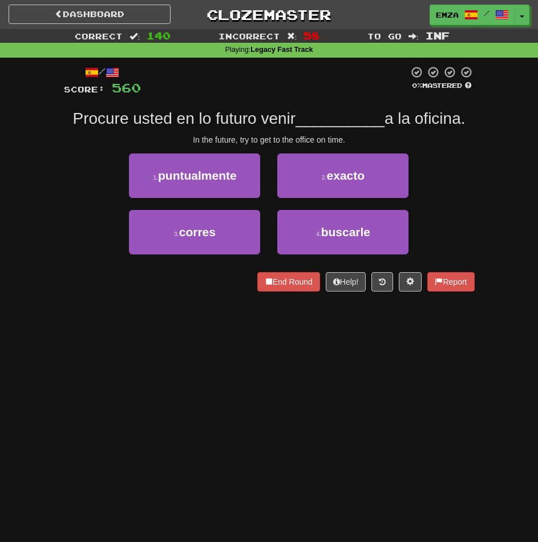
click at [394, 352] on div "Dashboard Clozemaster Emza / Toggle Dropdown Dashboard Leaderboard Activity Fee…" at bounding box center [269, 271] width 538 height 542
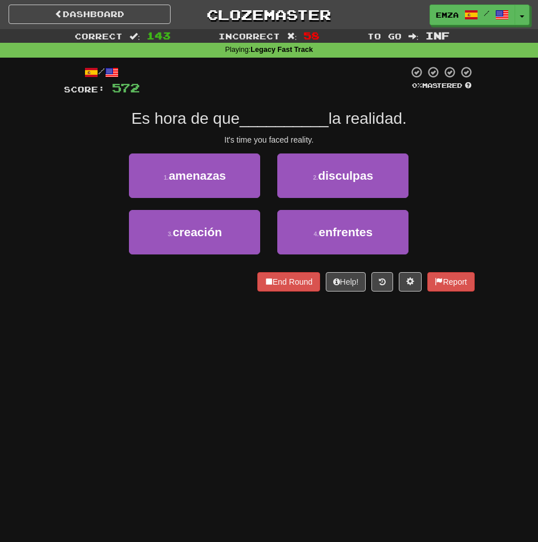
drag, startPoint x: 124, startPoint y: 379, endPoint x: 222, endPoint y: 359, distance: 100.3
click at [128, 376] on div "Dashboard Clozemaster Emza / Toggle Dropdown Dashboard Leaderboard Activity Fee…" at bounding box center [269, 271] width 538 height 542
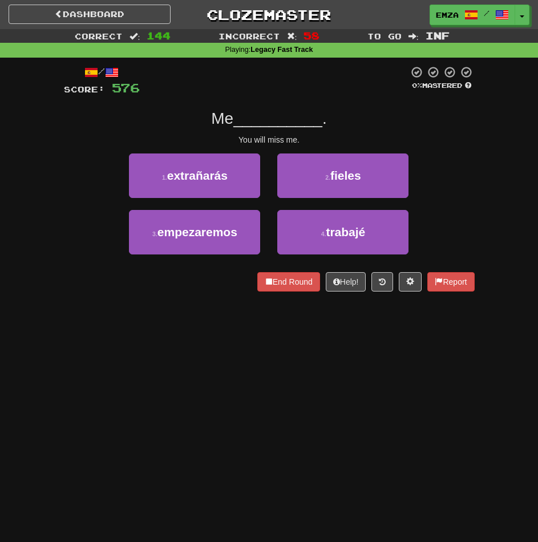
click at [216, 403] on div "Dashboard Clozemaster Emza / Toggle Dropdown Dashboard Leaderboard Activity Fee…" at bounding box center [269, 271] width 538 height 542
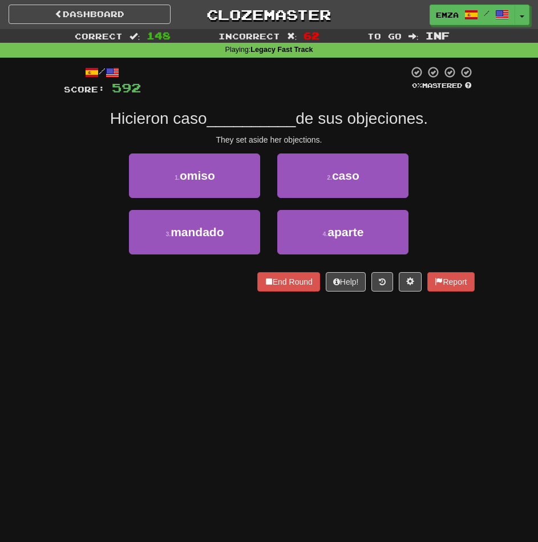
drag, startPoint x: 255, startPoint y: 328, endPoint x: 289, endPoint y: 326, distance: 34.3
click at [269, 326] on div "Dashboard Clozemaster Emza / Toggle Dropdown Dashboard Leaderboard Activity Fee…" at bounding box center [269, 271] width 538 height 542
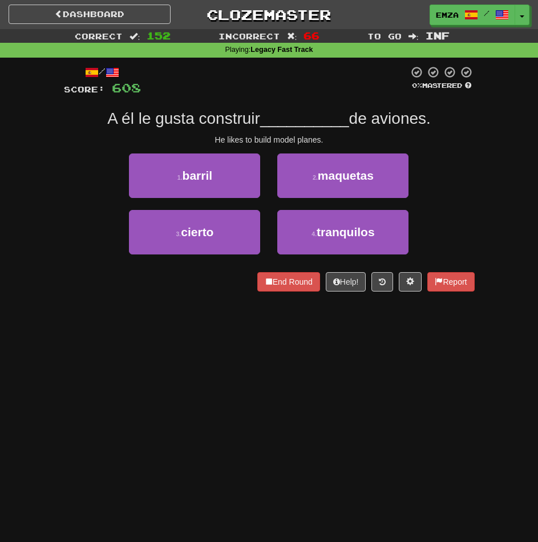
drag, startPoint x: 223, startPoint y: 386, endPoint x: 387, endPoint y: 350, distance: 168.1
click at [232, 382] on div "Dashboard Clozemaster Emza / Toggle Dropdown Dashboard Leaderboard Activity Fee…" at bounding box center [269, 271] width 538 height 542
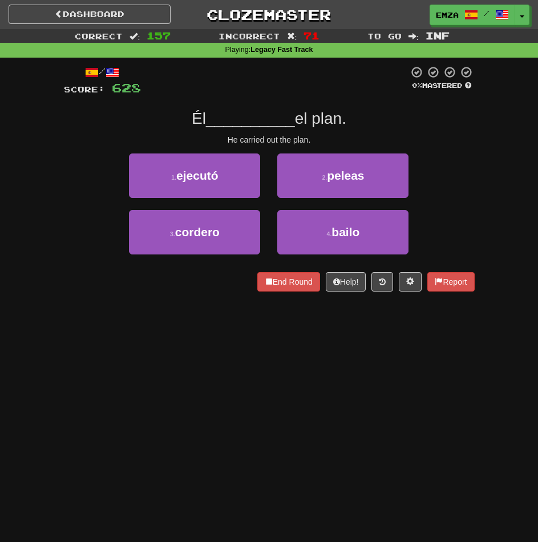
drag, startPoint x: 269, startPoint y: 334, endPoint x: 323, endPoint y: 331, distance: 53.7
click at [281, 334] on div "Dashboard Clozemaster Emza / Toggle Dropdown Dashboard Leaderboard Activity Fee…" at bounding box center [269, 271] width 538 height 542
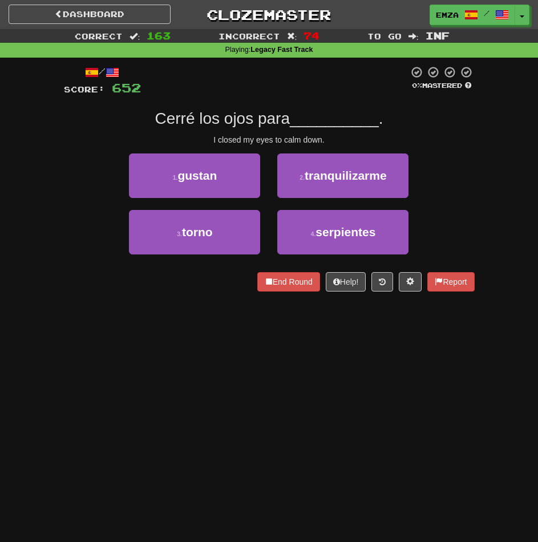
click at [325, 371] on div "Dashboard Clozemaster Emza / Toggle Dropdown Dashboard Leaderboard Activity Fee…" at bounding box center [269, 271] width 538 height 542
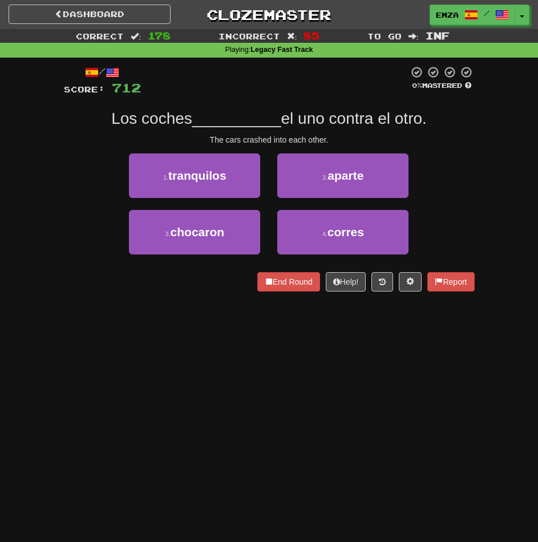
click at [490, 215] on div "Correct : 178 Incorrect : 85 To go : Inf Playing : Legacy Fast Track / Score: 7…" at bounding box center [269, 168] width 538 height 278
drag, startPoint x: 237, startPoint y: 393, endPoint x: 412, endPoint y: 351, distance: 180.6
click at [254, 387] on div "Dashboard Clozemaster Emza / Toggle Dropdown Dashboard Leaderboard Activity Fee…" at bounding box center [269, 271] width 538 height 542
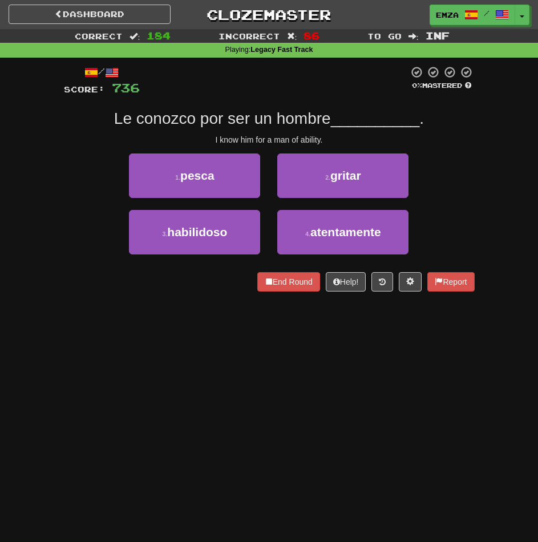
drag, startPoint x: 421, startPoint y: 364, endPoint x: 525, endPoint y: 337, distance: 107.9
click at [424, 363] on div "Dashboard Clozemaster Emza / Toggle Dropdown Dashboard Leaderboard Activity Fee…" at bounding box center [269, 271] width 538 height 542
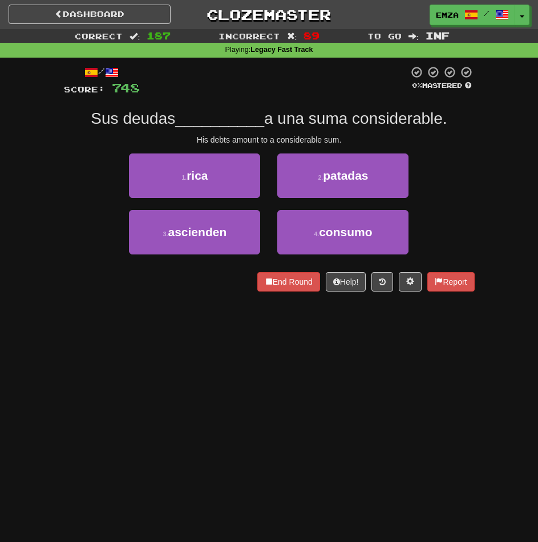
click at [475, 184] on div "/ Score: 748 0 % Mastered Sus deudas __________ a una suma considerable. His de…" at bounding box center [269, 183] width 428 height 250
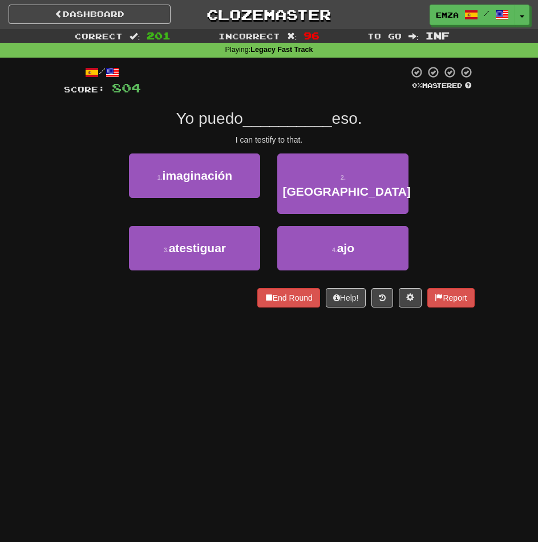
click at [508, 236] on div "Correct : 201 Incorrect : 96 To go : Inf Playing : Legacy Fast Track / Score: 8…" at bounding box center [269, 176] width 538 height 294
drag, startPoint x: 508, startPoint y: 211, endPoint x: 893, endPoint y: 207, distance: 385.1
click at [537, 207] on html "Dashboard Clozemaster Emza / Toggle Dropdown Dashboard Leaderboard Activity Fee…" at bounding box center [269, 513] width 538 height 1027
drag, startPoint x: 461, startPoint y: 225, endPoint x: 543, endPoint y: 223, distance: 82.2
click at [463, 226] on div "3 . atestiguar 4 . ajo" at bounding box center [269, 254] width 445 height 56
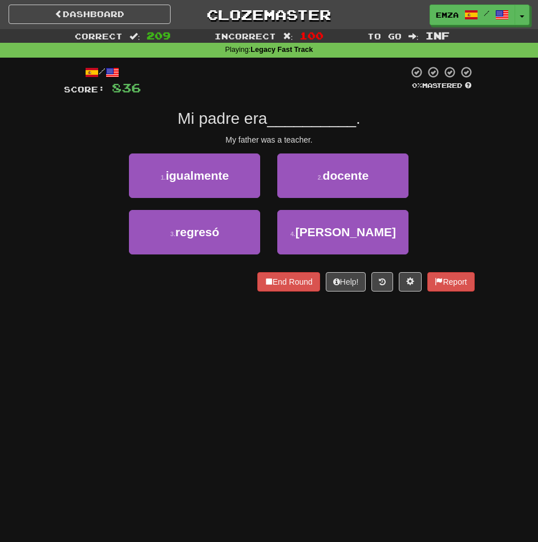
click at [497, 232] on div "Correct : 209 Incorrect : 100 To go : Inf Playing : Legacy Fast Track / Score: …" at bounding box center [269, 168] width 538 height 278
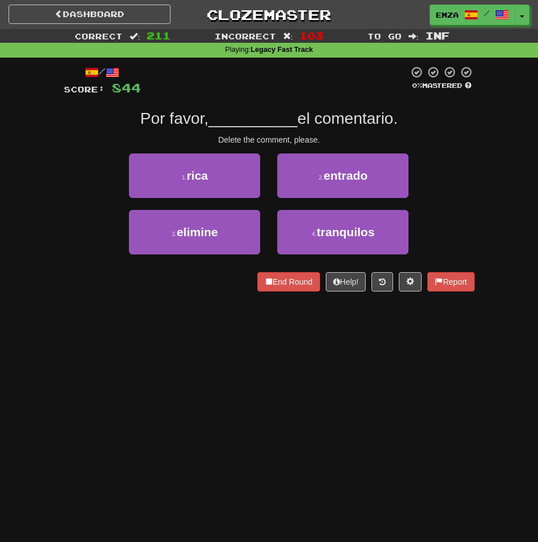
click at [514, 221] on div "Correct : 211 Incorrect : 103 To go : Inf Playing : Legacy Fast Track / Score: …" at bounding box center [269, 168] width 538 height 278
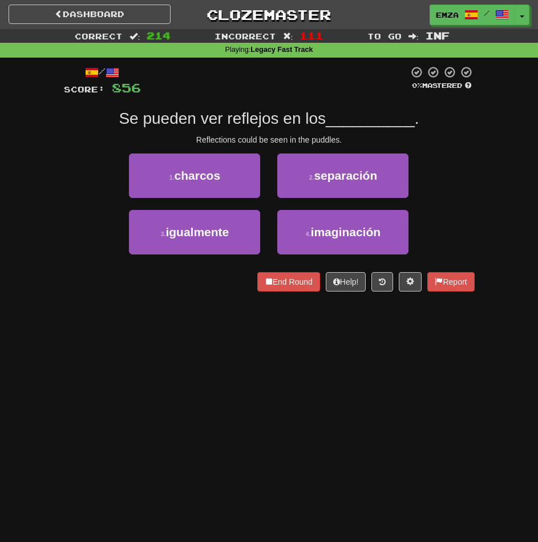
drag, startPoint x: 446, startPoint y: 362, endPoint x: 546, endPoint y: 335, distance: 103.4
click at [454, 359] on div "Dashboard Clozemaster Emza / Toggle Dropdown Dashboard Leaderboard Activity Fee…" at bounding box center [269, 271] width 538 height 542
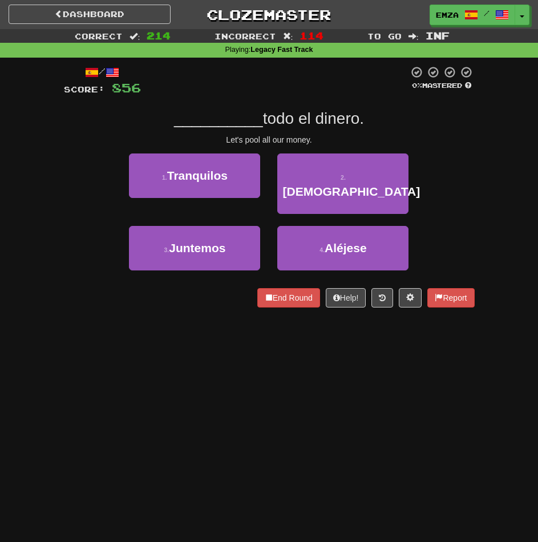
click at [471, 331] on div "Dashboard Clozemaster Emza / Toggle Dropdown Dashboard Leaderboard Activity Fee…" at bounding box center [269, 271] width 538 height 542
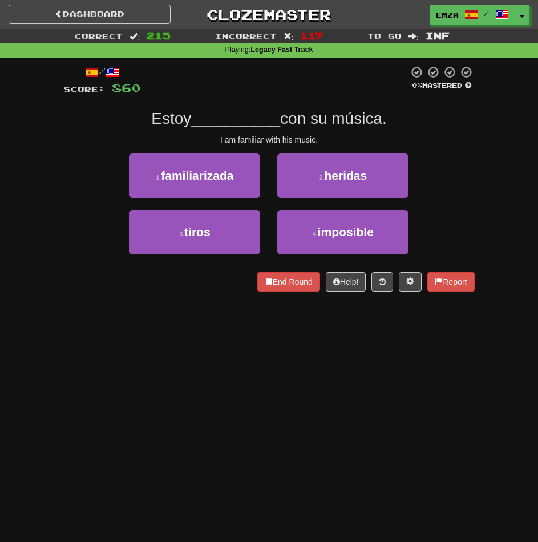
drag, startPoint x: 424, startPoint y: 355, endPoint x: 544, endPoint y: 334, distance: 121.2
click at [427, 355] on div "Dashboard Clozemaster Emza / Toggle Dropdown Dashboard Leaderboard Activity Fee…" at bounding box center [269, 271] width 538 height 542
drag, startPoint x: 222, startPoint y: 344, endPoint x: 487, endPoint y: 298, distance: 268.7
click at [233, 342] on div "Dashboard Clozemaster Emza / Toggle Dropdown Dashboard Leaderboard Activity Fee…" at bounding box center [269, 271] width 538 height 542
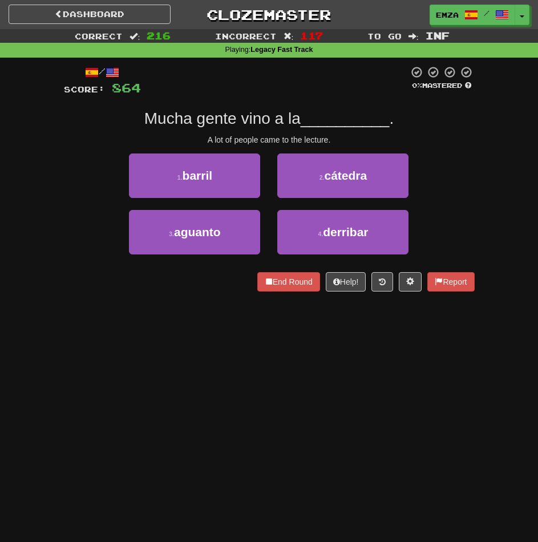
drag, startPoint x: 406, startPoint y: 346, endPoint x: 527, endPoint y: 326, distance: 123.1
click at [407, 346] on div "Dashboard Clozemaster Emza / Toggle Dropdown Dashboard Leaderboard Activity Fee…" at bounding box center [269, 271] width 538 height 542
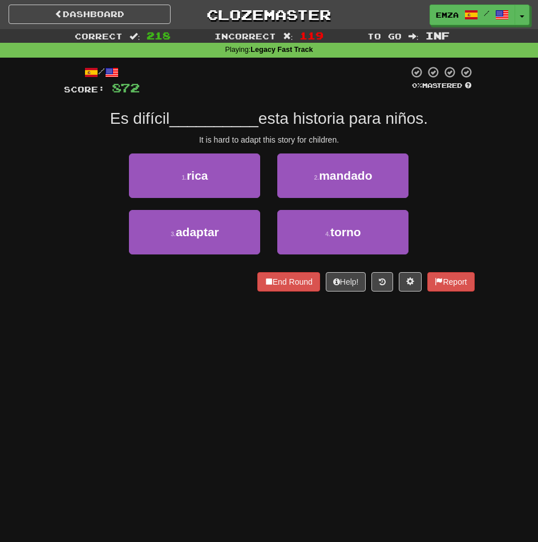
drag, startPoint x: 383, startPoint y: 350, endPoint x: 544, endPoint y: 310, distance: 165.8
click at [388, 350] on div "Dashboard Clozemaster Emza / Toggle Dropdown Dashboard Leaderboard Activity Fee…" at bounding box center [269, 271] width 538 height 542
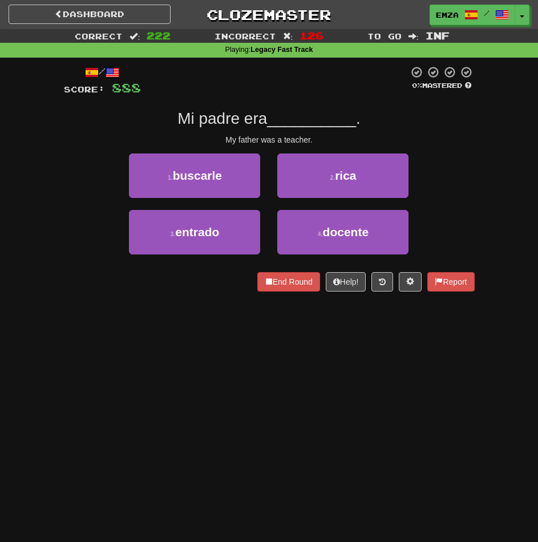
drag, startPoint x: 221, startPoint y: 369, endPoint x: 350, endPoint y: 342, distance: 131.1
click at [236, 365] on div "Dashboard Clozemaster Emza / Toggle Dropdown Dashboard Leaderboard Activity Fee…" at bounding box center [269, 271] width 538 height 542
click at [232, 365] on div "Dashboard Clozemaster Emza / Toggle Dropdown Dashboard Leaderboard Activity Fee…" at bounding box center [269, 271] width 538 height 542
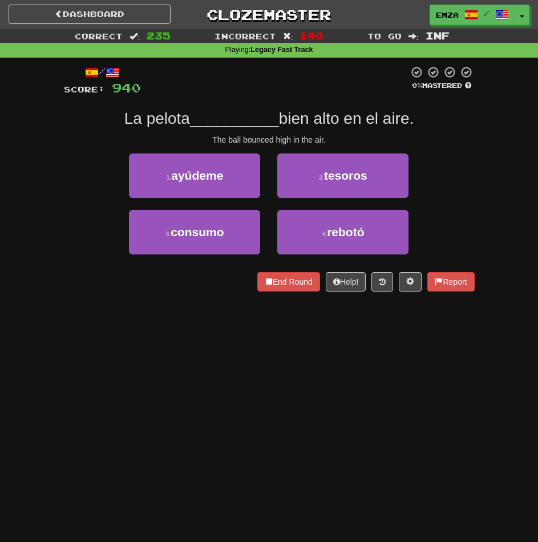
click at [240, 328] on div "Dashboard Clozemaster Emza / Toggle Dropdown Dashboard Leaderboard Activity Fee…" at bounding box center [269, 271] width 538 height 542
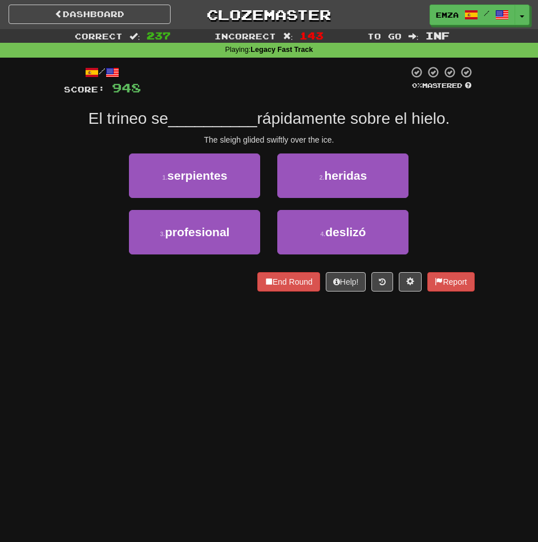
click at [456, 396] on div "Dashboard Clozemaster Emza / Toggle Dropdown Dashboard Leaderboard Activity Fee…" at bounding box center [269, 271] width 538 height 542
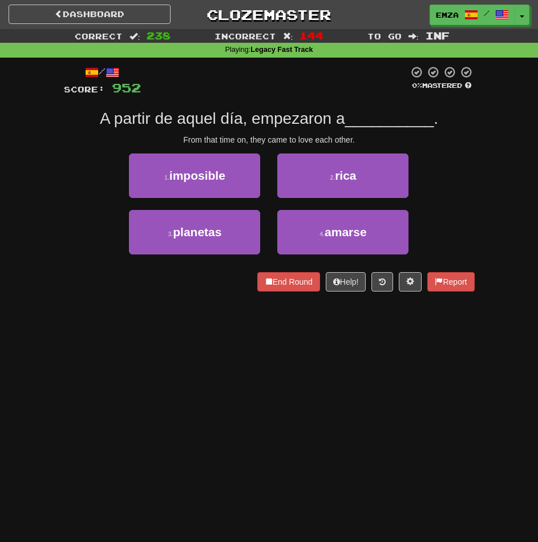
click at [248, 401] on div "Dashboard Clozemaster Emza / Toggle Dropdown Dashboard Leaderboard Activity Fee…" at bounding box center [269, 271] width 538 height 542
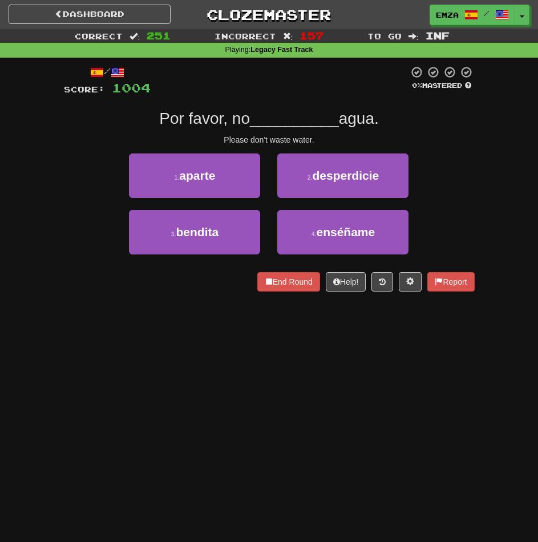
click at [204, 343] on div "Dashboard Clozemaster Emza / Toggle Dropdown Dashboard Leaderboard Activity Fee…" at bounding box center [269, 271] width 538 height 542
click at [123, 1] on div "Dashboard Clozemaster Emza / Toggle Dropdown Dashboard Leaderboard Activity Fee…" at bounding box center [269, 12] width 538 height 25
click at [110, 10] on link "Dashboard" at bounding box center [90, 14] width 162 height 19
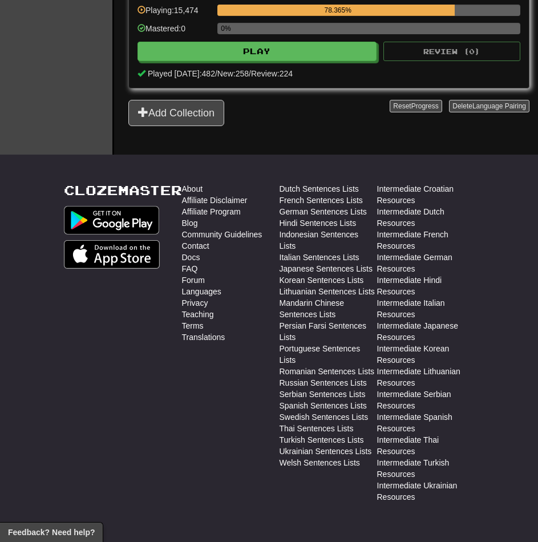
scroll to position [513, 0]
